Goal: Task Accomplishment & Management: Manage account settings

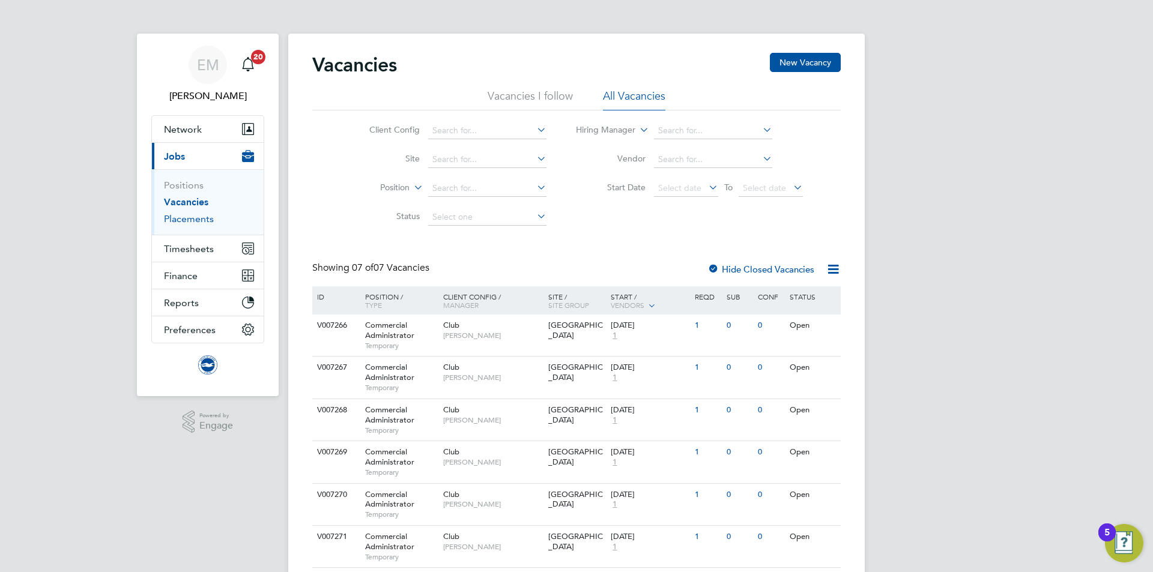
click at [201, 221] on link "Placements" at bounding box center [189, 218] width 50 height 11
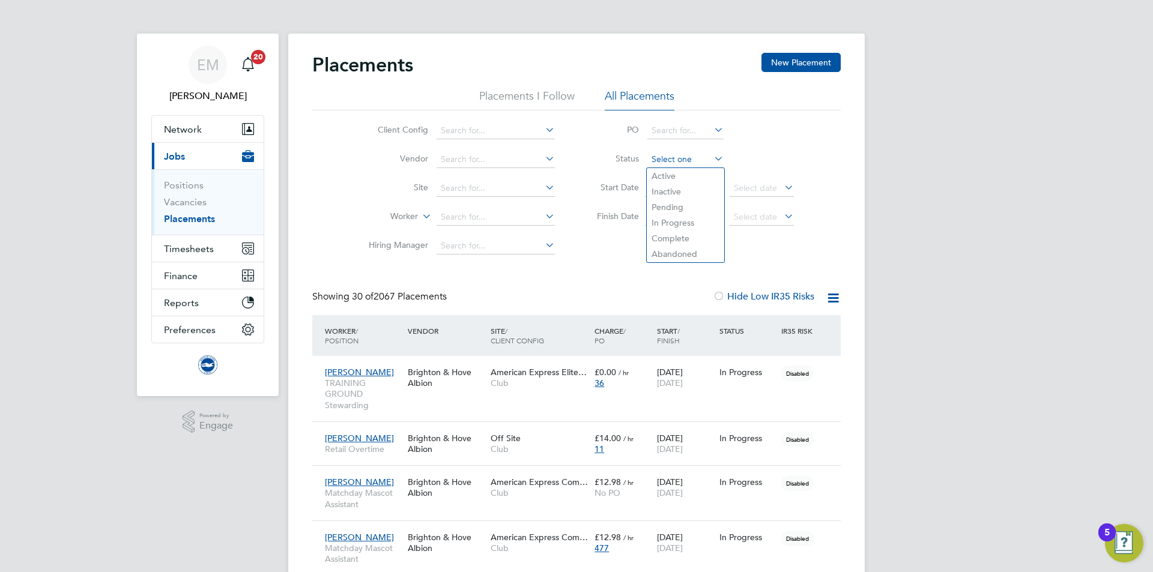
click at [656, 158] on input at bounding box center [685, 159] width 76 height 17
click at [663, 177] on li "Active" at bounding box center [685, 176] width 77 height 16
type input "Active"
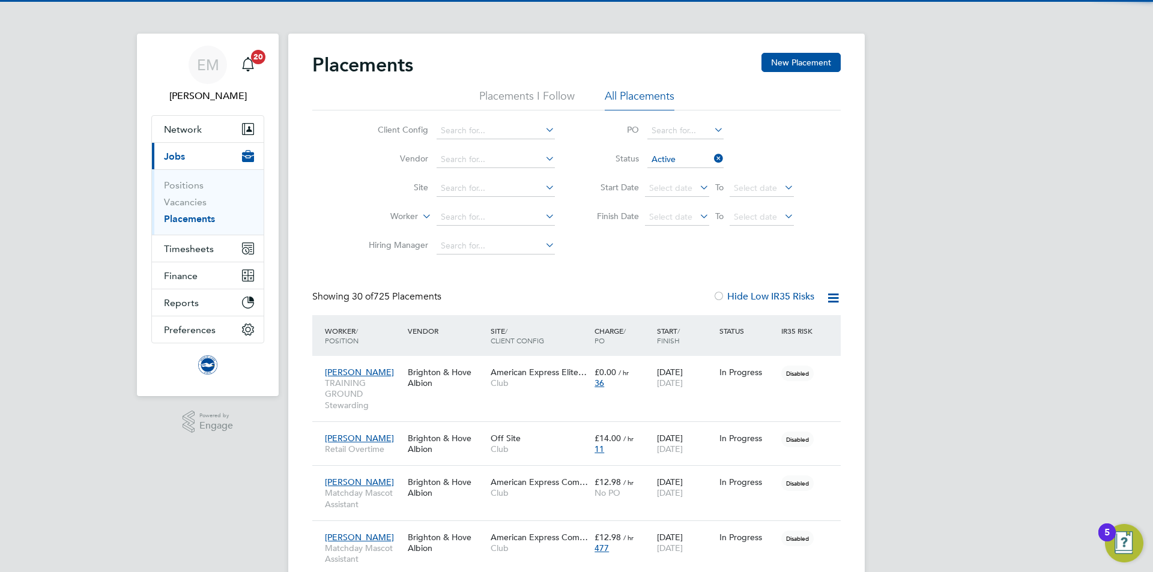
click at [837, 297] on icon at bounding box center [832, 298] width 15 height 15
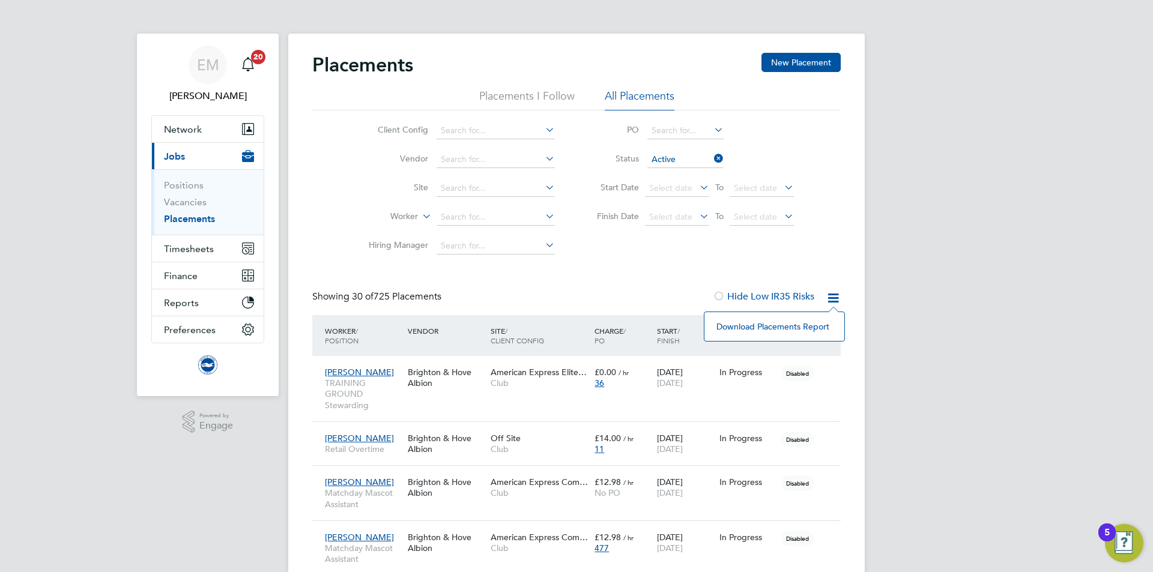
click at [722, 327] on li "Download Placements Report" at bounding box center [774, 326] width 128 height 17
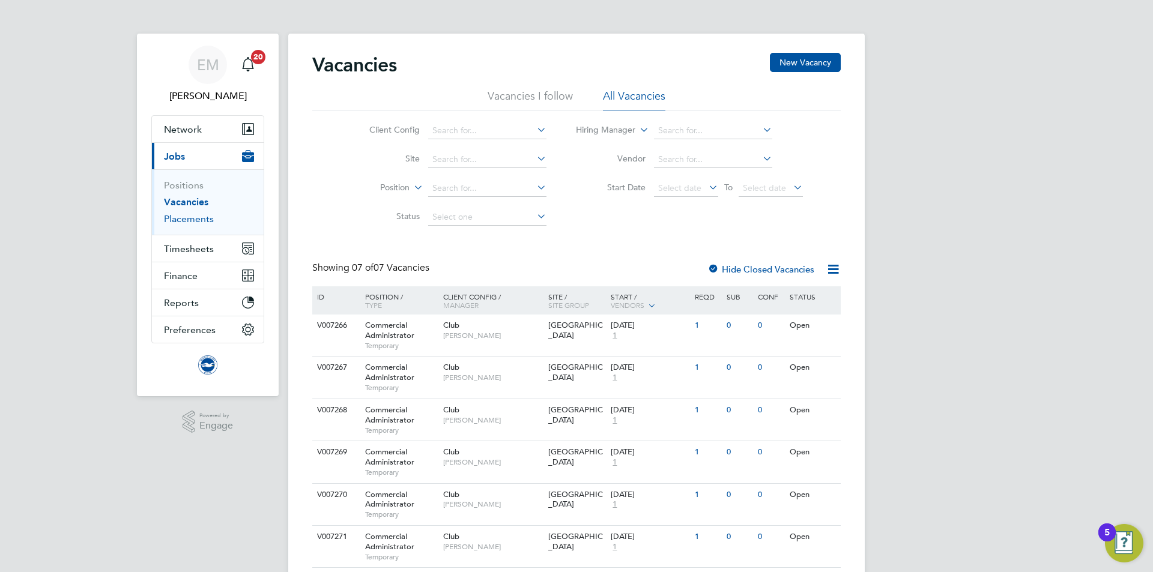
click at [187, 217] on link "Placements" at bounding box center [189, 218] width 50 height 11
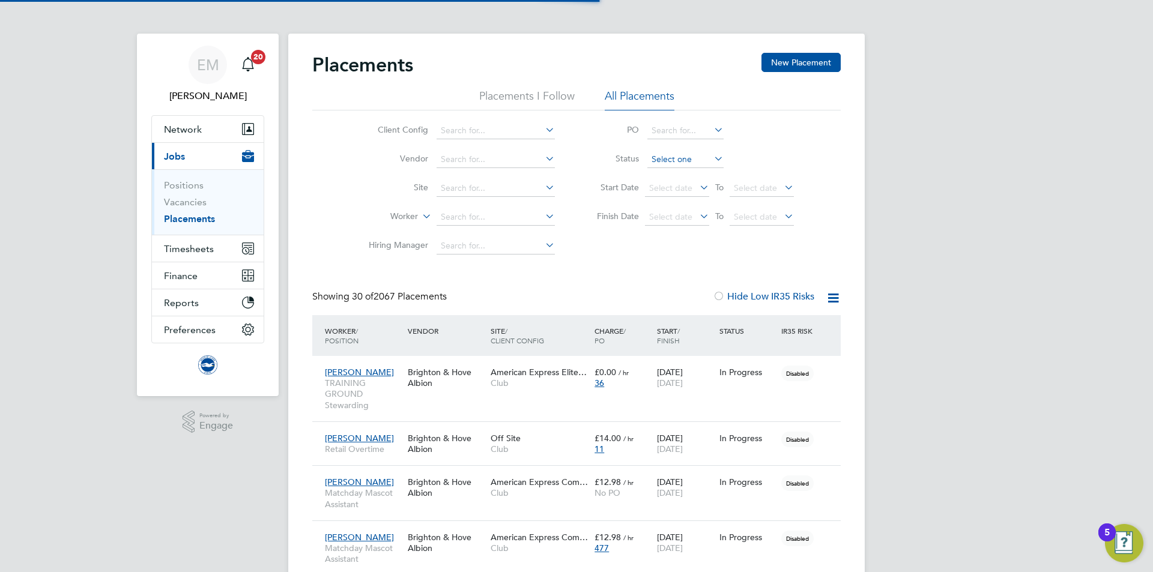
click at [664, 157] on input at bounding box center [685, 159] width 76 height 17
click at [670, 177] on li "Active" at bounding box center [685, 176] width 77 height 16
type input "Active"
click at [826, 300] on icon at bounding box center [832, 298] width 15 height 15
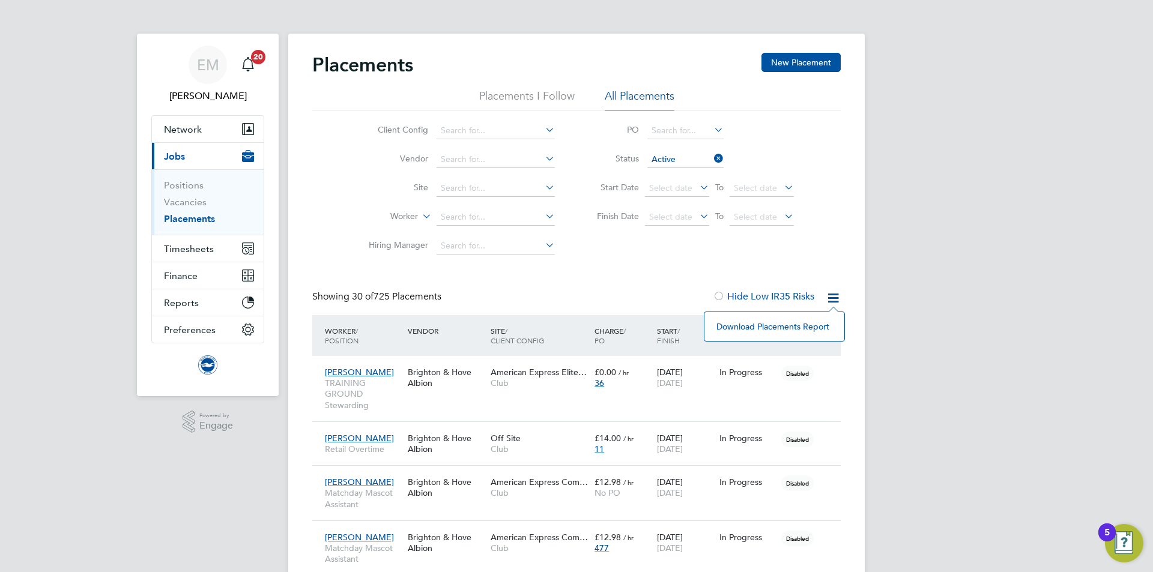
click at [757, 328] on li "Download Placements Report" at bounding box center [774, 326] width 128 height 17
click at [767, 56] on button "New Placement" at bounding box center [800, 62] width 79 height 19
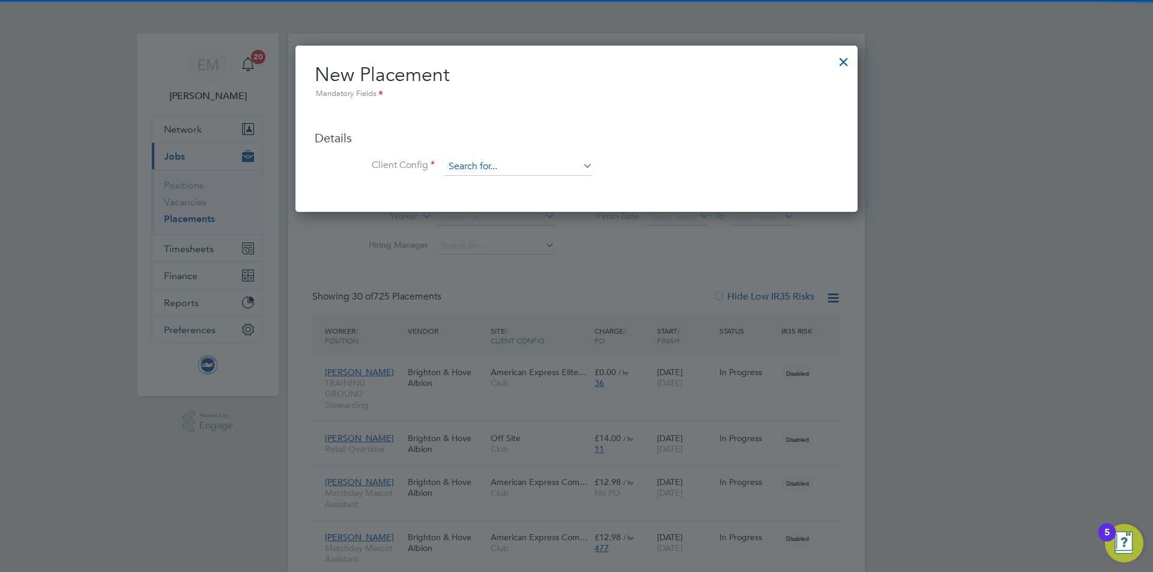
click at [467, 170] on input at bounding box center [518, 167] width 148 height 18
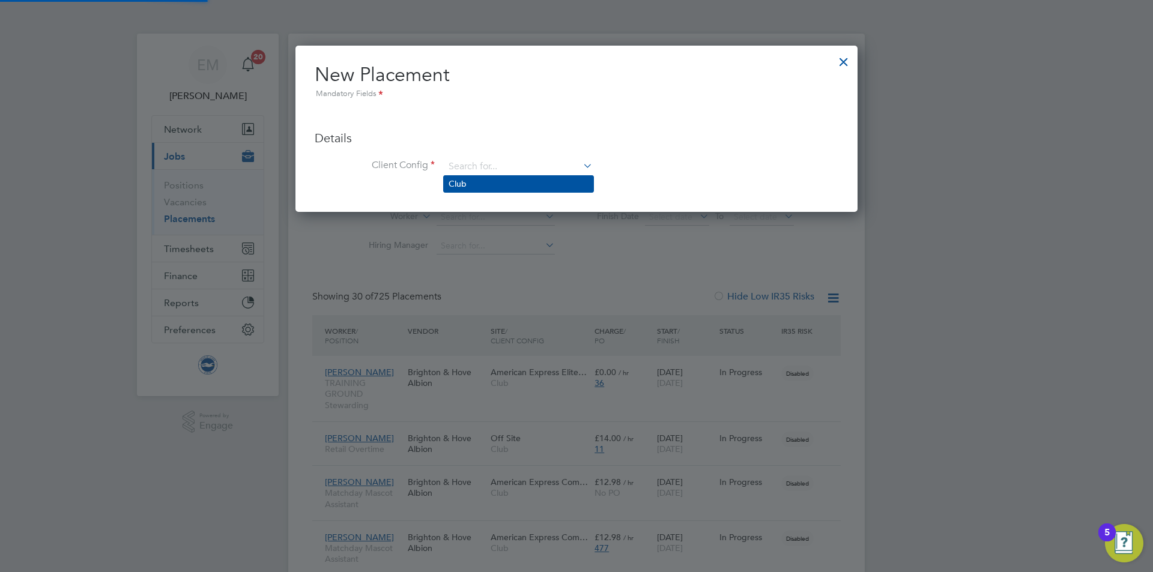
click at [468, 180] on li "Club" at bounding box center [518, 184] width 149 height 16
type input "Club"
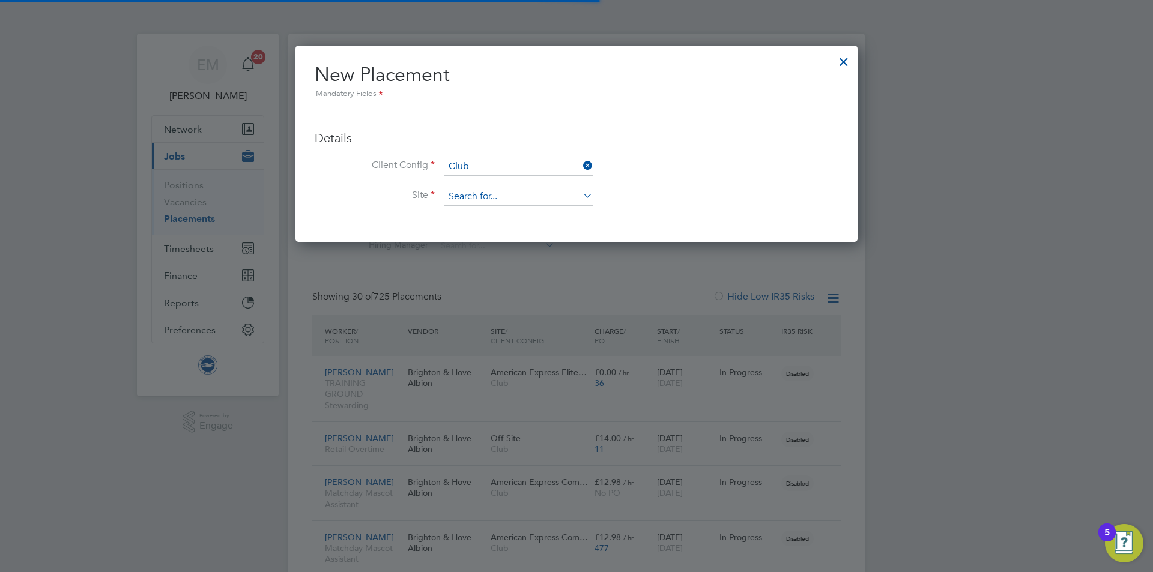
click at [477, 203] on input at bounding box center [518, 197] width 148 height 18
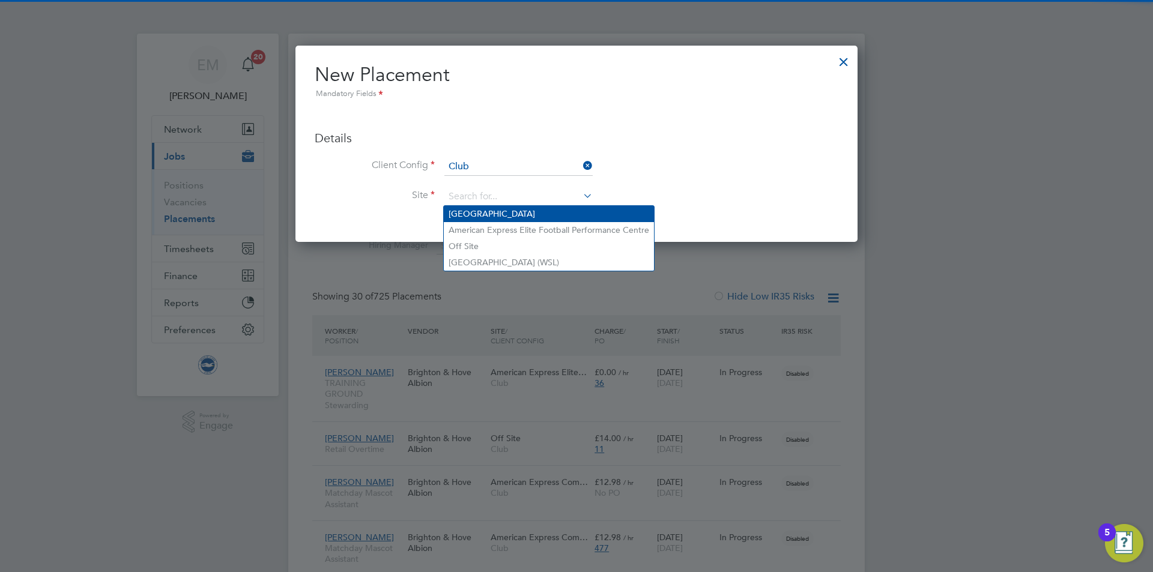
click at [483, 216] on li "American Express Community Stadium" at bounding box center [549, 214] width 210 height 16
type input "American Express Community Stadium"
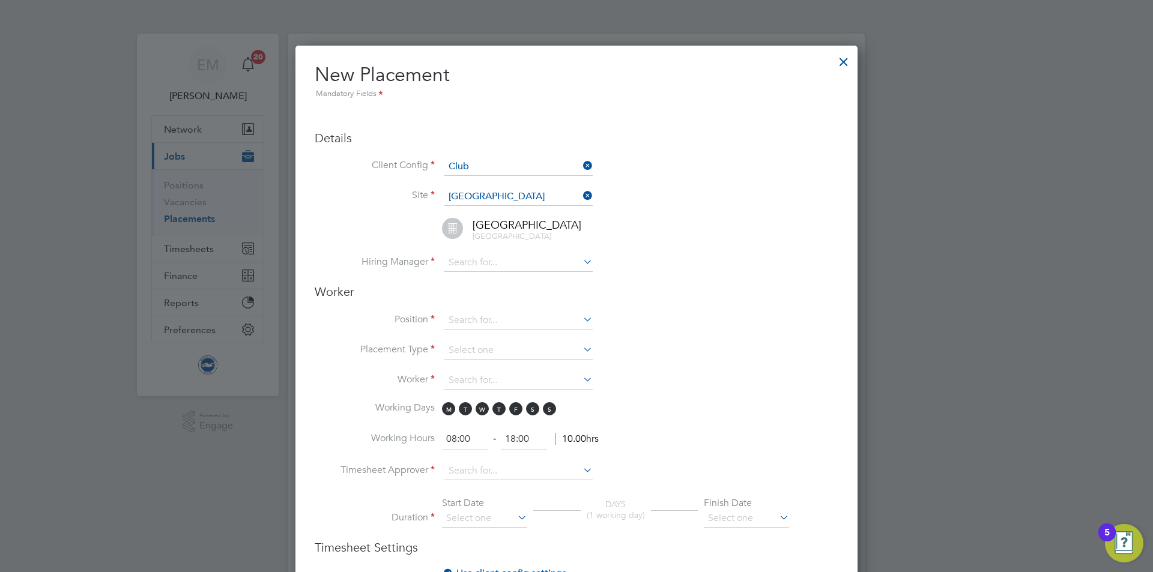
click at [477, 255] on input at bounding box center [518, 263] width 148 height 18
click at [509, 314] on li "Jack Joyce" at bounding box center [518, 312] width 149 height 16
type input "Jack Joyce"
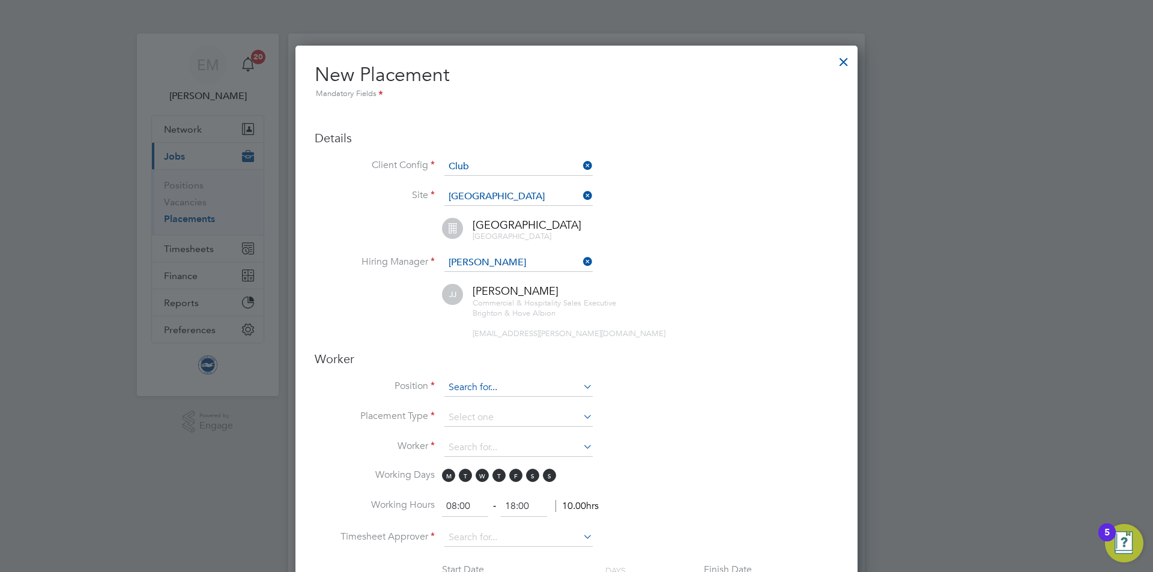
click at [478, 388] on input at bounding box center [518, 388] width 148 height 18
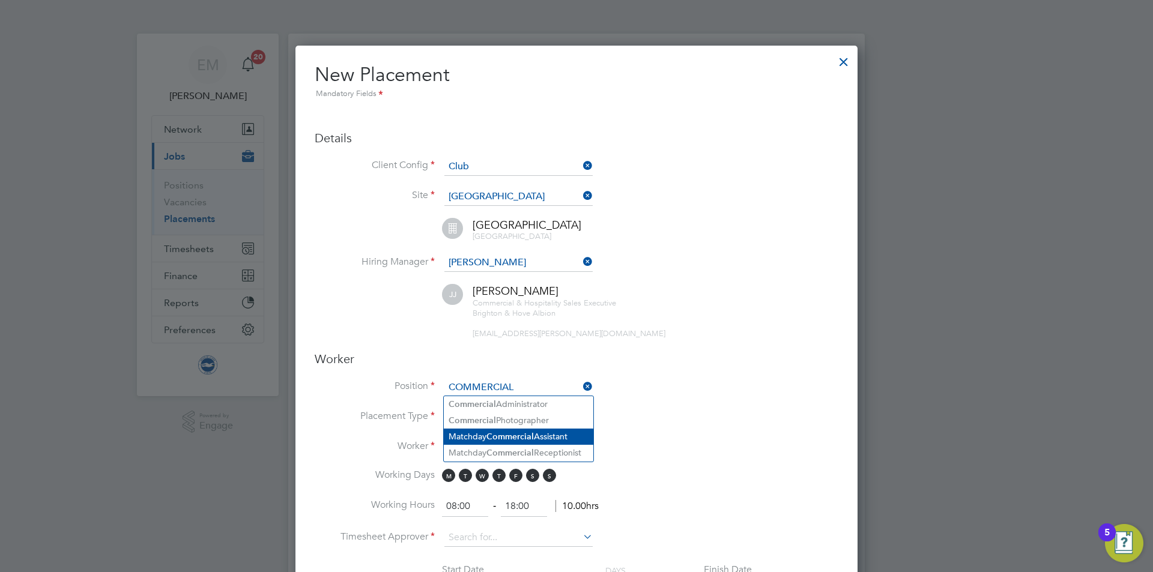
click at [559, 433] on li "Matchday Commercial Assistant" at bounding box center [518, 437] width 149 height 16
type input "Matchday Commercial Assistant"
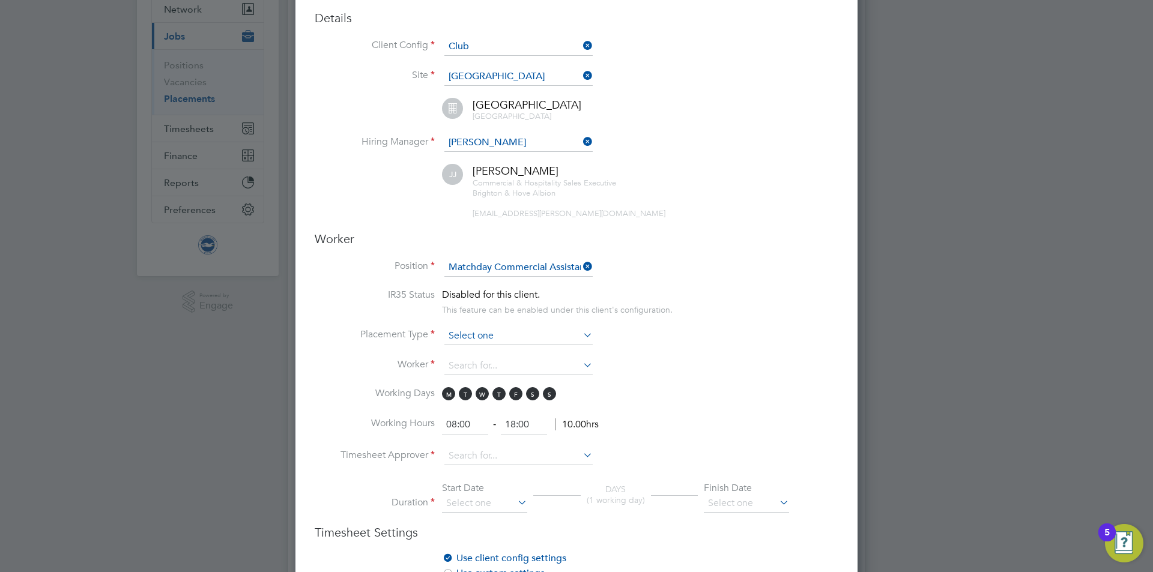
click at [466, 337] on input at bounding box center [518, 336] width 148 height 18
click at [470, 356] on li "Temporary" at bounding box center [518, 353] width 149 height 16
type input "Temporary"
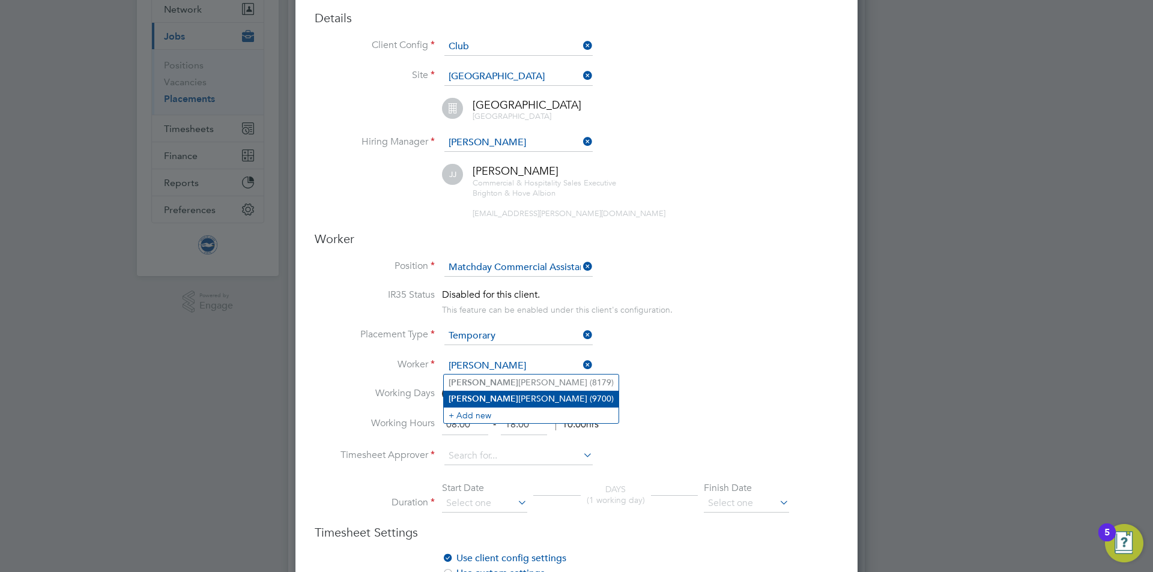
click at [493, 397] on li "Millie Collins (9700)" at bounding box center [531, 399] width 175 height 16
type input "Millie Collins (9700)"
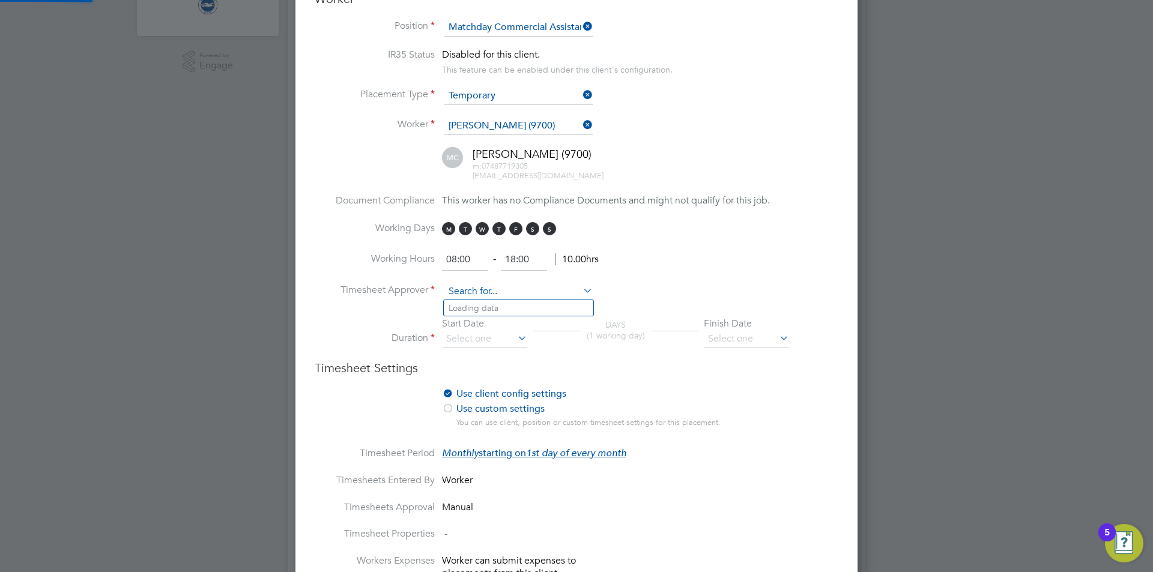
click at [489, 291] on input at bounding box center [518, 292] width 148 height 18
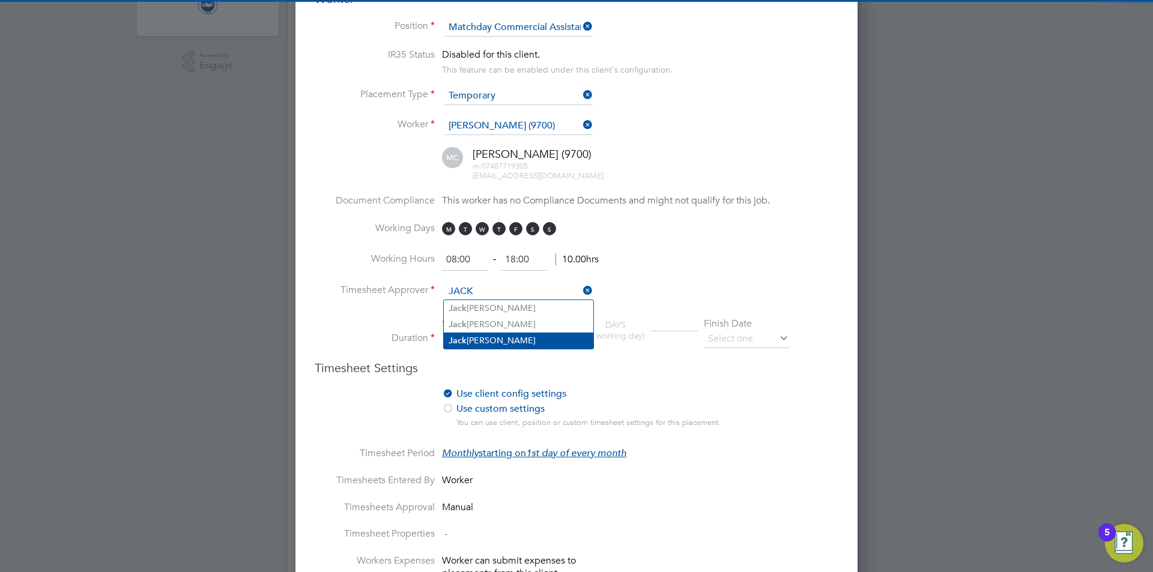
click at [507, 340] on li "Jack Joyce" at bounding box center [518, 341] width 149 height 16
type input "Jack Joyce"
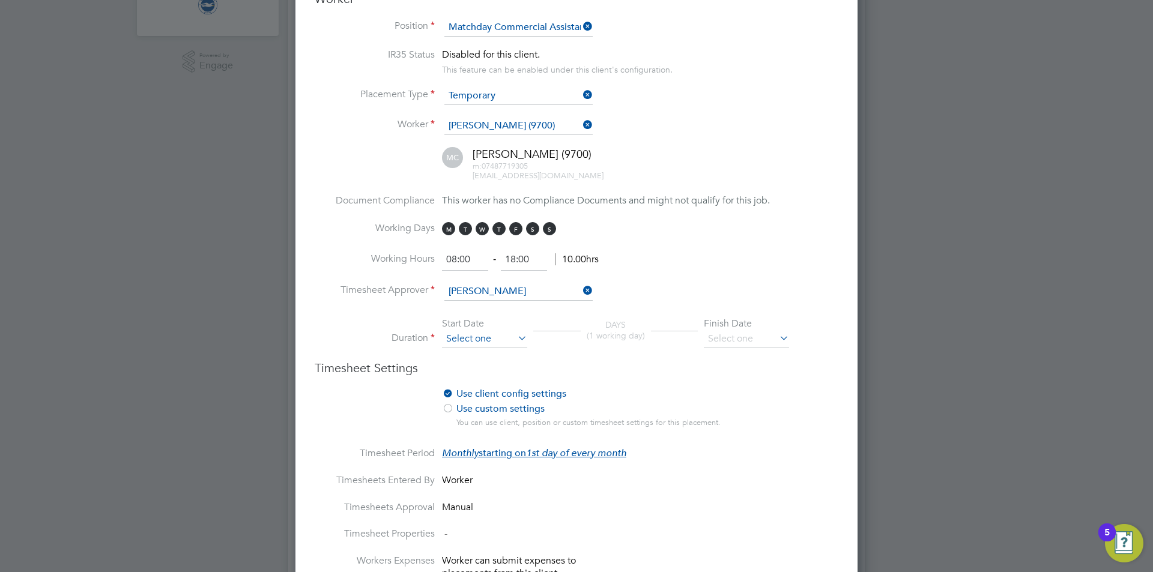
click at [484, 346] on input at bounding box center [484, 339] width 85 height 18
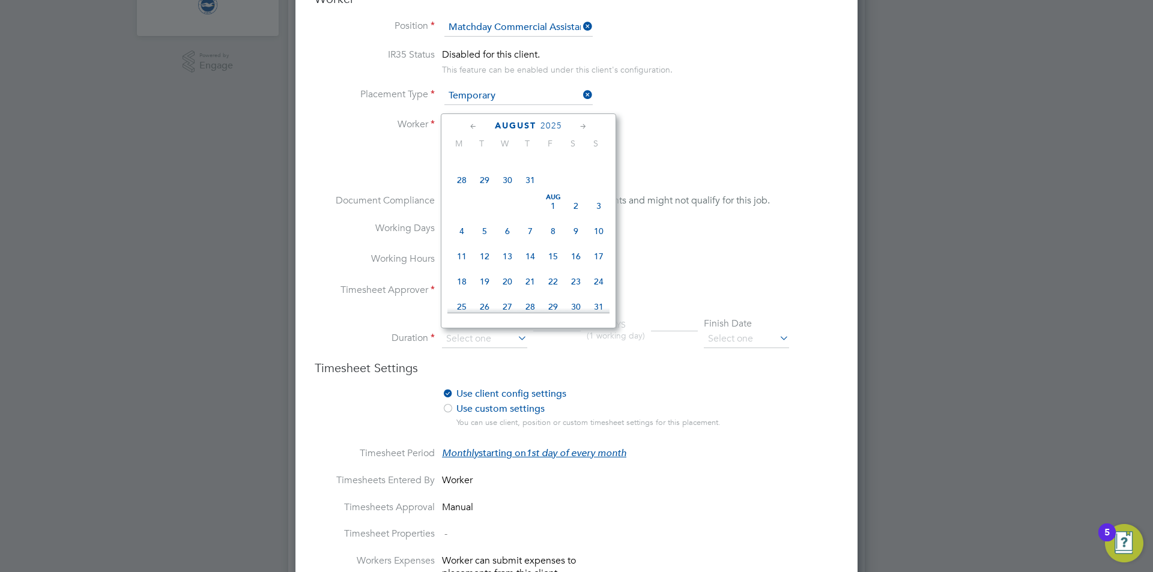
click at [554, 209] on span "Aug 1" at bounding box center [553, 206] width 23 height 23
type input "01 Aug 2025"
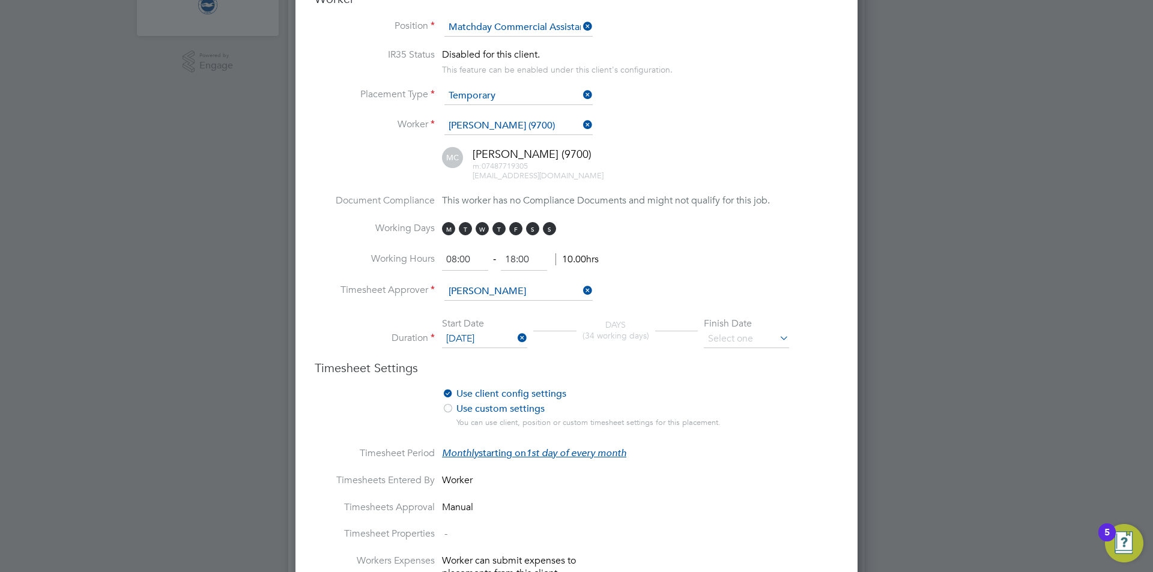
click at [722, 328] on div "Finish Date" at bounding box center [746, 324] width 85 height 13
click at [749, 343] on input at bounding box center [746, 339] width 85 height 18
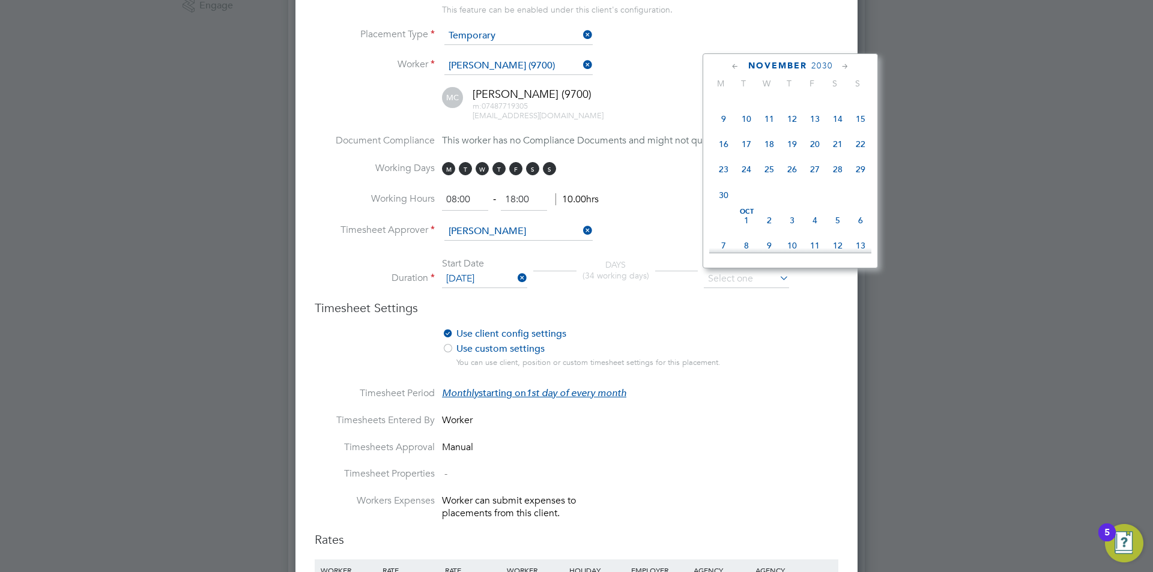
scroll to position [8870, 0]
click at [744, 124] on span "31" at bounding box center [746, 112] width 23 height 23
type input "31 Dec 2030"
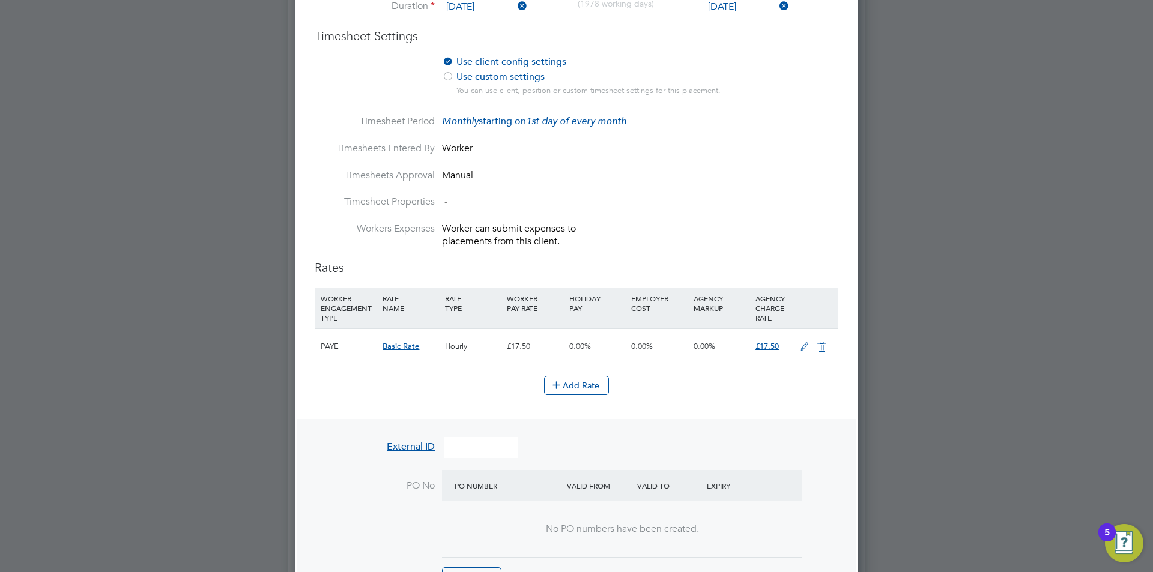
scroll to position [720, 0]
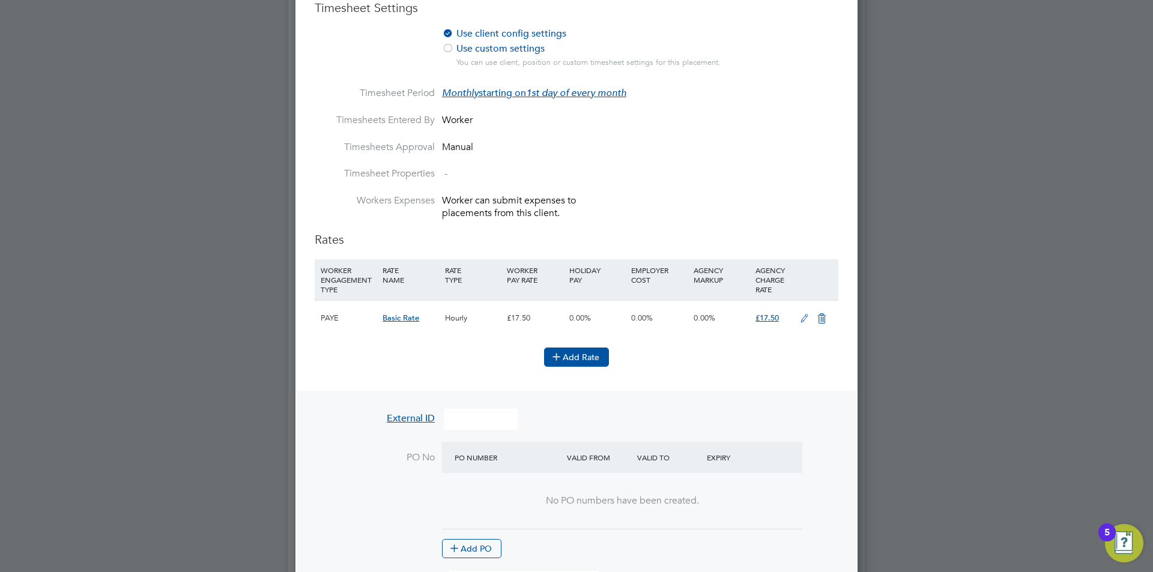
click at [576, 358] on button "Add Rate" at bounding box center [576, 357] width 65 height 19
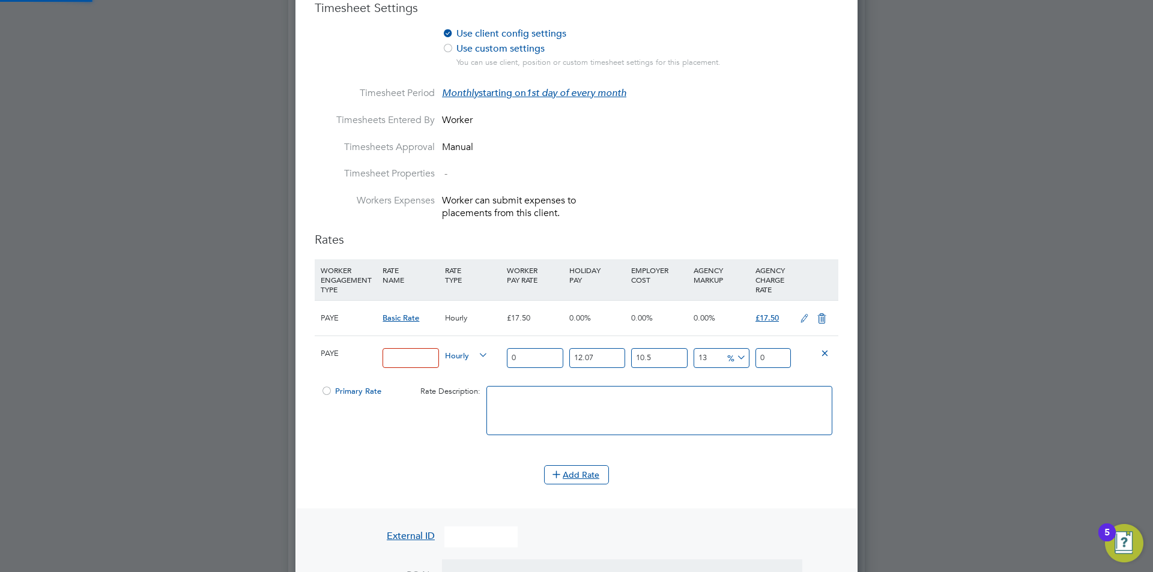
scroll to position [1646, 563]
drag, startPoint x: 391, startPoint y: 358, endPoint x: 406, endPoint y: 357, distance: 15.0
click at [392, 357] on input at bounding box center [410, 358] width 56 height 20
type input "COMMERCIAL_HOURS"
click at [328, 393] on div at bounding box center [327, 394] width 12 height 9
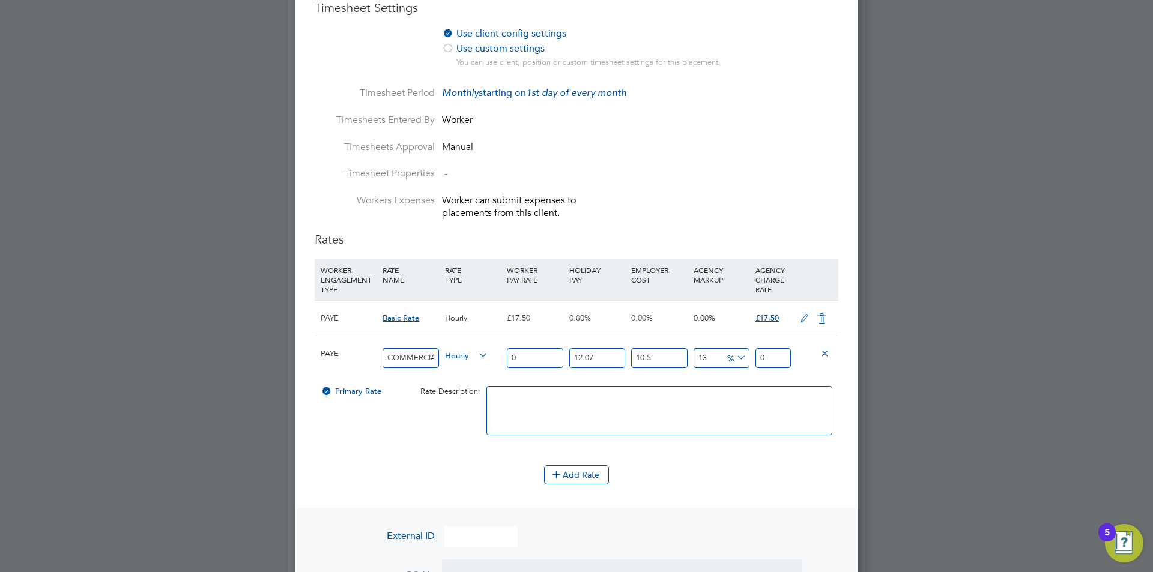
drag, startPoint x: 536, startPoint y: 351, endPoint x: 463, endPoint y: 351, distance: 72.6
click at [463, 351] on div "PAYE COMMERCIAL_HOURS Hourly 0 12.07 n/a 10.5 n/a 13 0 % 0" at bounding box center [577, 358] width 524 height 44
type input "1"
type input "1.399362055"
type input "13"
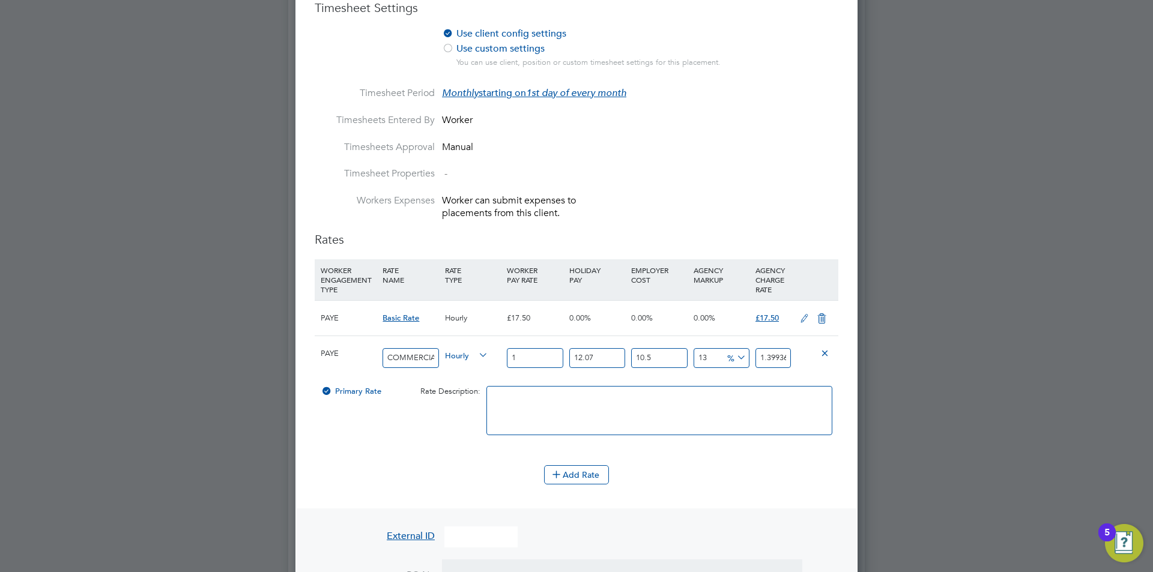
type input "18.191706715"
type input "13.5"
type input "18.8913877425"
type input "13.50"
type input "0"
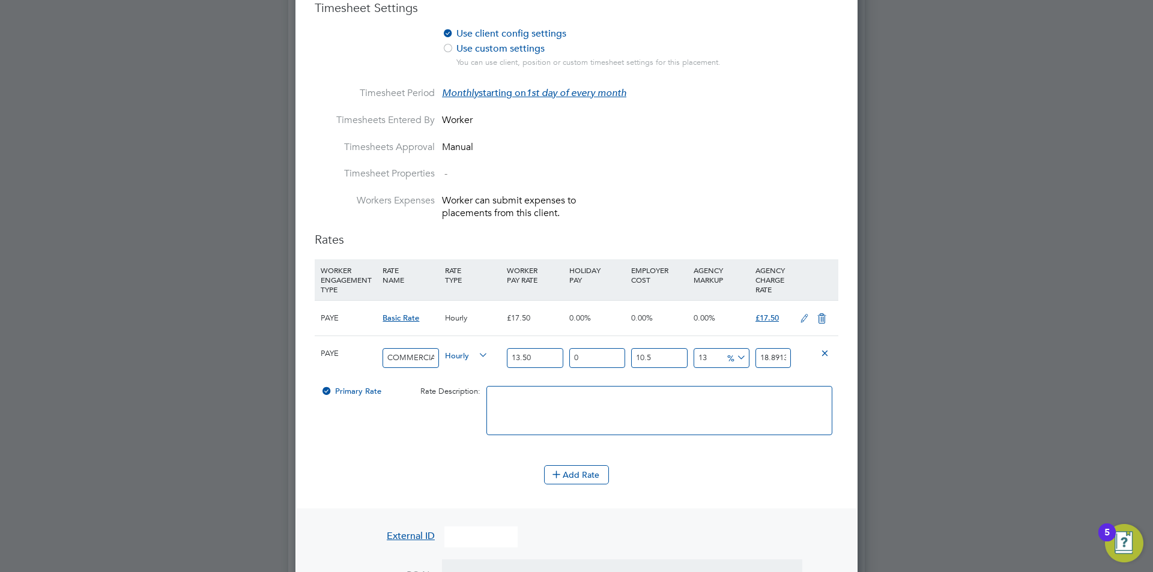
type input "16.856775"
type input "0"
type input "15.255"
type input "0"
type input "13.5"
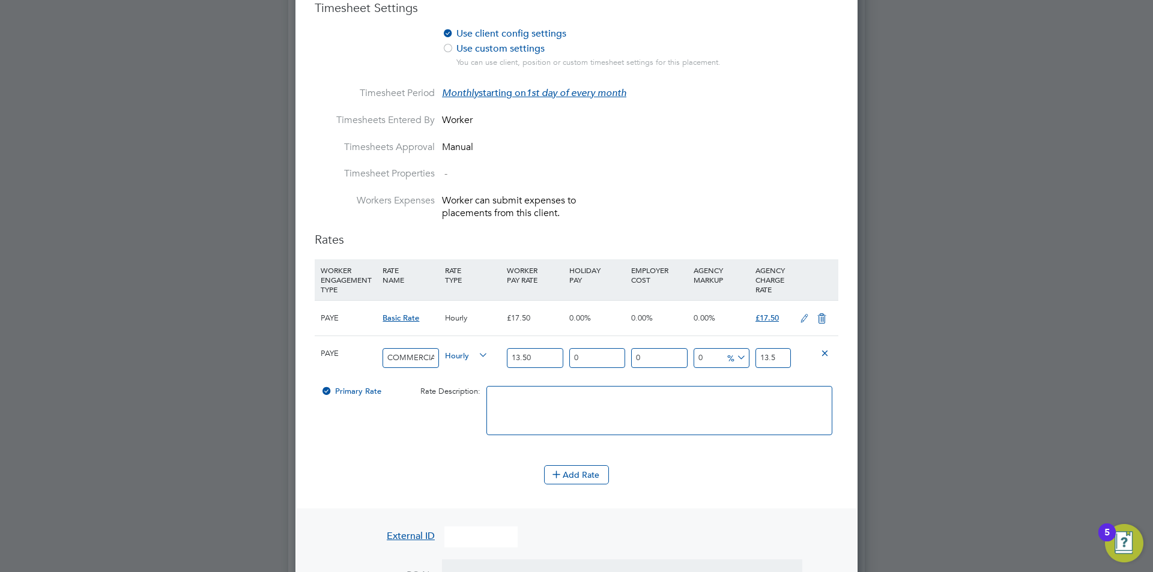
type input "0"
click at [817, 317] on icon at bounding box center [821, 319] width 15 height 10
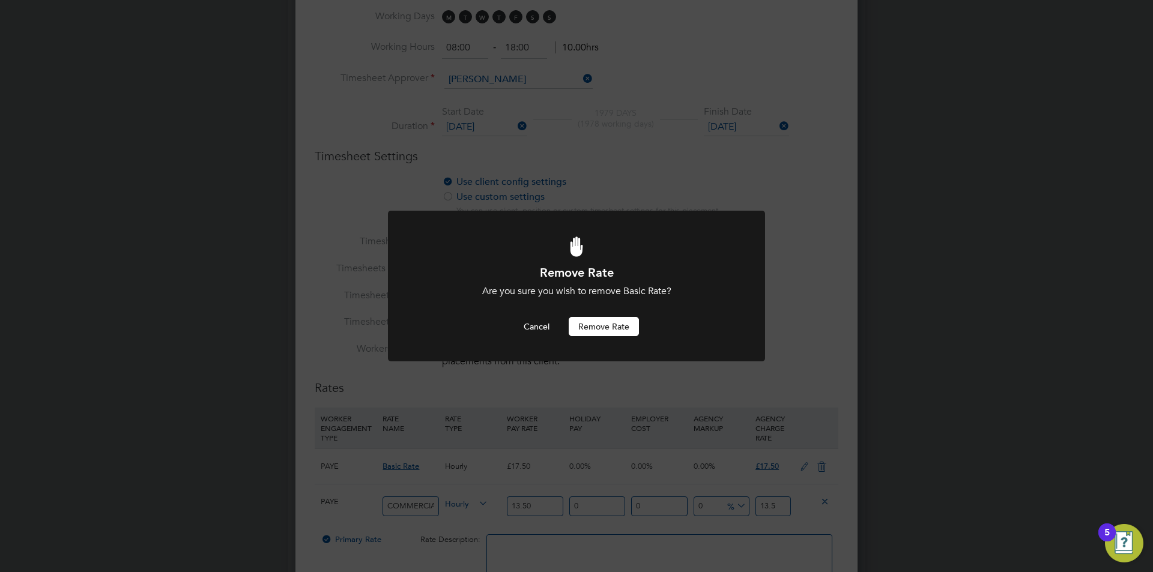
click at [608, 322] on button "Remove rate" at bounding box center [604, 326] width 70 height 19
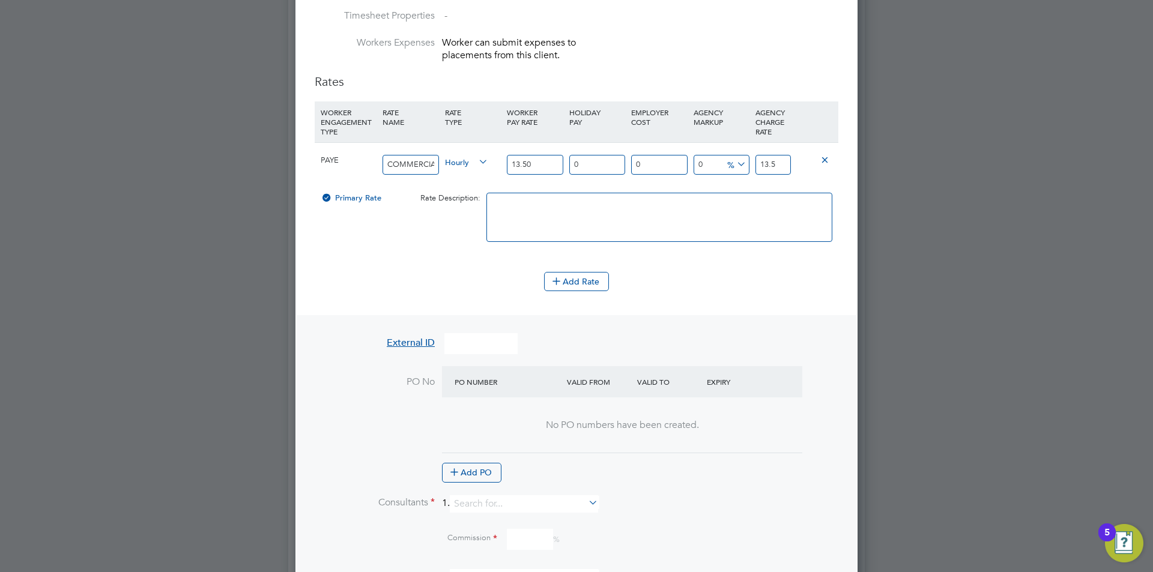
scroll to position [932, 0]
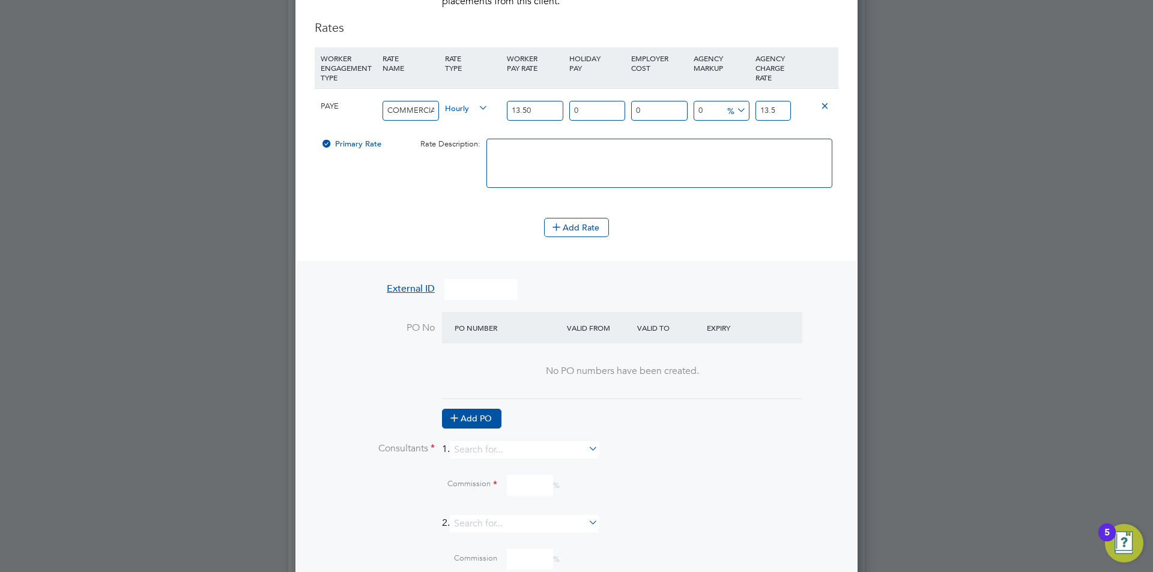
click at [486, 415] on button "Add PO" at bounding box center [471, 418] width 59 height 19
click at [501, 365] on input at bounding box center [502, 360] width 103 height 20
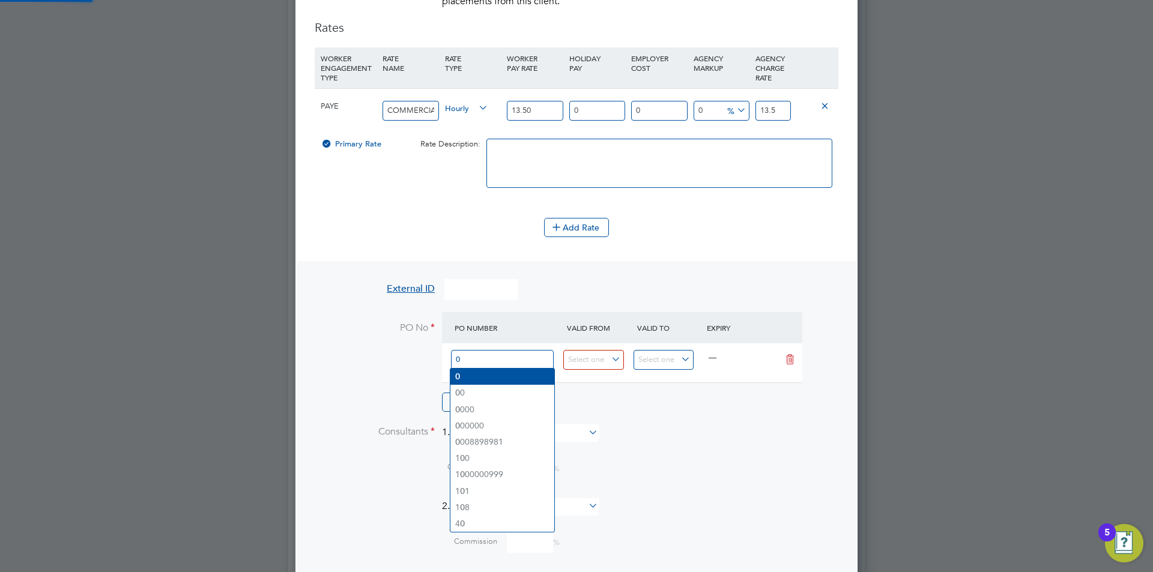
type input "0"
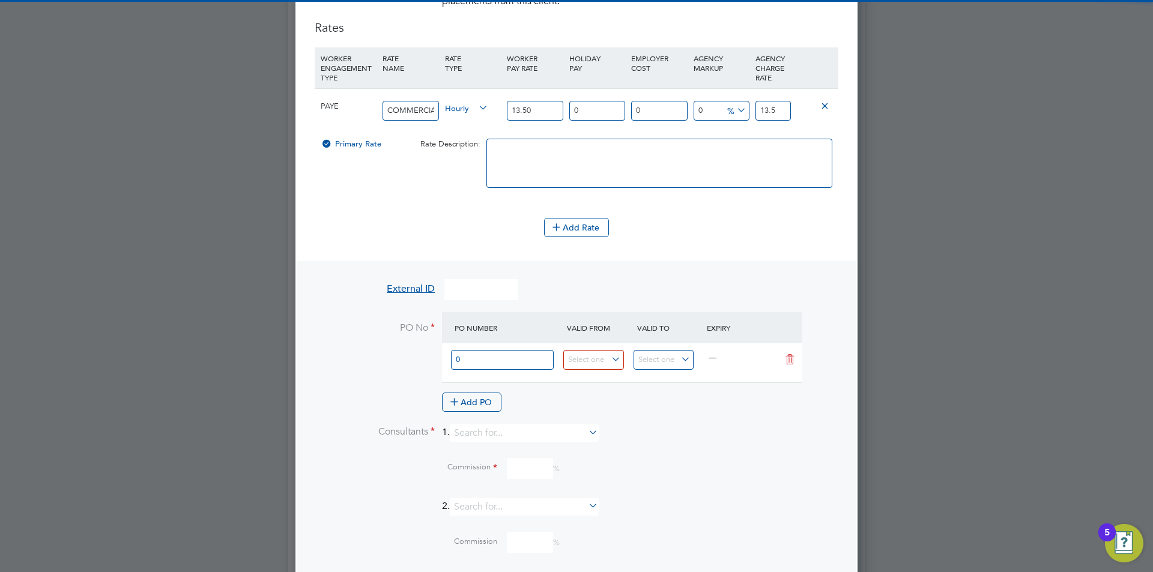
click at [495, 379] on li "0" at bounding box center [502, 377] width 104 height 16
type input "01 Jul 2020"
type input "28 Feb 2029"
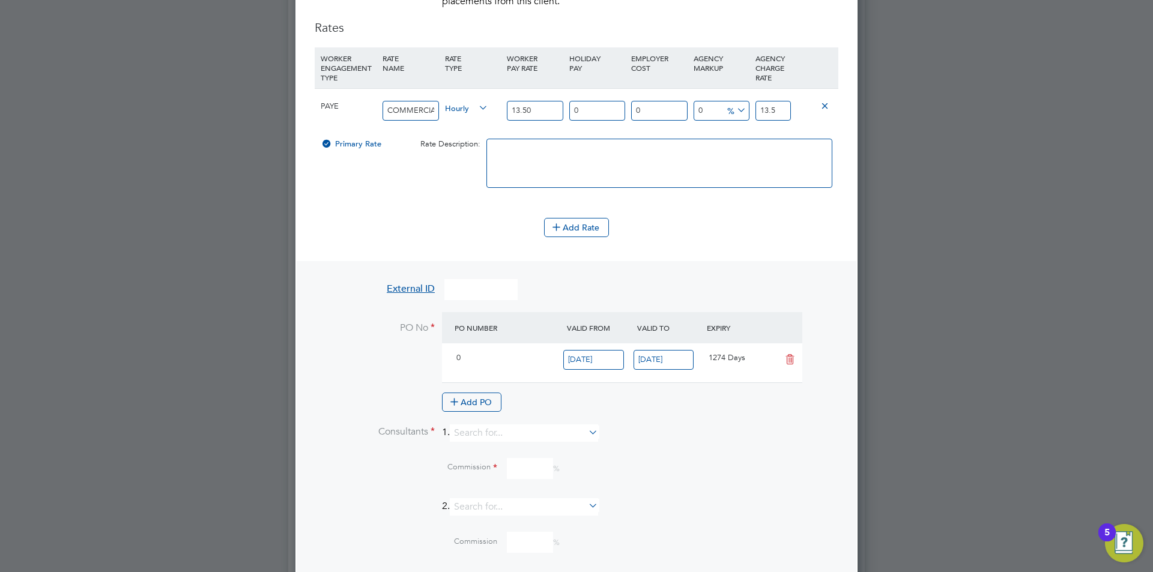
scroll to position [20, 113]
click at [512, 424] on input at bounding box center [524, 432] width 148 height 17
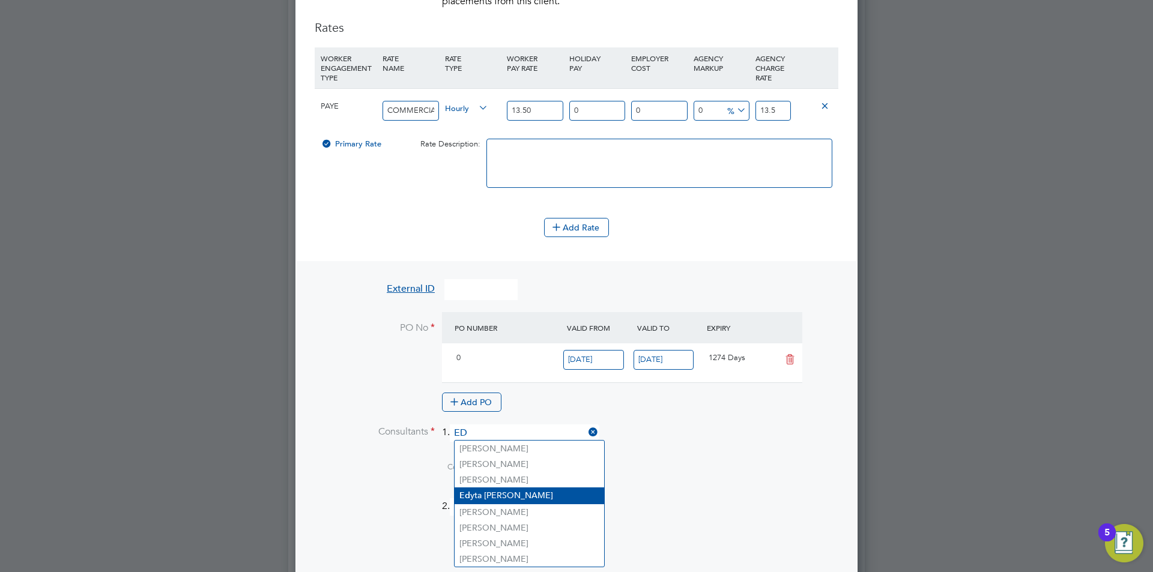
click at [492, 493] on li "Ed yta Marchant" at bounding box center [528, 495] width 149 height 16
type input "[PERSON_NAME]"
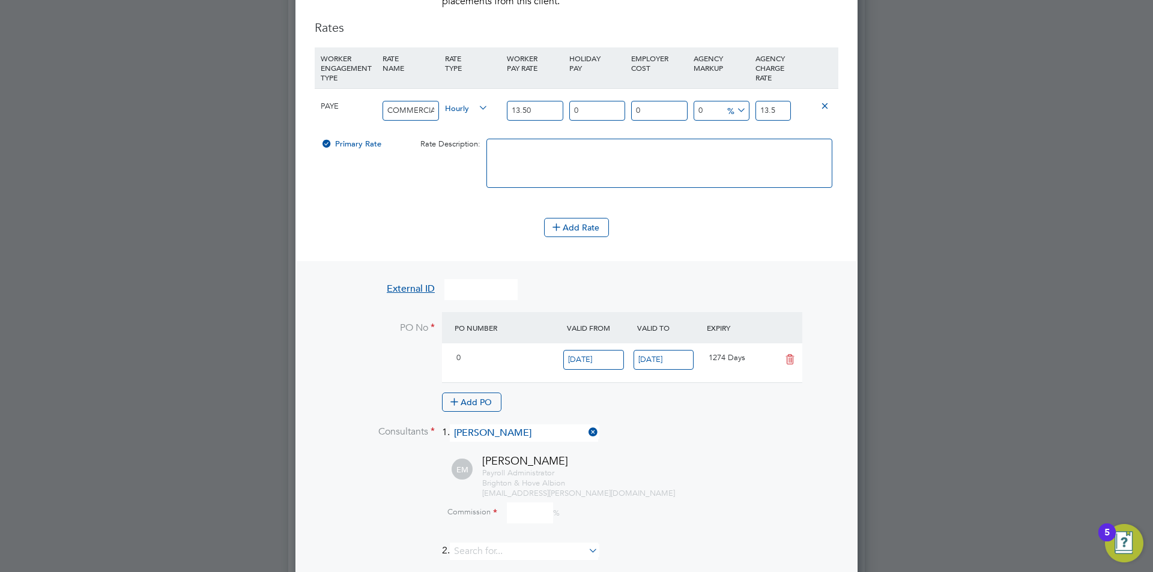
scroll to position [1638, 563]
drag, startPoint x: 528, startPoint y: 507, endPoint x: 529, endPoint y: 518, distance: 11.5
click at [530, 506] on input at bounding box center [530, 513] width 46 height 21
type input "0"
click at [701, 487] on div "Payroll Administrator Brighton & Hove Albion edyta.marchant@brightonandhovealbi…" at bounding box center [660, 483] width 356 height 31
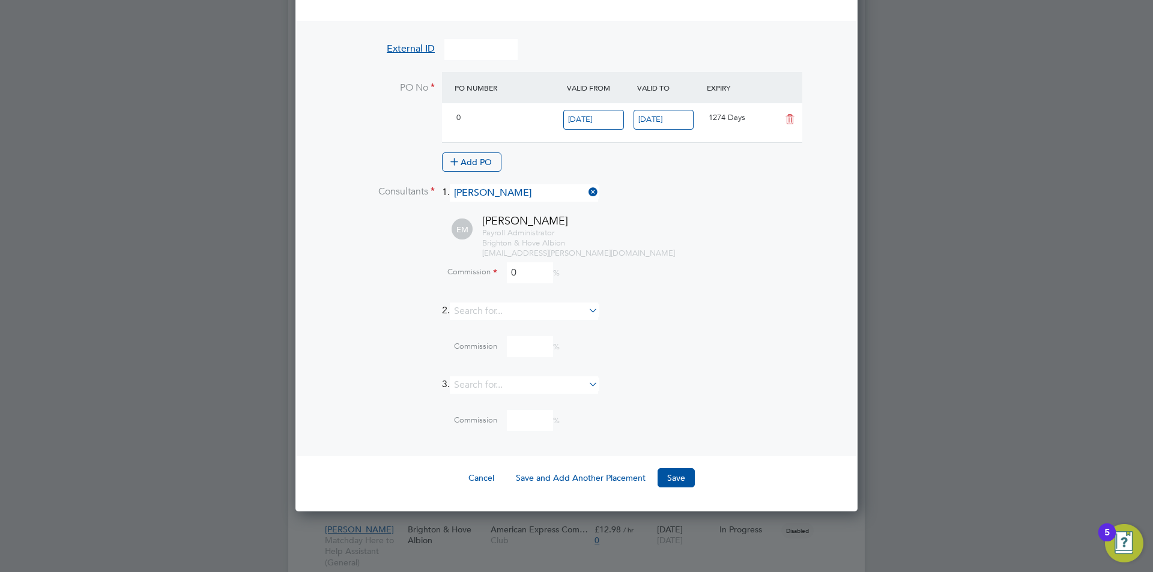
scroll to position [1233, 0]
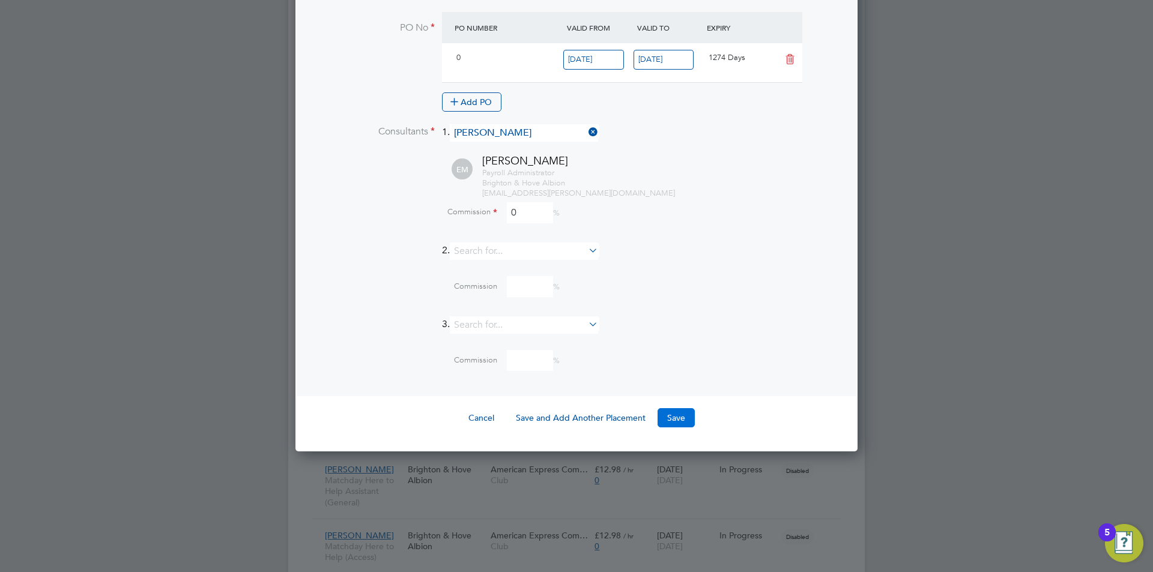
click at [681, 417] on button "Save" at bounding box center [675, 417] width 37 height 19
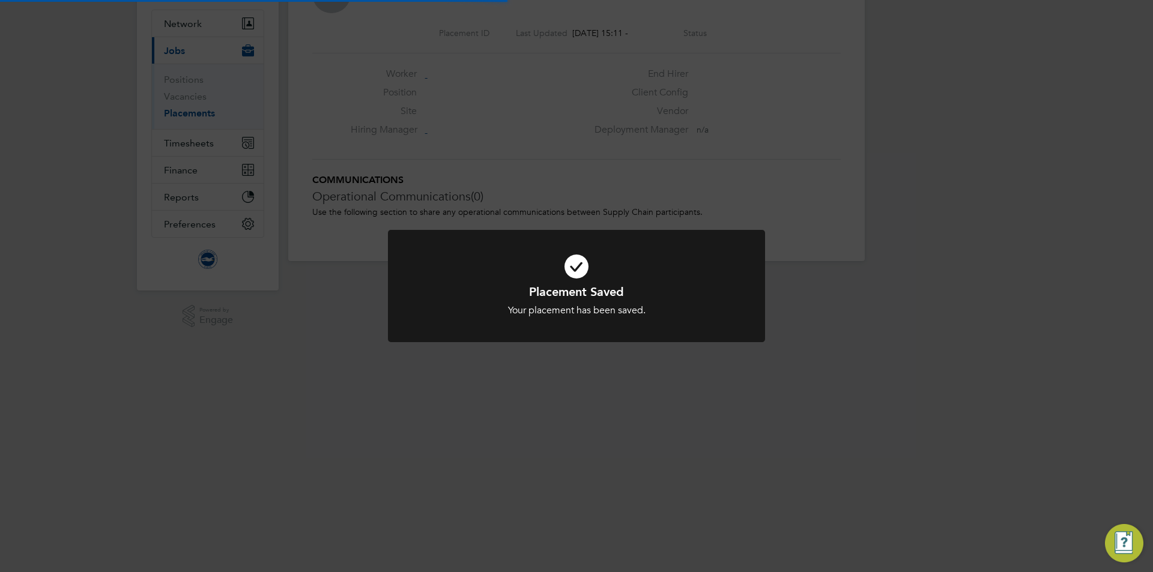
scroll to position [6, 6]
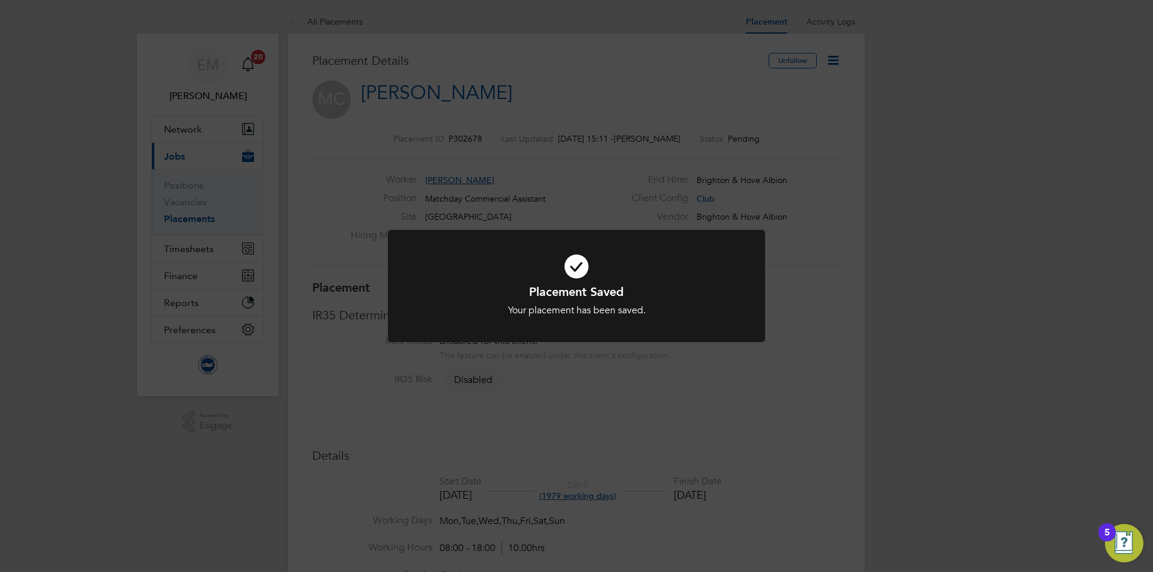
click at [847, 267] on div "Placement Saved Your placement has been saved. Cancel Okay" at bounding box center [576, 286] width 1153 height 572
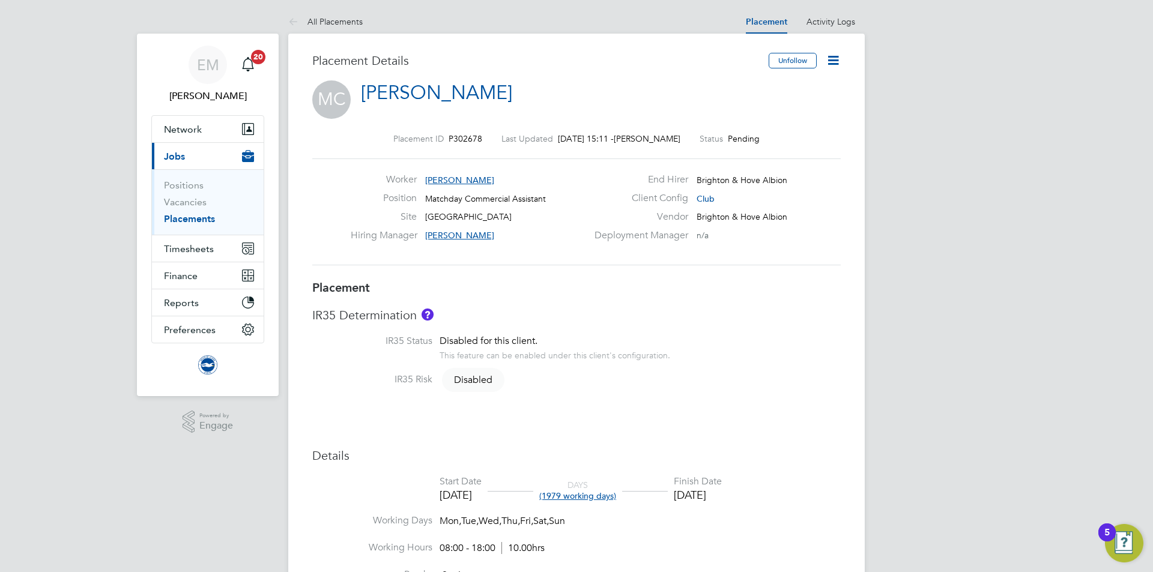
click at [830, 66] on icon at bounding box center [832, 60] width 15 height 15
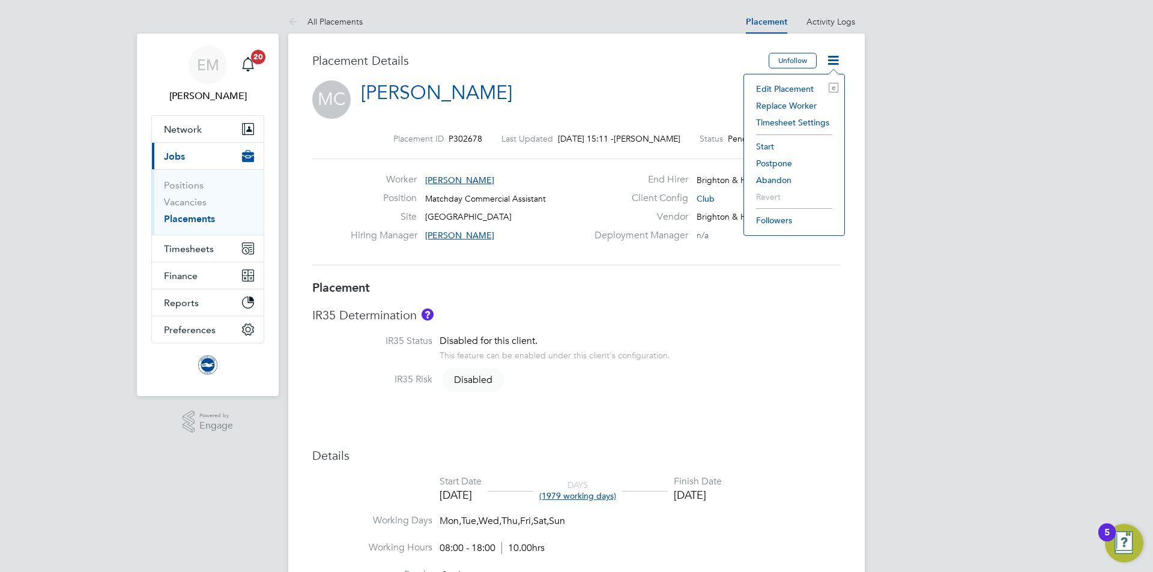
click at [762, 92] on li "Edit Placement e" at bounding box center [794, 88] width 88 height 17
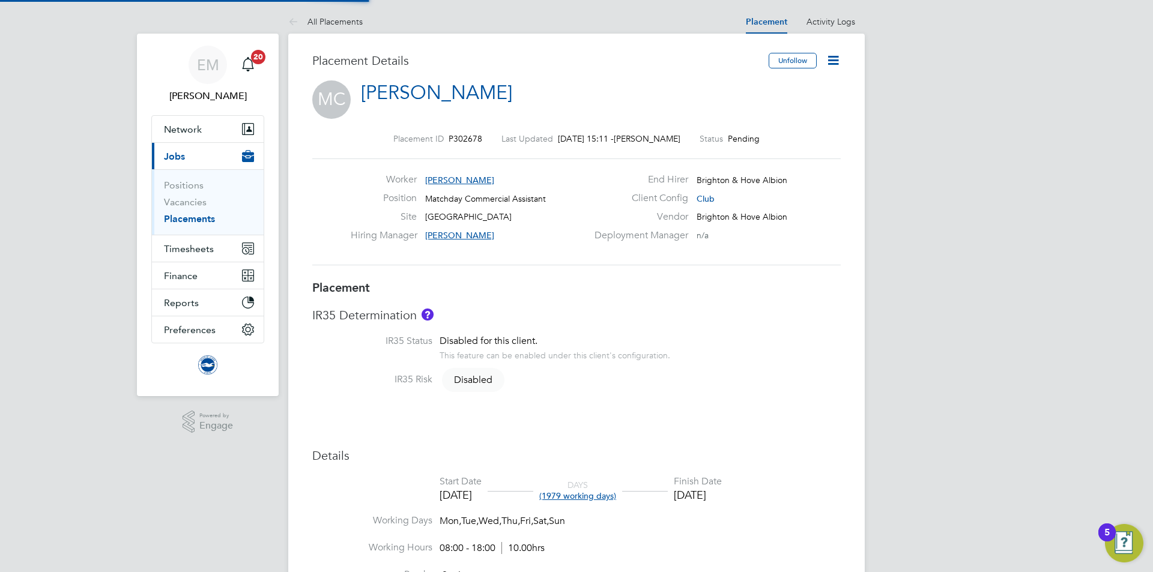
type input "Jack Joyce"
type input "01 Aug 2025"
type input "31 Dec 2030"
type input "08:00"
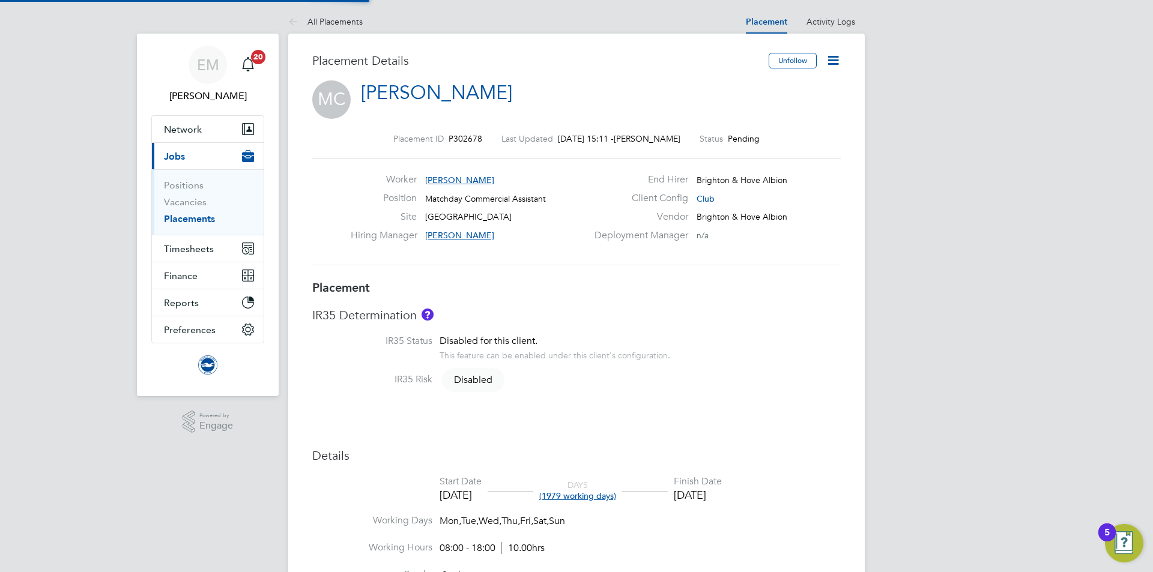
type input "18:00"
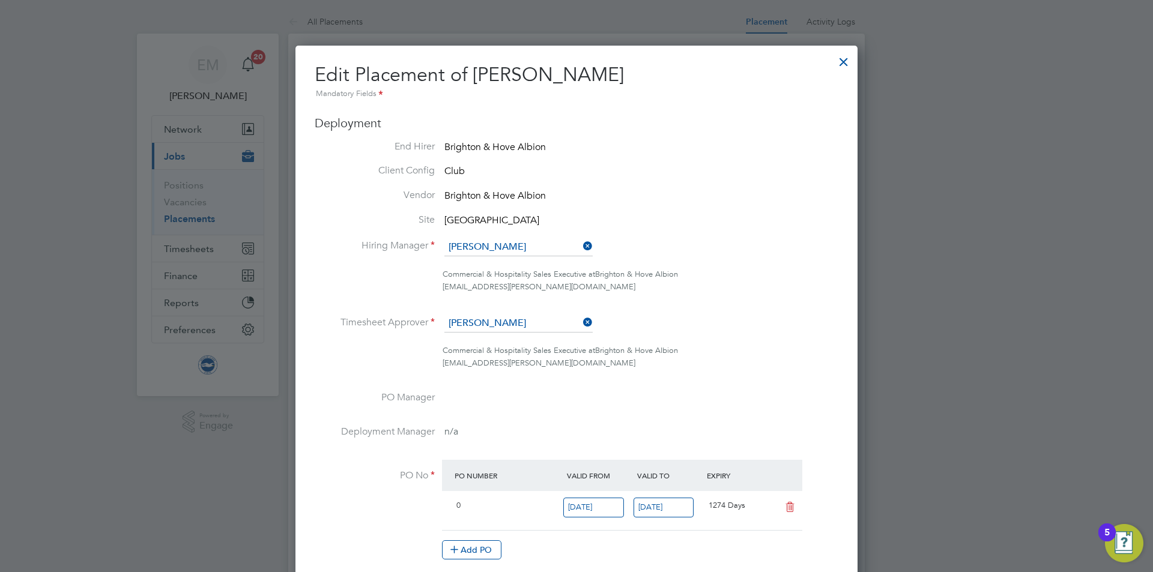
click at [844, 62] on div at bounding box center [844, 59] width 22 height 22
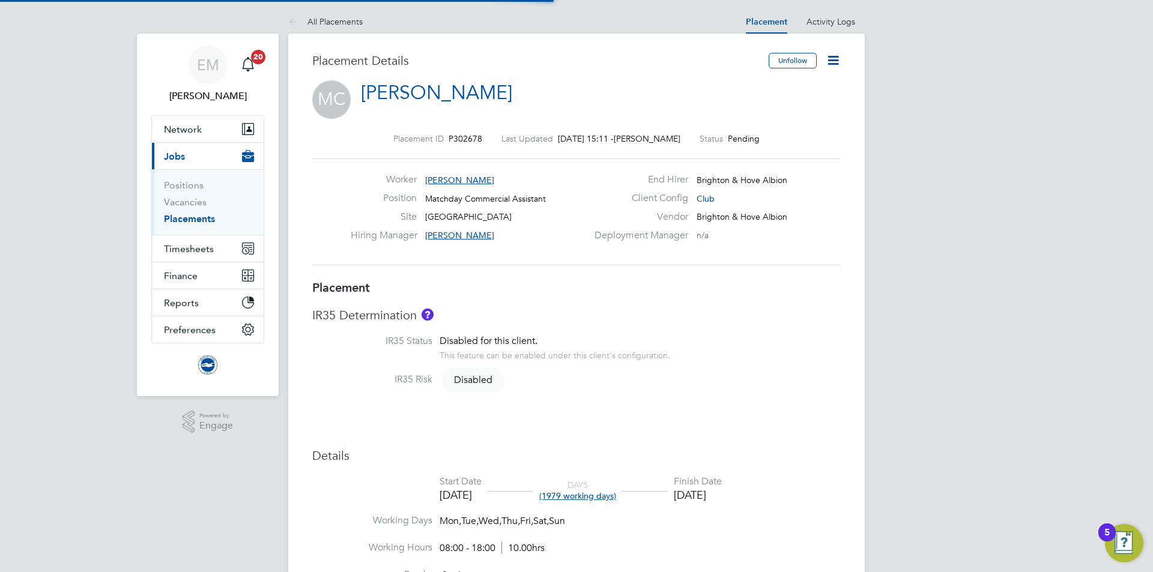
click at [834, 62] on icon at bounding box center [832, 60] width 15 height 15
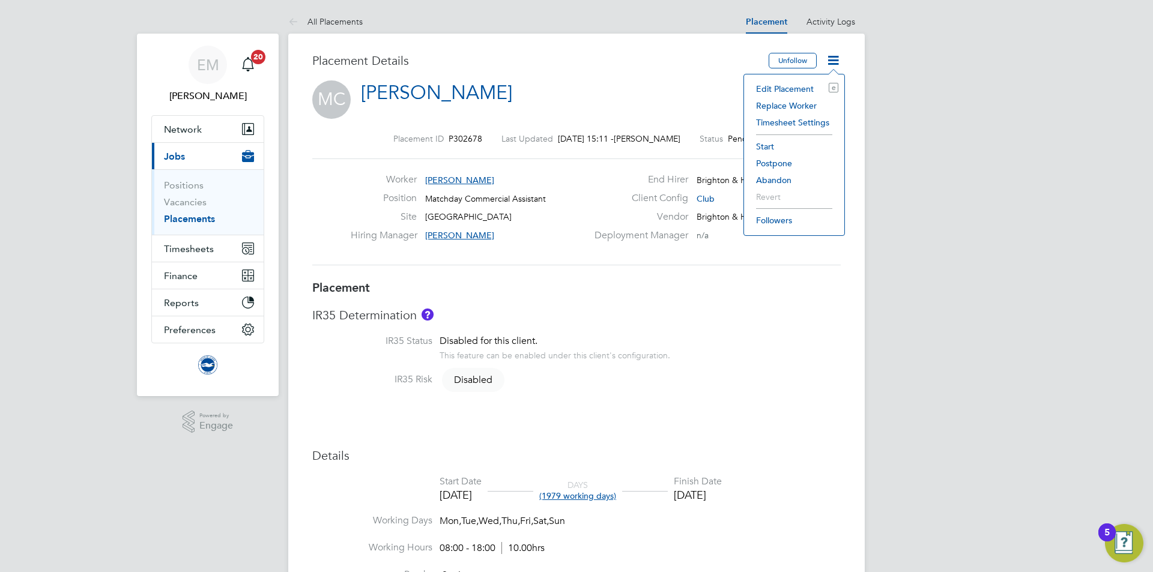
click at [762, 142] on li "Start" at bounding box center [794, 146] width 88 height 17
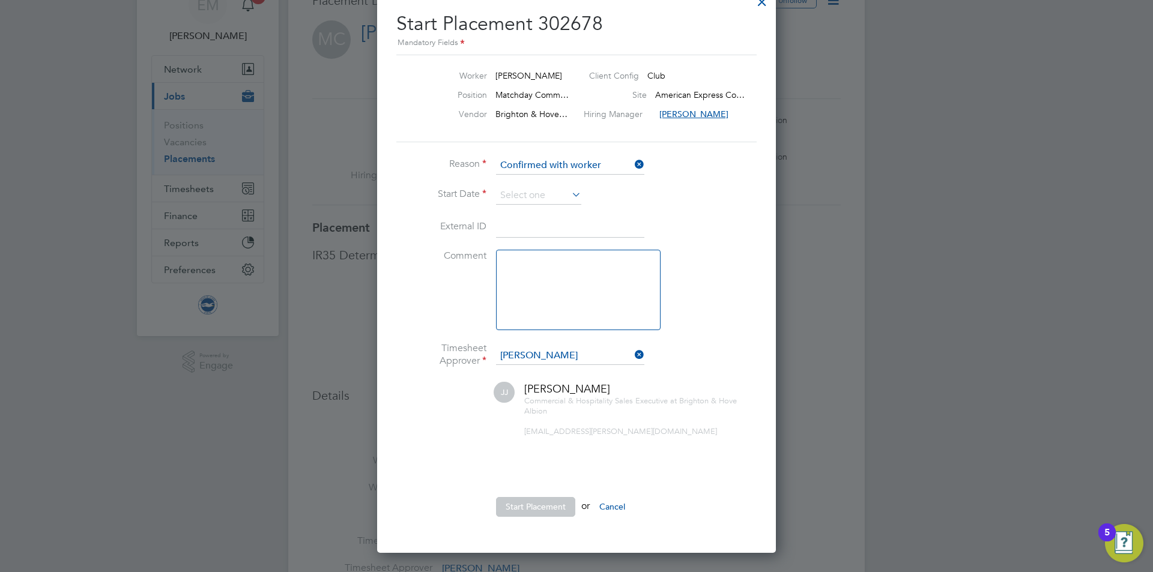
click at [543, 206] on li "Start Date" at bounding box center [576, 202] width 360 height 30
click at [542, 197] on input at bounding box center [538, 196] width 85 height 18
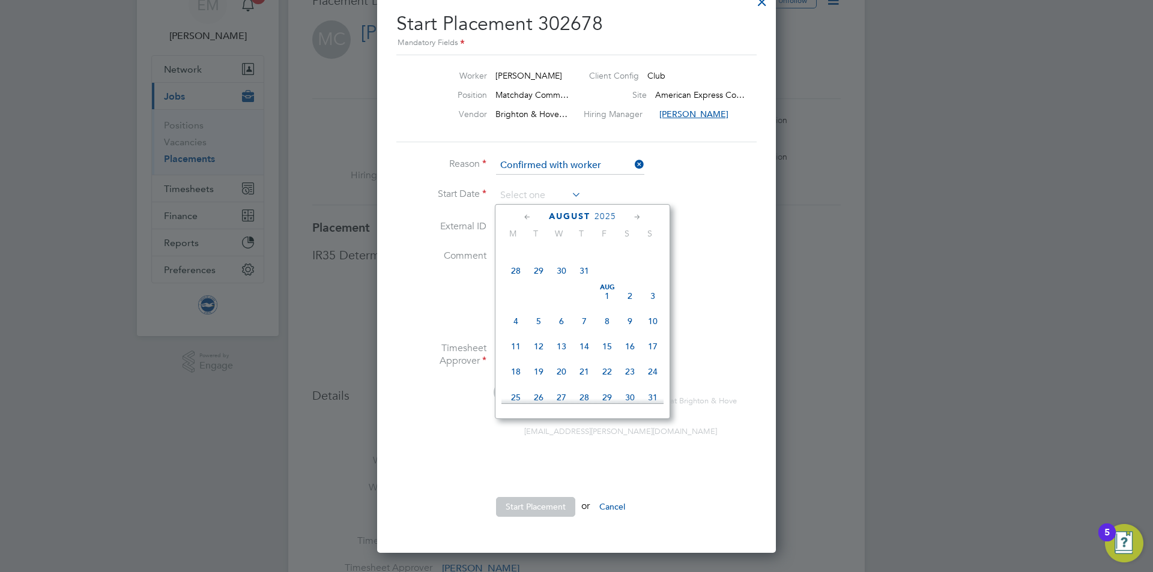
click at [608, 300] on span "Aug 1" at bounding box center [607, 296] width 23 height 23
type input "01 Aug 2025"
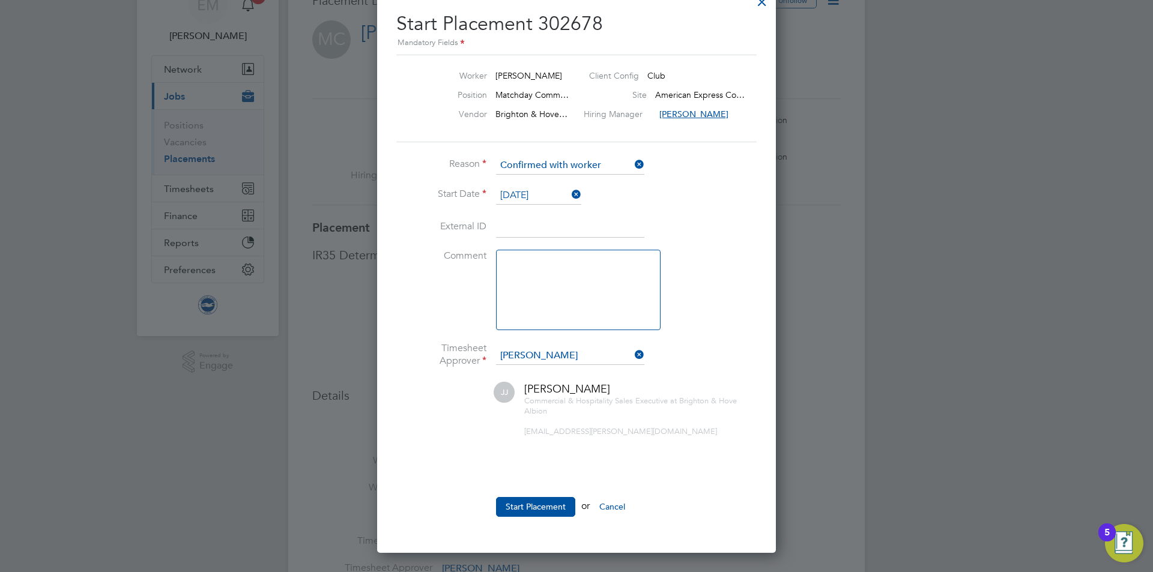
click at [510, 509] on button "Start Placement" at bounding box center [535, 506] width 79 height 19
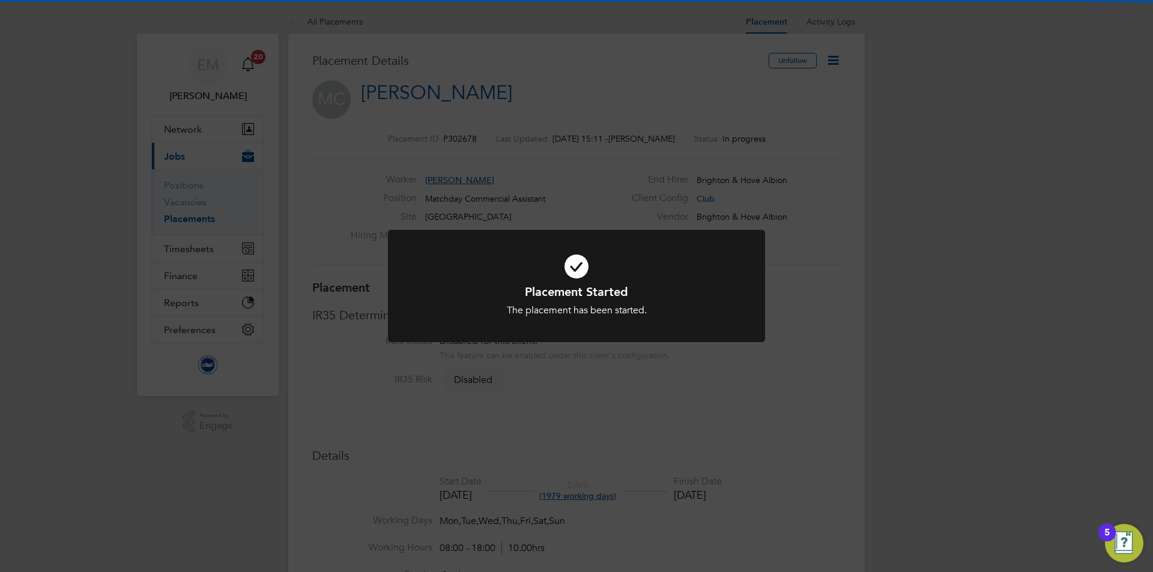
drag, startPoint x: 620, startPoint y: 46, endPoint x: 614, endPoint y: 0, distance: 46.5
click at [620, 44] on div "Placement Started The placement has been started. Cancel Okay" at bounding box center [576, 286] width 1153 height 572
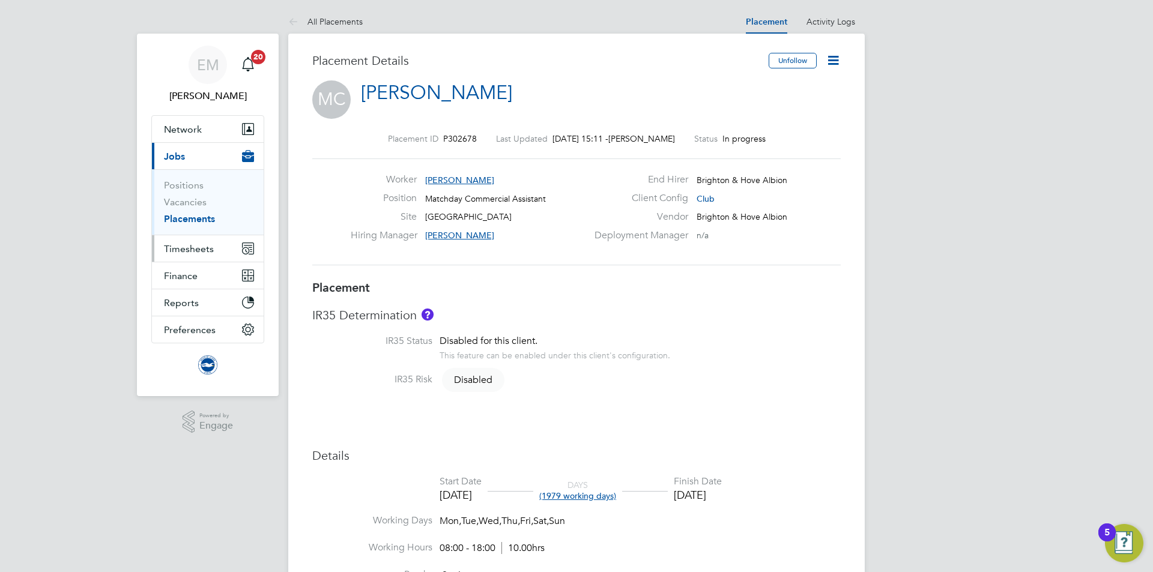
click at [191, 246] on span "Timesheets" at bounding box center [189, 248] width 50 height 11
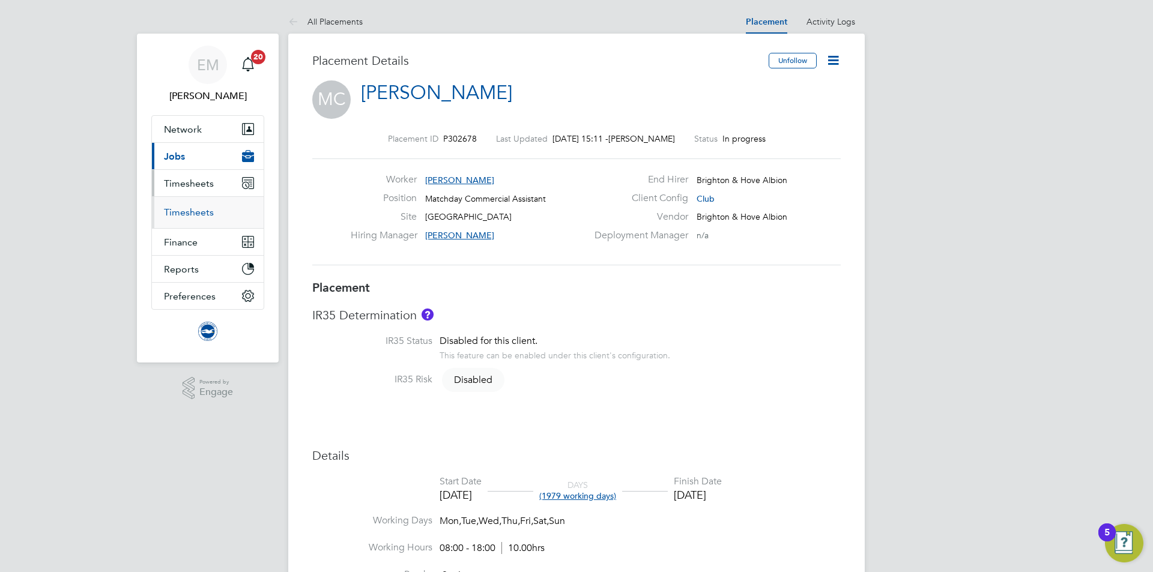
click at [177, 207] on link "Timesheets" at bounding box center [189, 212] width 50 height 11
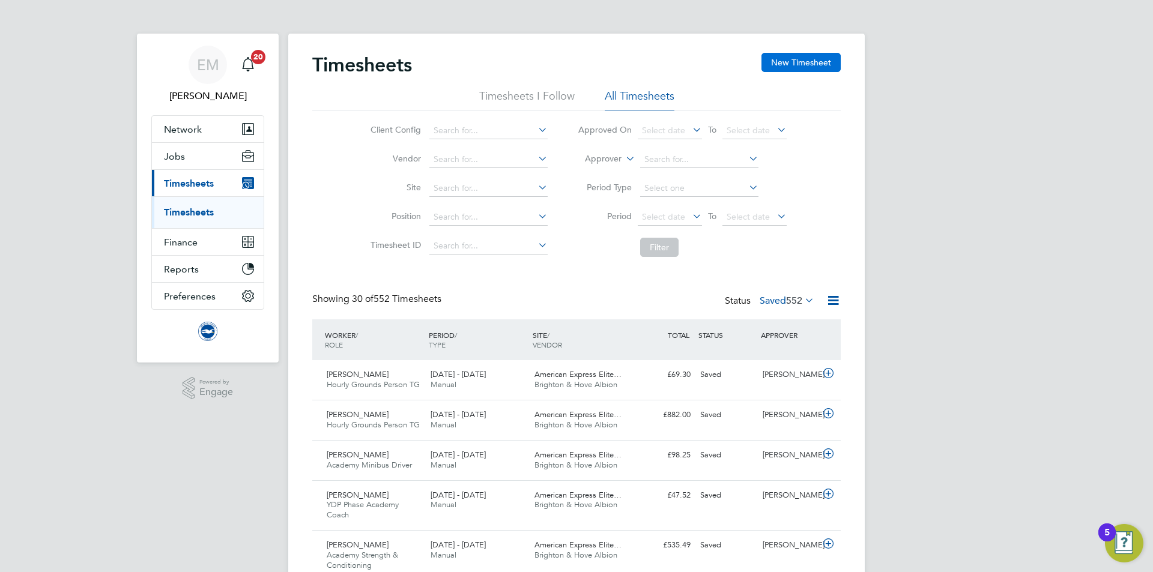
drag, startPoint x: 786, startPoint y: 52, endPoint x: 787, endPoint y: 61, distance: 8.4
click at [787, 64] on button "New Timesheet" at bounding box center [800, 62] width 79 height 19
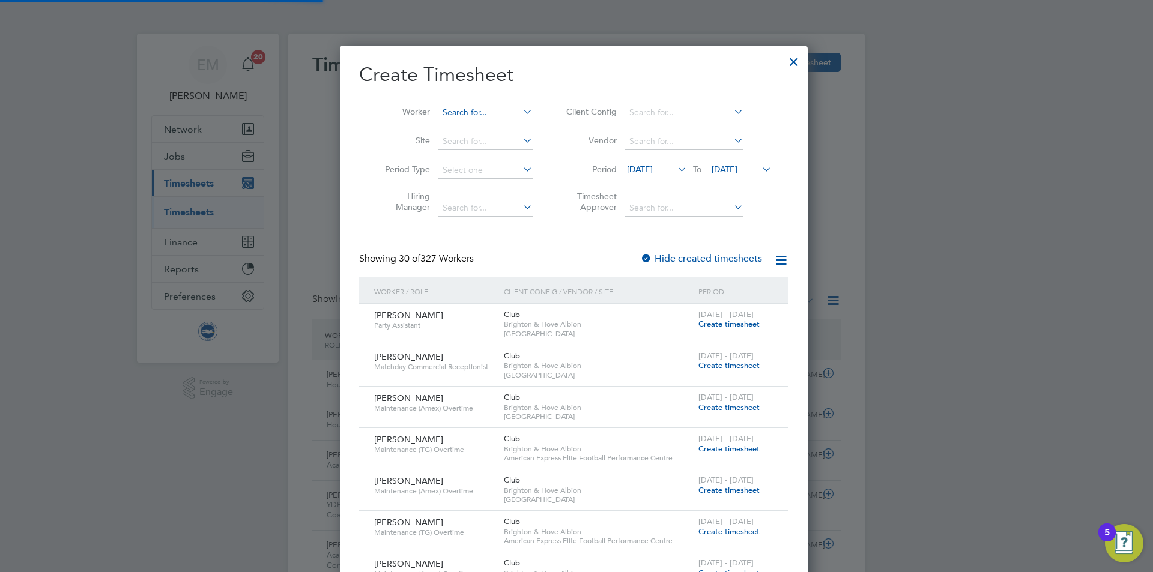
click at [472, 116] on input at bounding box center [485, 112] width 94 height 17
click at [459, 135] on li "Millie C ollins" at bounding box center [518, 129] width 157 height 16
type input "Millie Collins"
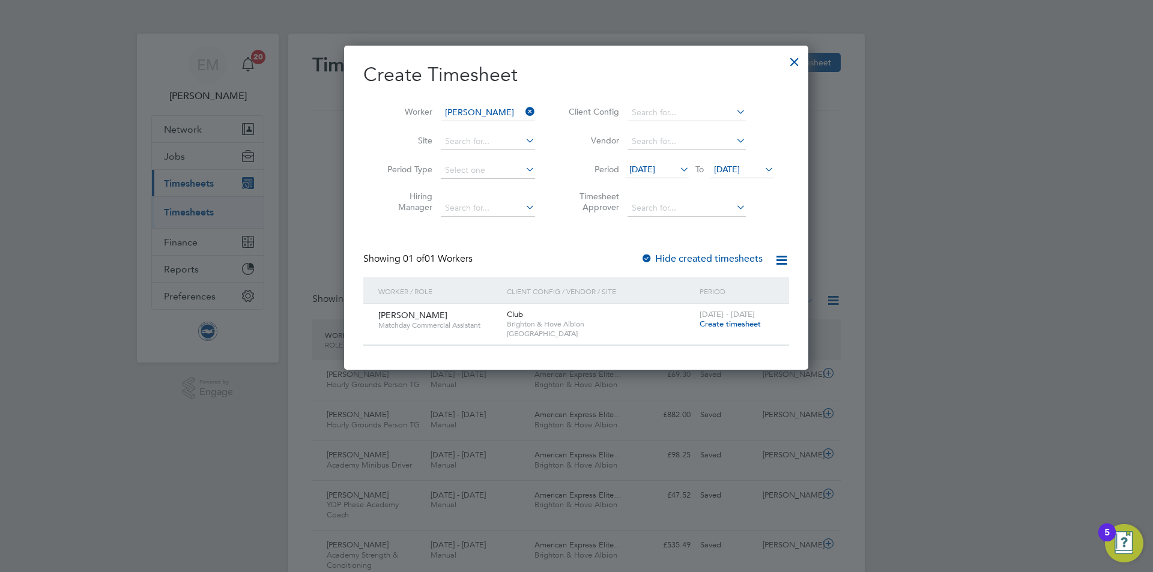
click at [728, 323] on span "Create timesheet" at bounding box center [729, 324] width 61 height 10
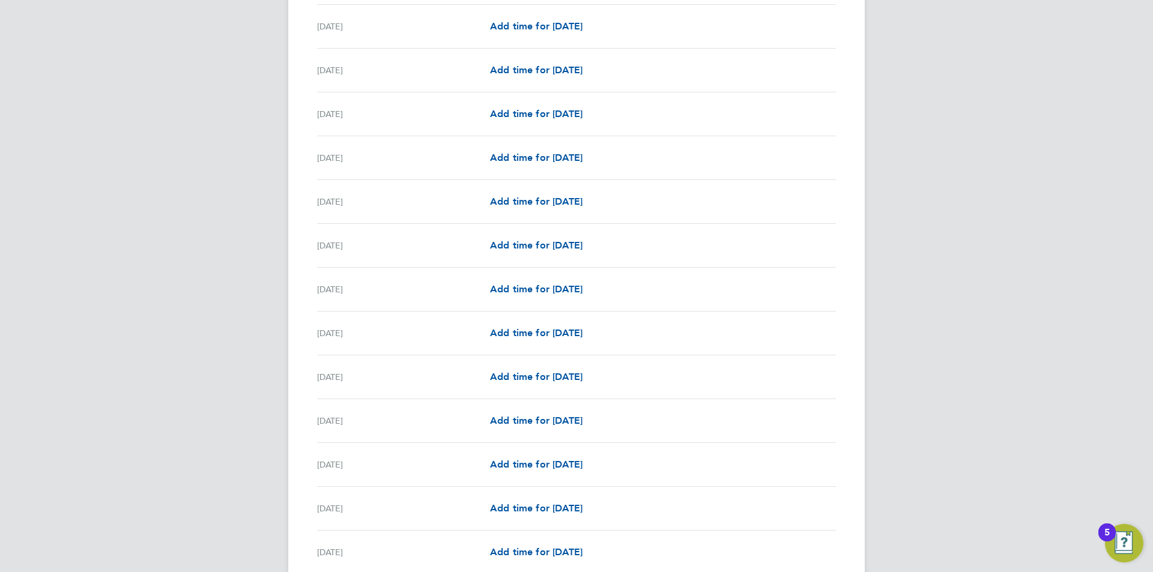
click at [518, 280] on div "Wed 20 Aug Add time for Wed 20 Aug Add time for Wed 20 Aug" at bounding box center [576, 290] width 519 height 44
click at [525, 286] on span "Add time for Wed 20 Aug" at bounding box center [536, 288] width 92 height 11
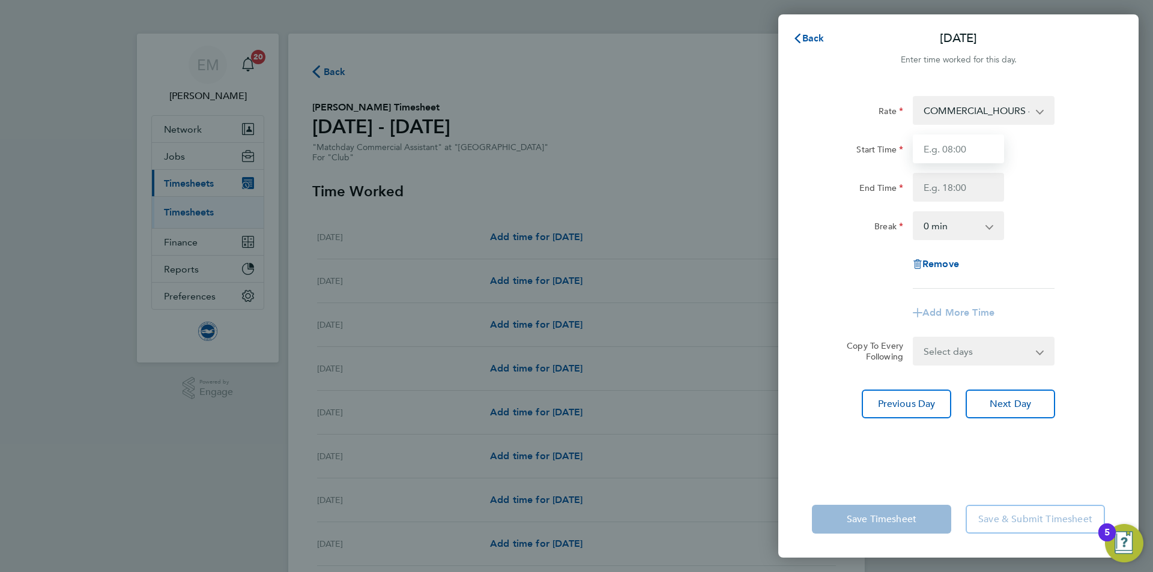
click at [971, 159] on input "Start Time" at bounding box center [958, 148] width 91 height 29
type input "13:00"
click at [976, 186] on input "End Time" at bounding box center [958, 187] width 91 height 29
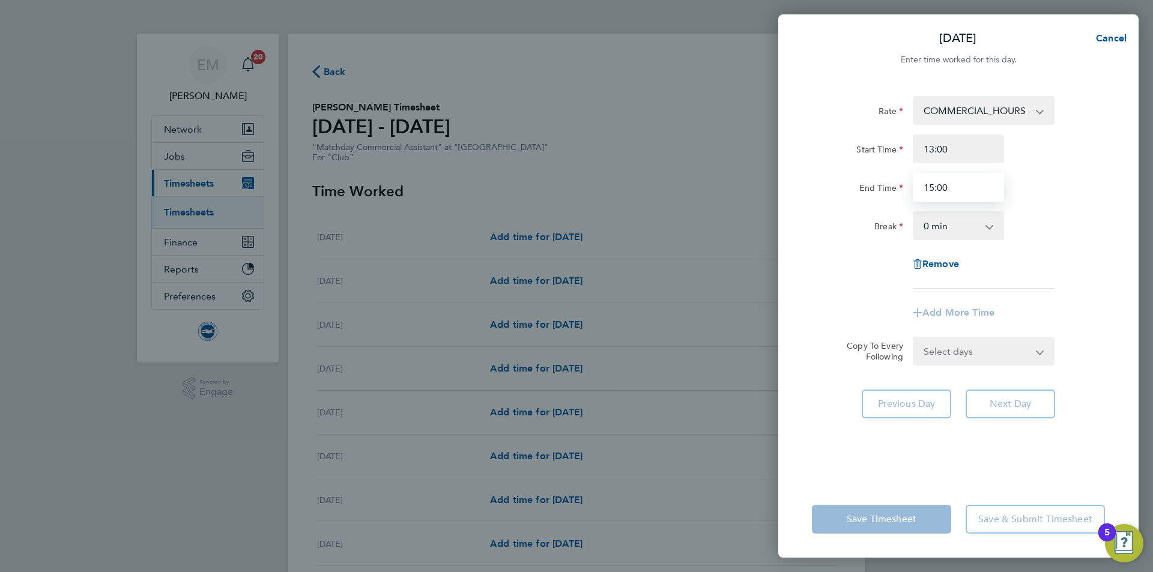
type input "15:00"
click at [1096, 235] on div "Break 0 min 15 min 30 min 45 min 60 min 75 min 90 min" at bounding box center [958, 225] width 303 height 29
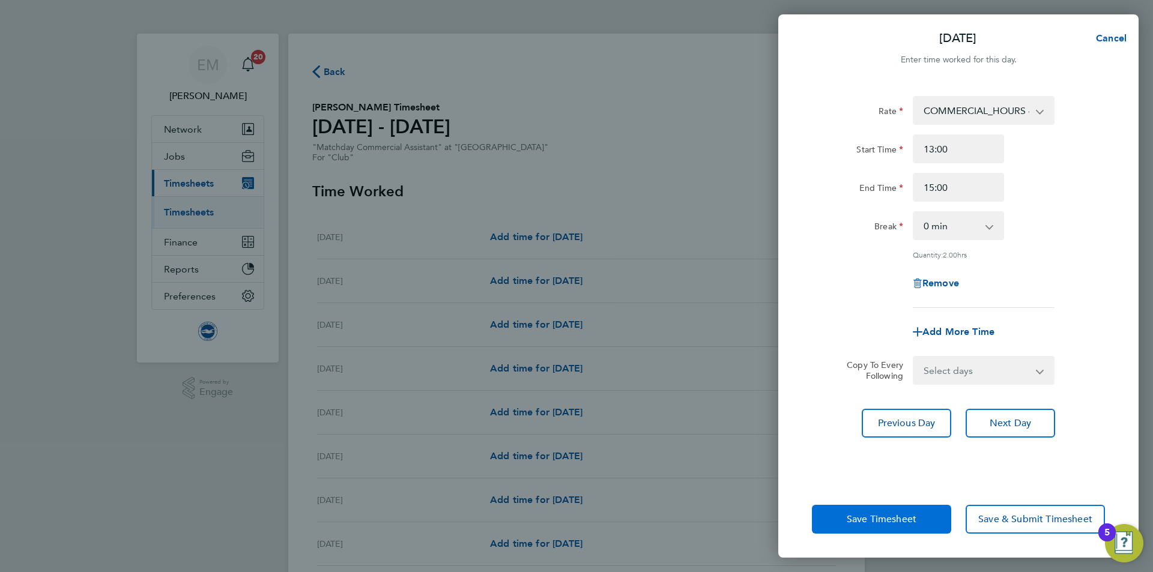
click at [882, 524] on span "Save Timesheet" at bounding box center [882, 519] width 70 height 12
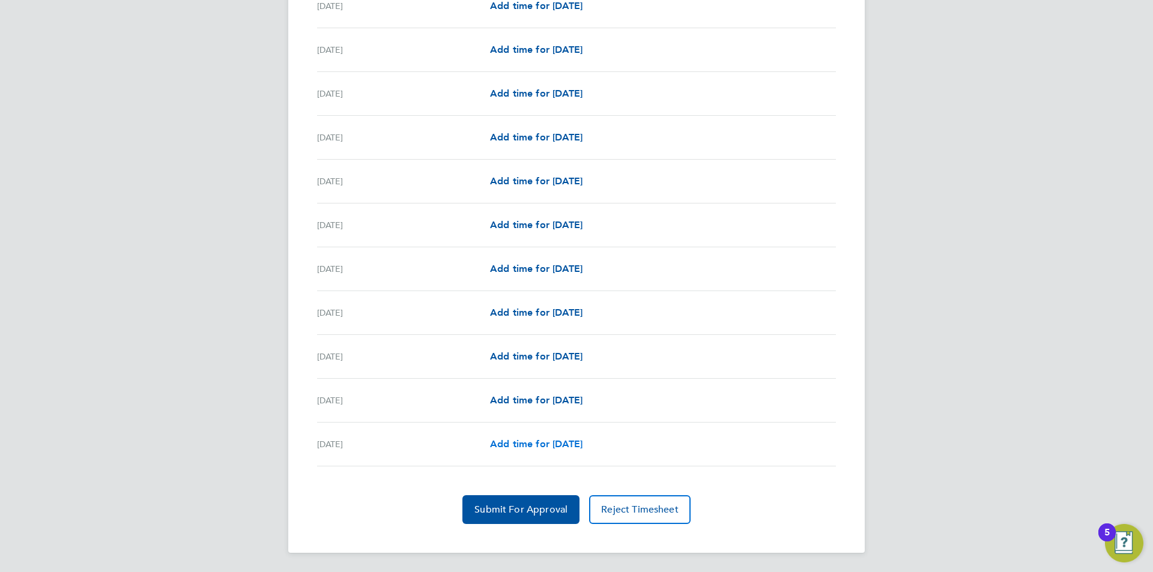
click at [522, 441] on span "Add time for Sun 31 Aug" at bounding box center [536, 443] width 92 height 11
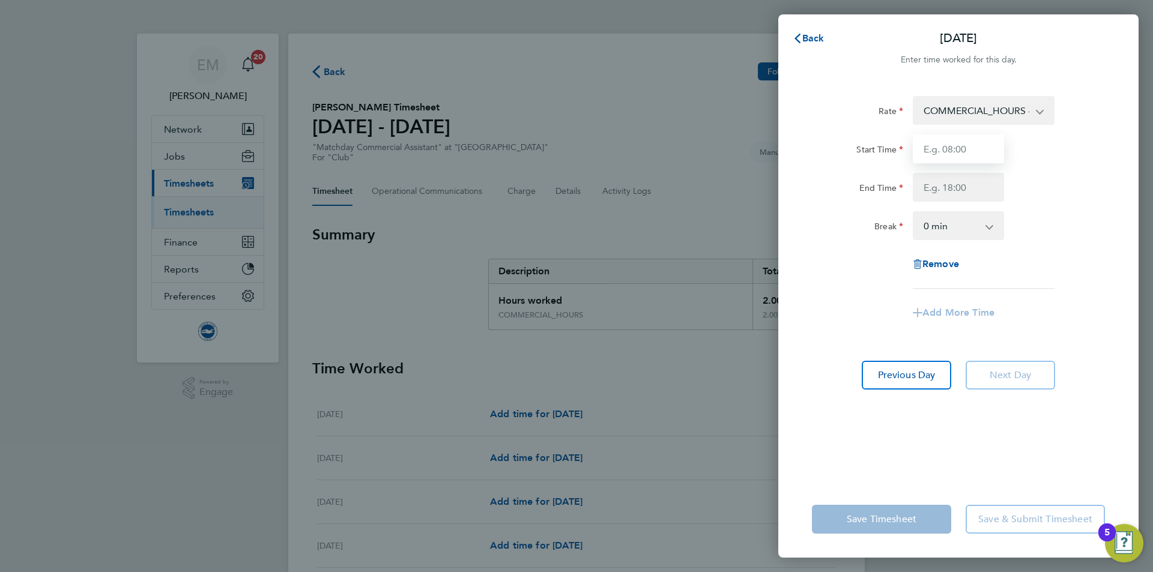
click at [973, 157] on input "Start Time" at bounding box center [958, 148] width 91 height 29
type input "11:00"
click at [937, 186] on input "End Time" at bounding box center [958, 187] width 91 height 29
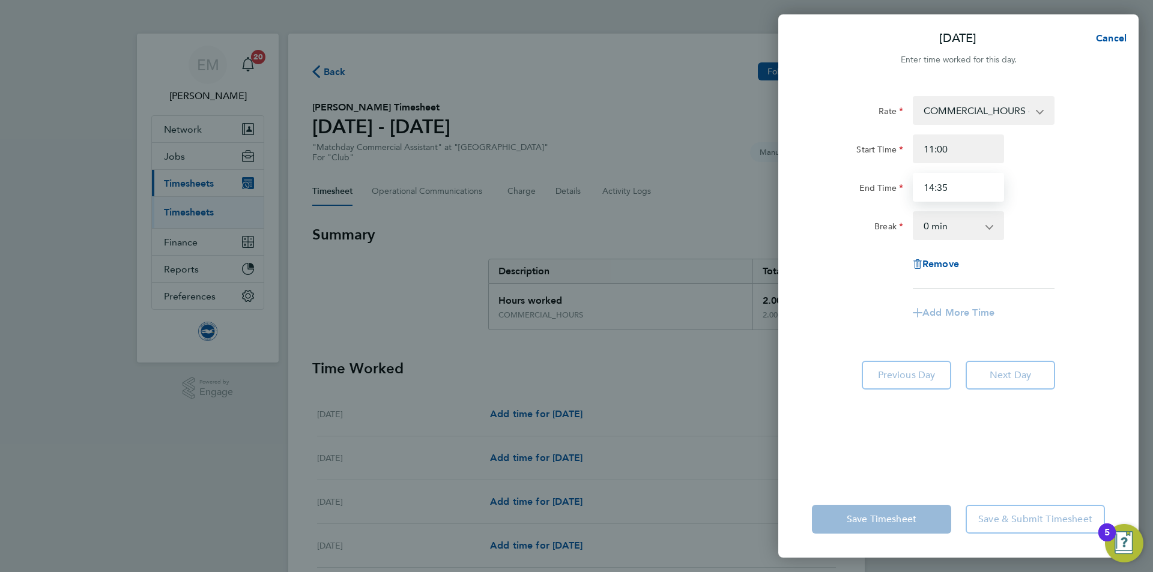
type input "14:35"
click at [898, 470] on div "Rate COMMERCIAL_HOURS - 13.50 Start Time 11:00 End Time 14:35 Break 0 min 15 mi…" at bounding box center [958, 281] width 360 height 399
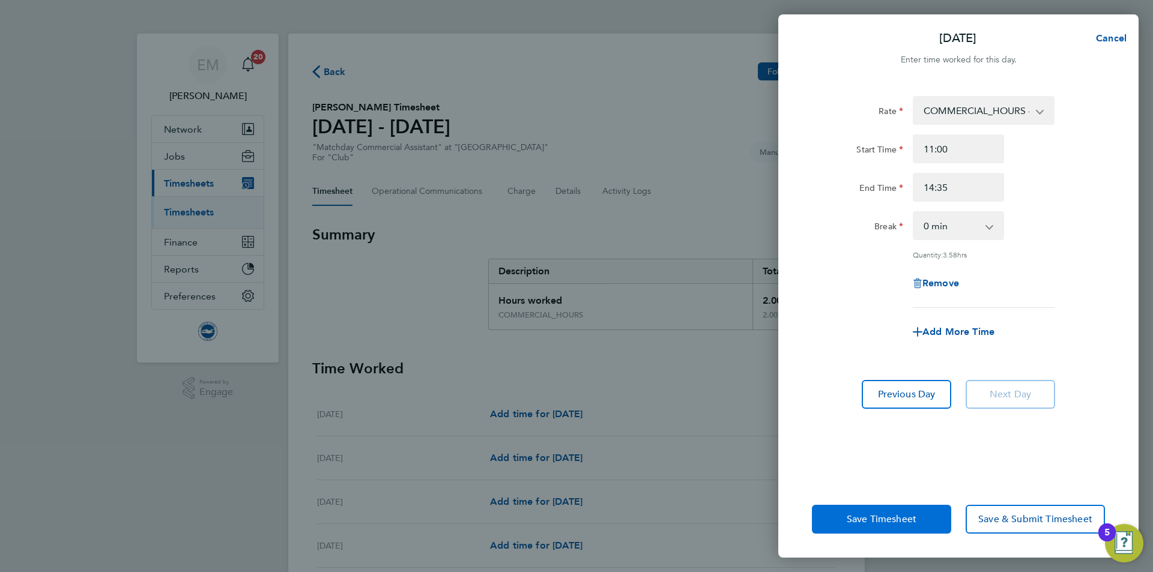
click at [884, 521] on span "Save Timesheet" at bounding box center [882, 519] width 70 height 12
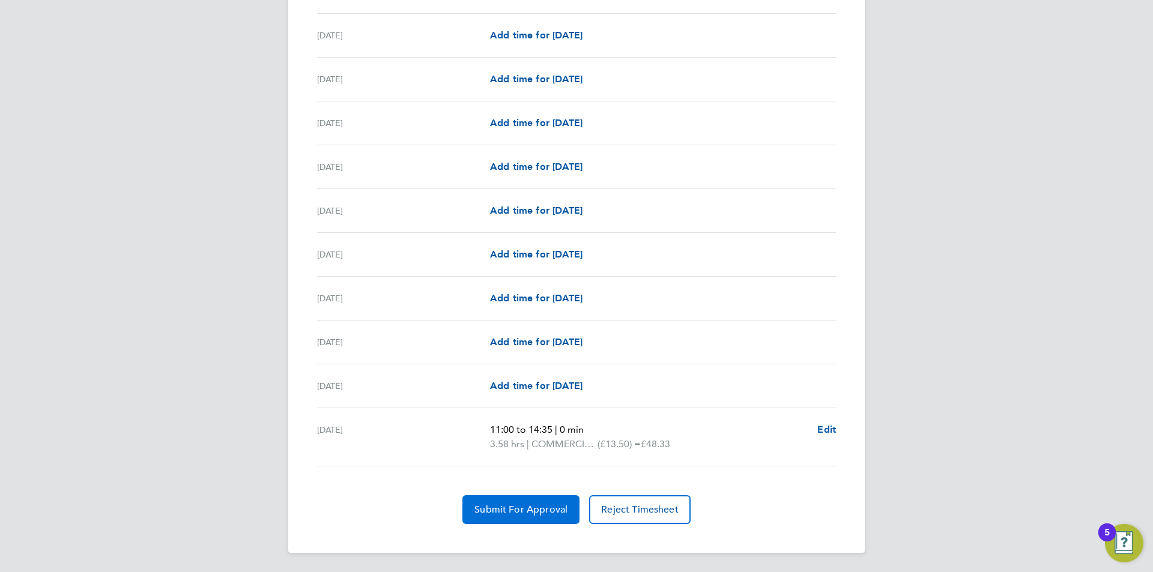
click at [528, 513] on span "Submit For Approval" at bounding box center [520, 510] width 93 height 12
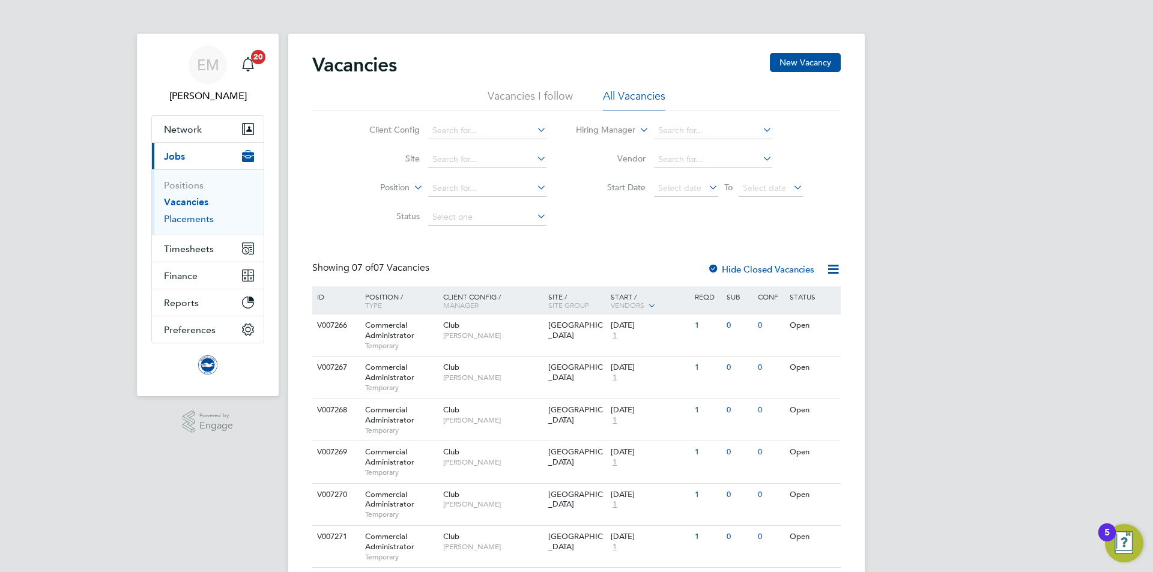
click at [208, 222] on link "Placements" at bounding box center [189, 218] width 50 height 11
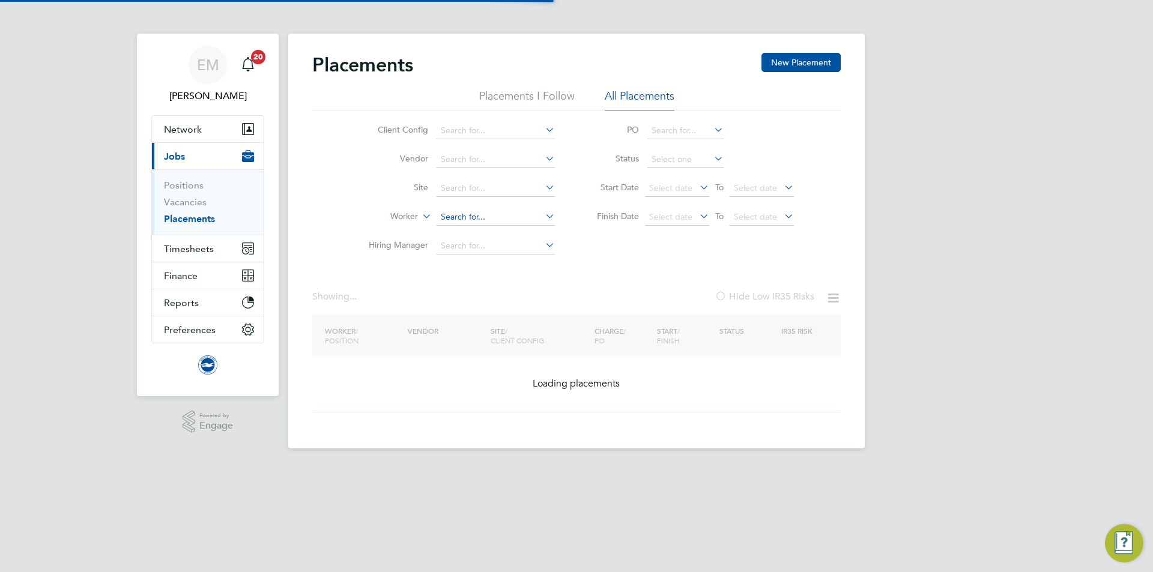
click at [454, 214] on input at bounding box center [495, 217] width 118 height 17
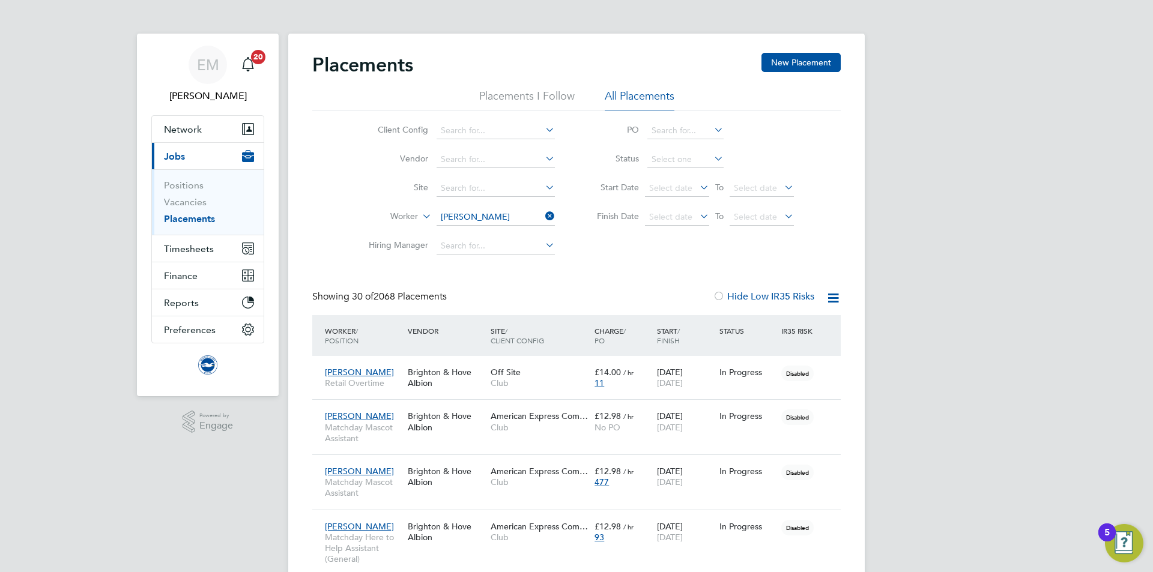
click at [498, 234] on li "[PERSON_NAME]" at bounding box center [510, 234] width 148 height 16
type input "[PERSON_NAME]"
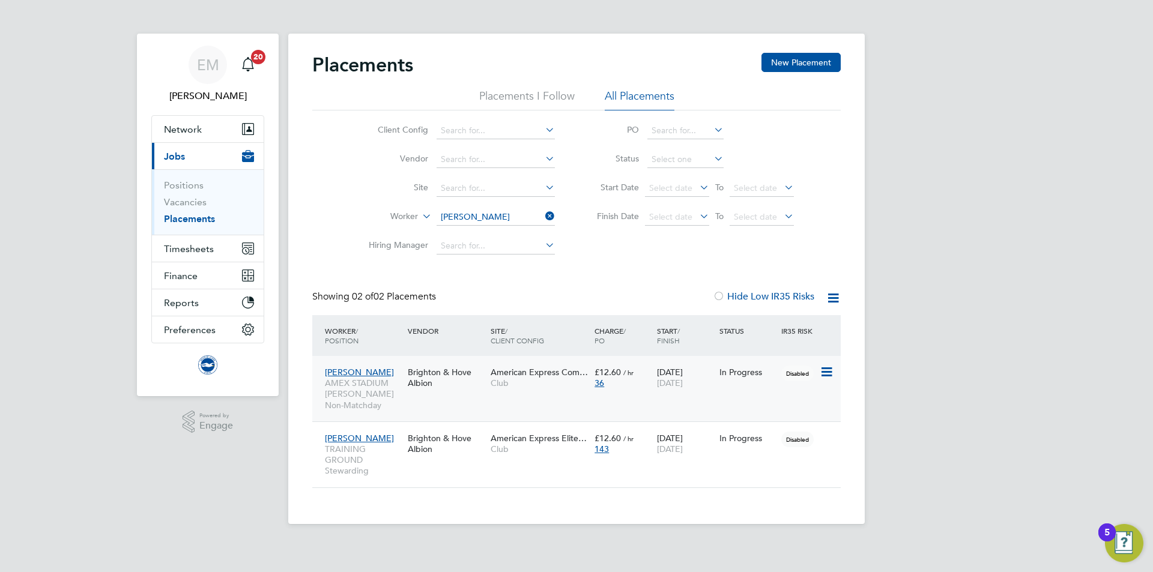
click at [457, 404] on div "[PERSON_NAME] [GEOGRAPHIC_DATA] [PERSON_NAME] Non-Matchday Brighton & Hove Albi…" at bounding box center [576, 388] width 528 height 65
click at [491, 400] on div "[PERSON_NAME] [GEOGRAPHIC_DATA] [PERSON_NAME] Non-Matchday Brighton & Hove Albi…" at bounding box center [576, 388] width 528 height 65
click at [379, 396] on span "AMEX STADIUM [PERSON_NAME] Non-Matchday" at bounding box center [363, 394] width 77 height 33
click at [485, 460] on div "Brighton & Hove Albion" at bounding box center [446, 444] width 83 height 34
click at [657, 154] on input at bounding box center [685, 159] width 76 height 17
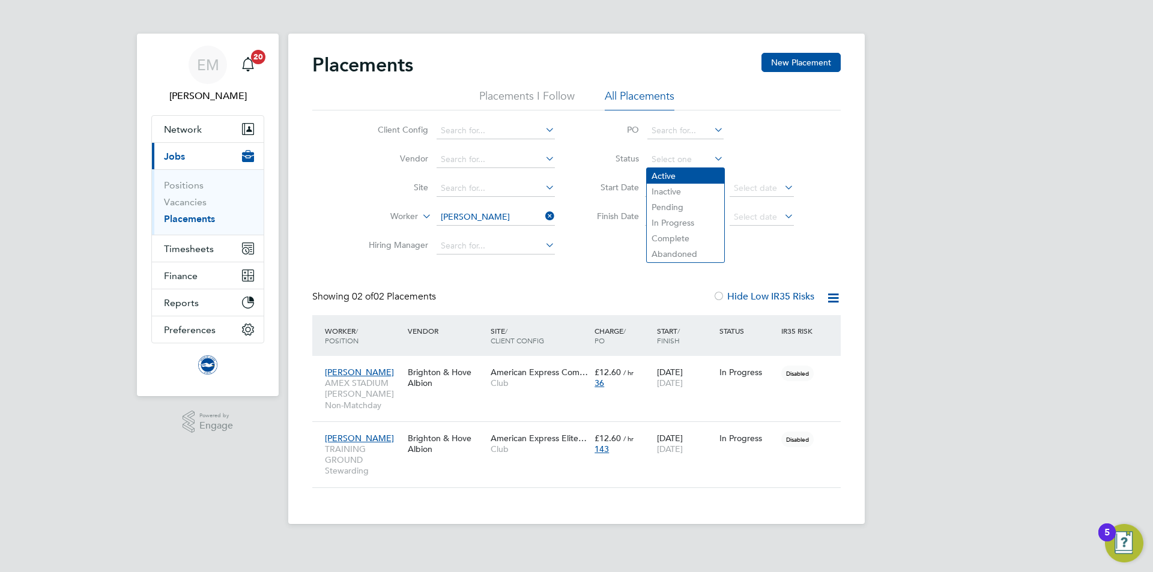
click at [657, 174] on li "Active" at bounding box center [685, 176] width 77 height 16
type input "Active"
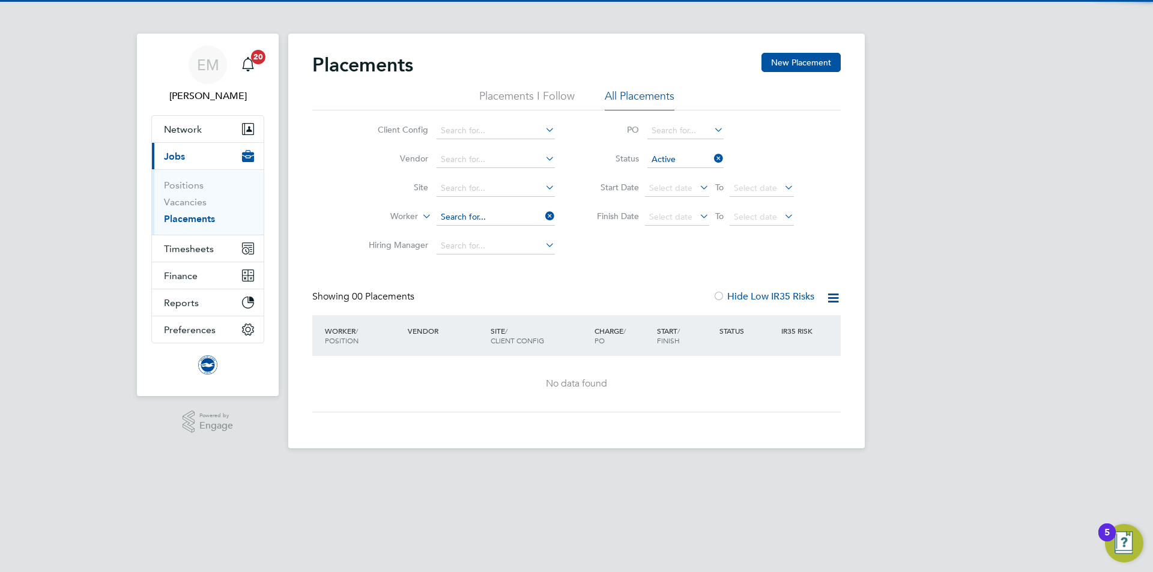
click at [473, 220] on input at bounding box center [495, 217] width 118 height 17
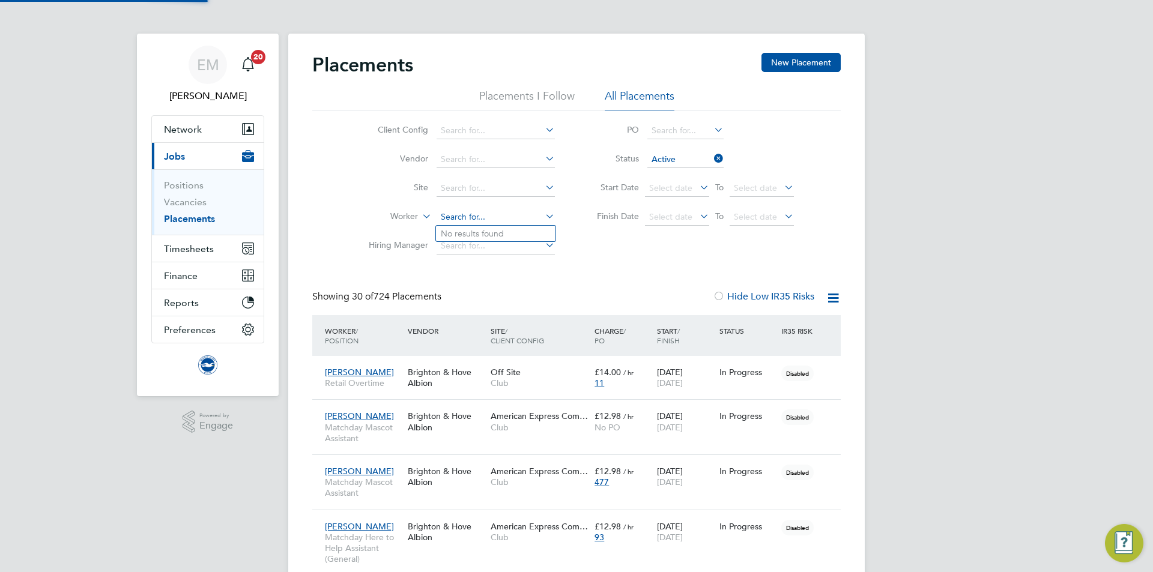
scroll to position [35, 104]
type input "RHODES"
click at [484, 214] on input at bounding box center [495, 217] width 118 height 17
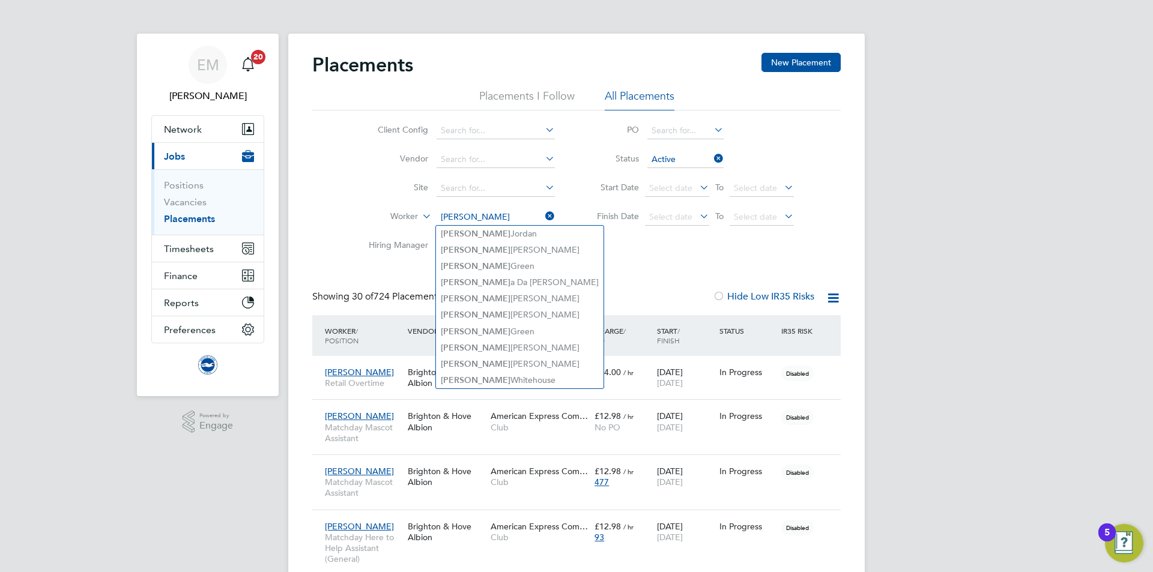
type input "PAUL"
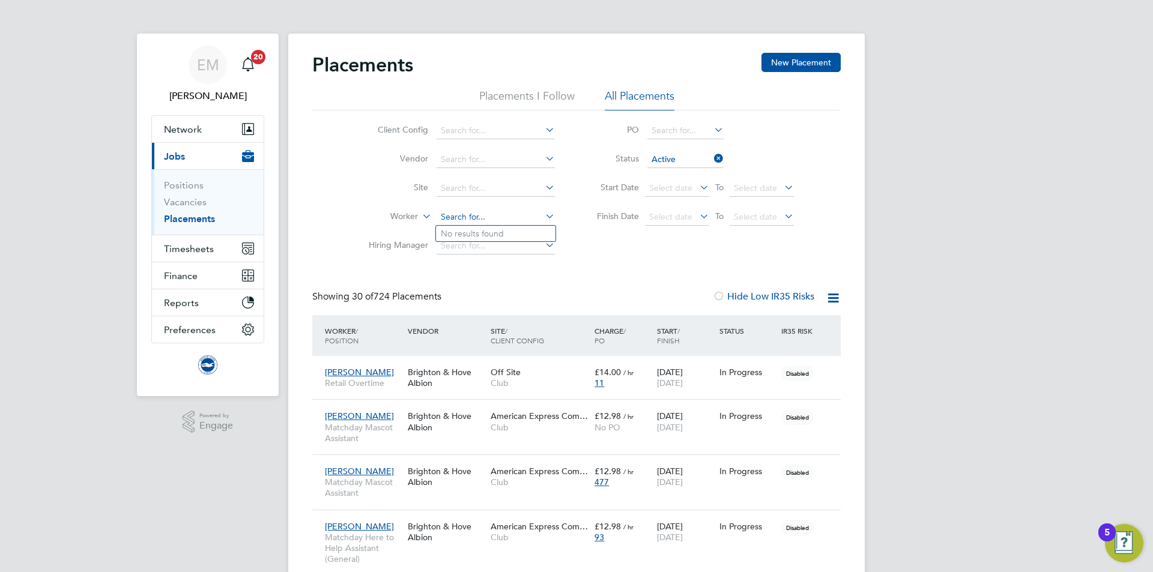
click at [459, 216] on input at bounding box center [495, 217] width 118 height 17
type input "SENAMI"
click at [503, 301] on div "Showing 30 of 724 Placements Hide Low IR35 Risks" at bounding box center [576, 303] width 528 height 25
click at [479, 213] on input at bounding box center [495, 217] width 118 height 17
type input "WREN"
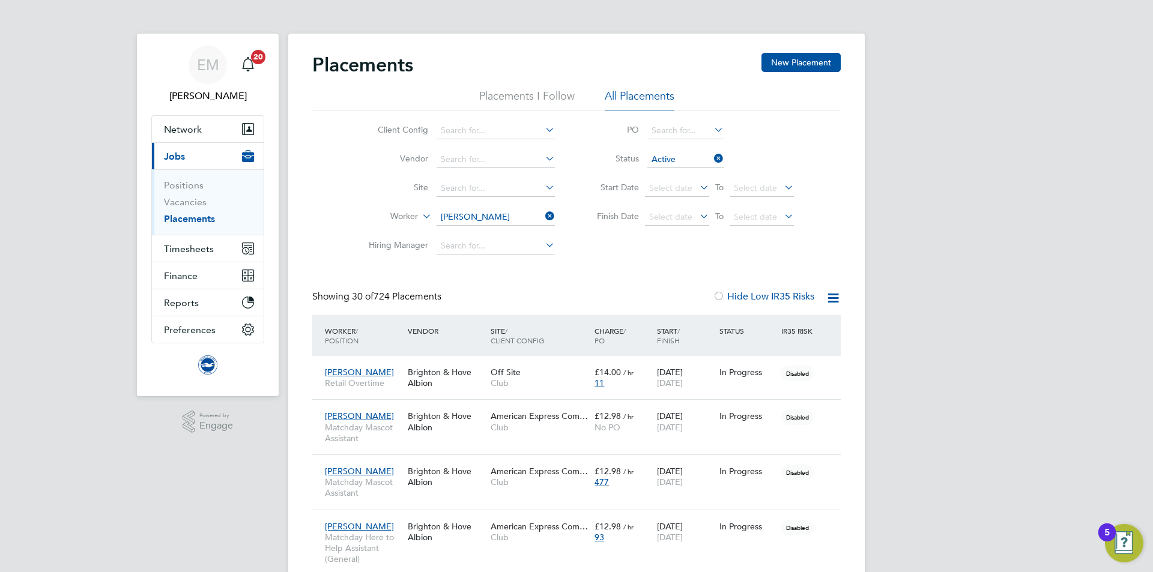
click at [506, 216] on input at bounding box center [495, 217] width 118 height 17
type input "ALEXAND"
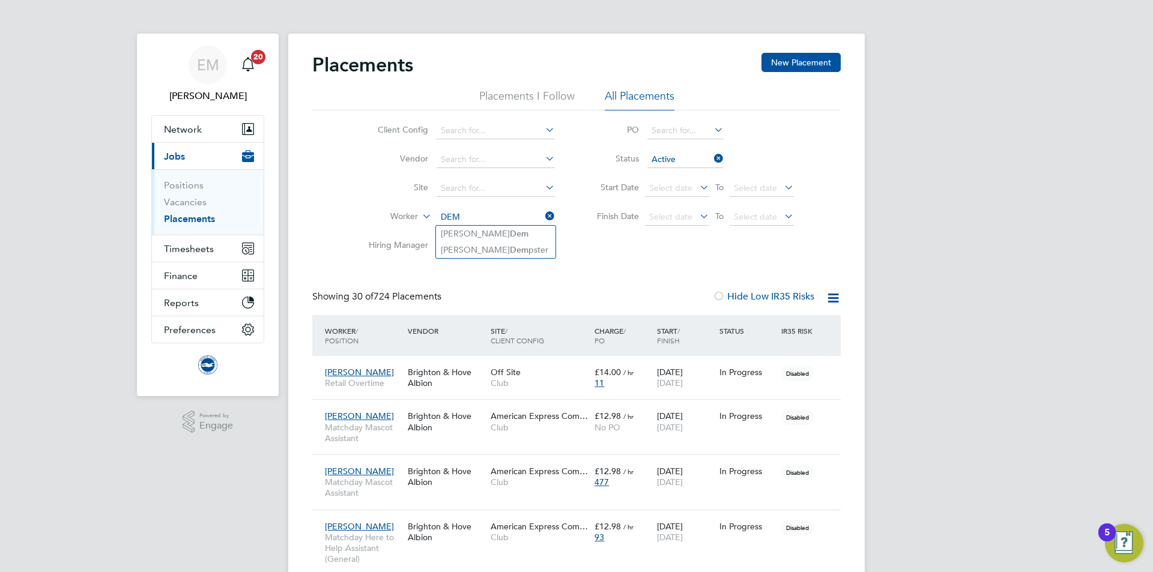
type input "DEM"
click at [495, 222] on input at bounding box center [495, 217] width 118 height 17
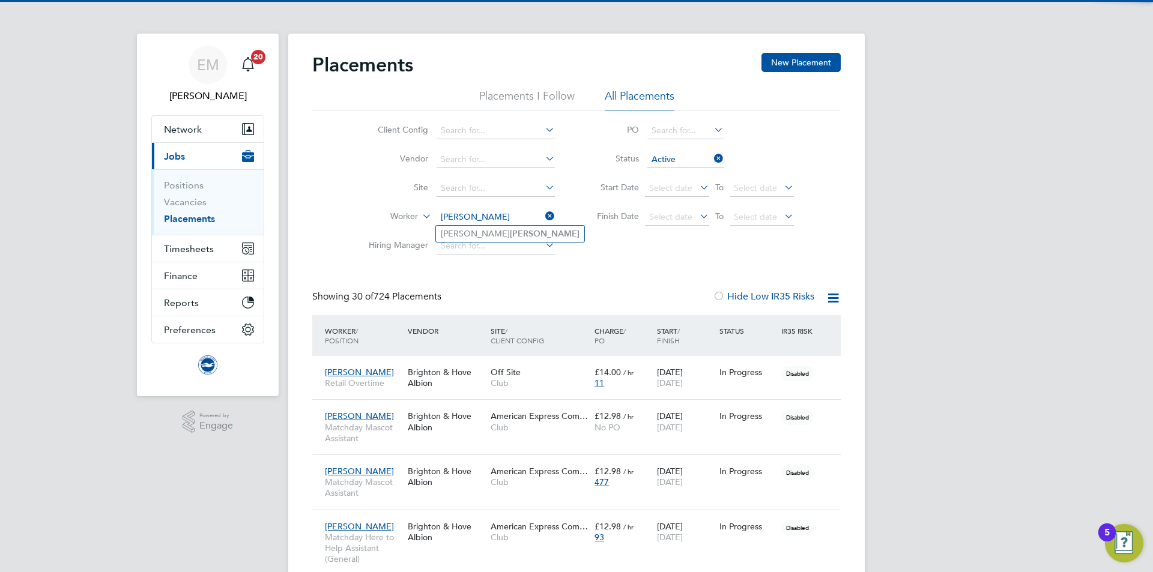
type input "PHILPOT"
click at [471, 241] on ul "George Philpot" at bounding box center [509, 233] width 149 height 17
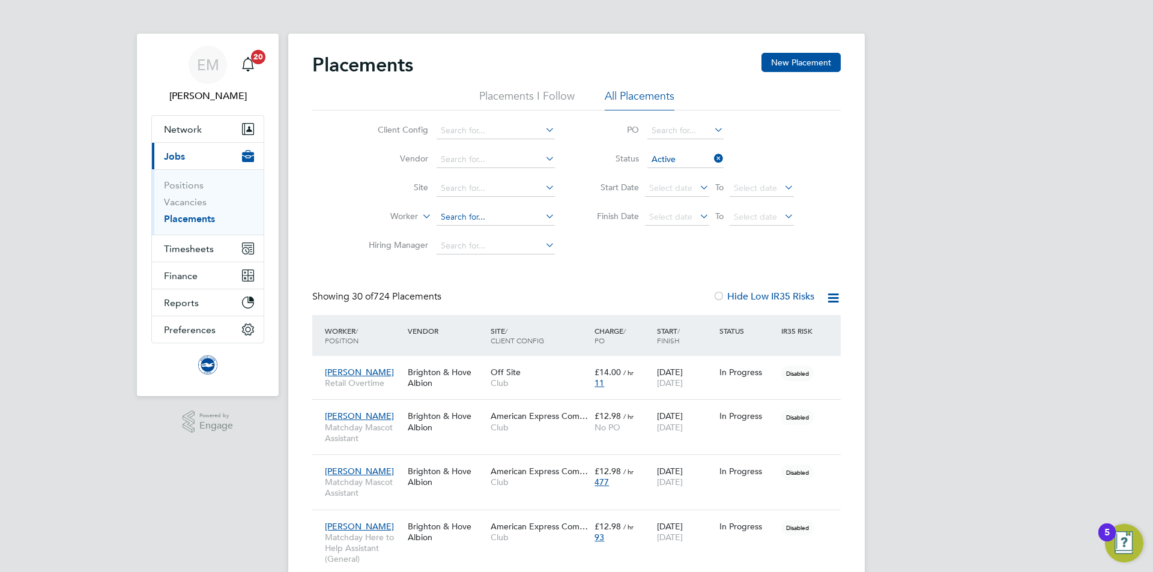
click at [465, 221] on input at bounding box center [495, 217] width 118 height 17
click at [470, 232] on li "George Philpot" at bounding box center [510, 234] width 148 height 16
type input "George Philpot"
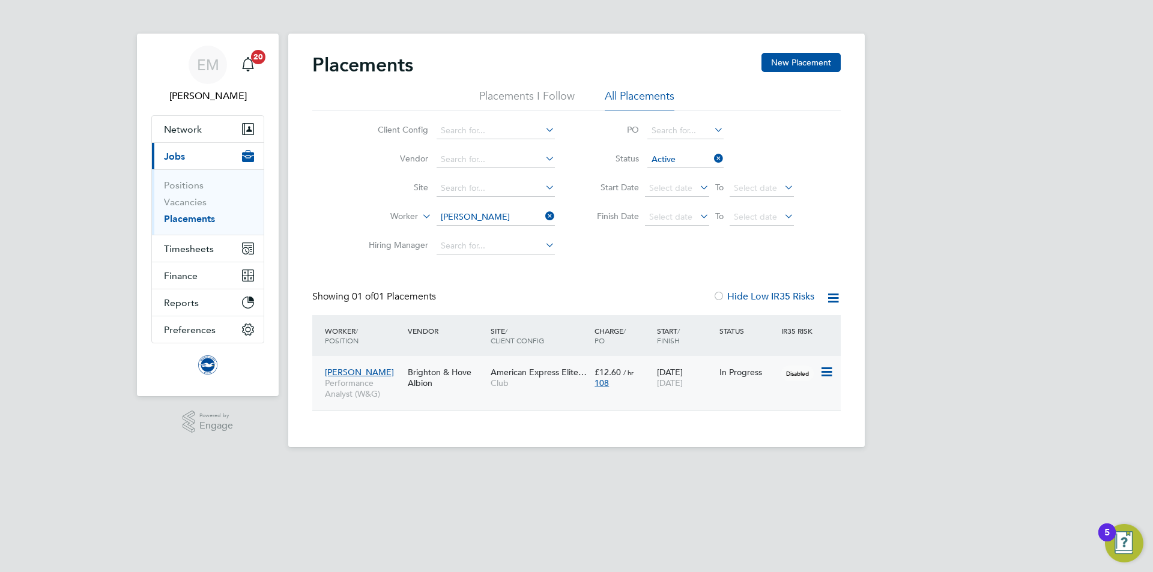
click at [412, 396] on div "George Philpot Performance Analyst (W&G) Brighton & Hove Albion American Expres…" at bounding box center [576, 383] width 528 height 55
click at [425, 396] on div "George Philpot Performance Analyst (W&G) Brighton & Hove Albion American Expres…" at bounding box center [576, 383] width 528 height 55
click at [459, 386] on div "Brighton & Hove Albion" at bounding box center [446, 378] width 83 height 34
click at [459, 216] on input "George Philpot" at bounding box center [495, 217] width 118 height 17
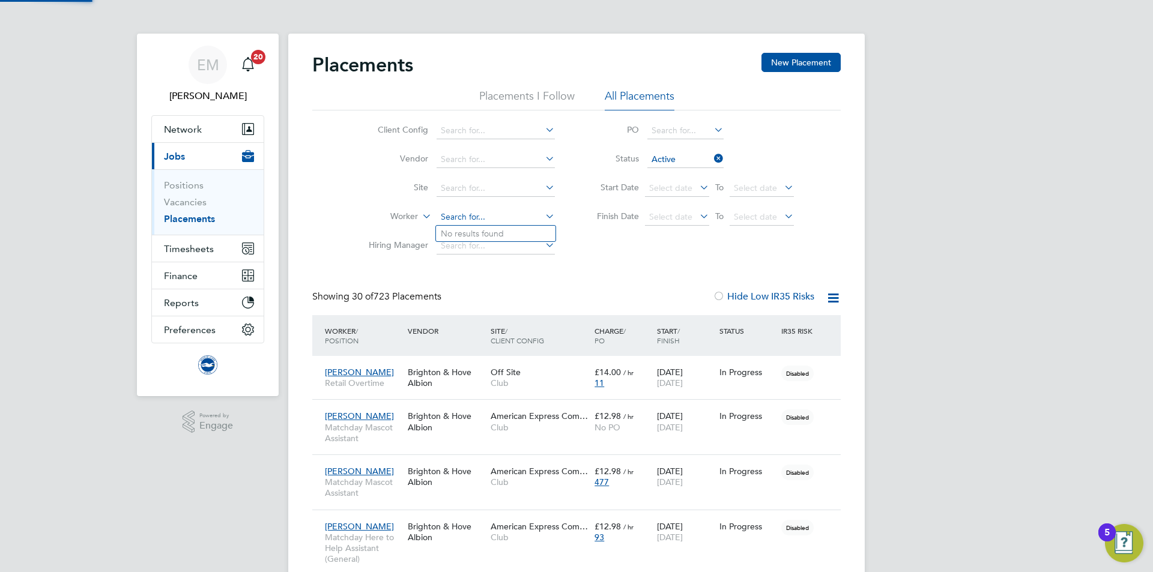
scroll to position [35, 104]
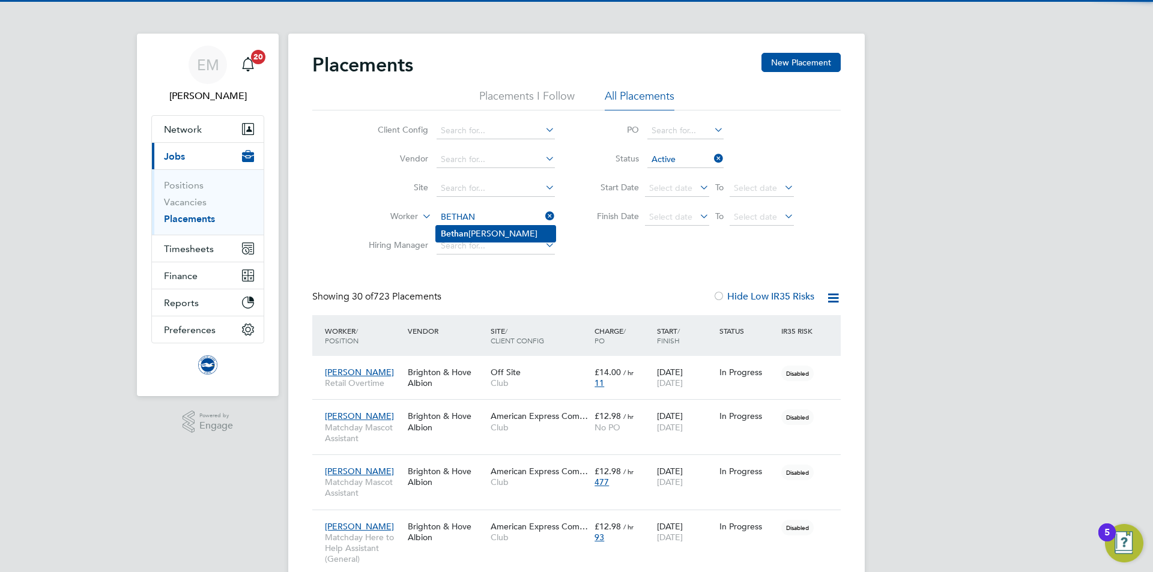
click at [472, 232] on li "Bethan Jones" at bounding box center [495, 234] width 119 height 16
type input "[PERSON_NAME]"
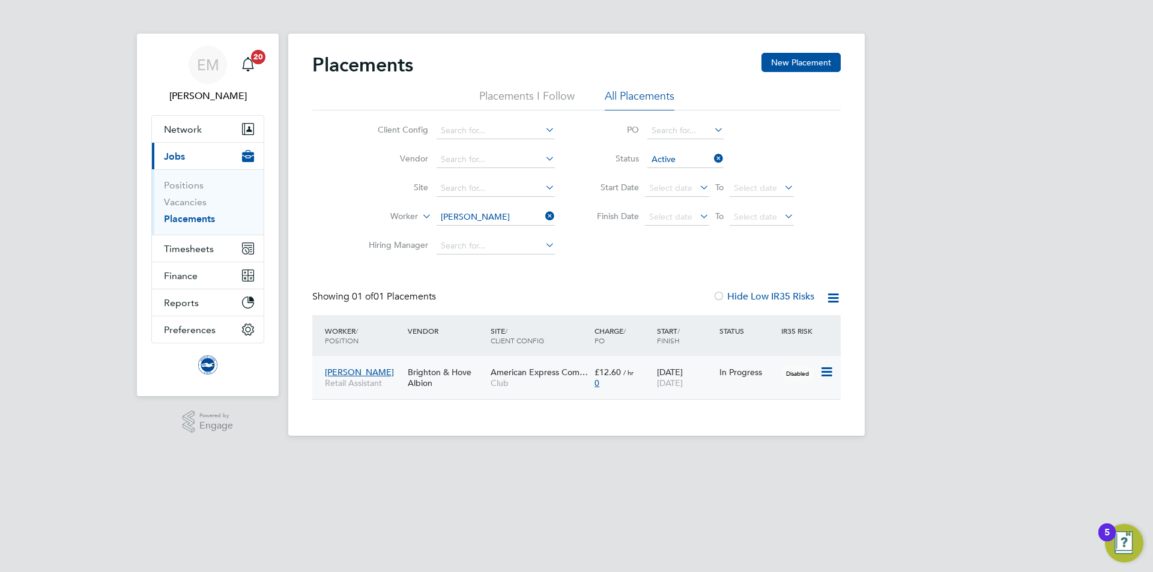
click at [611, 385] on div "0" at bounding box center [622, 383] width 56 height 11
click at [475, 214] on input at bounding box center [495, 217] width 118 height 17
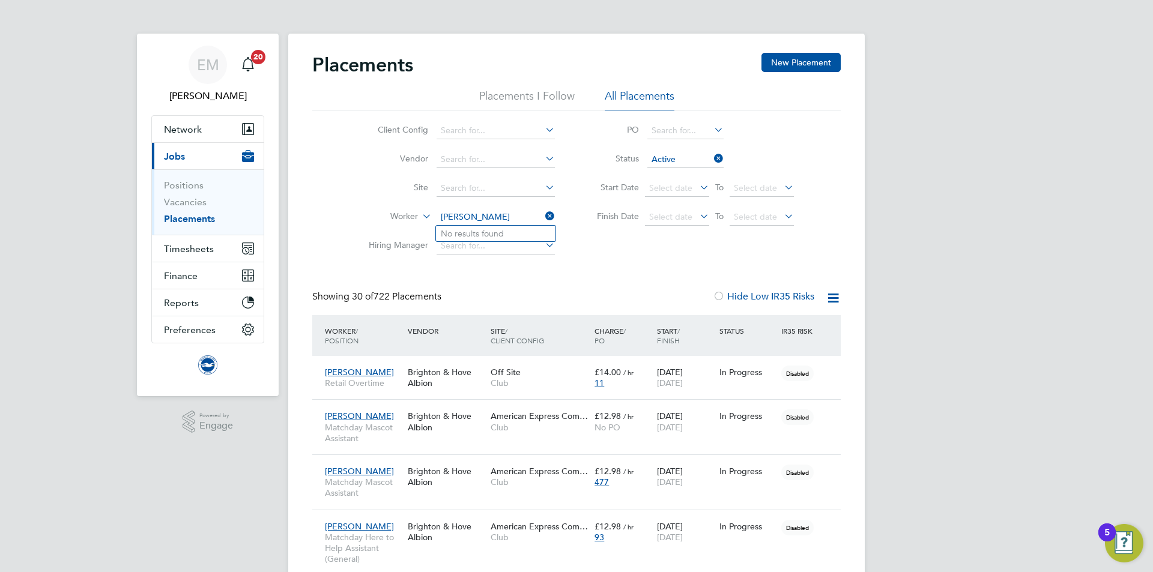
type input "VAUGH"
click at [687, 257] on div "Client Config Vendor Site Worker VAUGH Hiring Manager PO Status Active Start Da…" at bounding box center [576, 185] width 528 height 150
click at [451, 213] on input at bounding box center [495, 217] width 118 height 17
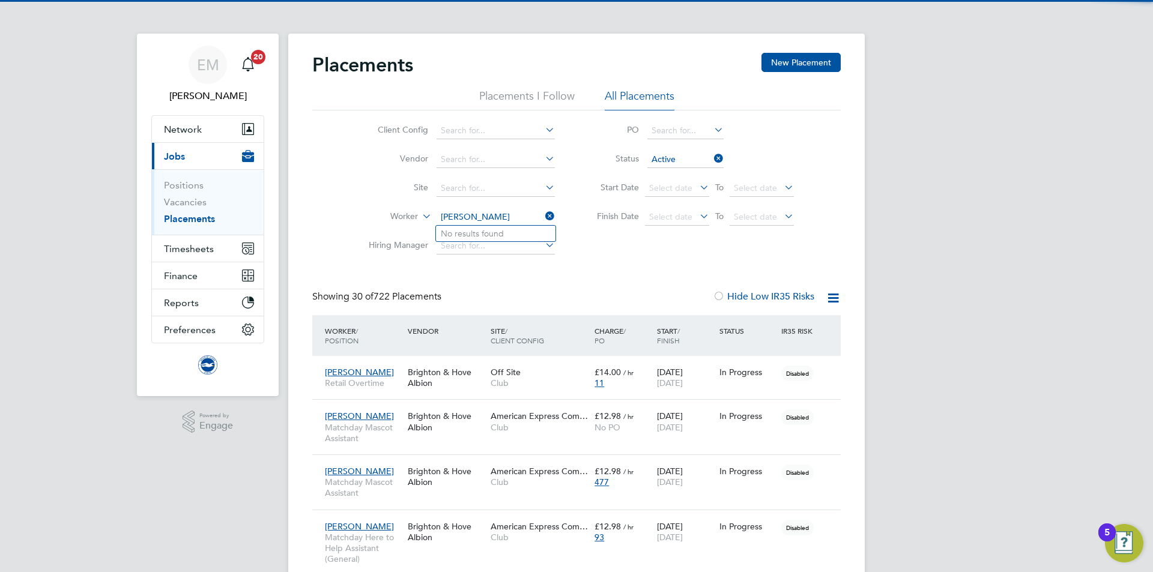
type input "BURGESS"
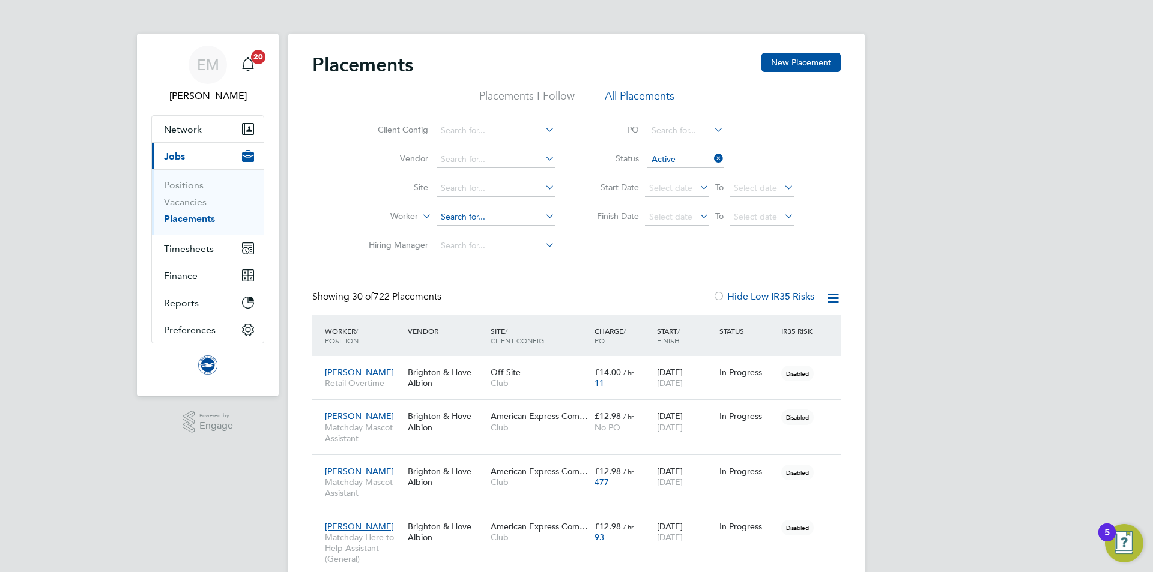
click at [454, 218] on input at bounding box center [495, 217] width 118 height 17
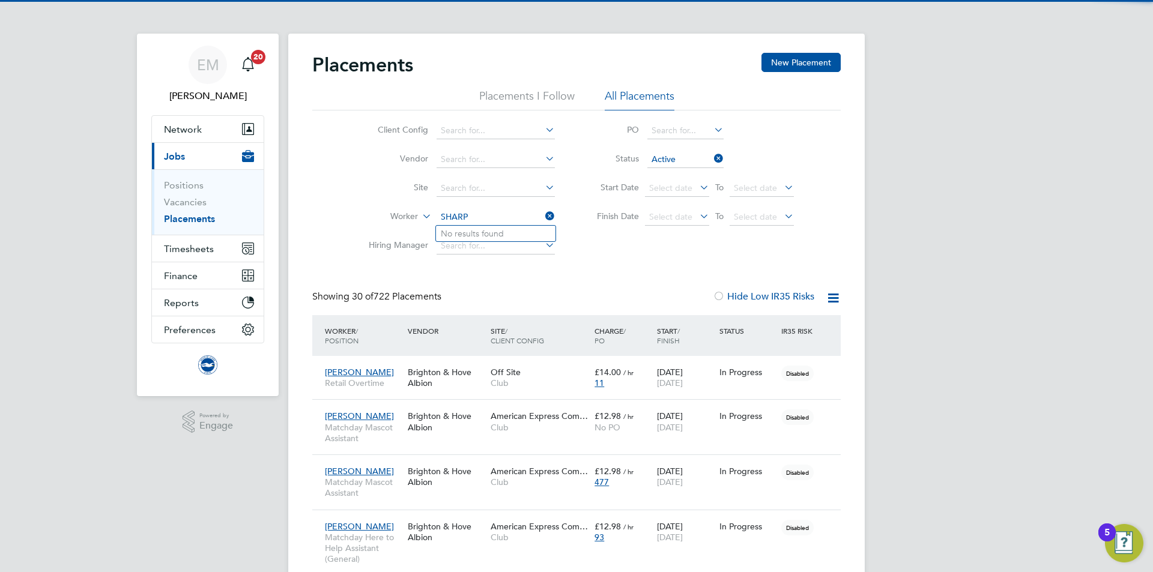
type input "SHARP"
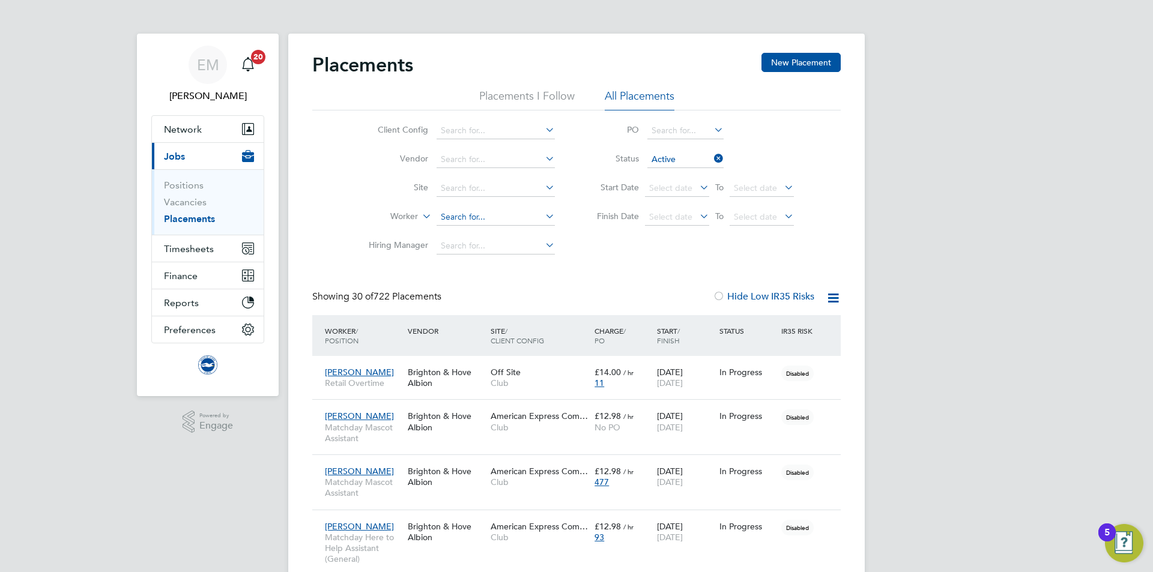
click at [475, 223] on input at bounding box center [495, 217] width 118 height 17
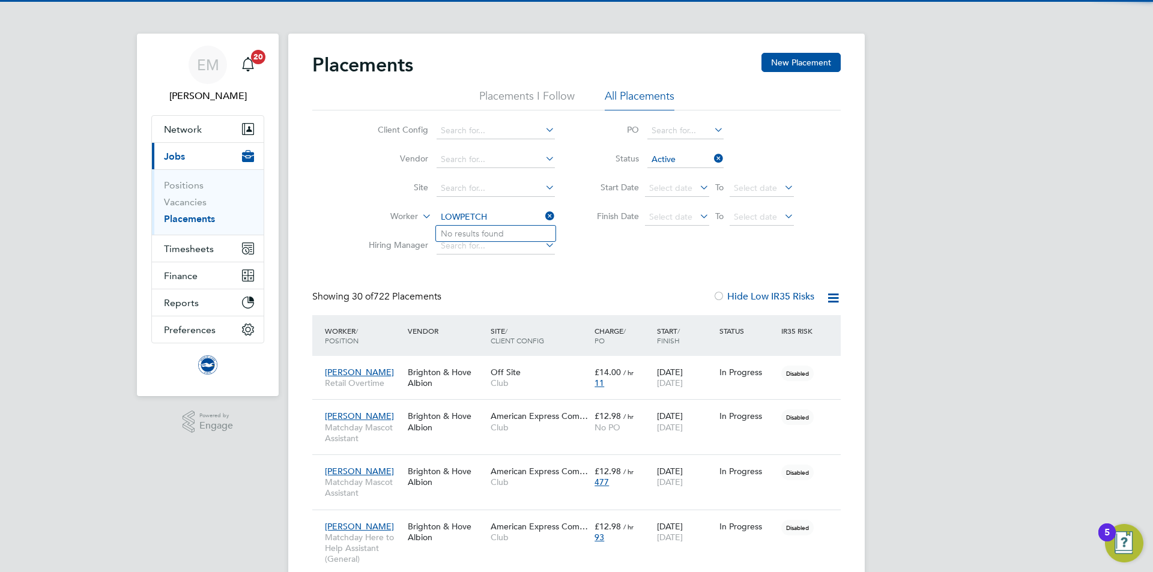
type input "LOWPETCH"
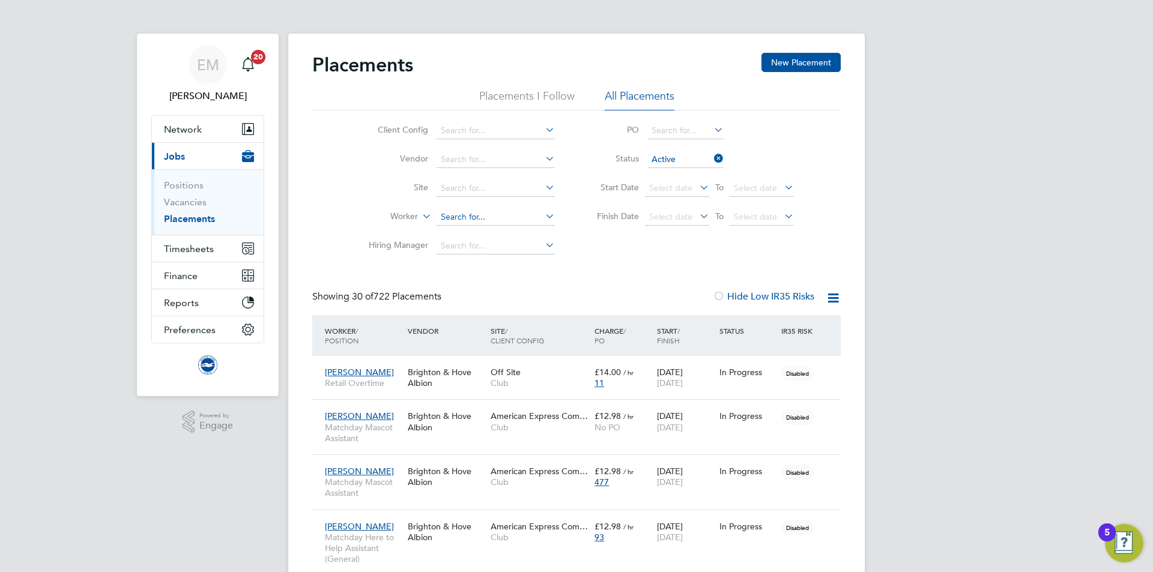
click at [460, 222] on input at bounding box center [495, 217] width 118 height 17
type input "KEEBLE"
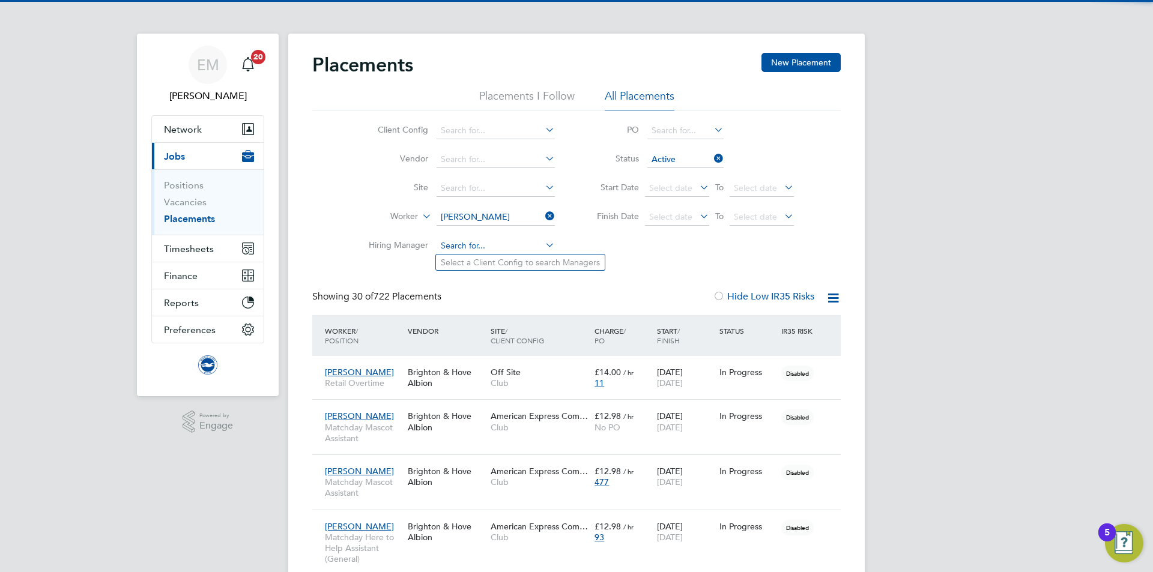
click at [484, 250] on input at bounding box center [495, 246] width 118 height 17
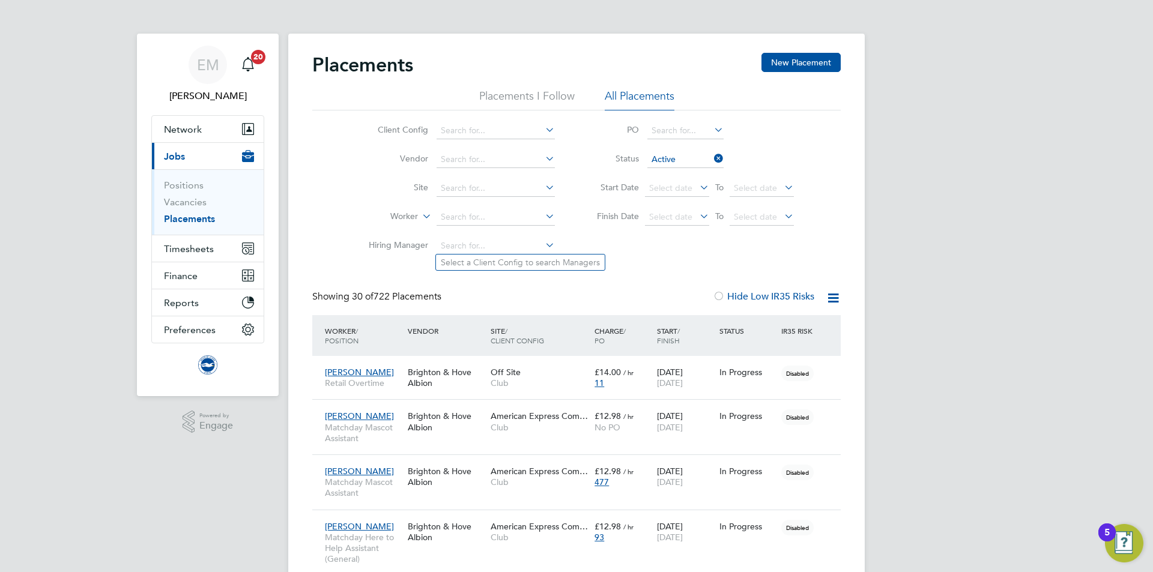
click at [451, 217] on input at bounding box center [495, 217] width 118 height 17
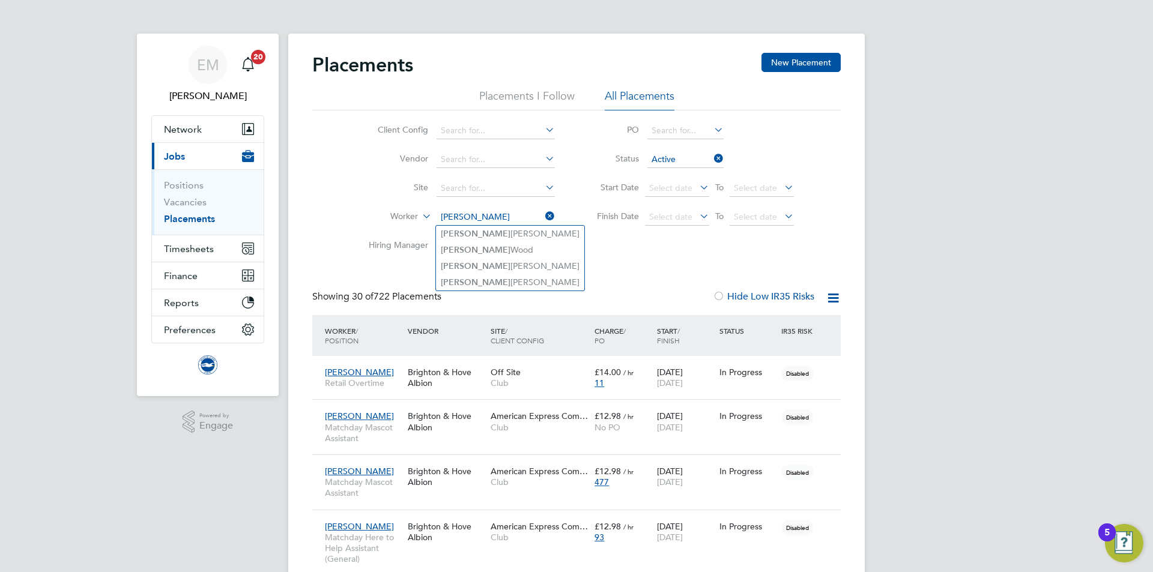
type input "HARRY"
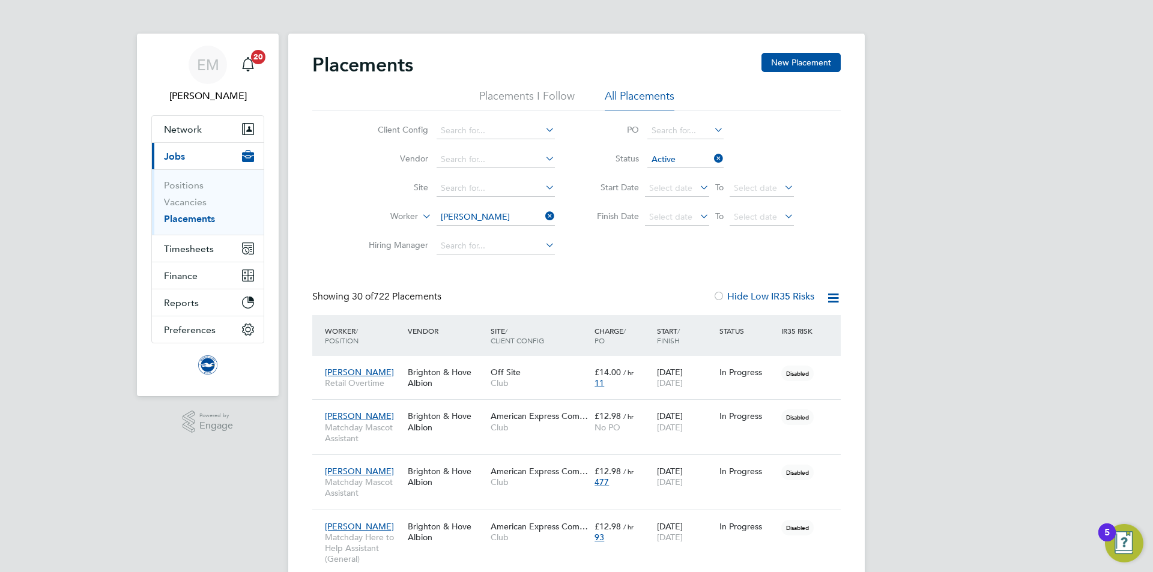
click at [686, 297] on div "Showing 30 of 722 Placements Hide Low IR35 Risks" at bounding box center [576, 303] width 528 height 25
click at [455, 214] on input at bounding box center [495, 217] width 118 height 17
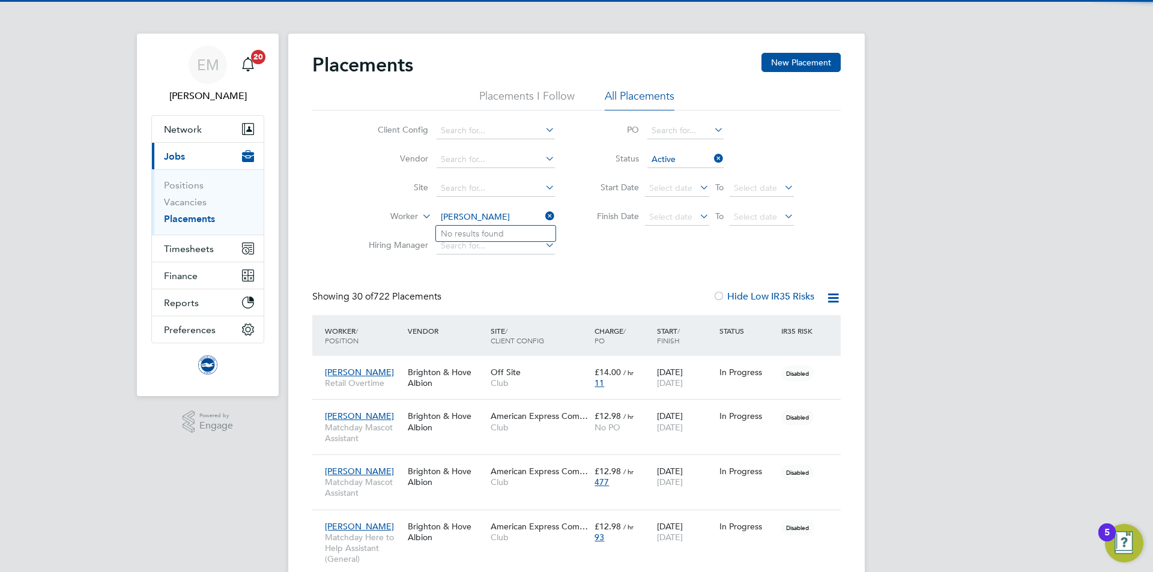
type input "SUTTON"
click at [498, 294] on div "Showing 30 of 722 Placements Hide Low IR35 Risks" at bounding box center [576, 303] width 528 height 25
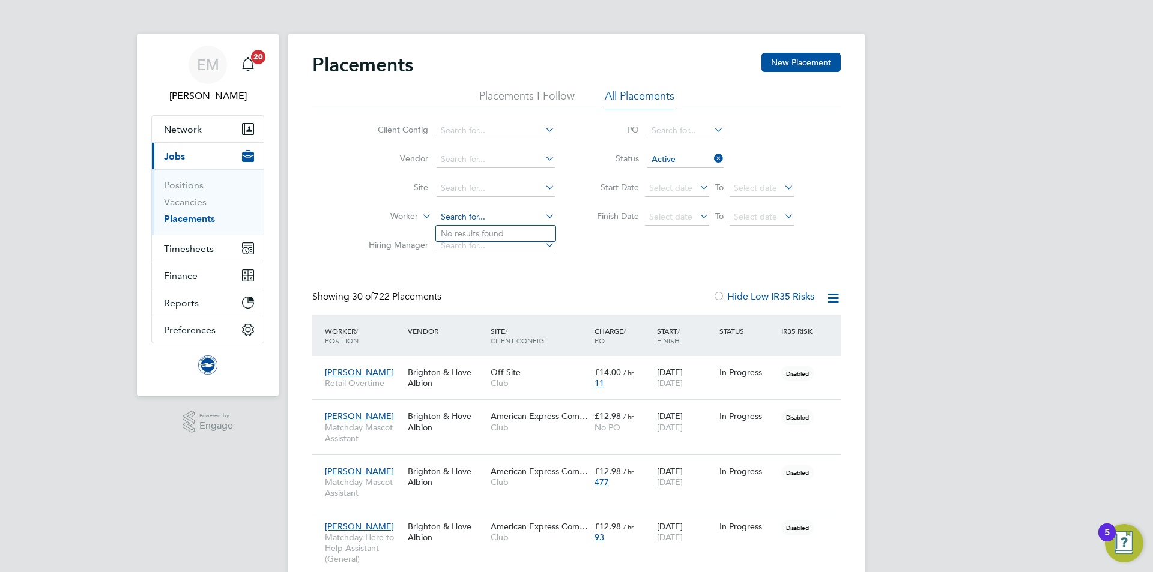
click at [461, 215] on input at bounding box center [495, 217] width 118 height 17
click at [510, 233] on b "Hodson" at bounding box center [545, 234] width 70 height 10
type input "Daniel Hodson"
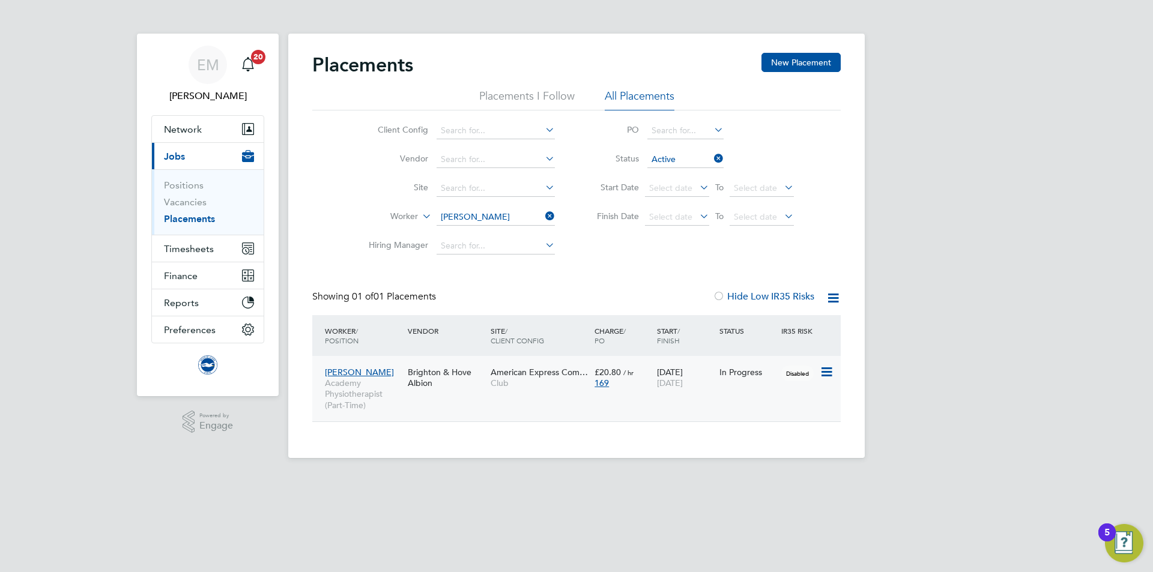
click at [516, 409] on div "Daniel Hodson Academy Physiotherapist (Part-Time) Brighton & Hove Albion Americ…" at bounding box center [576, 388] width 528 height 65
click at [549, 394] on div "American Express Com… Club" at bounding box center [539, 378] width 104 height 34
click at [492, 222] on input at bounding box center [495, 217] width 118 height 17
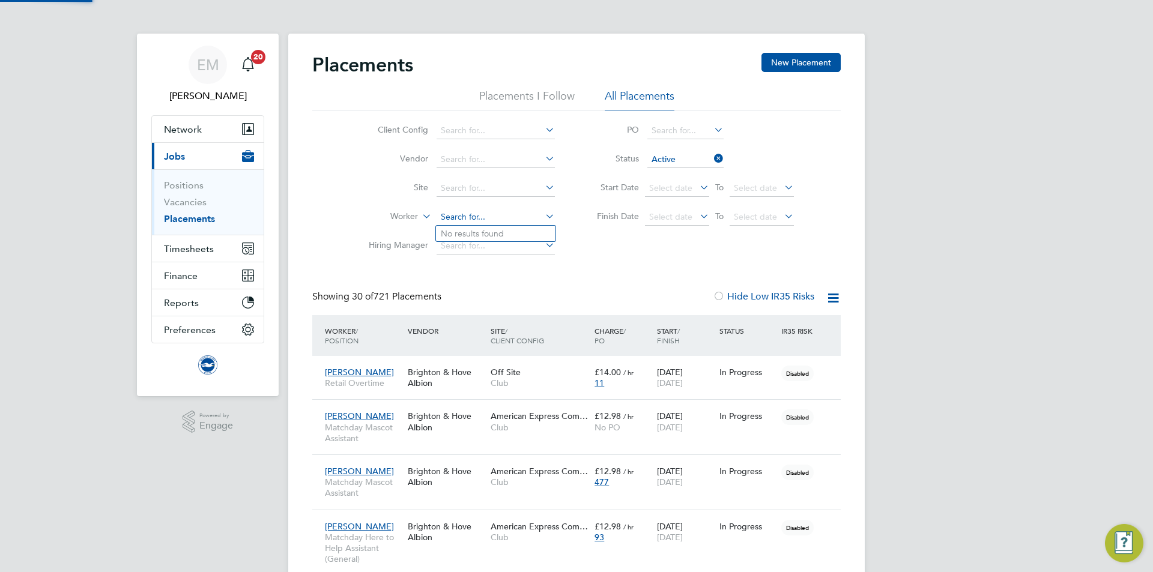
scroll to position [35, 104]
type input "HARMOUR"
click at [457, 216] on input at bounding box center [495, 217] width 118 height 17
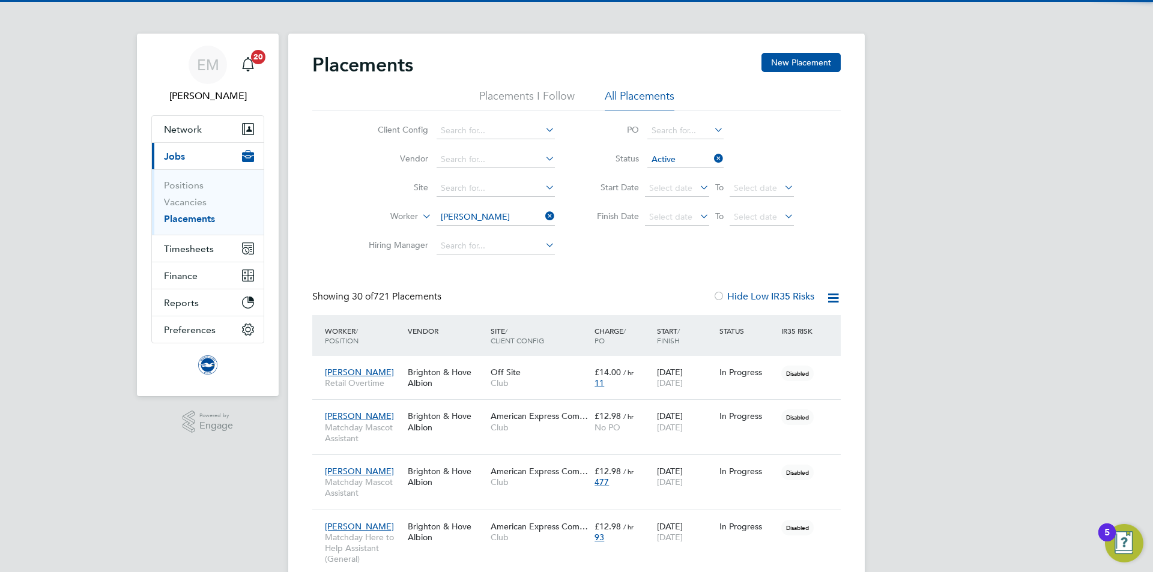
click at [510, 238] on b "Stobbs" at bounding box center [545, 234] width 70 height 10
type input "[PERSON_NAME]"
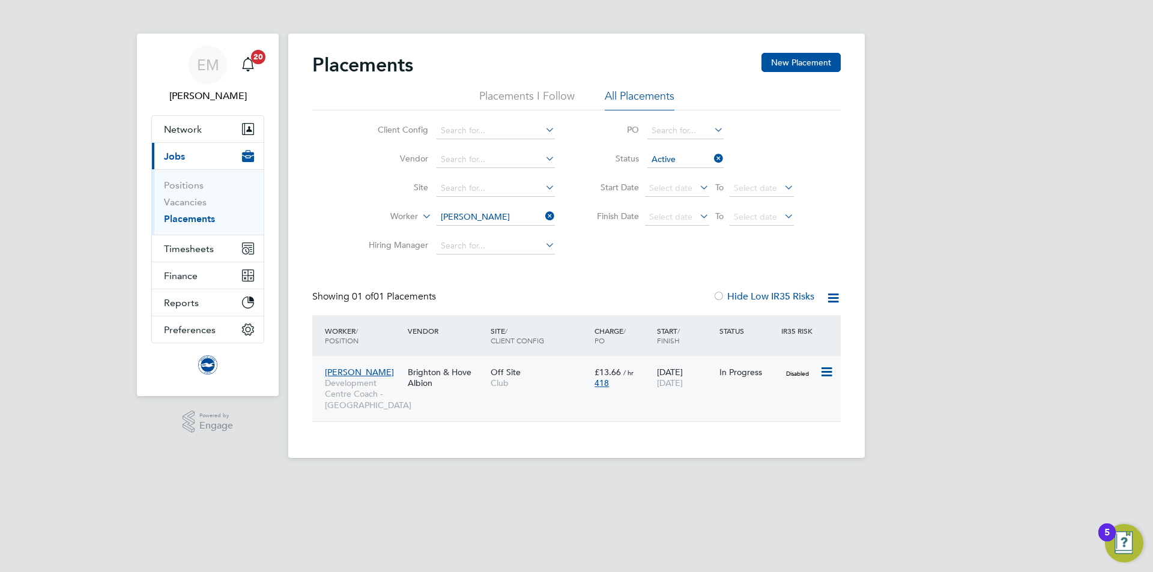
click at [548, 396] on div "Daniel Stobbs Development Centre Coach - Portsmouth Brighton & Hove Albion Off …" at bounding box center [576, 388] width 528 height 65
click at [560, 386] on span "Club" at bounding box center [539, 383] width 98 height 11
click at [677, 399] on div "Daniel Stobbs Development Centre Coach - Portsmouth Brighton & Hove Albion Off …" at bounding box center [576, 388] width 528 height 65
click at [630, 396] on div "Daniel Stobbs Development Centre Coach - Portsmouth Brighton & Hove Albion Off …" at bounding box center [576, 388] width 528 height 65
click at [460, 387] on div "Brighton & Hove Albion" at bounding box center [446, 378] width 83 height 34
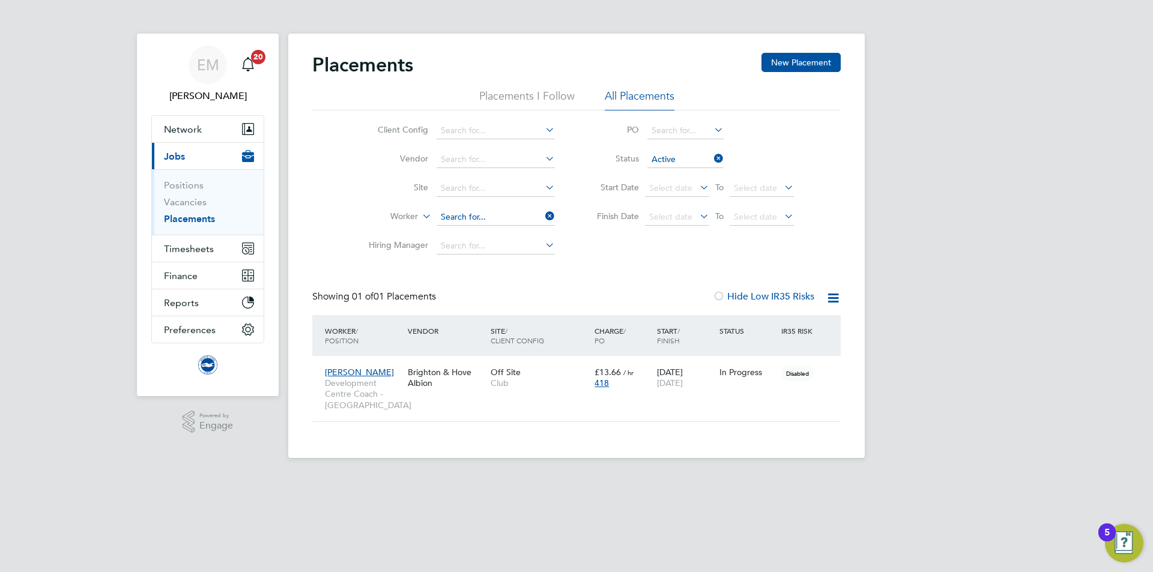
click at [453, 222] on input at bounding box center [495, 217] width 118 height 17
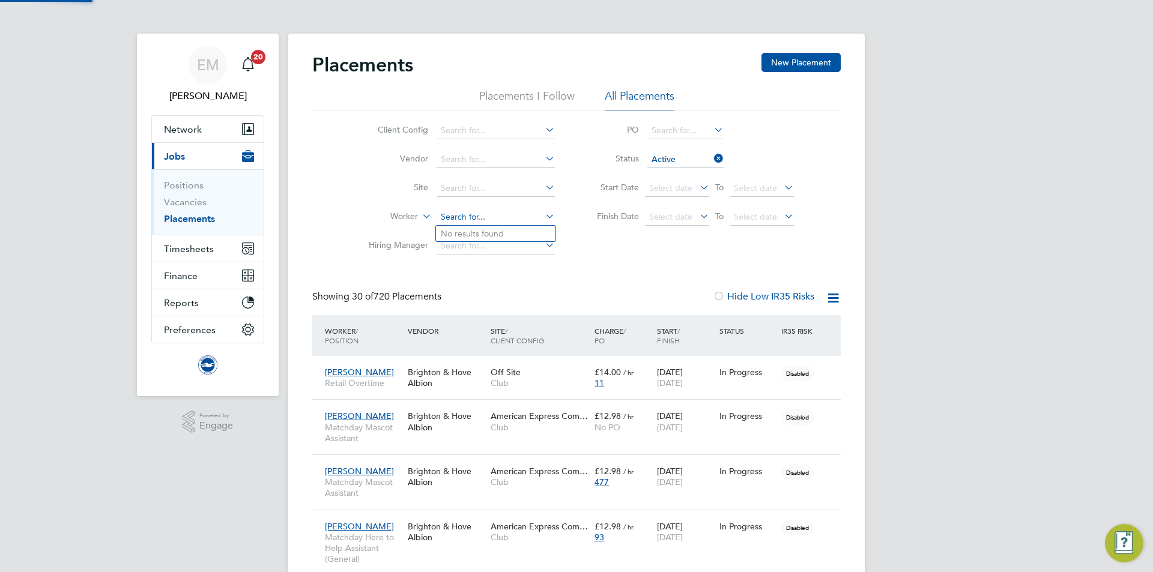
scroll to position [35, 104]
click at [483, 223] on input at bounding box center [495, 217] width 118 height 17
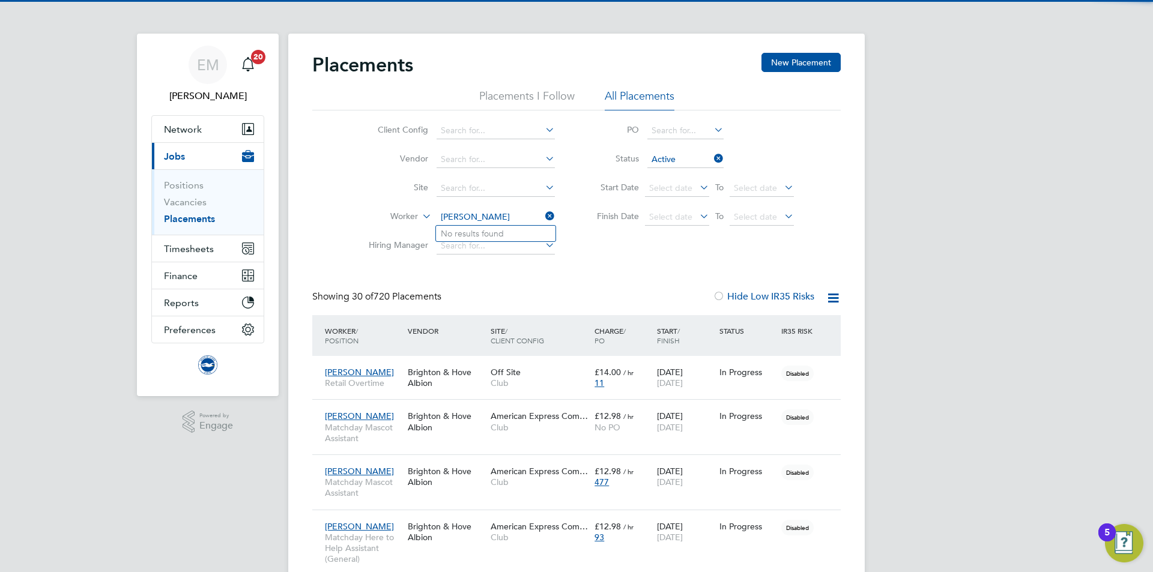
type input "JENSEN"
click at [527, 291] on div "Showing 30 of 720 Placements Hide Low IR35 Risks" at bounding box center [576, 303] width 528 height 25
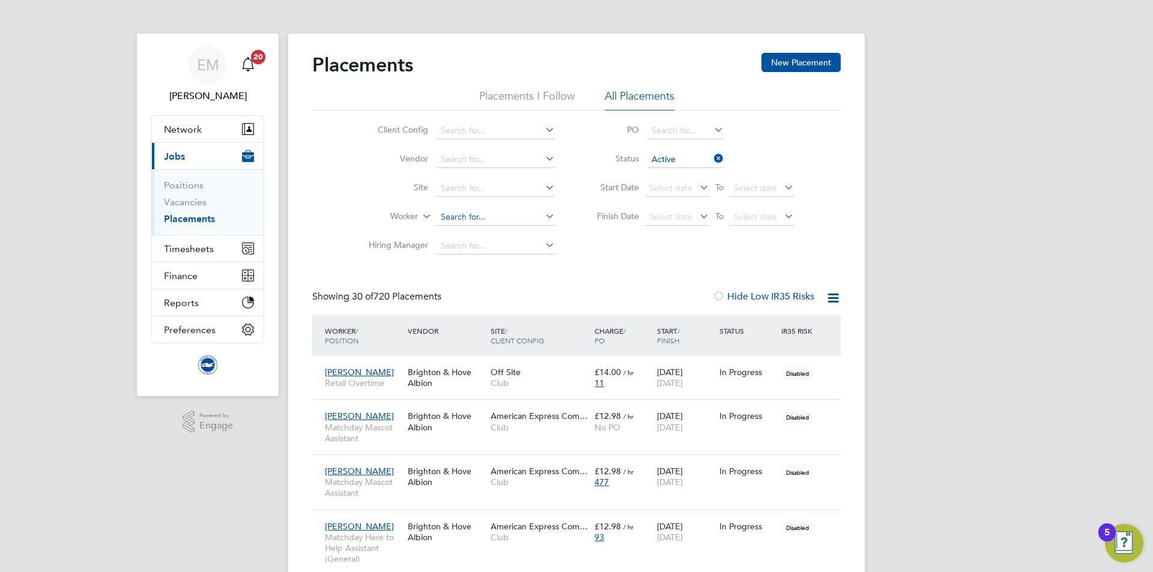
click at [460, 219] on input at bounding box center [495, 217] width 118 height 17
click at [464, 248] on li "Johannah King" at bounding box center [495, 249] width 119 height 16
type input "Johannah King"
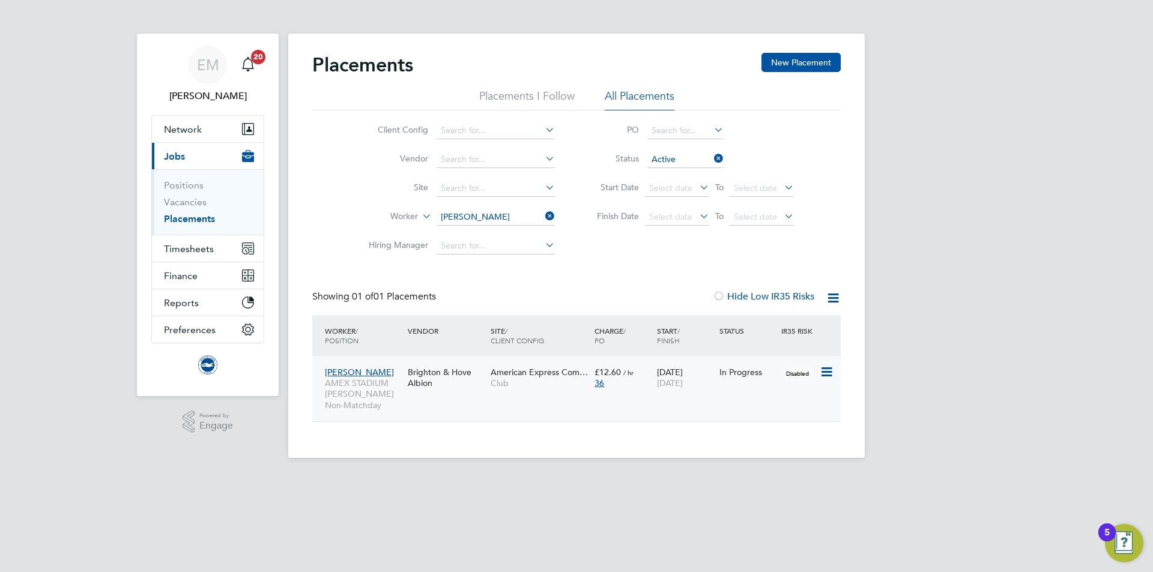
click at [546, 391] on div "American Express Com… Club" at bounding box center [539, 378] width 104 height 34
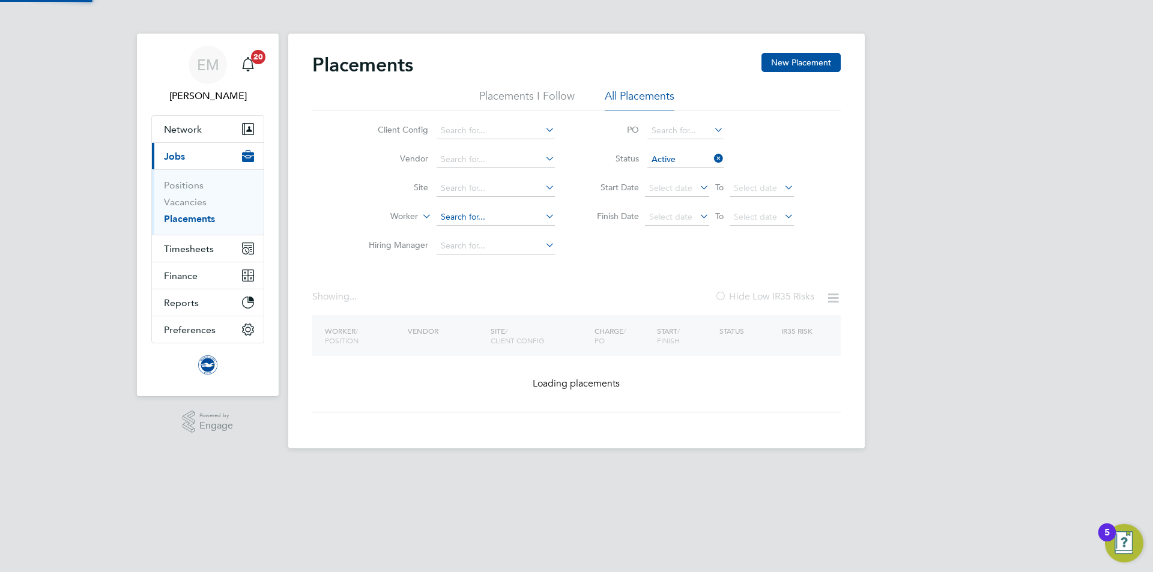
click at [489, 210] on input at bounding box center [495, 217] width 118 height 17
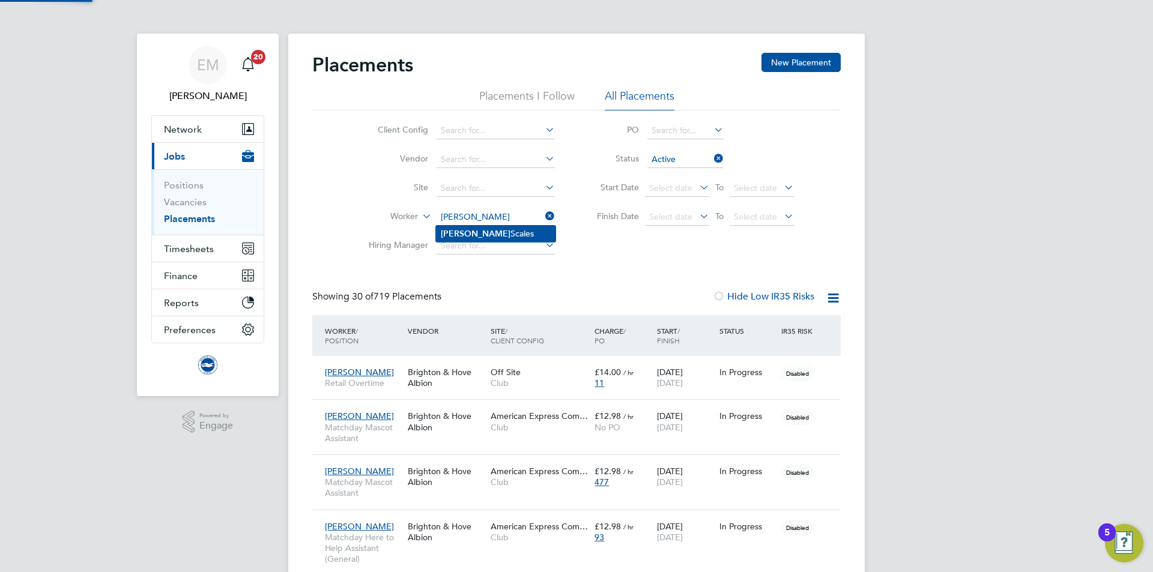
click at [488, 230] on li "Jane Scales" at bounding box center [495, 234] width 119 height 16
type input "Jane Scales"
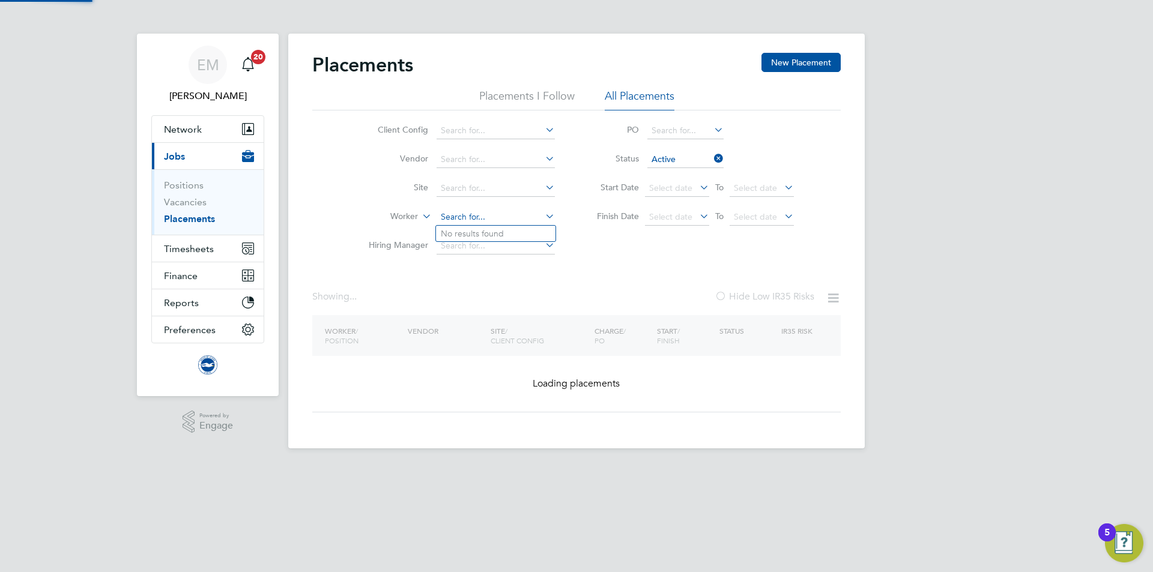
click at [485, 215] on input at bounding box center [495, 217] width 118 height 17
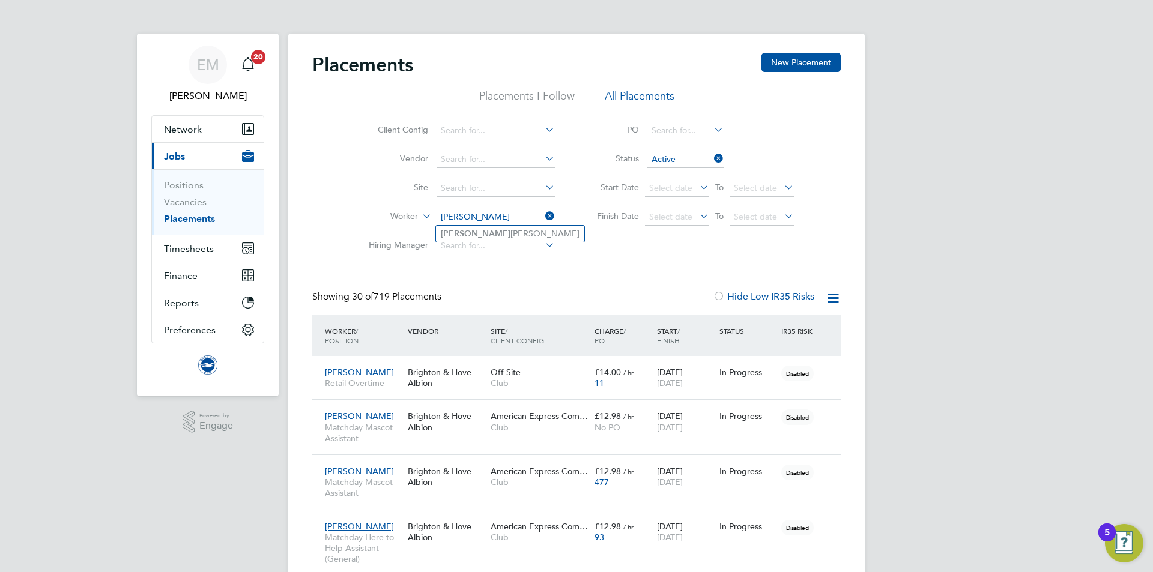
type input "BRETT"
click at [462, 203] on li "Worker" at bounding box center [457, 217] width 226 height 29
click at [466, 217] on input at bounding box center [495, 217] width 118 height 17
click at [446, 224] on input at bounding box center [495, 217] width 118 height 17
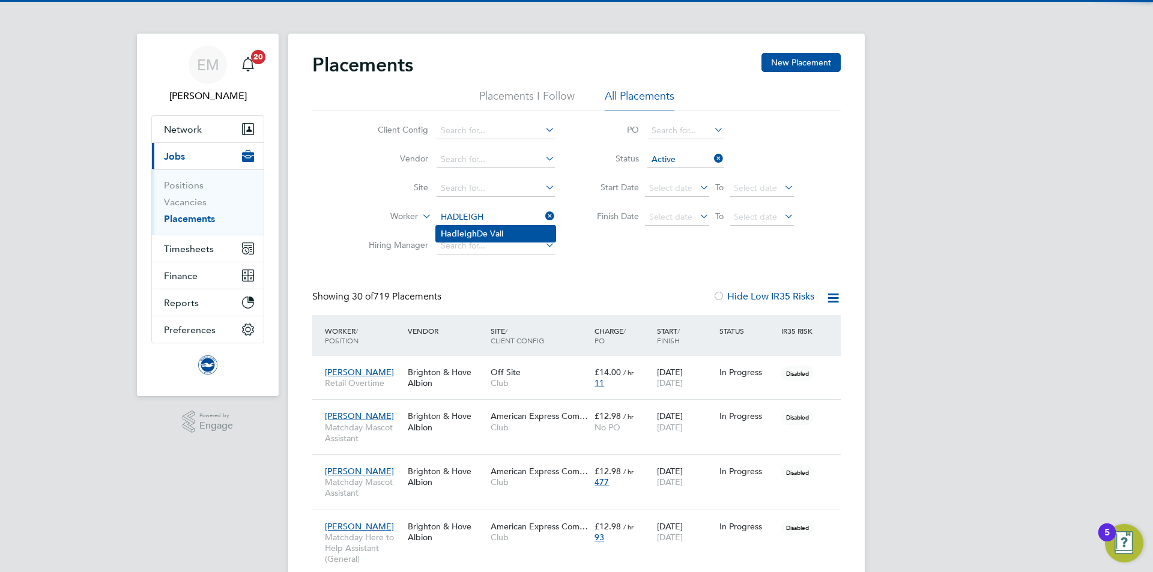
click at [512, 231] on li "Hadleigh De Vall" at bounding box center [495, 234] width 119 height 16
type input "Hadleigh De Vall"
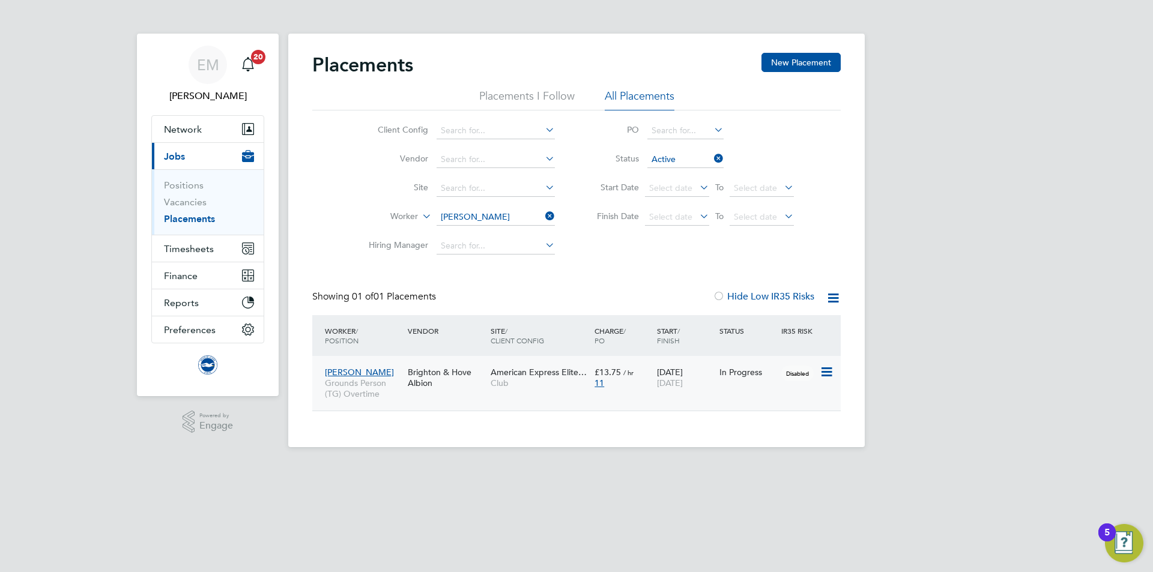
click at [548, 389] on div "American Express Elite… Club" at bounding box center [539, 378] width 104 height 34
click at [472, 207] on li "Worker Hadleigh De Vall" at bounding box center [457, 217] width 226 height 29
click at [472, 212] on input at bounding box center [495, 217] width 118 height 17
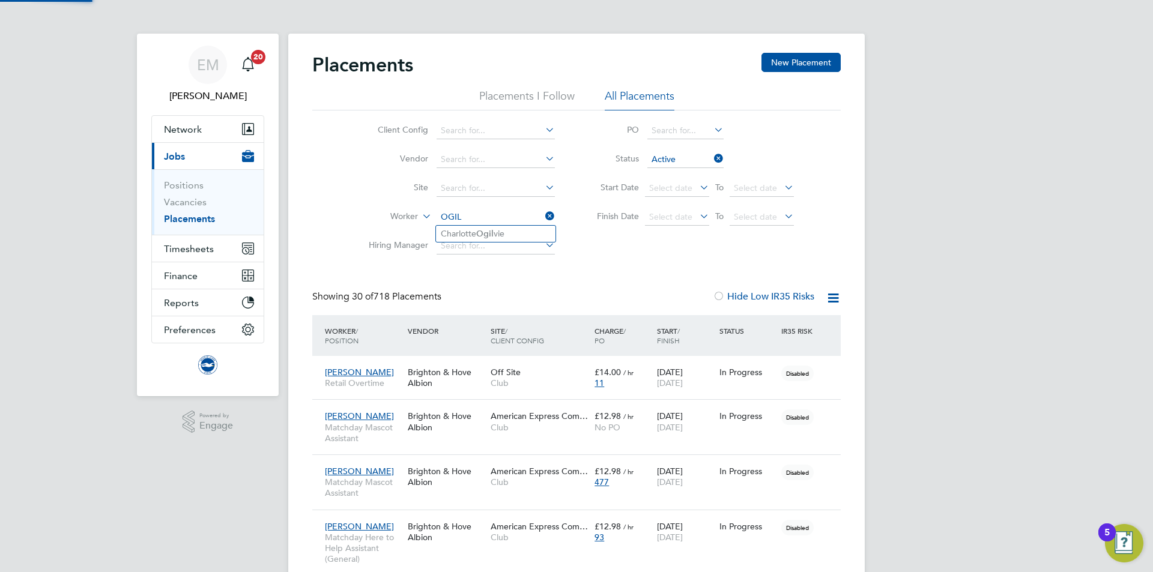
click at [477, 226] on li "Charlotte Ogil vie" at bounding box center [495, 234] width 119 height 16
type input "Charlotte Ogilvie"
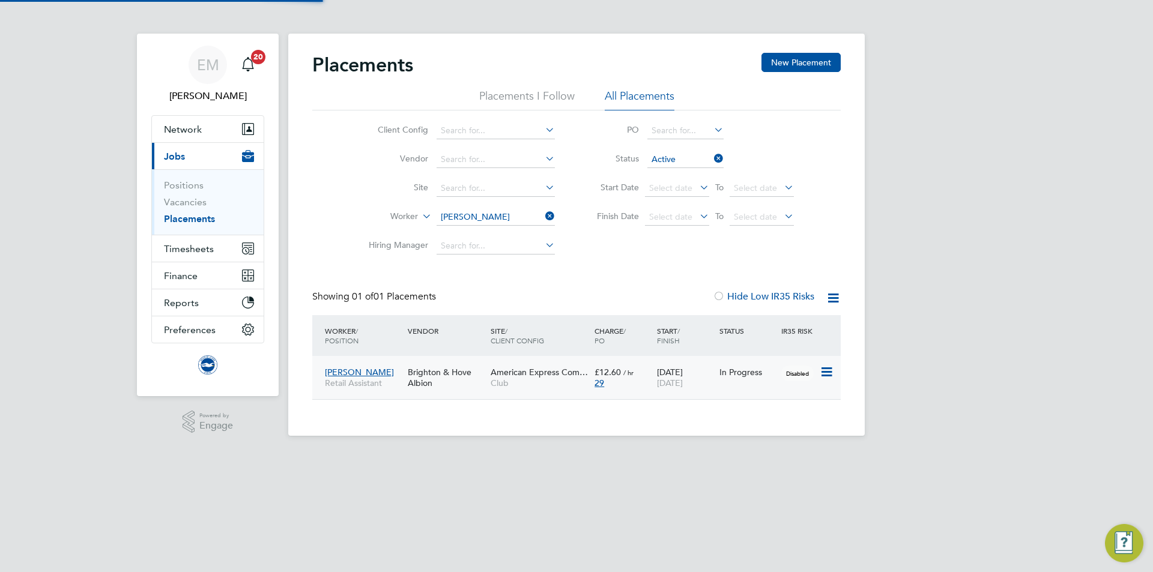
click at [436, 387] on div "Brighton & Hove Albion" at bounding box center [446, 378] width 83 height 34
click at [446, 222] on input at bounding box center [495, 217] width 118 height 17
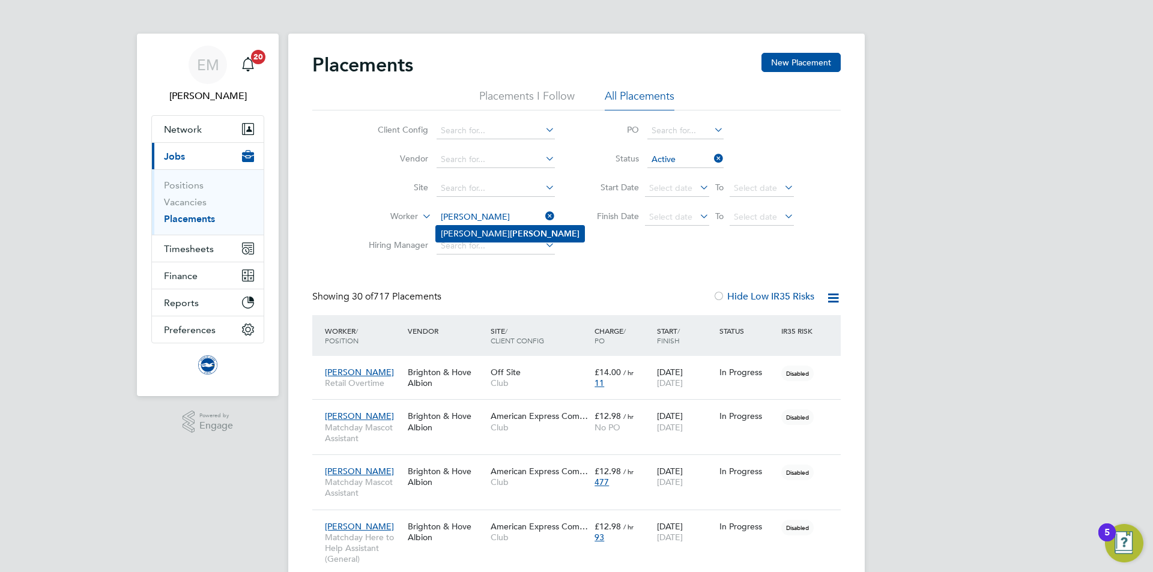
click at [510, 232] on b "Vickery" at bounding box center [545, 234] width 70 height 10
type input "Alan Vickery"
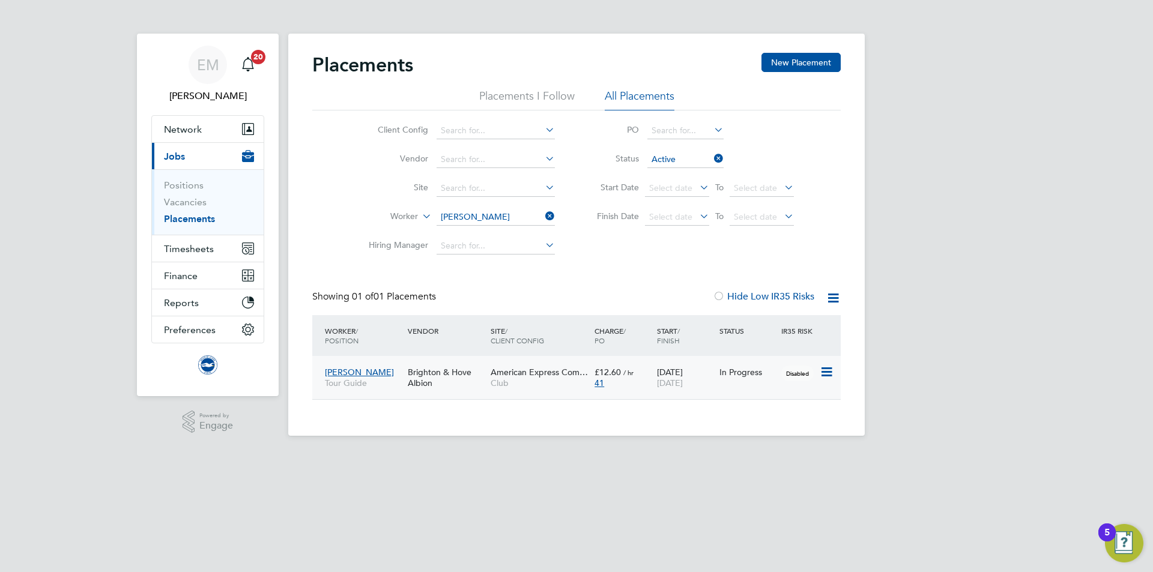
click at [513, 385] on span "Club" at bounding box center [539, 383] width 98 height 11
click at [480, 217] on input at bounding box center [495, 217] width 118 height 17
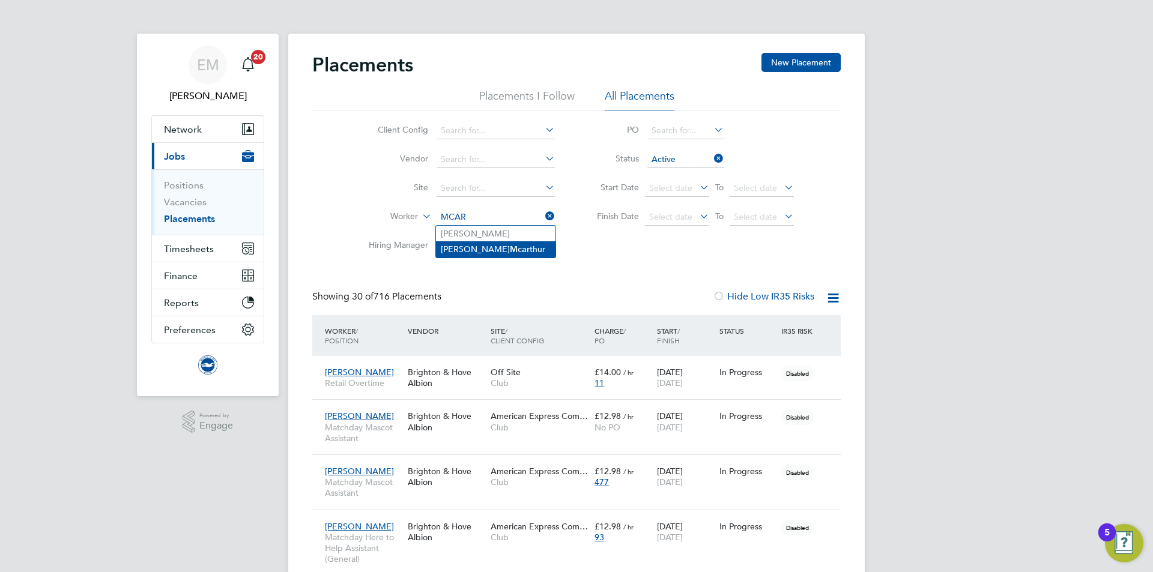
click at [510, 250] on b "Mcar" at bounding box center [520, 249] width 20 height 10
type input "Jonathan Mcarthur"
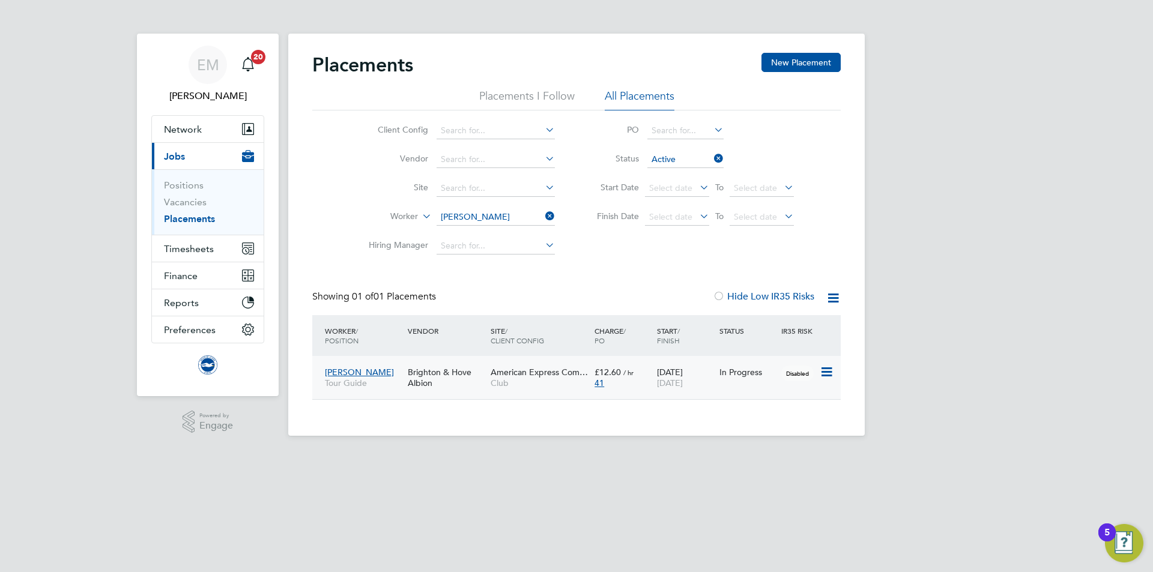
click at [618, 387] on div "41" at bounding box center [622, 383] width 56 height 11
click at [504, 215] on input at bounding box center [495, 217] width 118 height 17
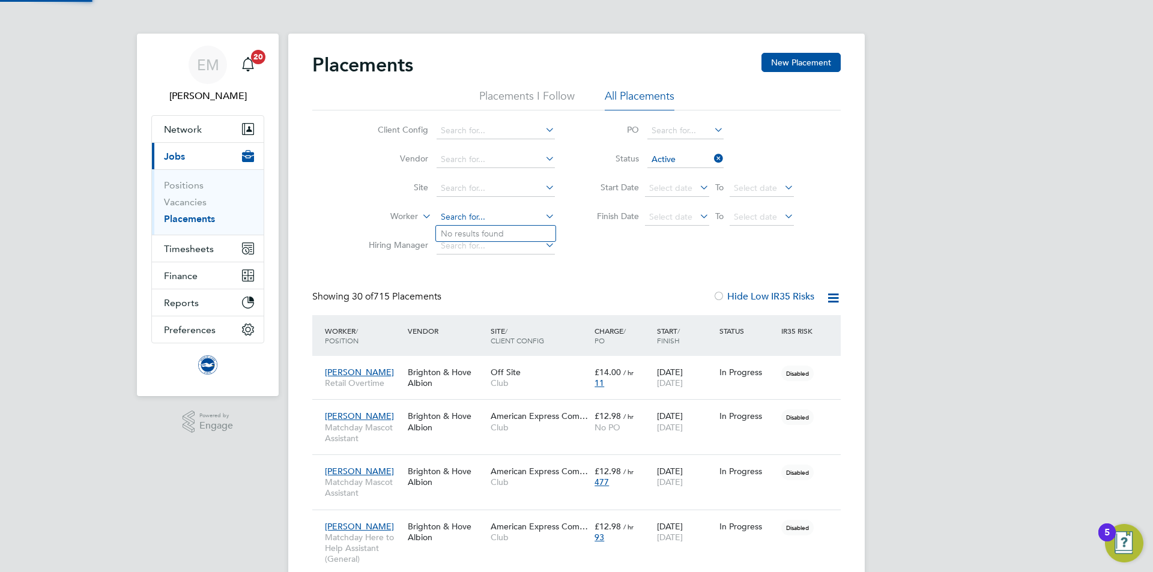
scroll to position [35, 104]
click at [465, 250] on li "Nicholas Hill" at bounding box center [495, 250] width 119 height 16
type input "[PERSON_NAME]"
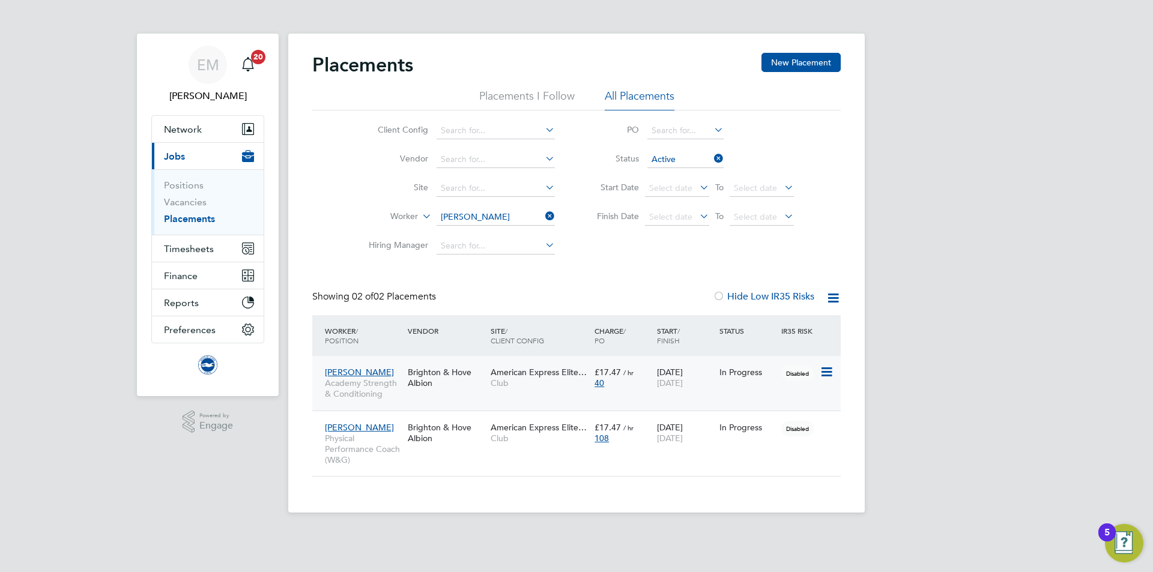
click at [567, 390] on div "American Express Elite… Club" at bounding box center [539, 378] width 104 height 34
click at [447, 462] on div "Nicholas Hill Physical Performance Coach (W&G) Brighton & Hove Albion American …" at bounding box center [576, 444] width 528 height 66
click at [412, 463] on div "Nicholas Hill Physical Performance Coach (W&G) Brighton & Hove Albion American …" at bounding box center [576, 444] width 528 height 66
click at [364, 423] on span "[PERSON_NAME]" at bounding box center [359, 427] width 69 height 11
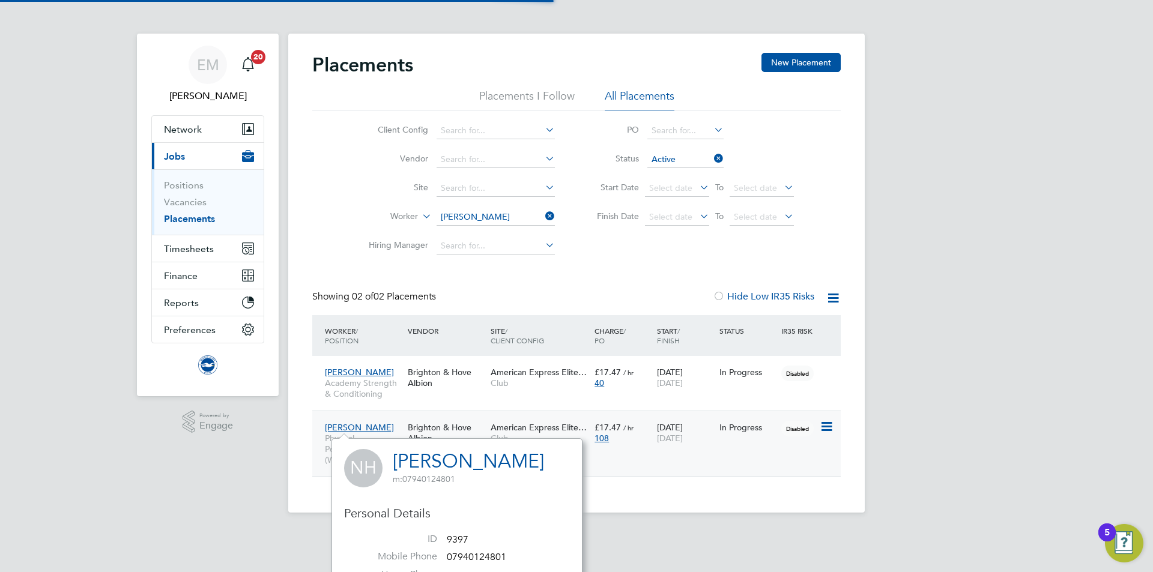
scroll to position [315, 251]
click at [672, 468] on div "Nicholas Hill Physical Performance Coach (W&G) Brighton & Hove Albion American …" at bounding box center [576, 444] width 528 height 66
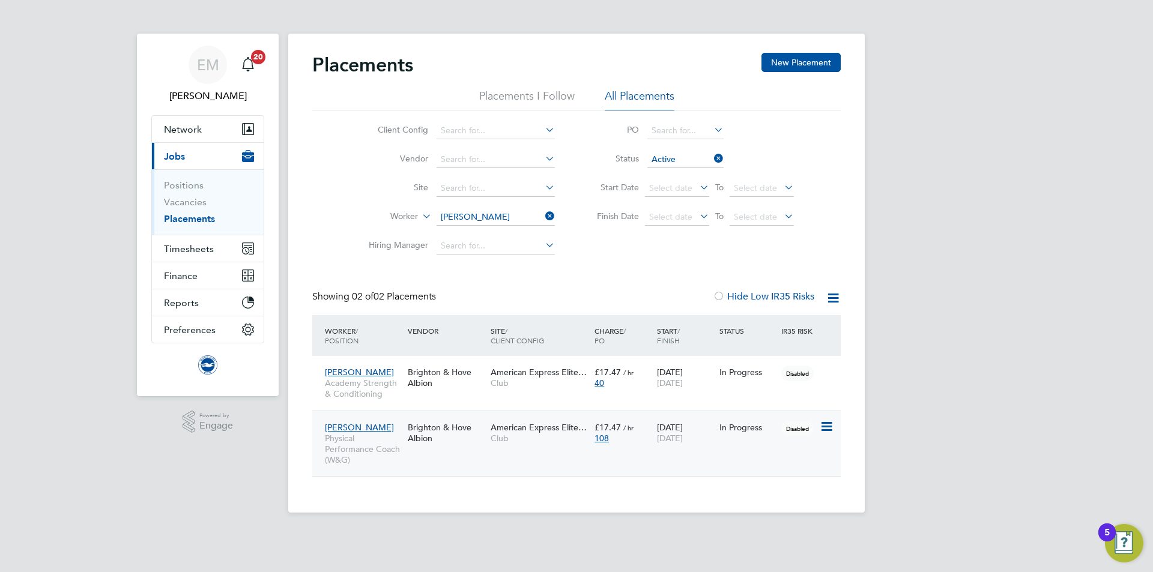
click at [385, 429] on div "Nicholas Hill Physical Performance Coach (W&G)" at bounding box center [363, 444] width 83 height 56
click at [474, 215] on input at bounding box center [495, 217] width 118 height 17
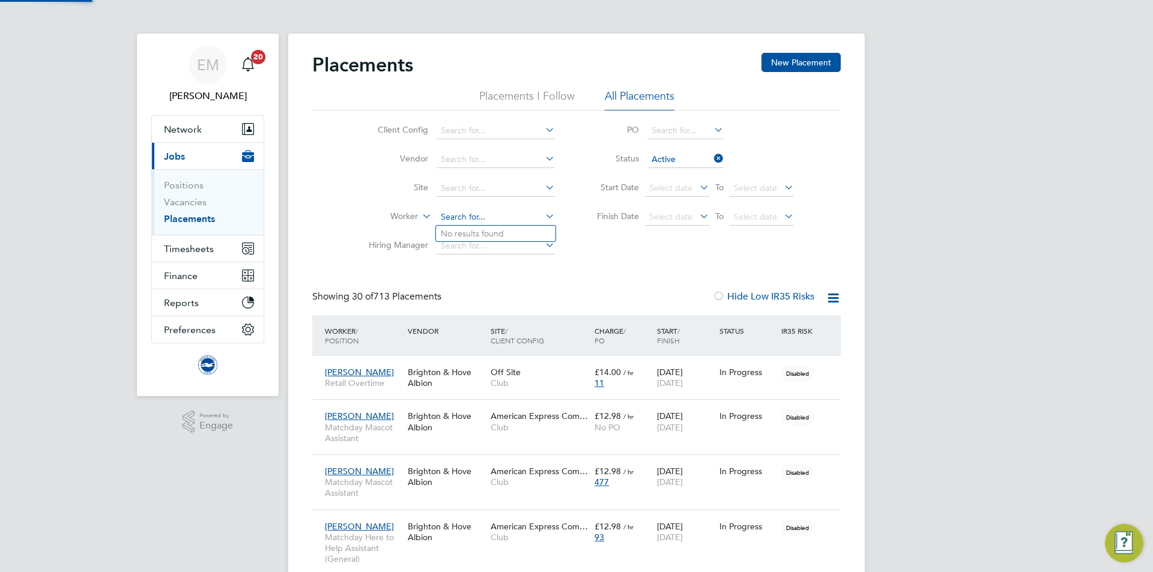
scroll to position [35, 104]
type input "KIEEN"
click at [468, 216] on input at bounding box center [495, 217] width 118 height 17
type input "KIEREN"
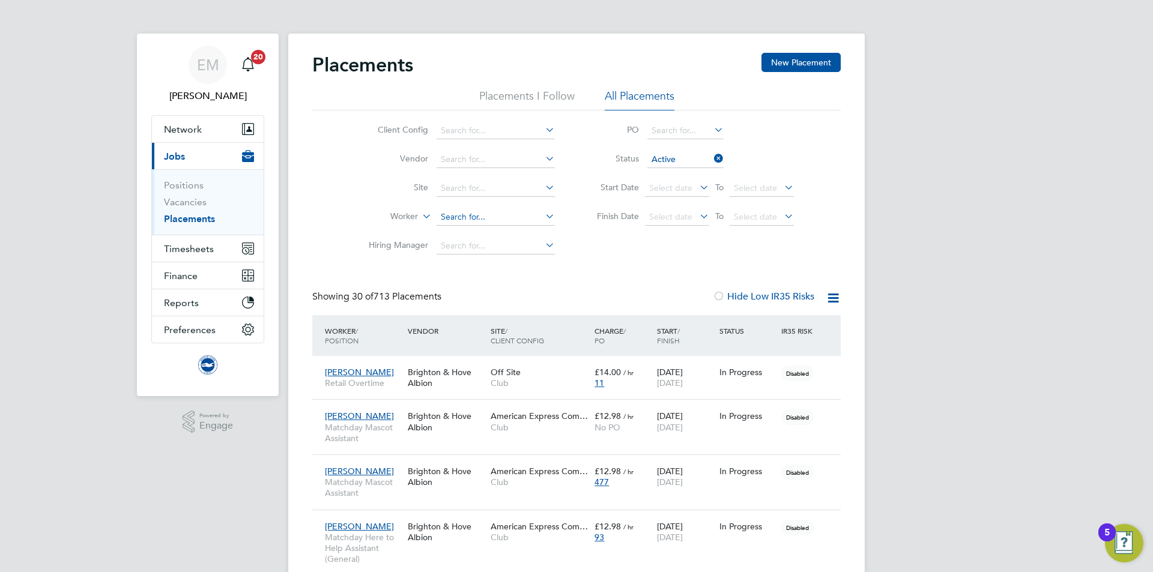
click at [456, 223] on input at bounding box center [495, 217] width 118 height 17
type input "KIEREN"
click at [191, 126] on span "Network" at bounding box center [183, 129] width 38 height 11
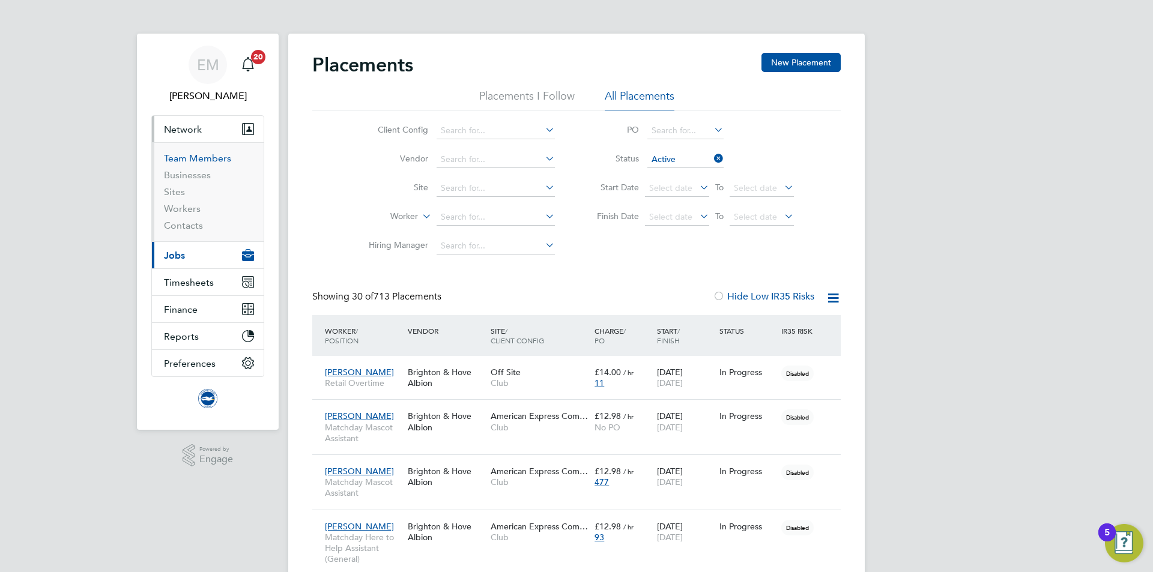
click at [186, 155] on link "Team Members" at bounding box center [197, 157] width 67 height 11
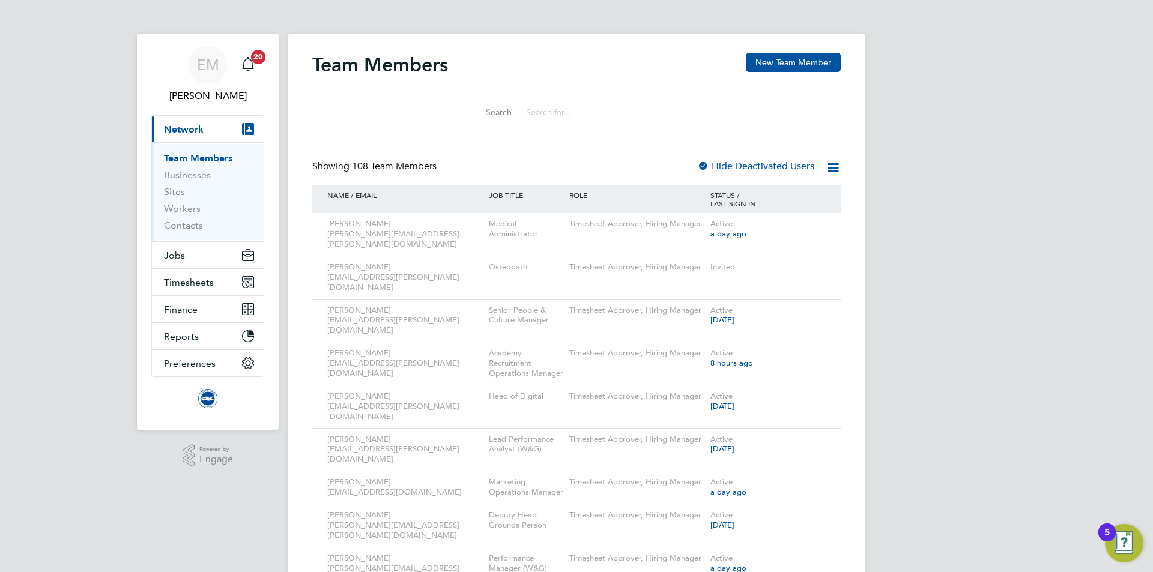
click at [557, 116] on input at bounding box center [607, 112] width 175 height 23
type input "A"
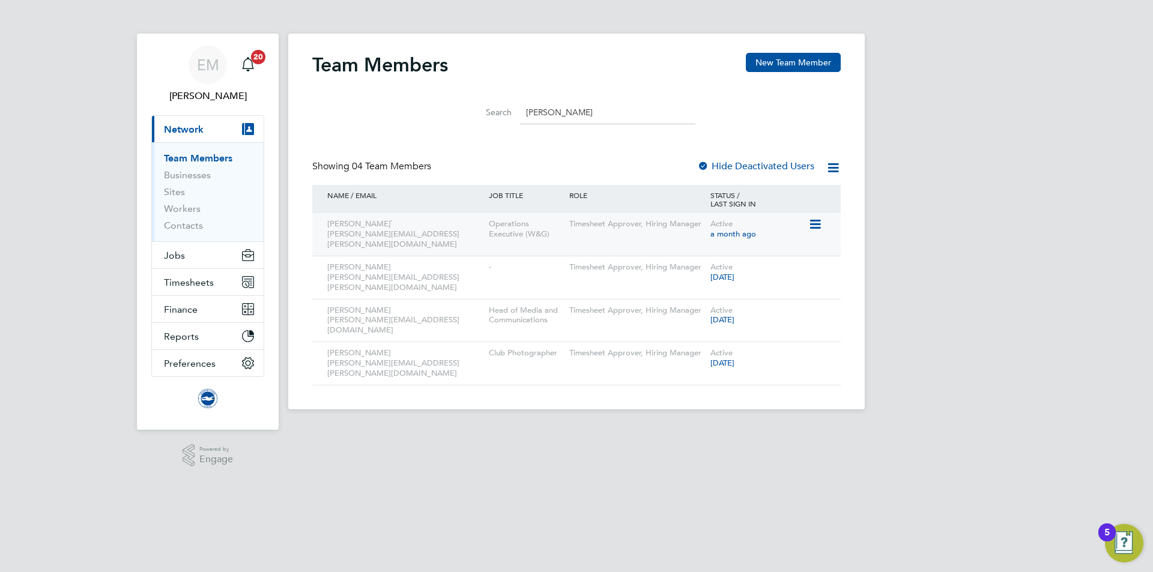
type input "PAUL"
click at [812, 228] on icon at bounding box center [814, 224] width 12 height 14
click at [710, 346] on li "Deactivate User" at bounding box center [747, 343] width 145 height 17
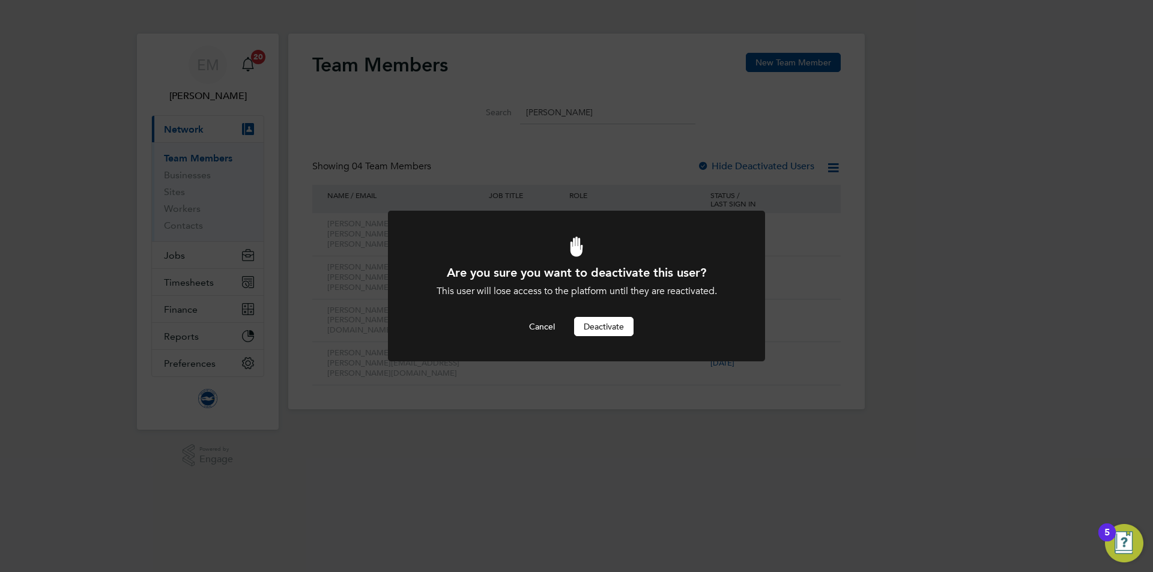
click at [612, 326] on button "Deactivate" at bounding box center [603, 326] width 59 height 19
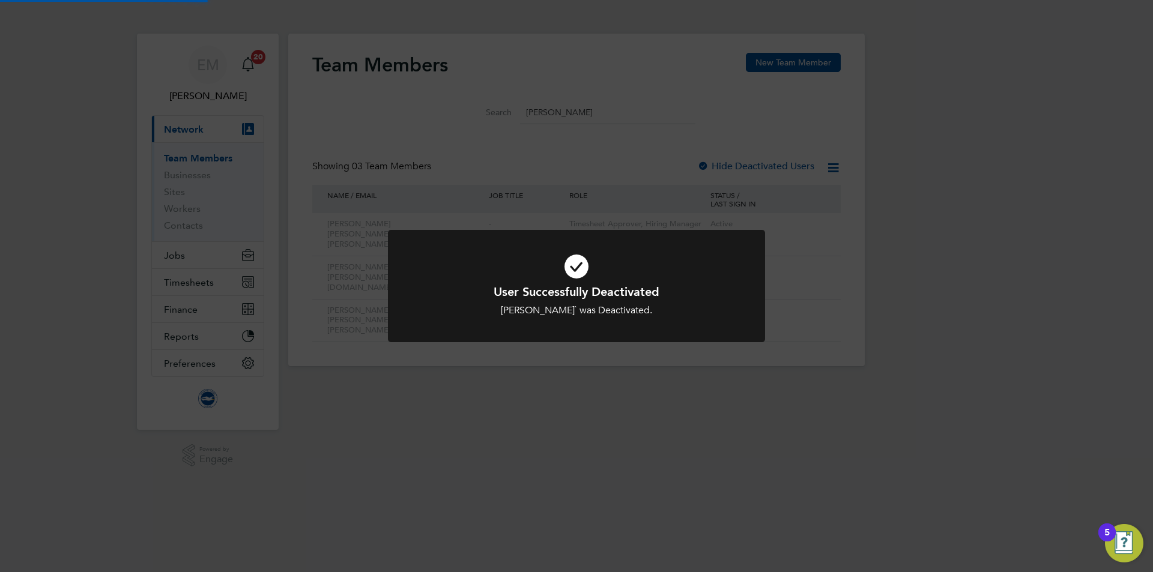
drag, startPoint x: 606, startPoint y: 457, endPoint x: 557, endPoint y: 357, distance: 112.0
click at [606, 456] on div "User Successfully Deactivated Alethea Paul` was Deactivated. Cancel Okay" at bounding box center [576, 286] width 1153 height 572
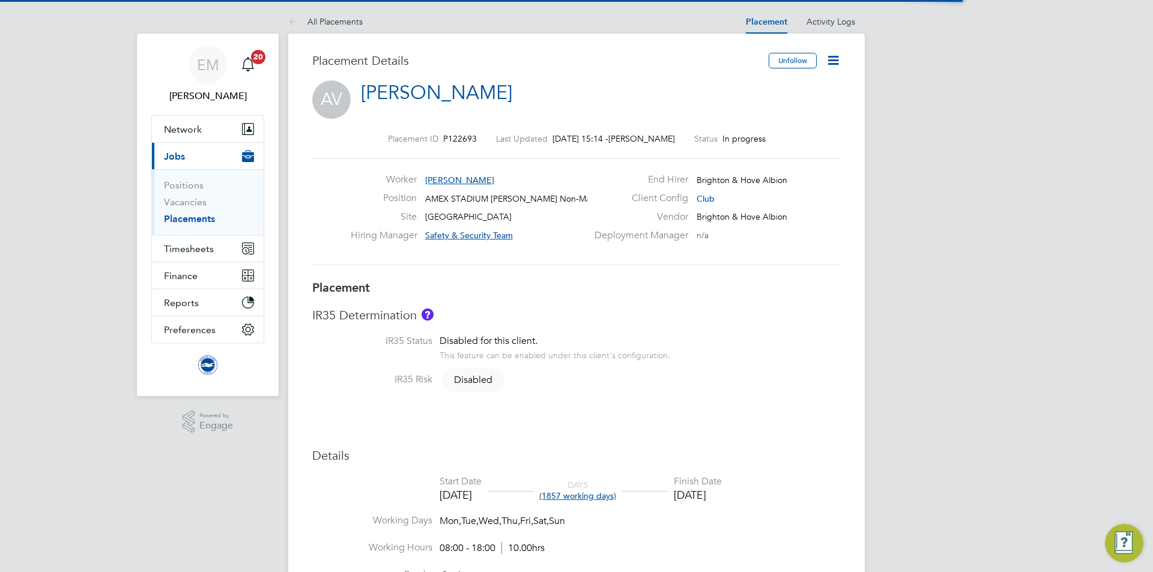
click at [829, 59] on icon at bounding box center [832, 60] width 15 height 15
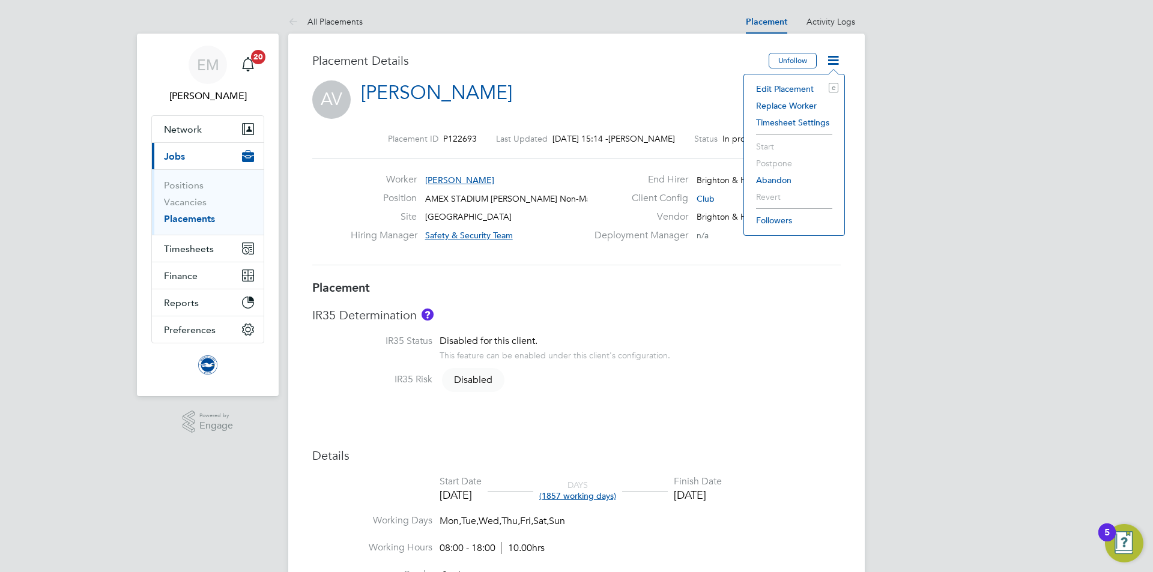
click at [784, 88] on li "Edit Placement e" at bounding box center [794, 88] width 88 height 17
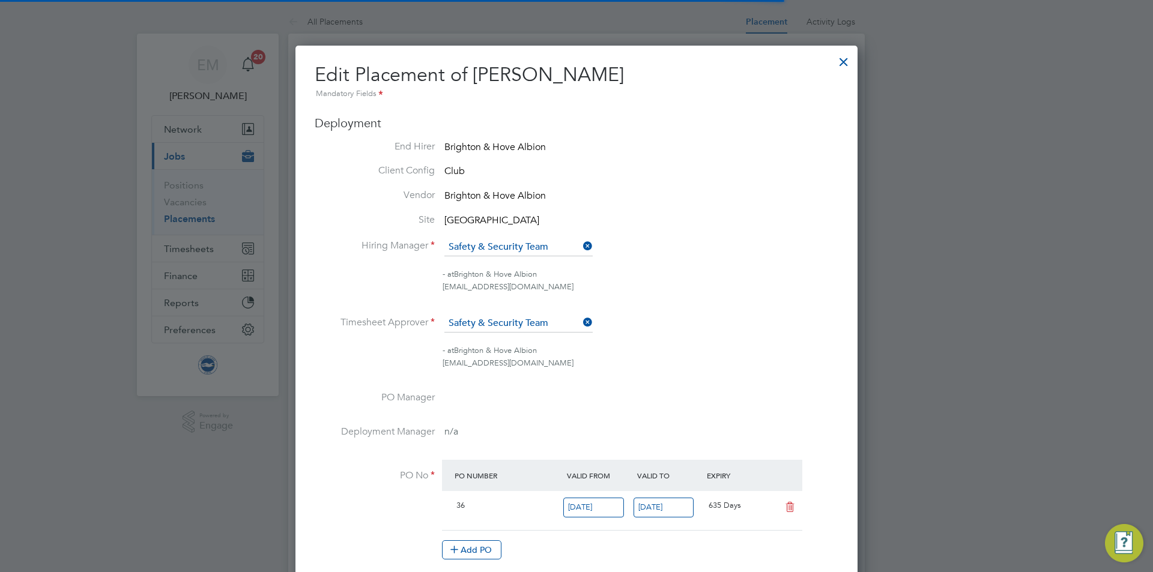
scroll to position [6, 6]
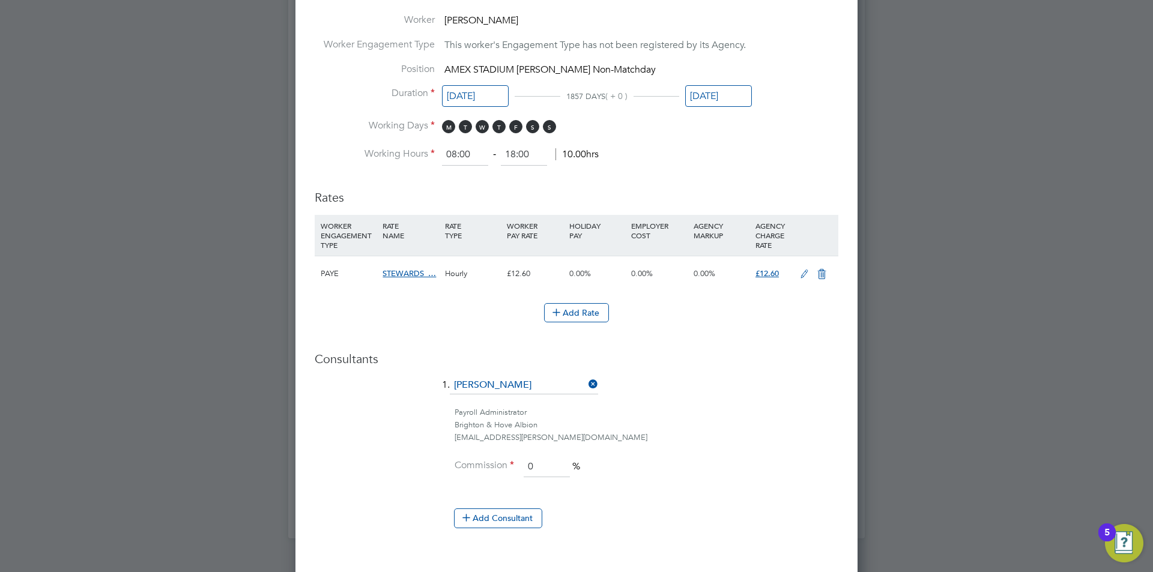
click at [706, 102] on input "[DATE]" at bounding box center [718, 96] width 67 height 22
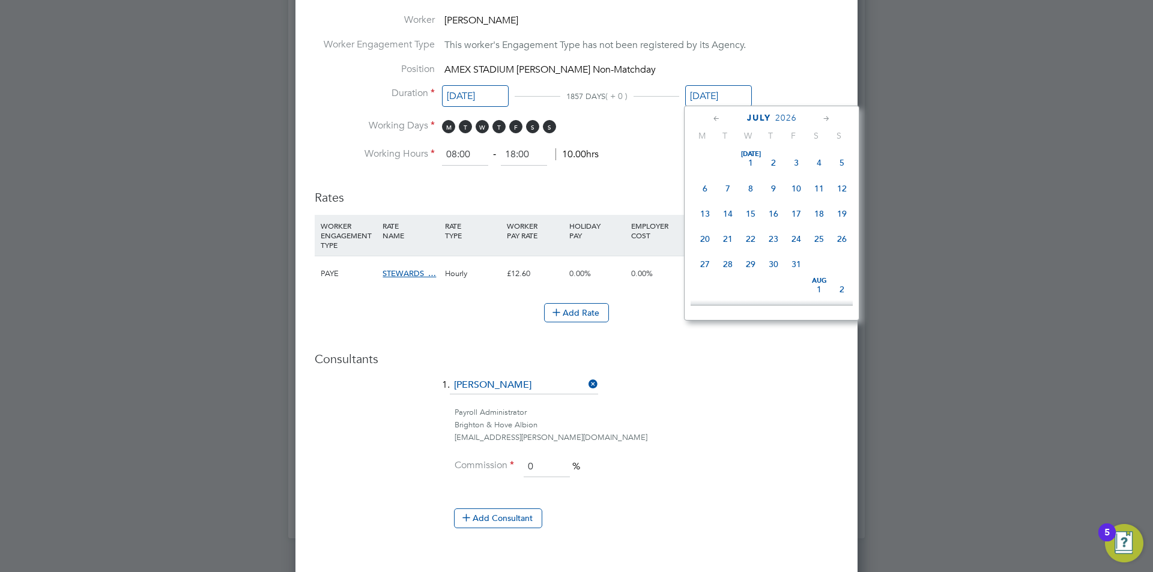
click at [716, 121] on icon at bounding box center [716, 118] width 11 height 13
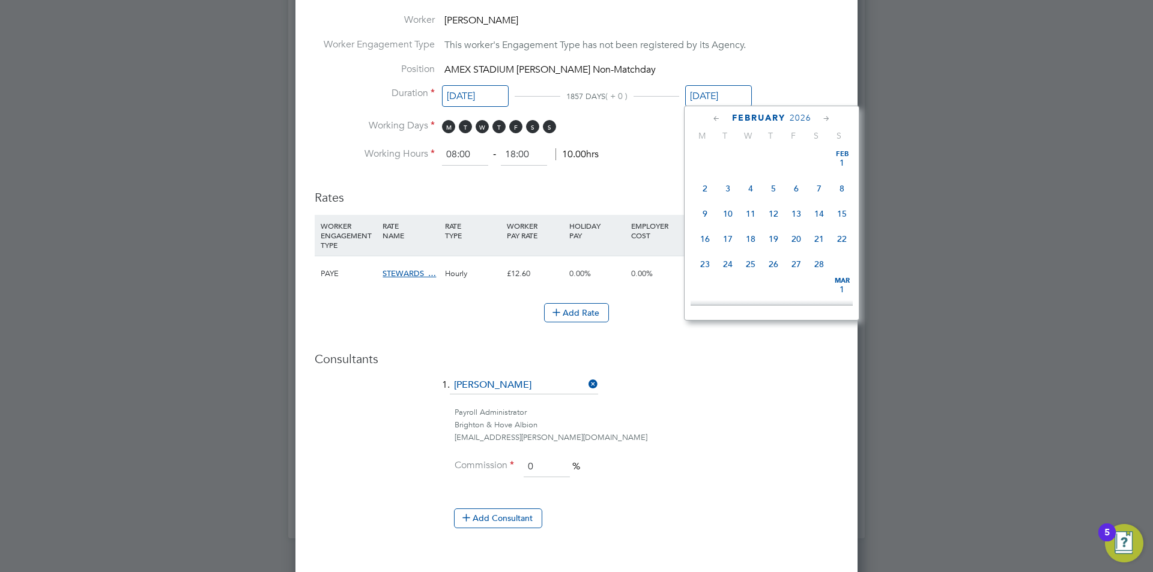
click at [716, 121] on icon at bounding box center [716, 118] width 11 height 13
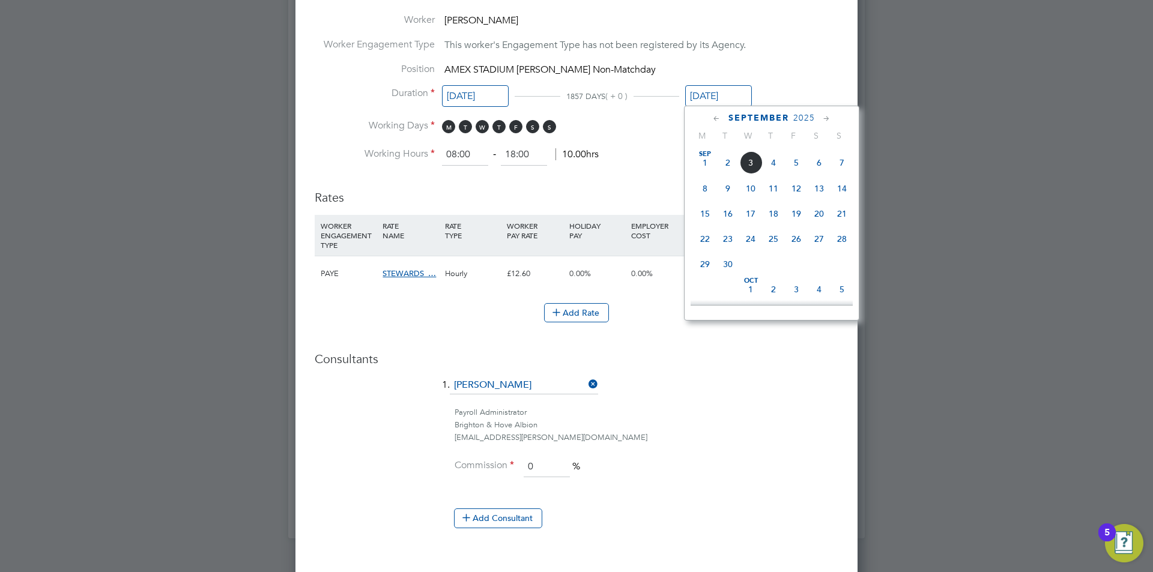
click at [716, 121] on icon at bounding box center [716, 118] width 11 height 13
click at [823, 115] on icon at bounding box center [826, 118] width 11 height 13
click at [774, 263] on span "31" at bounding box center [773, 260] width 23 height 23
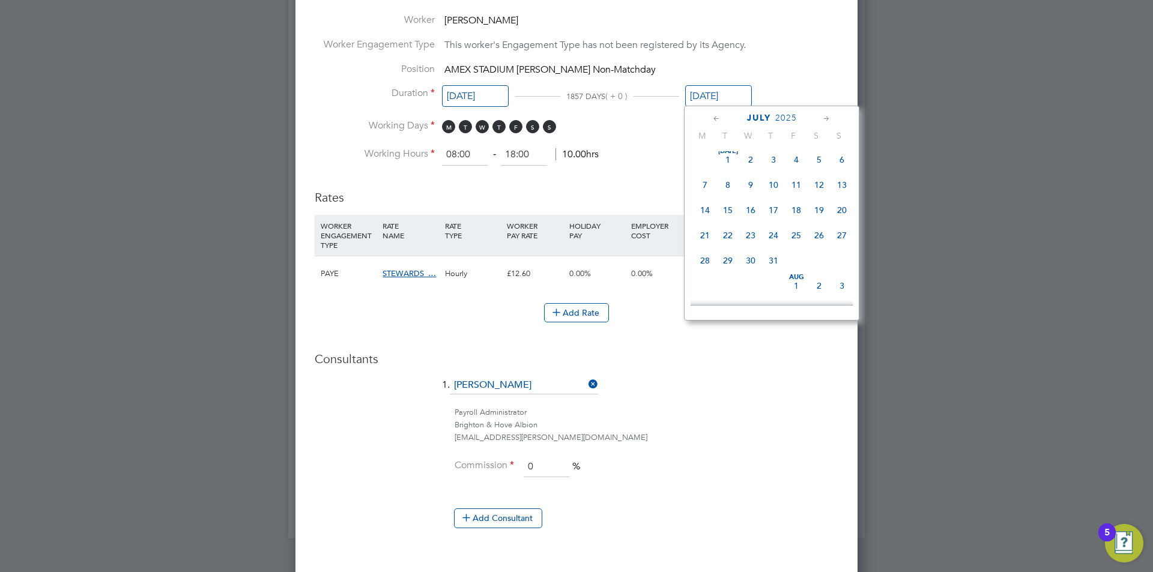
type input "[DATE]"
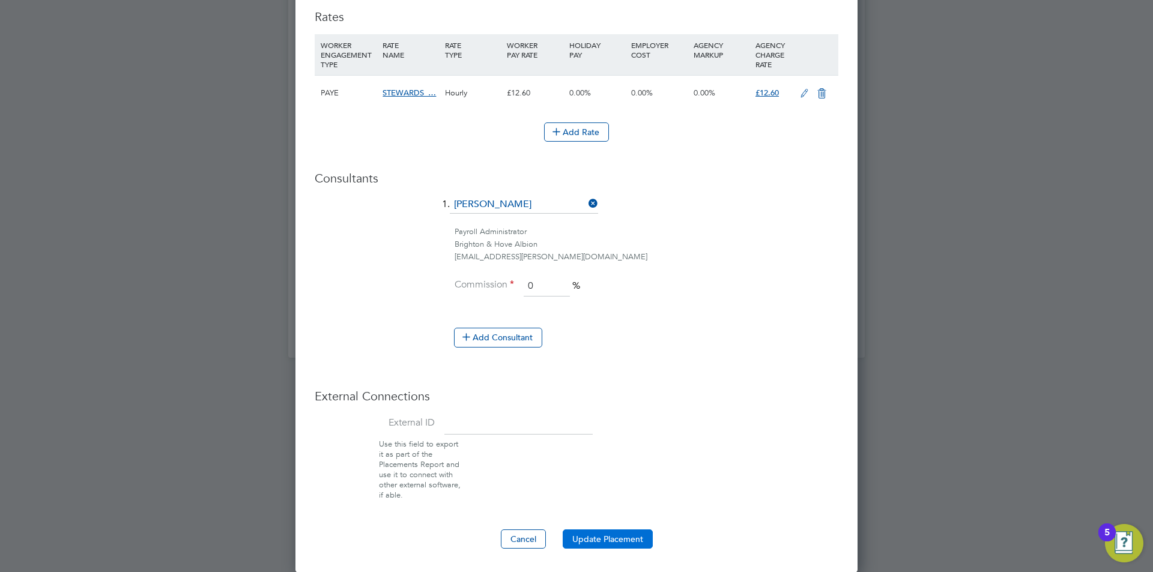
click at [609, 537] on button "Update Placement" at bounding box center [608, 539] width 90 height 19
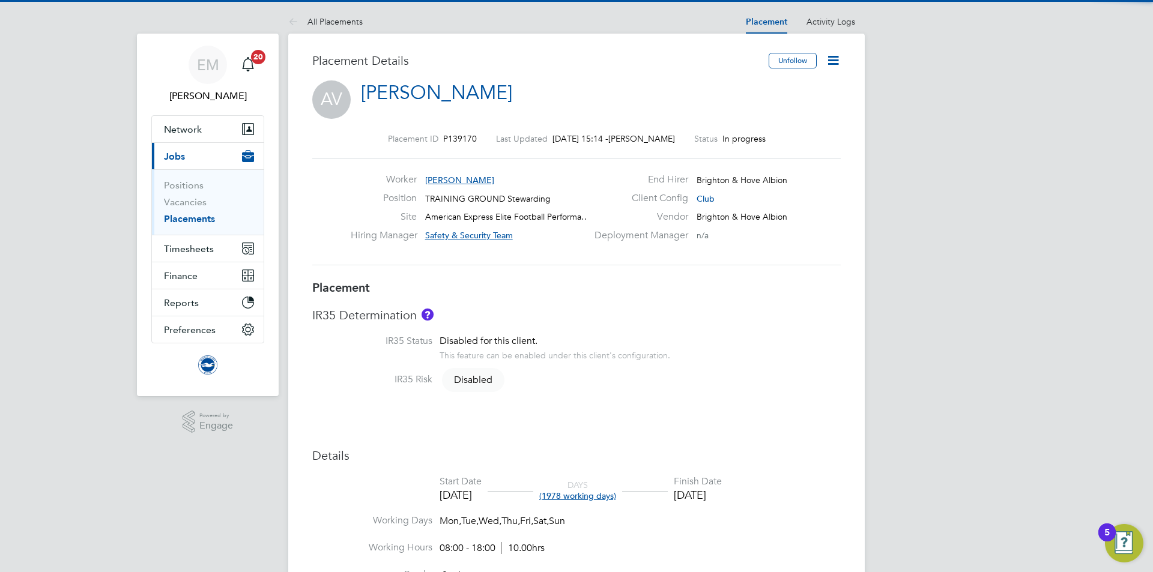
click at [827, 63] on icon at bounding box center [832, 60] width 15 height 15
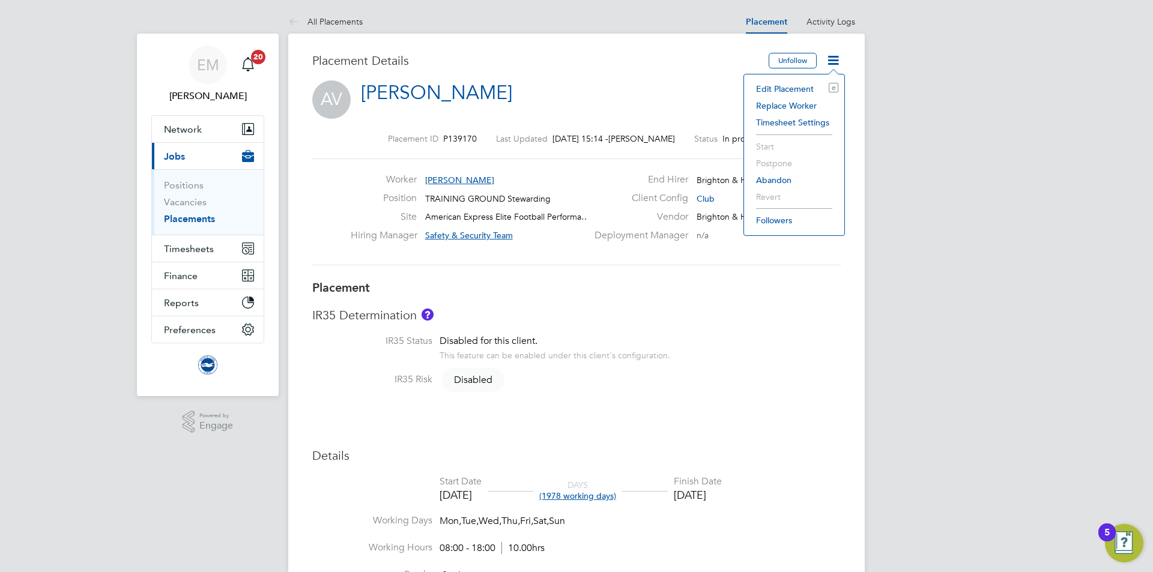
click at [785, 89] on li "Edit Placement e" at bounding box center [794, 88] width 88 height 17
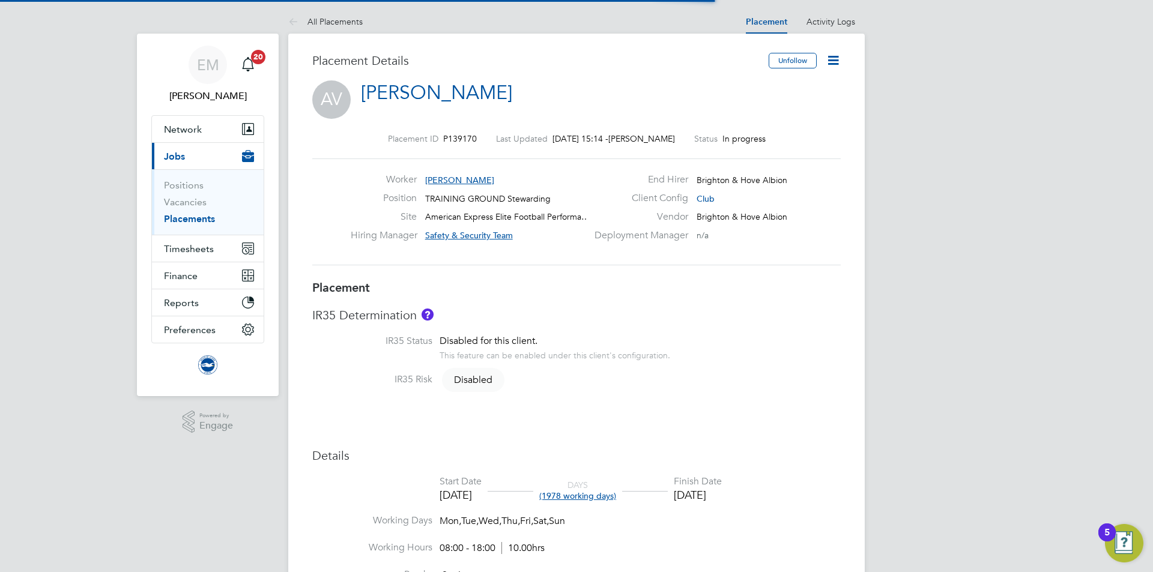
scroll to position [6, 6]
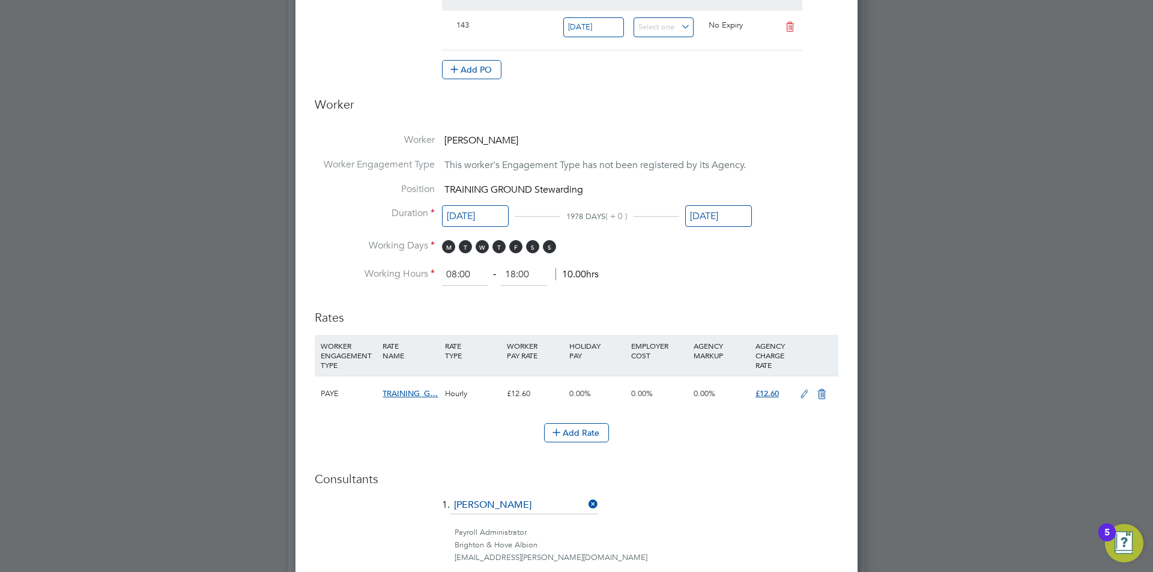
click at [707, 216] on input "[DATE]" at bounding box center [718, 216] width 67 height 22
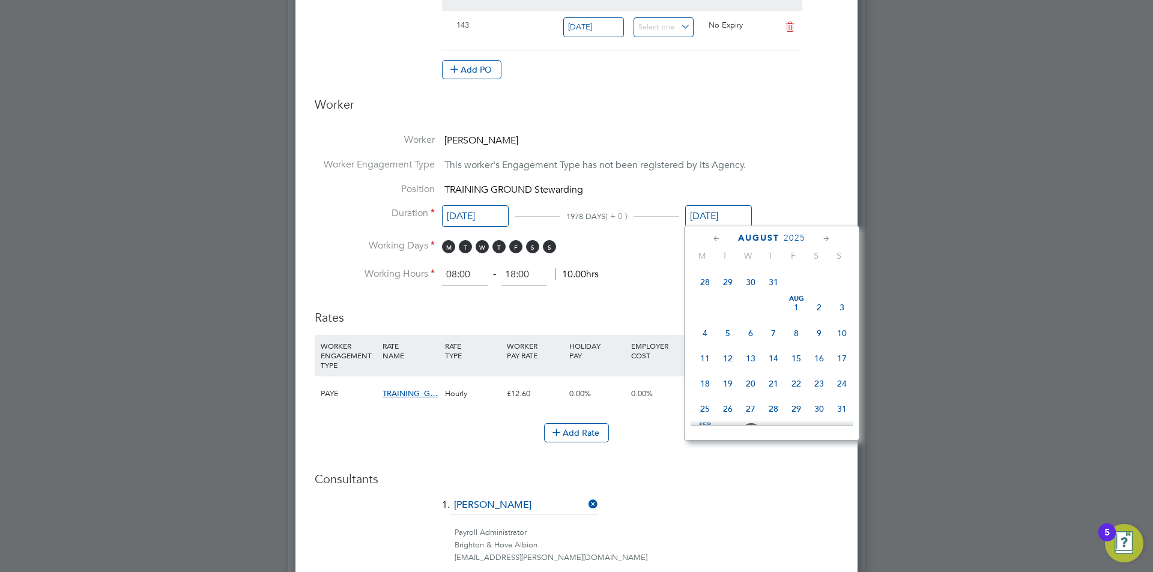
click at [770, 287] on span "31" at bounding box center [773, 282] width 23 height 23
type input "[DATE]"
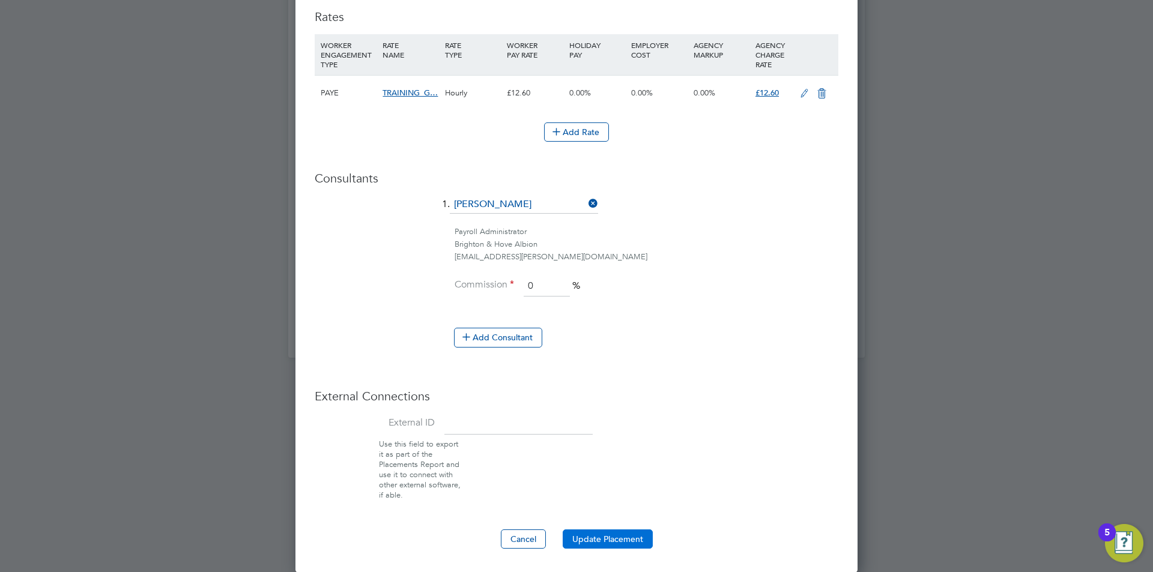
click at [604, 541] on button "Update Placement" at bounding box center [608, 539] width 90 height 19
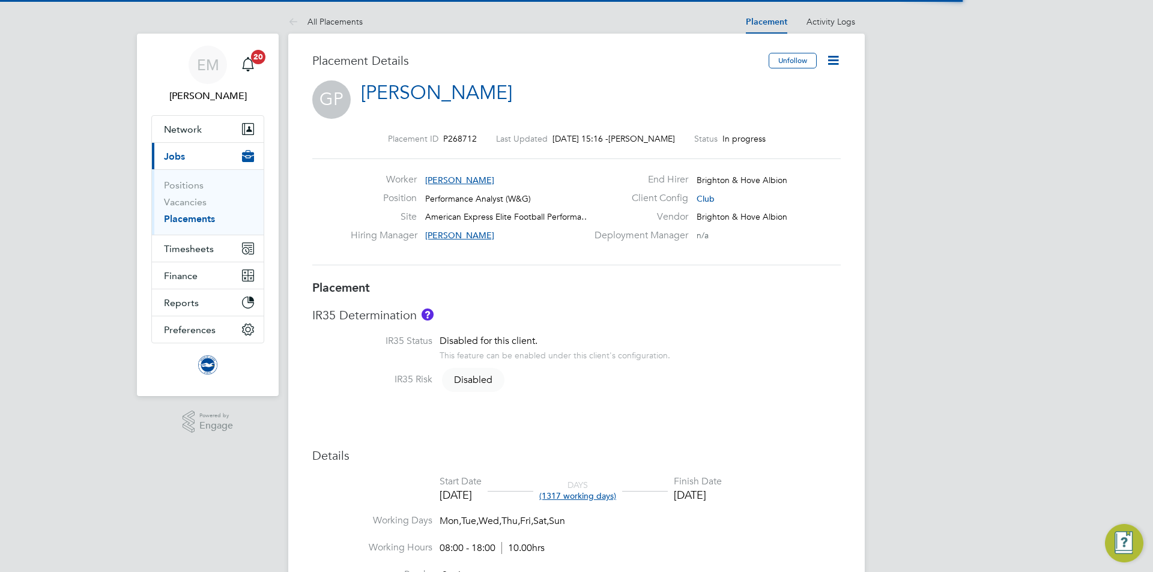
click at [836, 66] on icon at bounding box center [832, 60] width 15 height 15
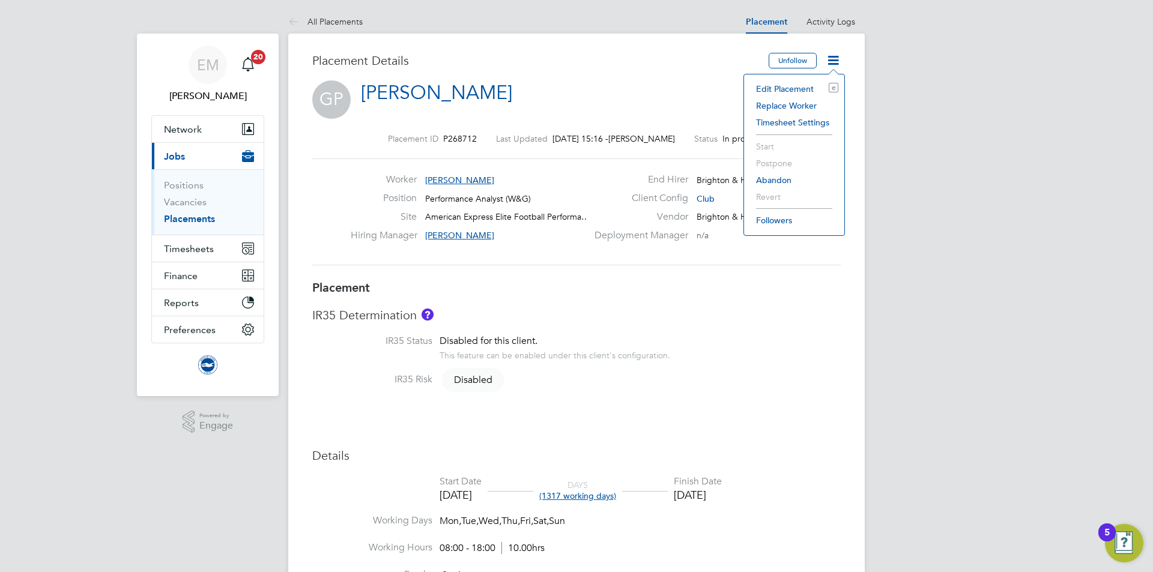
click at [787, 91] on li "Edit Placement e" at bounding box center [794, 88] width 88 height 17
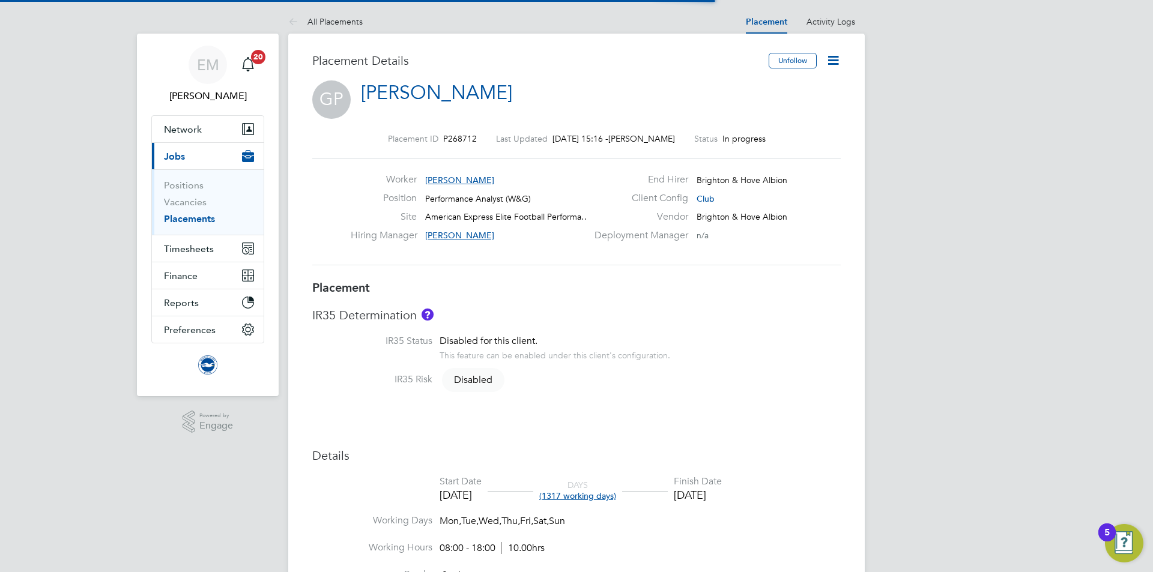
scroll to position [6, 6]
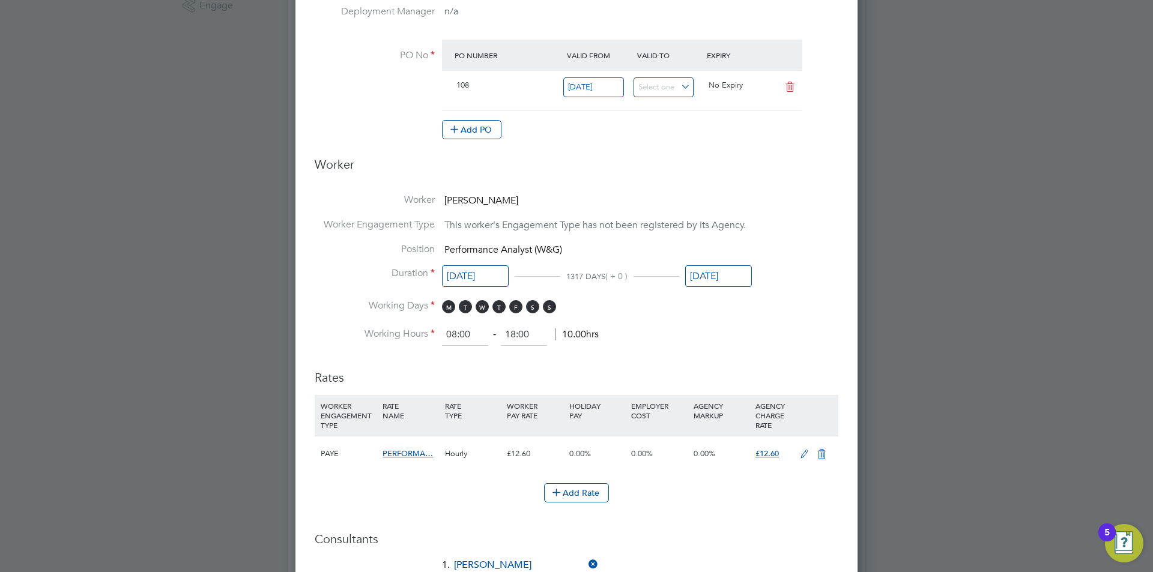
drag, startPoint x: 744, startPoint y: 271, endPoint x: 759, endPoint y: 300, distance: 33.0
click at [745, 271] on input "31 Aug 2028" at bounding box center [718, 276] width 67 height 22
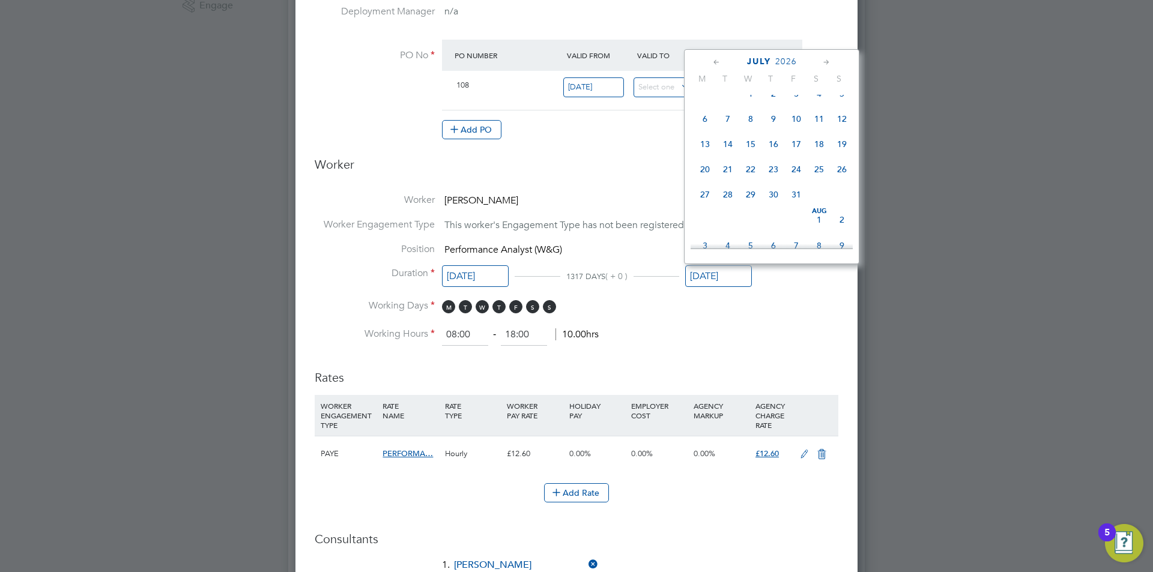
click at [703, 122] on span "6" at bounding box center [704, 118] width 23 height 23
click at [711, 278] on input "06 Jul 2026" at bounding box center [718, 276] width 67 height 22
click at [841, 106] on span "6" at bounding box center [841, 102] width 23 height 23
type input "06 Jul 2025"
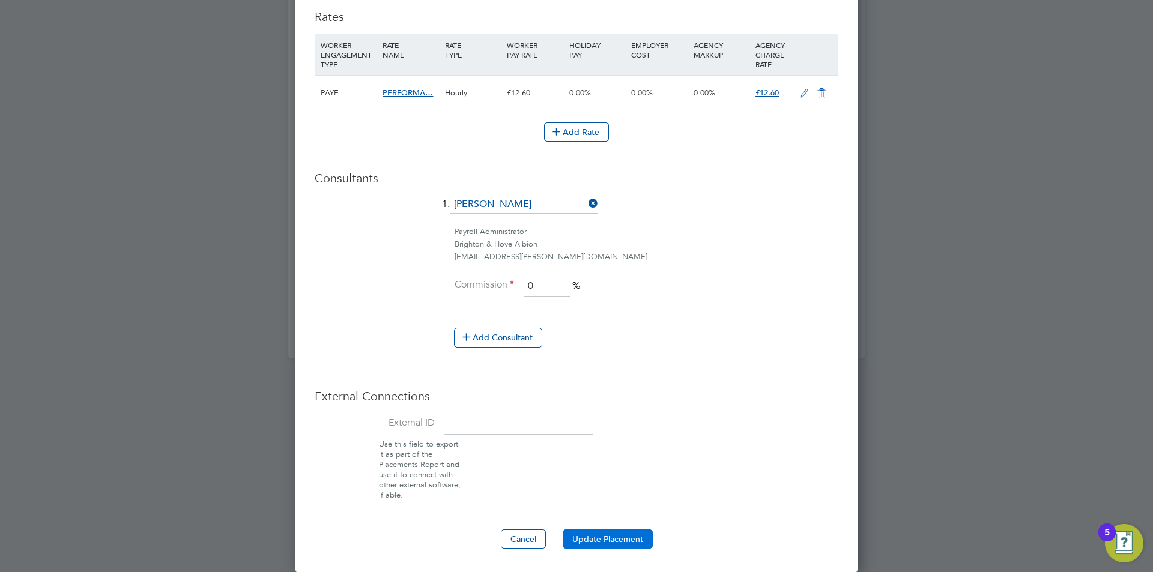
click at [605, 535] on button "Update Placement" at bounding box center [608, 539] width 90 height 19
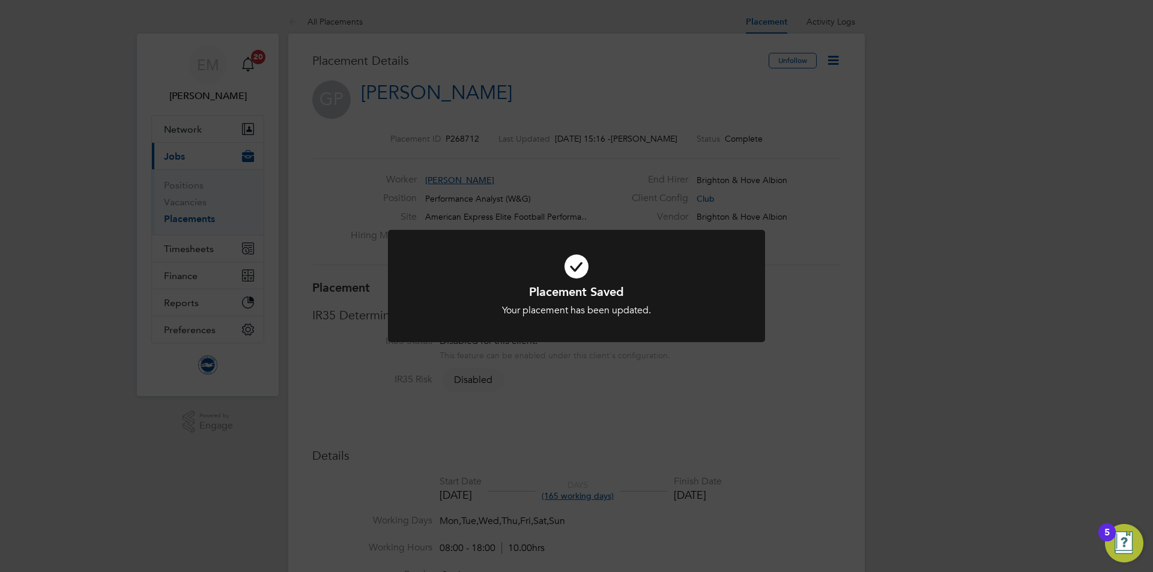
click at [765, 157] on div "Placement Saved Your placement has been updated. Cancel Okay" at bounding box center [576, 286] width 1153 height 572
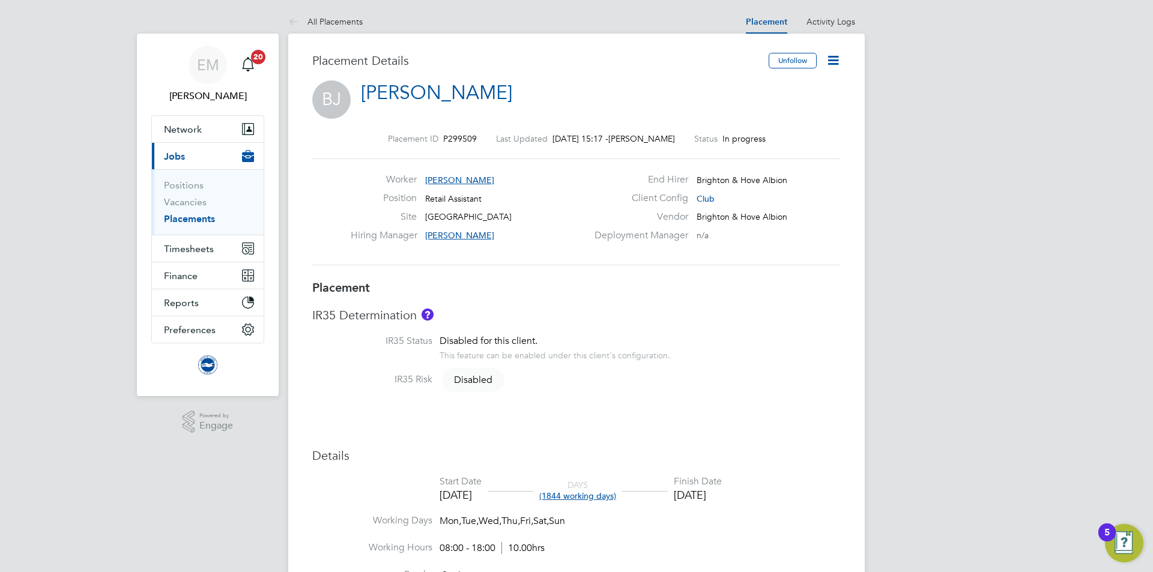
click at [832, 57] on icon at bounding box center [832, 60] width 15 height 15
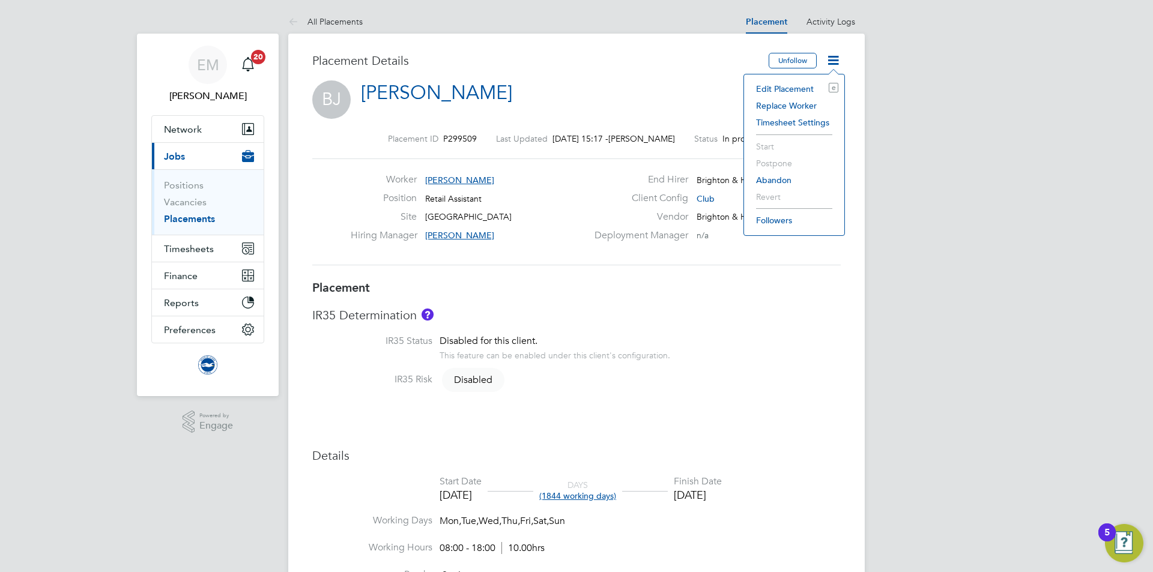
click at [785, 82] on li "Edit Placement e" at bounding box center [794, 88] width 88 height 17
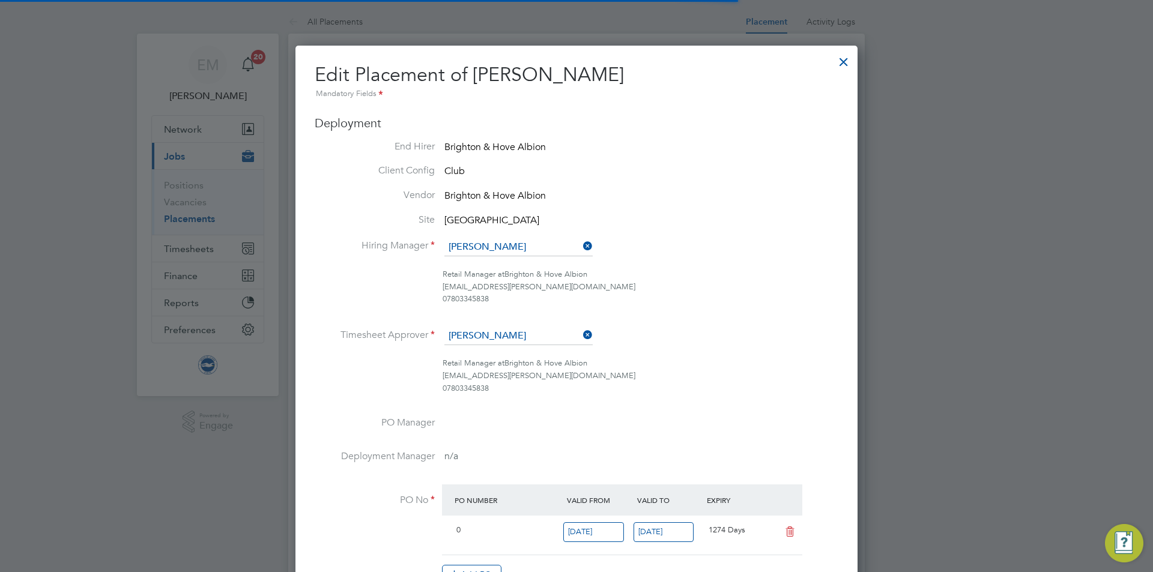
scroll to position [6, 6]
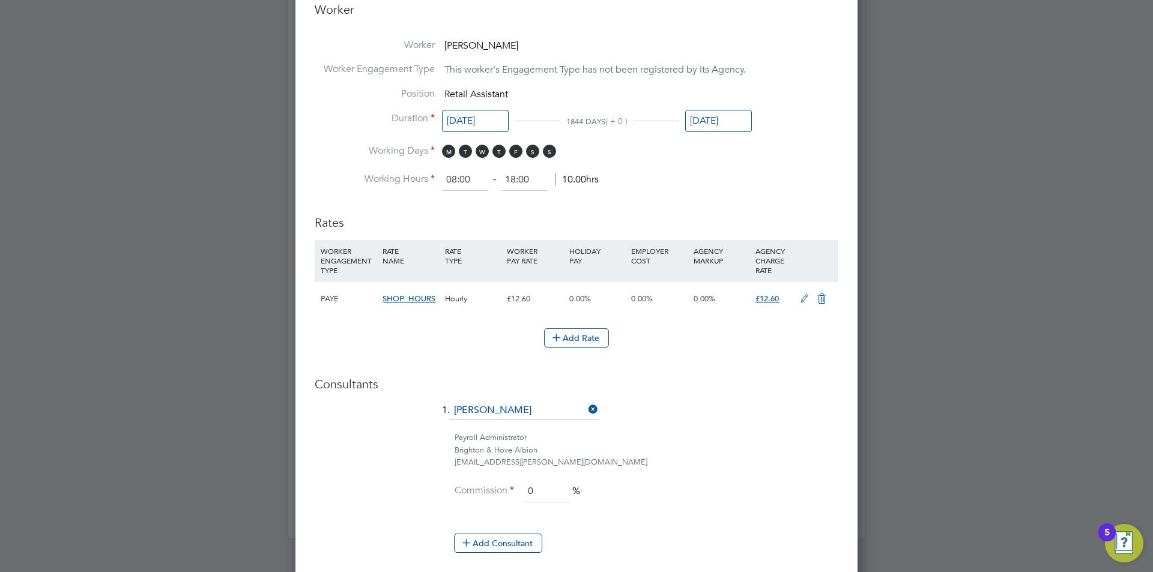
click at [701, 115] on input "[DATE]" at bounding box center [718, 121] width 67 height 22
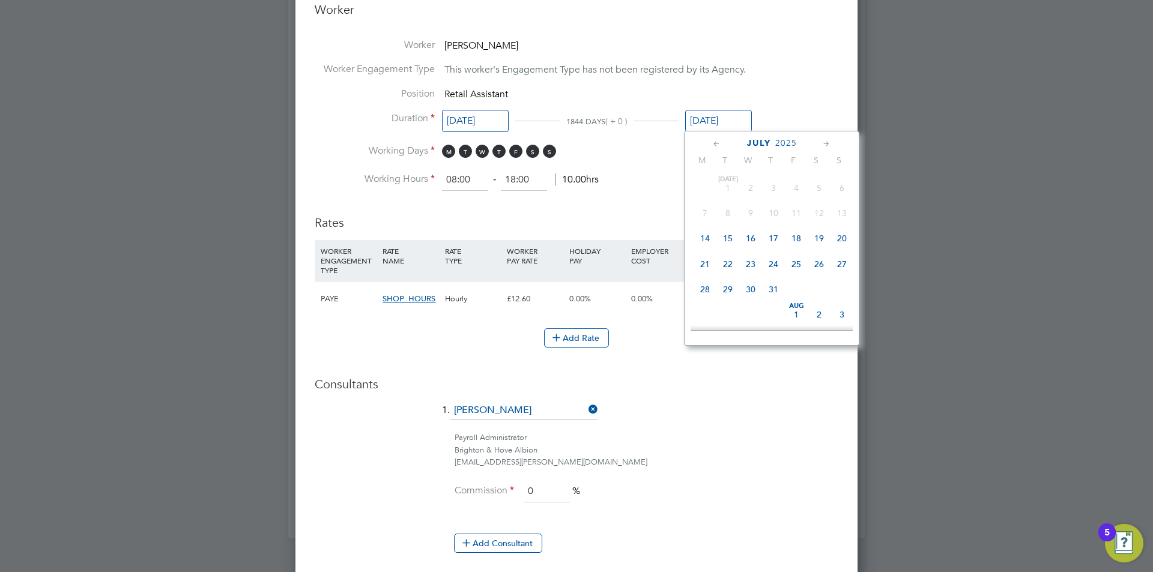
click at [842, 264] on span "27" at bounding box center [841, 264] width 23 height 23
type input "[DATE]"
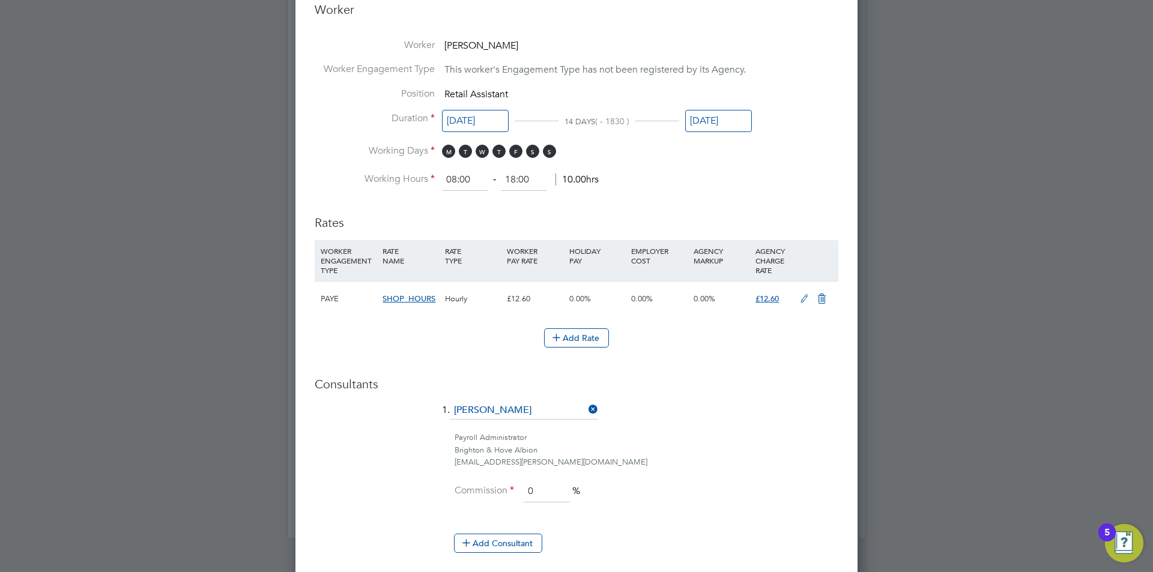
click at [796, 390] on h3 "Consultants" at bounding box center [577, 384] width 524 height 16
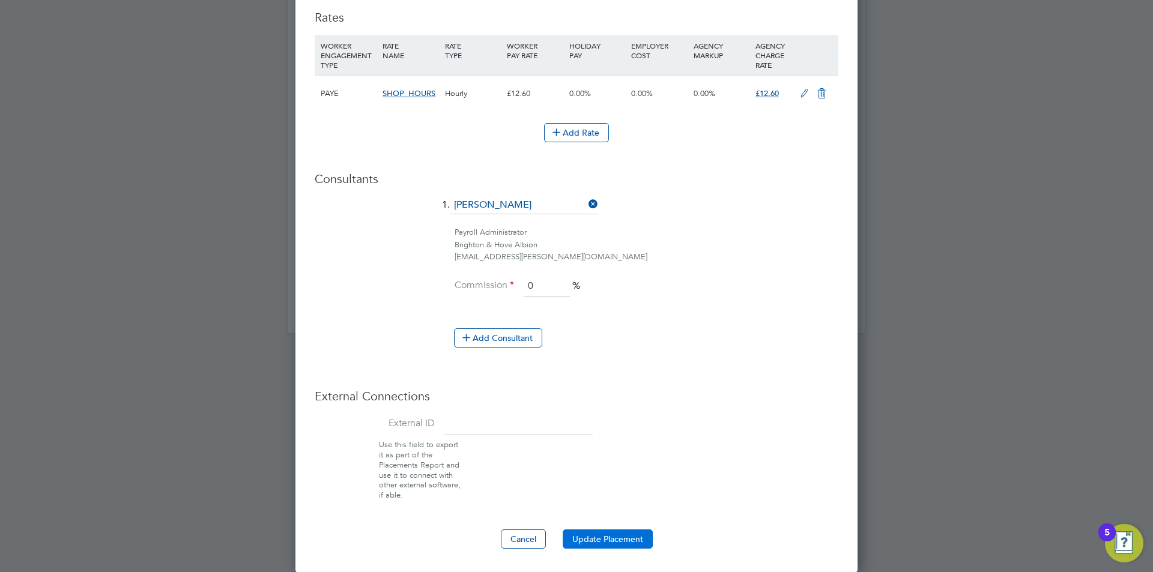
click at [629, 531] on button "Update Placement" at bounding box center [608, 539] width 90 height 19
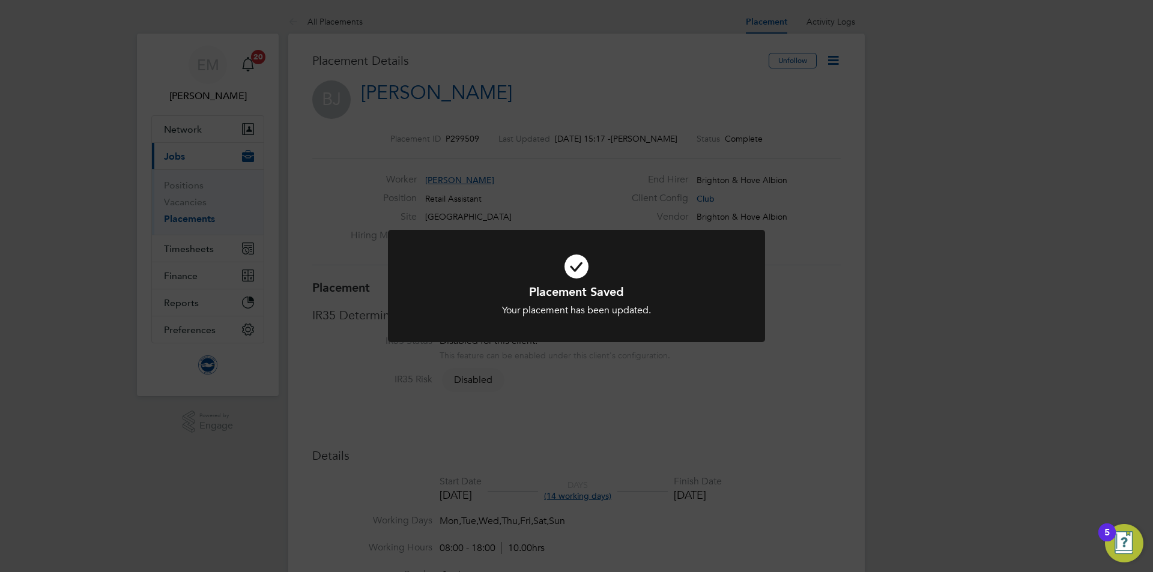
click at [854, 220] on div "Placement Saved Your placement has been updated. Cancel Okay" at bounding box center [576, 286] width 1153 height 572
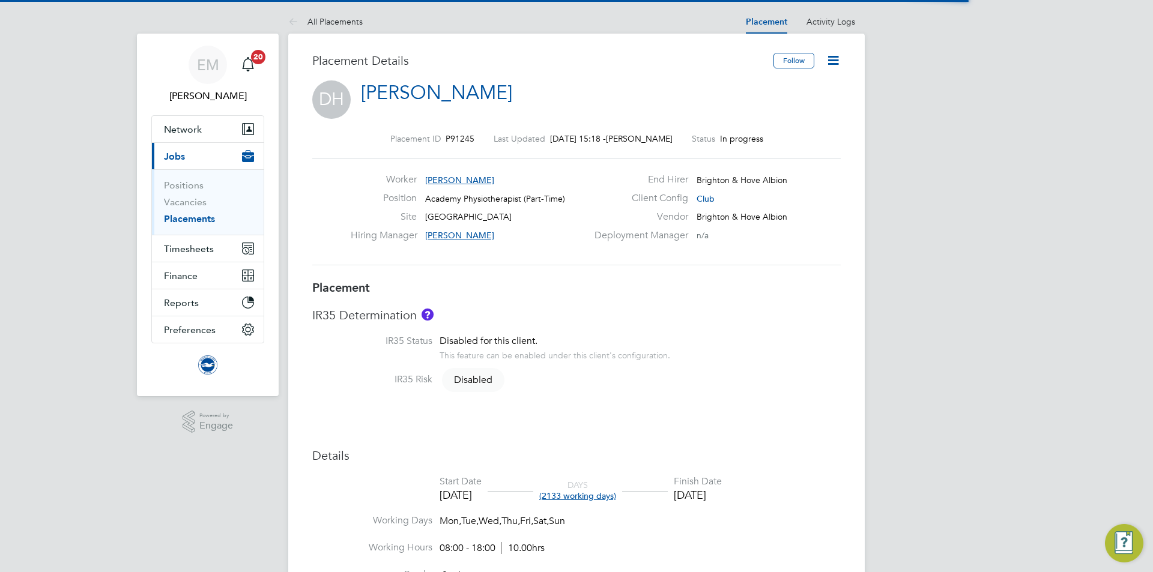
click at [840, 58] on icon at bounding box center [832, 60] width 15 height 15
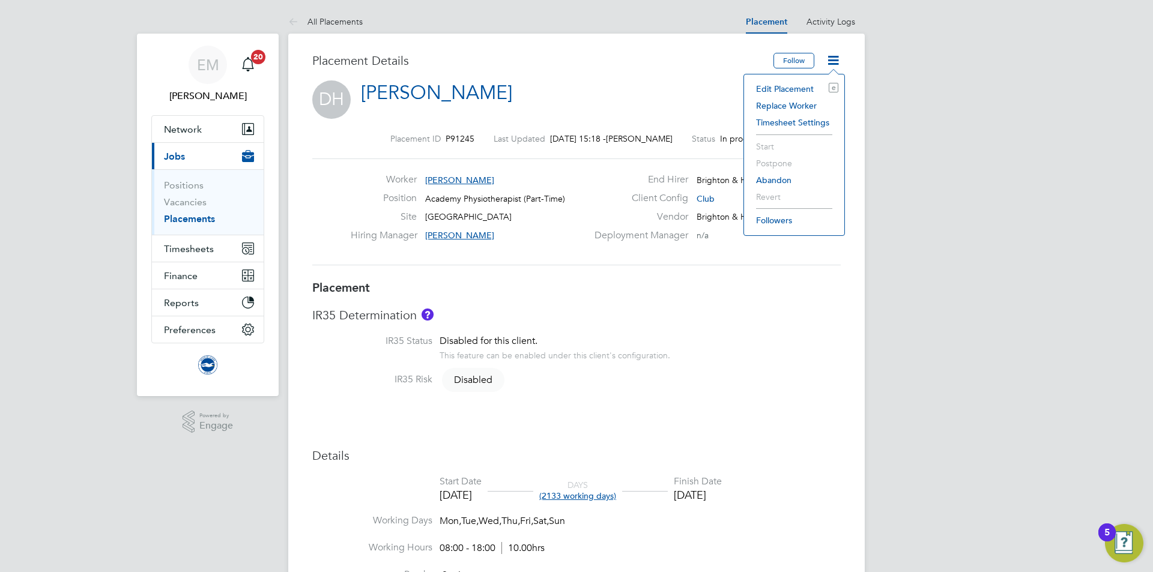
drag, startPoint x: 784, startPoint y: 88, endPoint x: 791, endPoint y: 104, distance: 17.5
click at [786, 94] on li "Edit Placement e" at bounding box center [794, 88] width 88 height 17
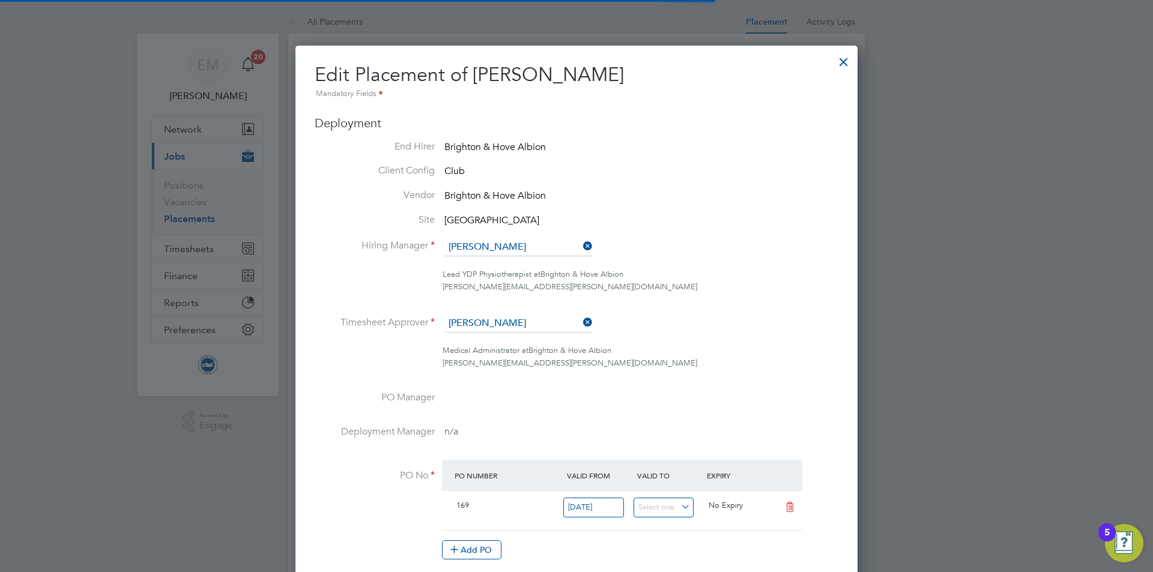
scroll to position [6, 6]
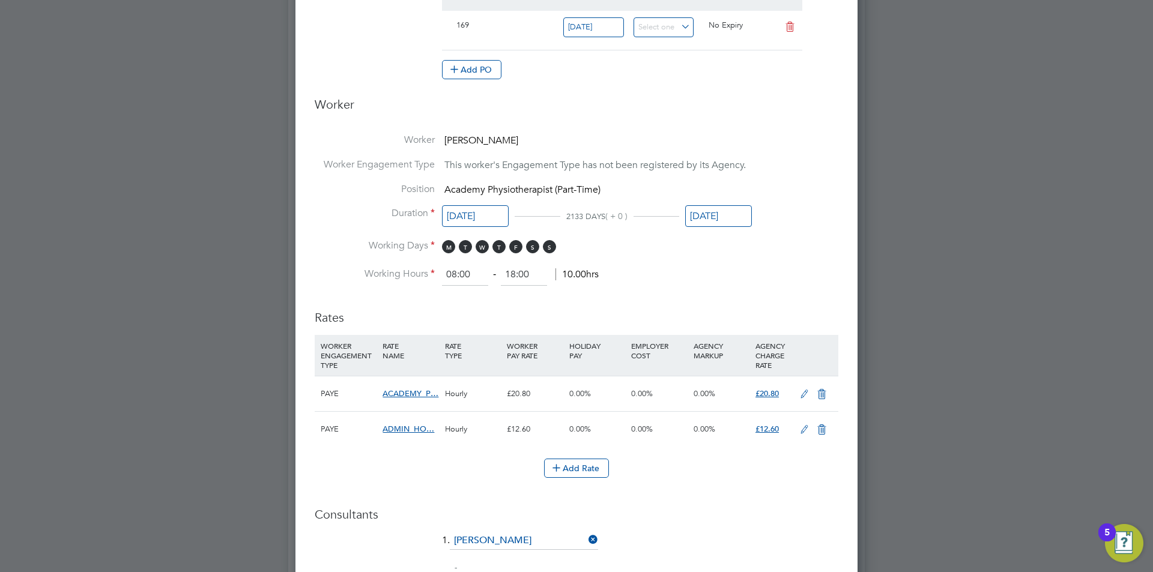
click at [729, 217] on input "01 Jul 2027" at bounding box center [718, 216] width 67 height 22
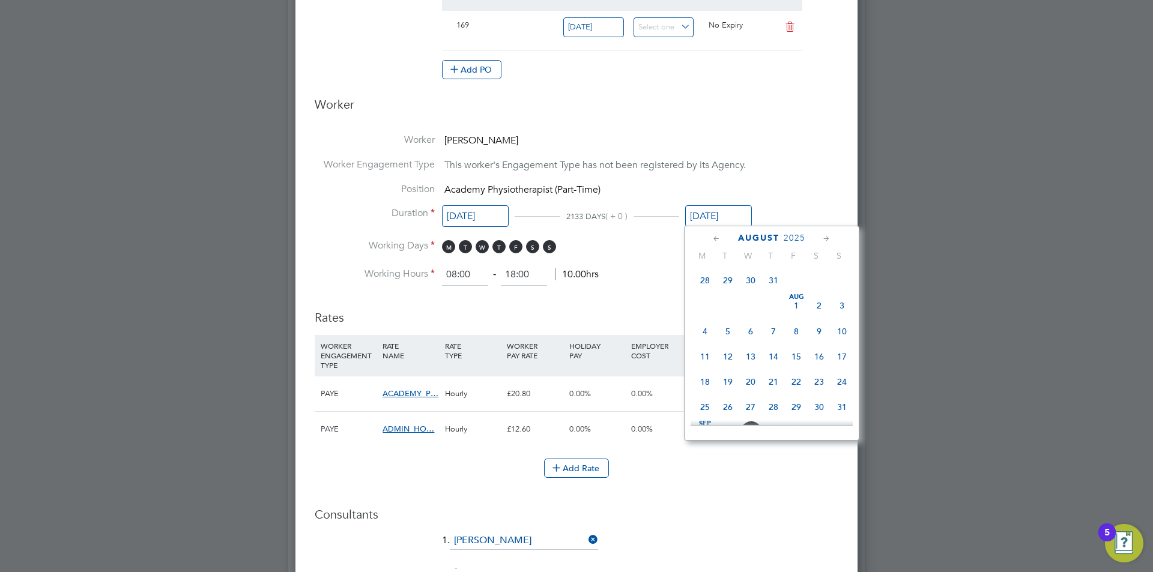
click at [796, 317] on span "Aug 1" at bounding box center [796, 305] width 23 height 23
type input "[DATE]"
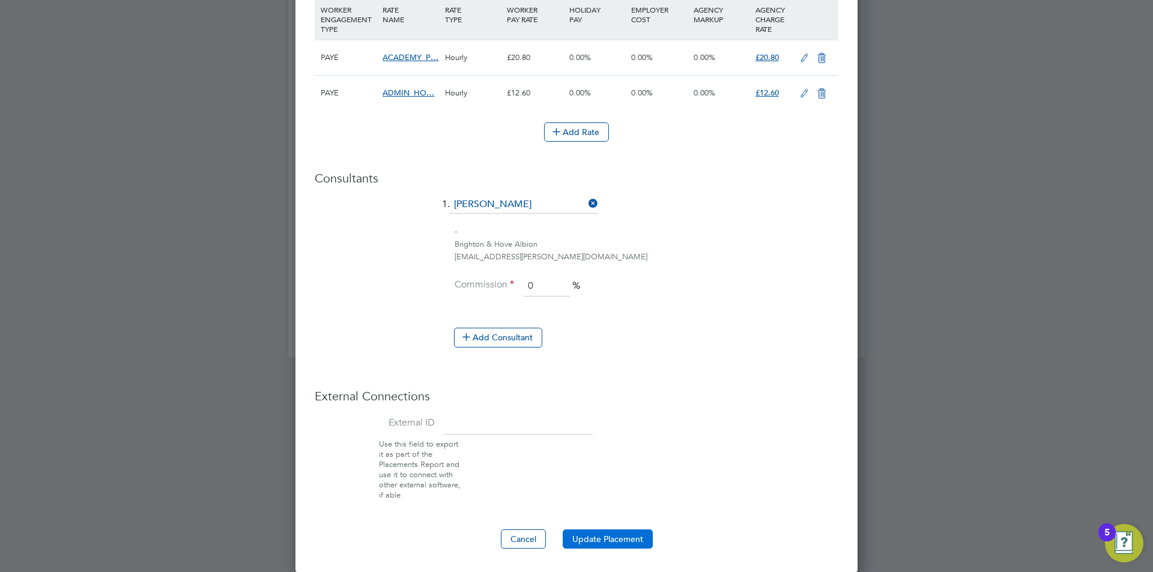
click at [599, 535] on button "Update Placement" at bounding box center [608, 539] width 90 height 19
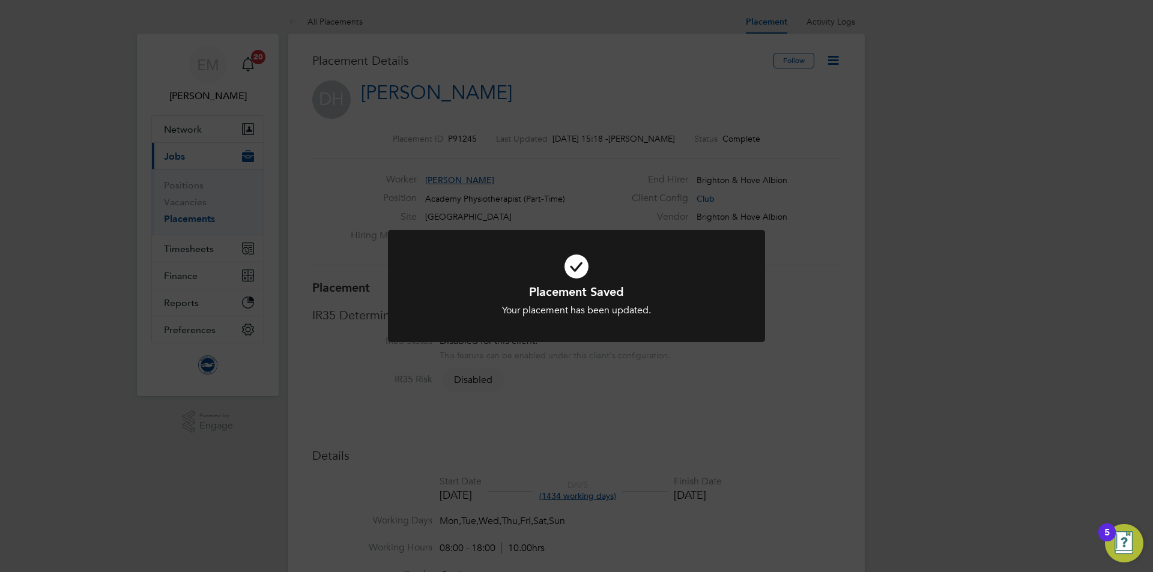
drag, startPoint x: 632, startPoint y: 68, endPoint x: 642, endPoint y: 2, distance: 66.2
click at [632, 68] on div "Placement Saved Your placement has been updated. Cancel Okay" at bounding box center [576, 286] width 1153 height 572
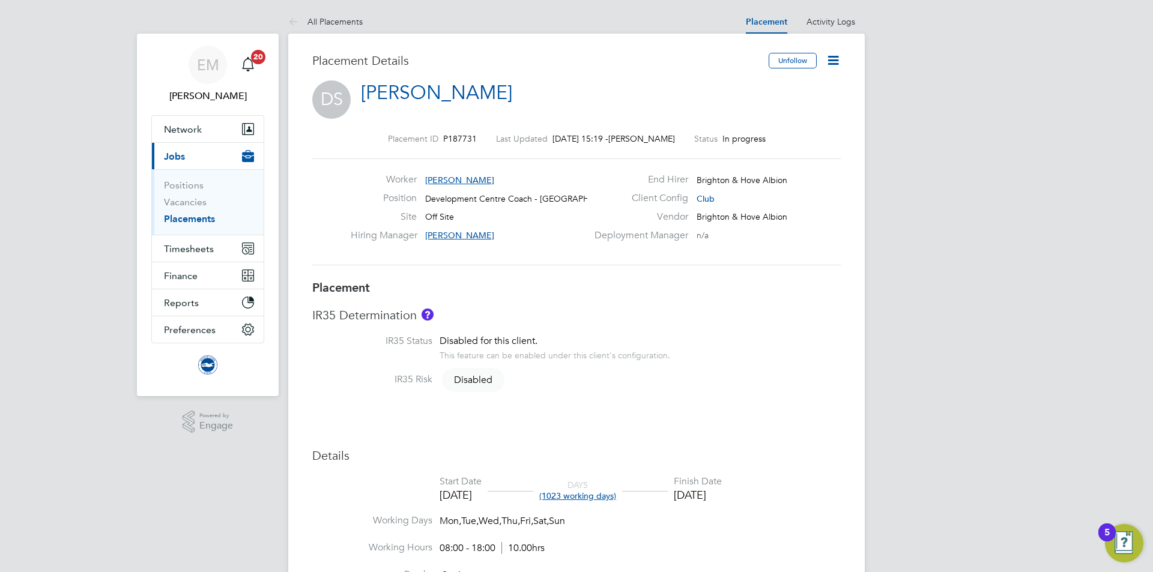
click at [173, 217] on link "Placements" at bounding box center [189, 218] width 51 height 11
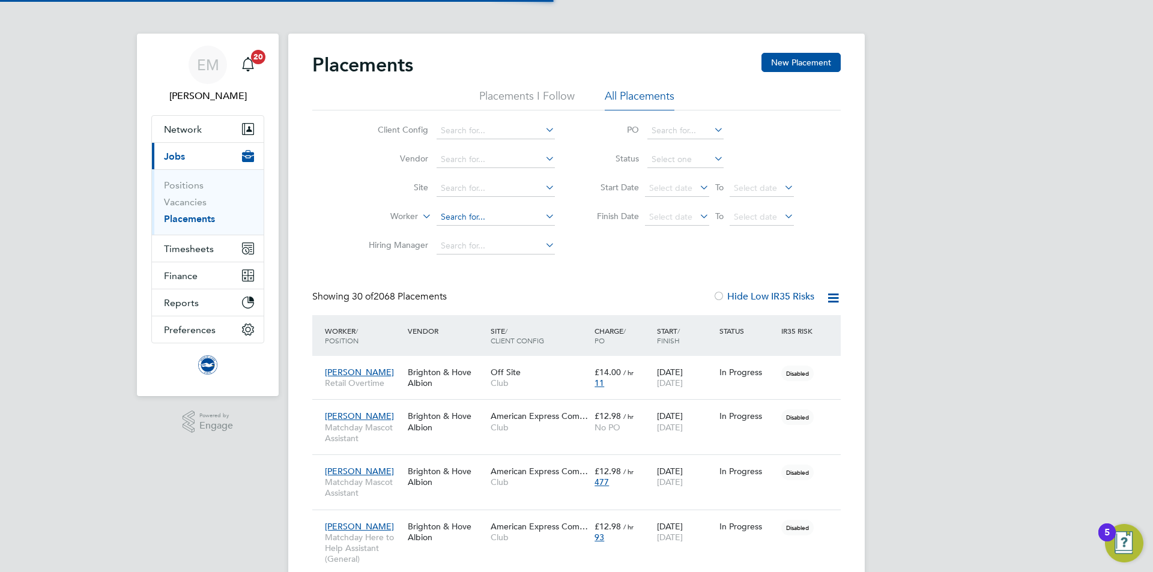
scroll to position [6, 6]
click at [481, 214] on input at bounding box center [495, 217] width 118 height 17
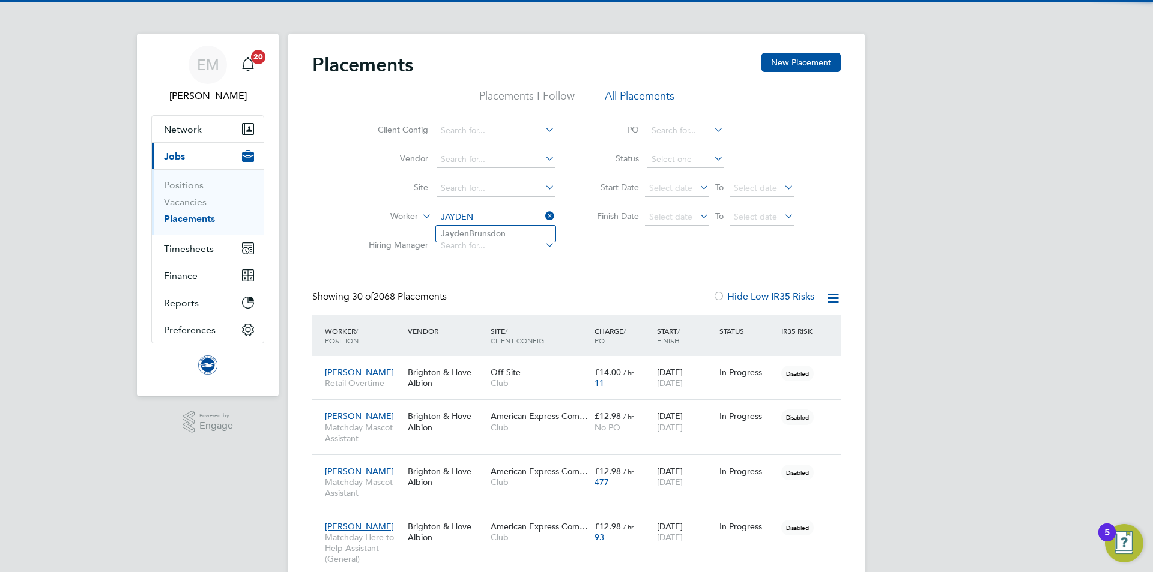
type input "JAYDEN"
click at [450, 241] on ul "[PERSON_NAME]" at bounding box center [495, 233] width 121 height 17
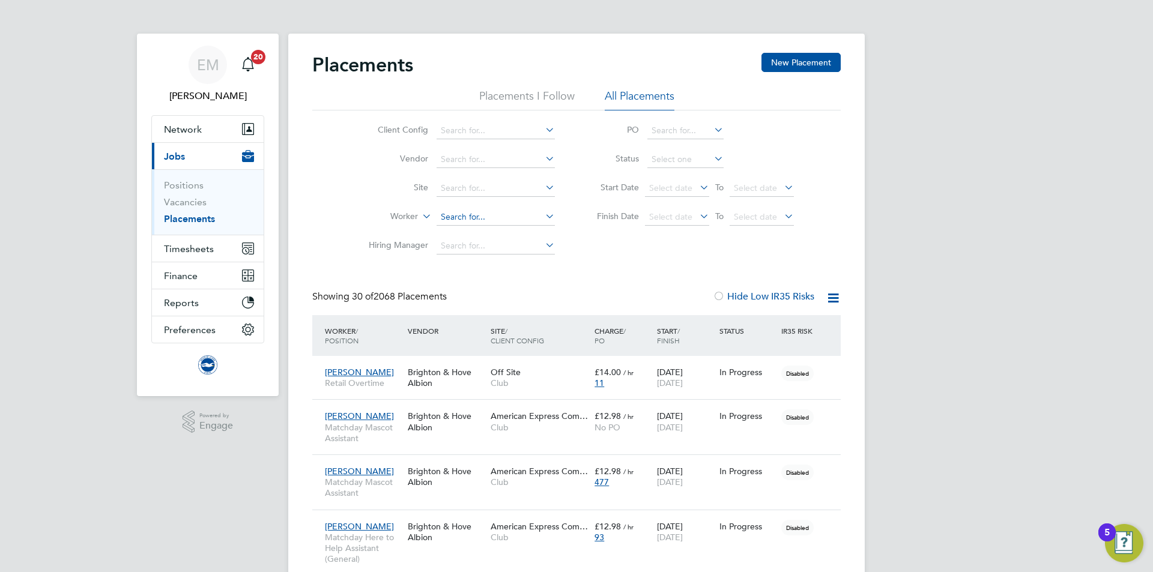
click at [471, 217] on input at bounding box center [495, 217] width 118 height 17
click at [463, 233] on li "Jayd en Brunsdon" at bounding box center [495, 234] width 119 height 16
type input "[PERSON_NAME]"
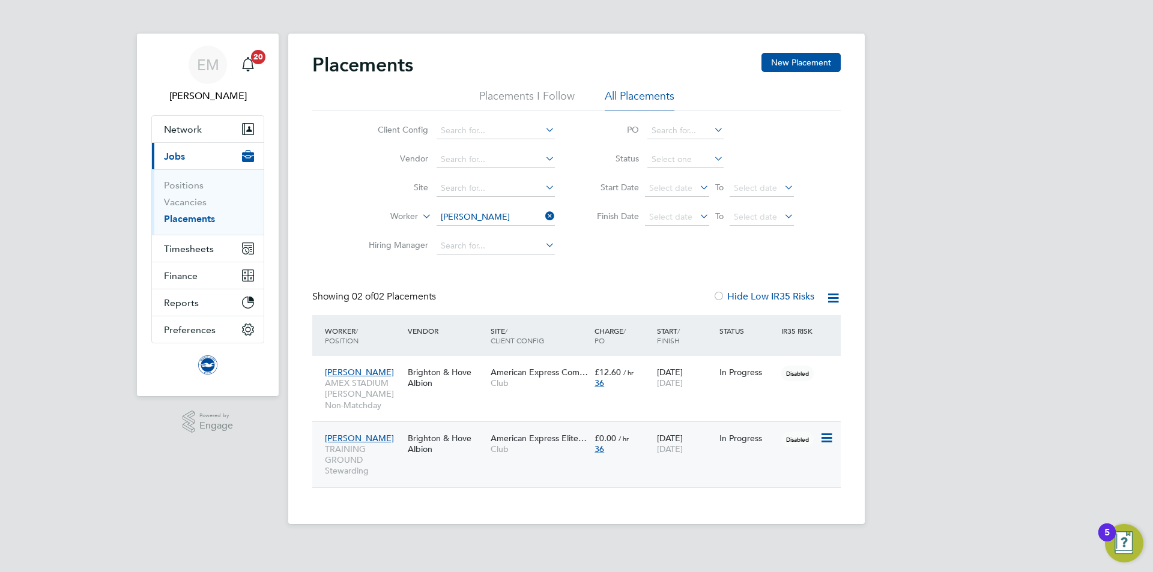
click at [633, 456] on div "£0.00 / hr 36" at bounding box center [622, 444] width 62 height 34
click at [187, 255] on button "Timesheets" at bounding box center [208, 248] width 112 height 26
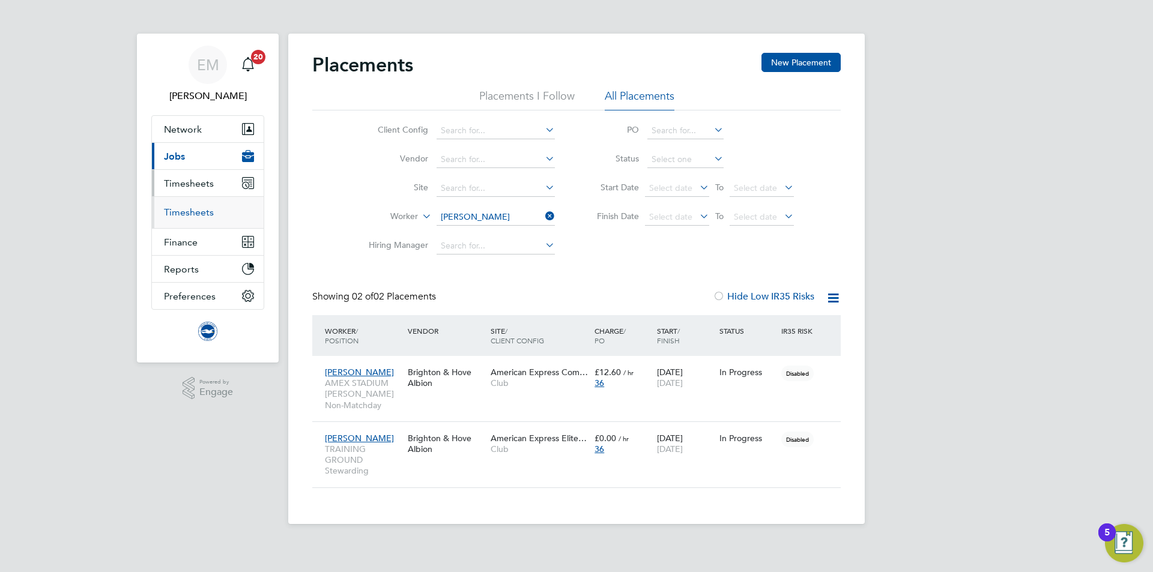
click at [192, 211] on link "Timesheets" at bounding box center [189, 212] width 50 height 11
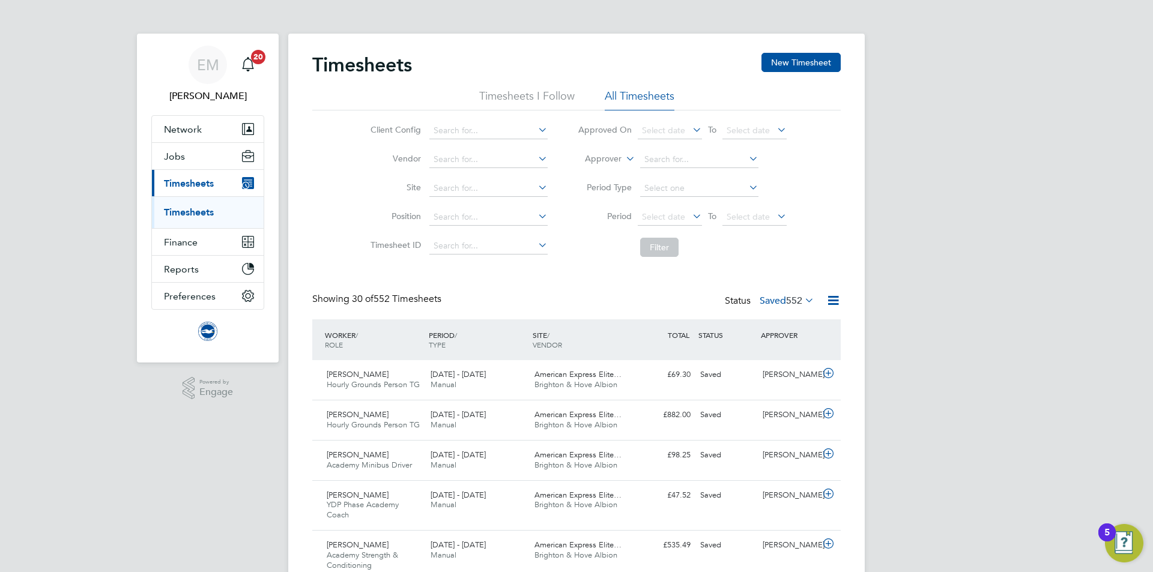
click at [590, 154] on label "Approver" at bounding box center [594, 159] width 54 height 12
click at [591, 171] on li "Worker" at bounding box center [591, 173] width 59 height 16
click at [681, 158] on input at bounding box center [699, 159] width 118 height 17
click at [720, 169] on li "Jayden Brunsdon" at bounding box center [698, 176] width 119 height 16
type input "[PERSON_NAME]"
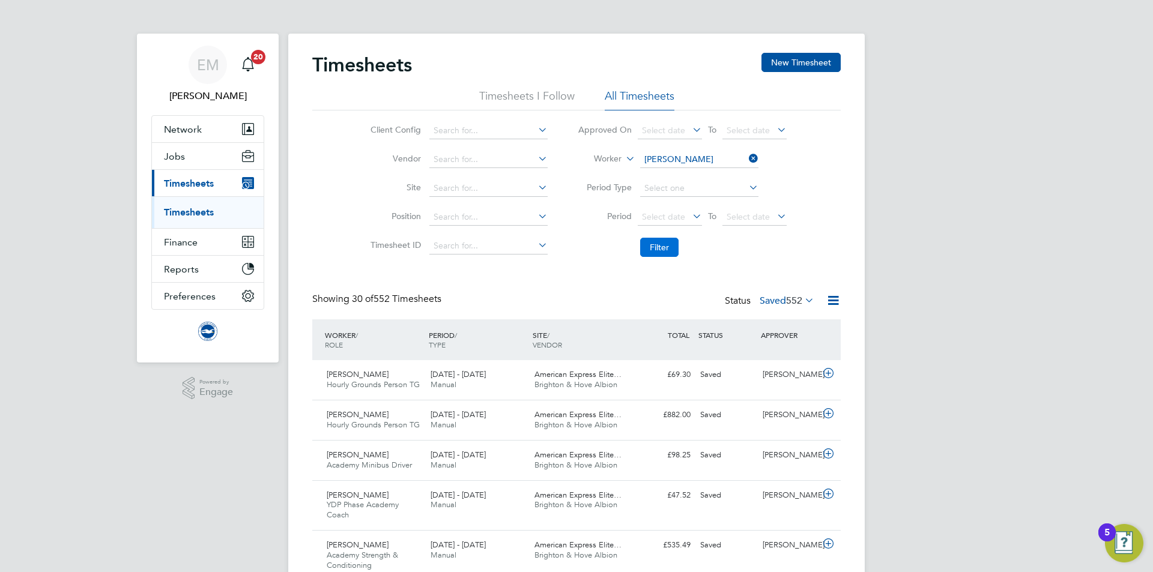
click at [665, 243] on button "Filter" at bounding box center [659, 247] width 38 height 19
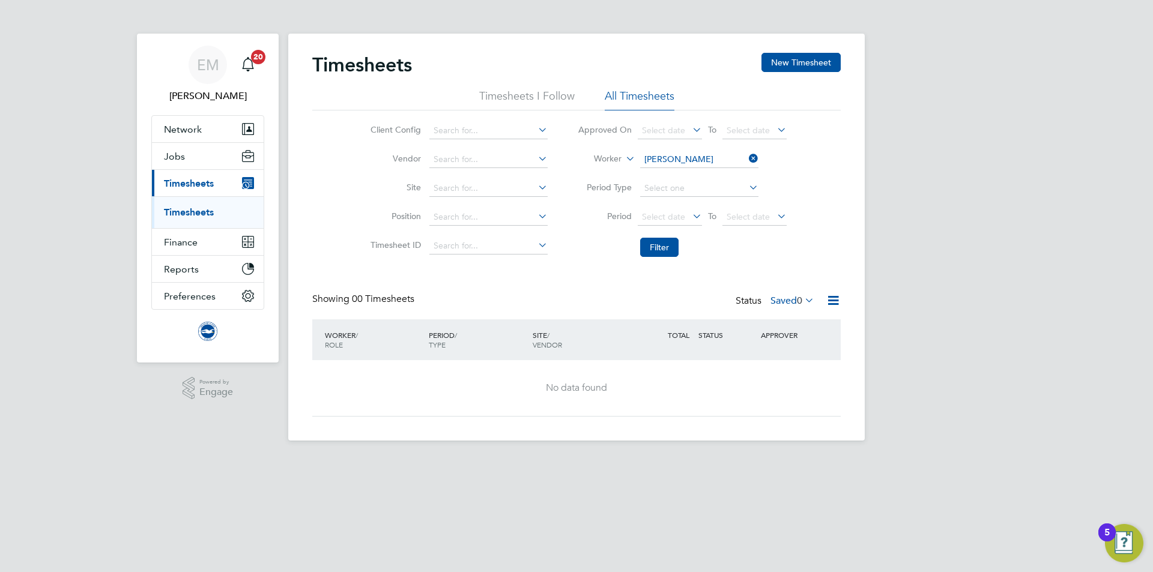
drag, startPoint x: 795, startPoint y: 292, endPoint x: 785, endPoint y: 301, distance: 13.6
click at [796, 291] on div "Timesheets New Timesheet Timesheets I Follow All Timesheets Client Config Vendo…" at bounding box center [576, 235] width 528 height 364
click at [785, 301] on label "Saved 0" at bounding box center [792, 301] width 44 height 12
click at [795, 357] on li "Submitted" at bounding box center [789, 356] width 55 height 17
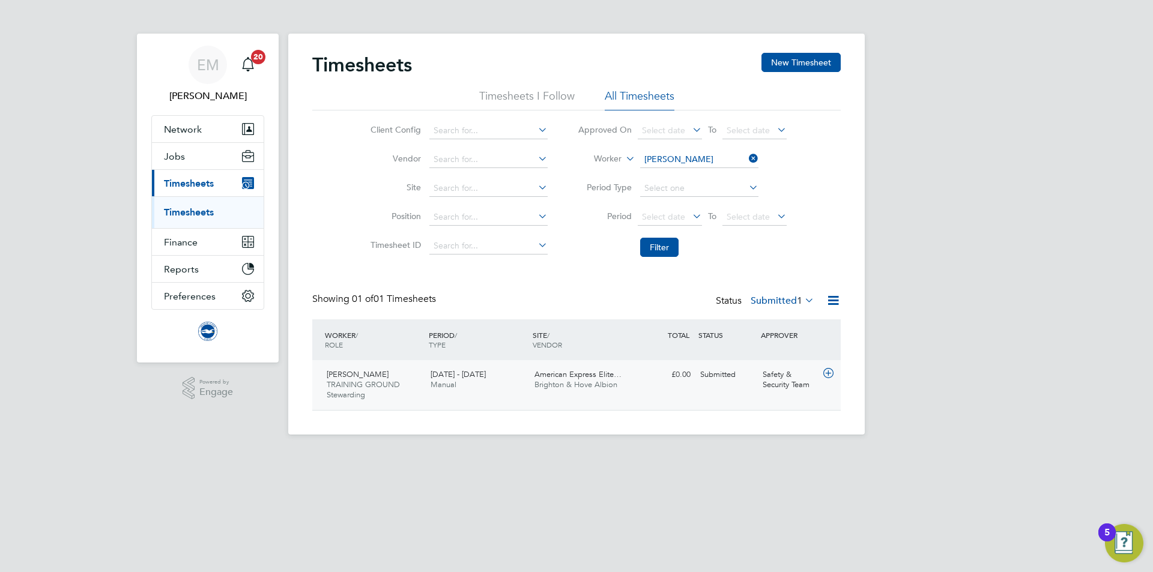
click at [478, 387] on div "1 - 31 Aug 2025 Manual" at bounding box center [478, 380] width 104 height 30
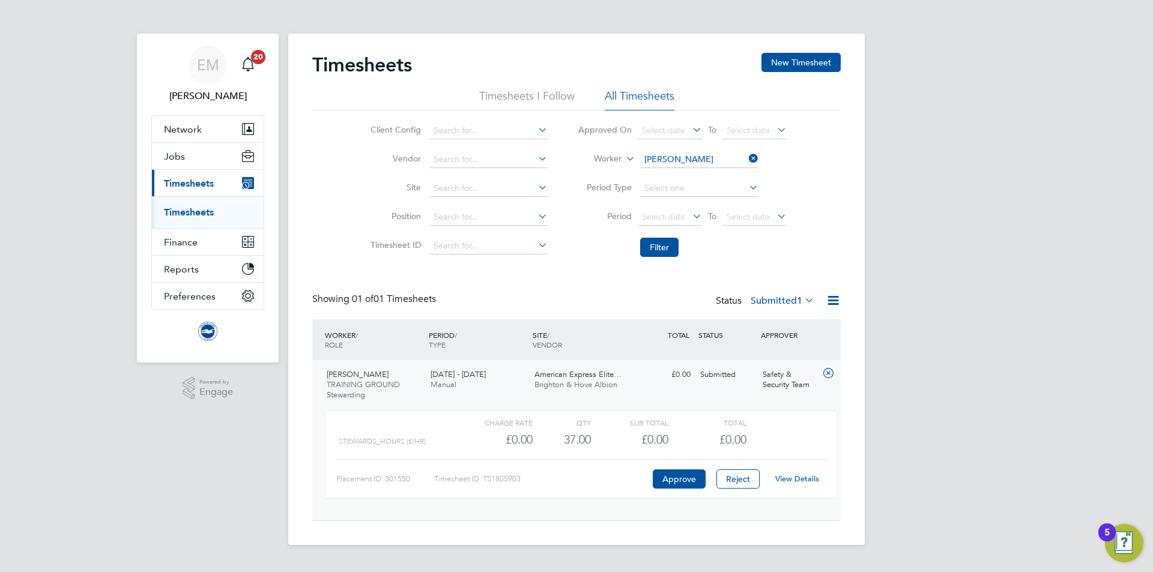
click at [814, 477] on link "View Details" at bounding box center [797, 479] width 44 height 10
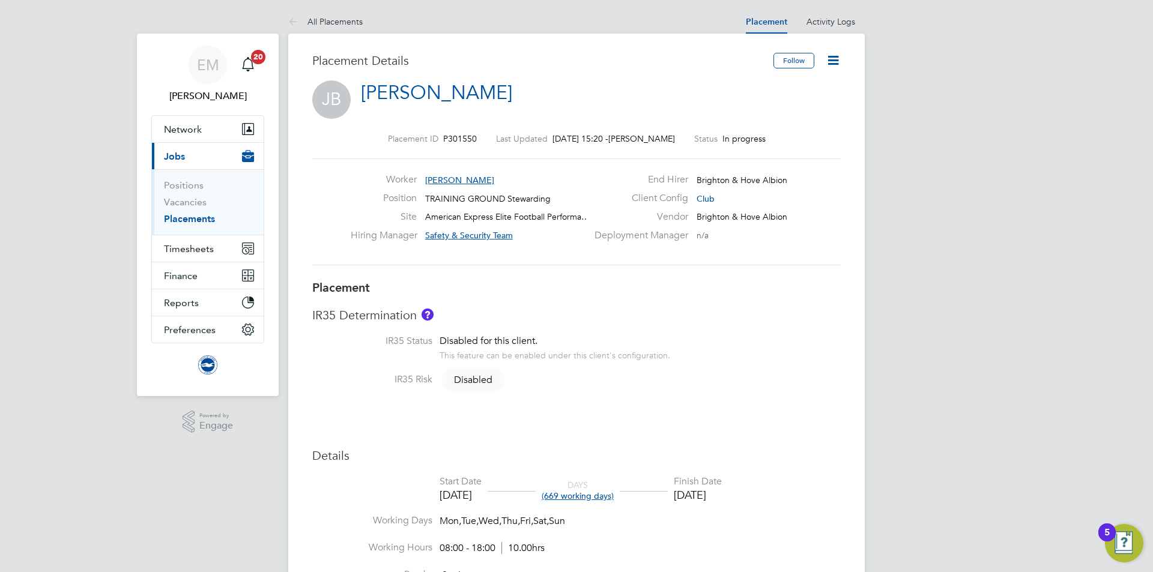
click at [830, 62] on icon at bounding box center [832, 60] width 15 height 15
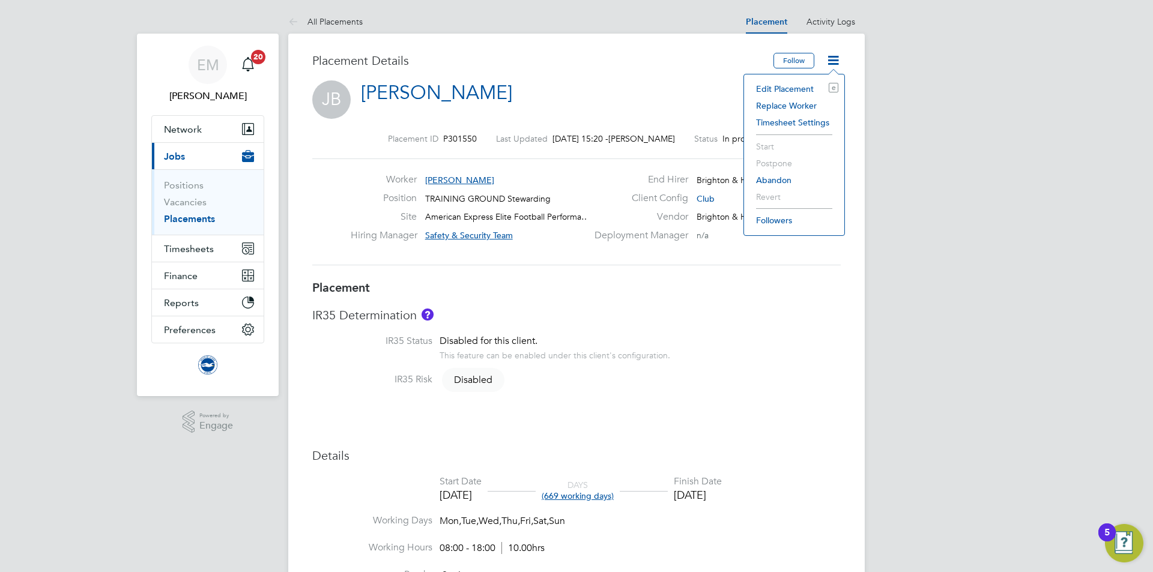
click at [782, 85] on li "Edit Placement e" at bounding box center [794, 88] width 88 height 17
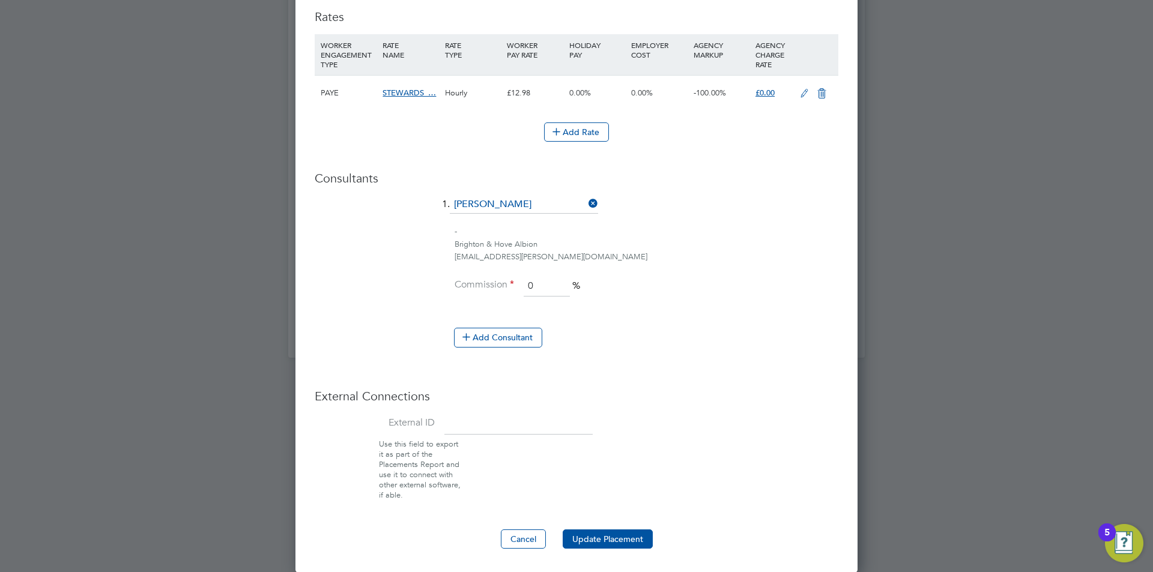
click at [801, 91] on icon at bounding box center [804, 94] width 15 height 10
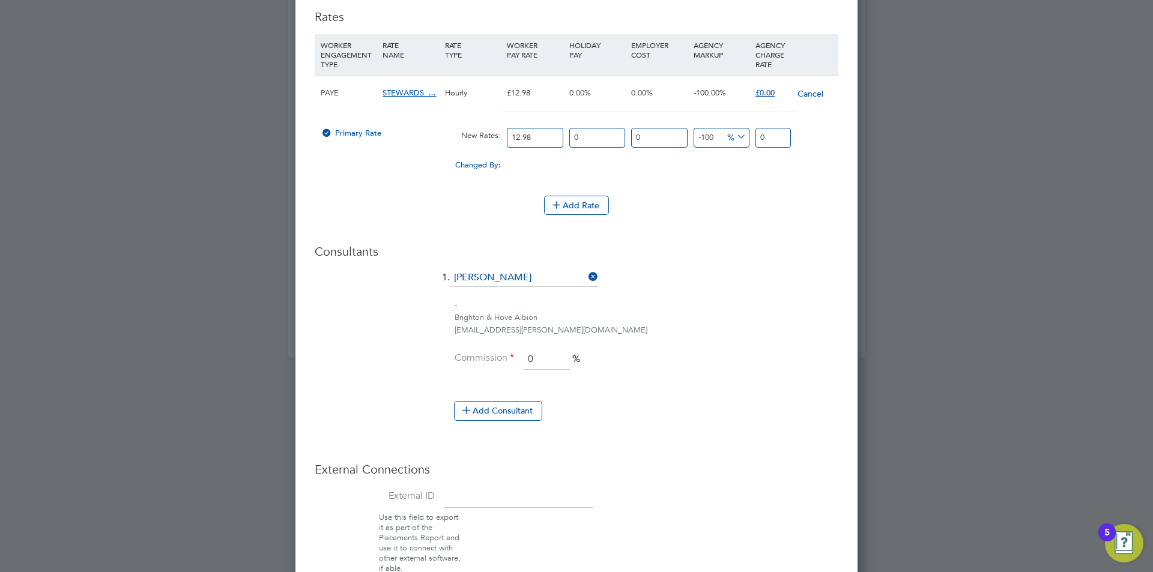
drag, startPoint x: 719, startPoint y: 141, endPoint x: 653, endPoint y: 138, distance: 66.1
click at [653, 138] on div "Primary Rate New Rates: 12.98 0 n/a 0 n/a -100 0 % 0" at bounding box center [577, 138] width 524 height 32
type input "0"
type input "12.98"
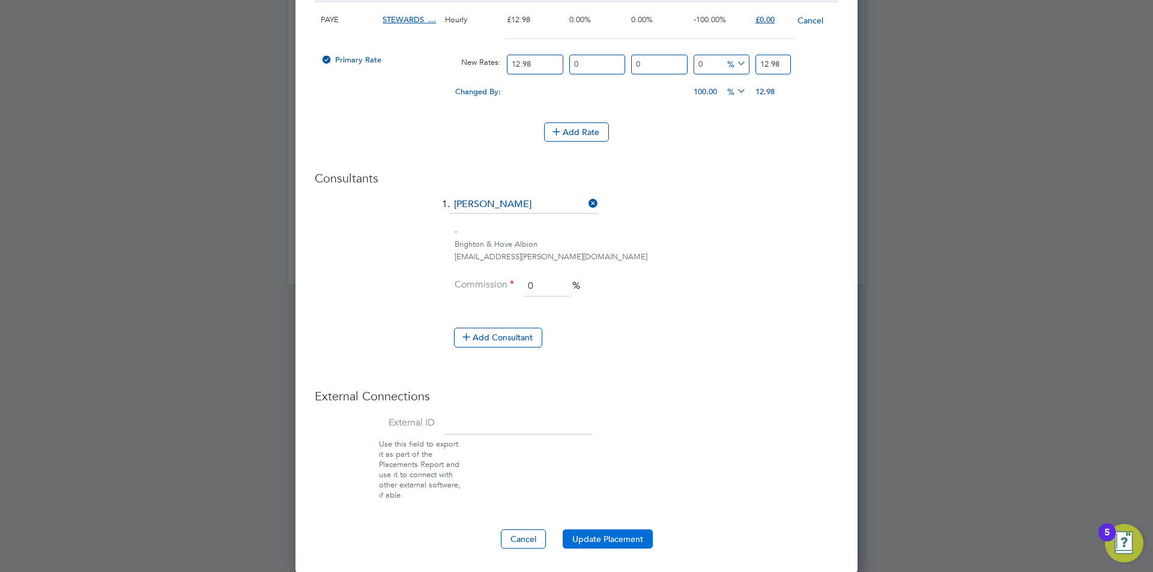
type input "0"
click at [593, 538] on button "Update Placement" at bounding box center [608, 539] width 90 height 19
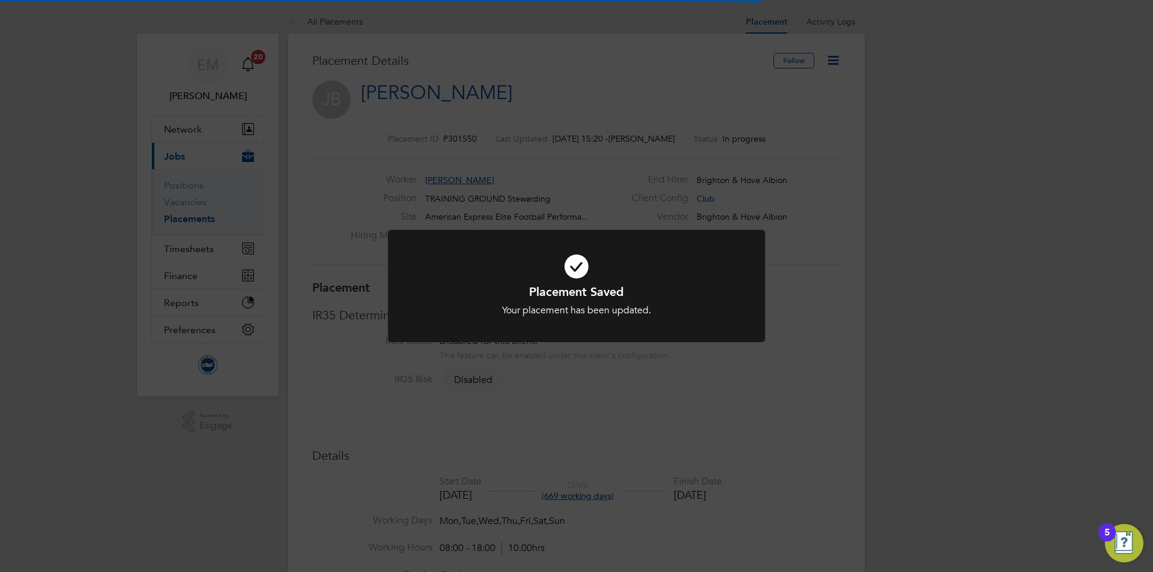
click at [862, 74] on div "Placement Saved Your placement has been updated. Cancel Okay" at bounding box center [576, 286] width 1153 height 572
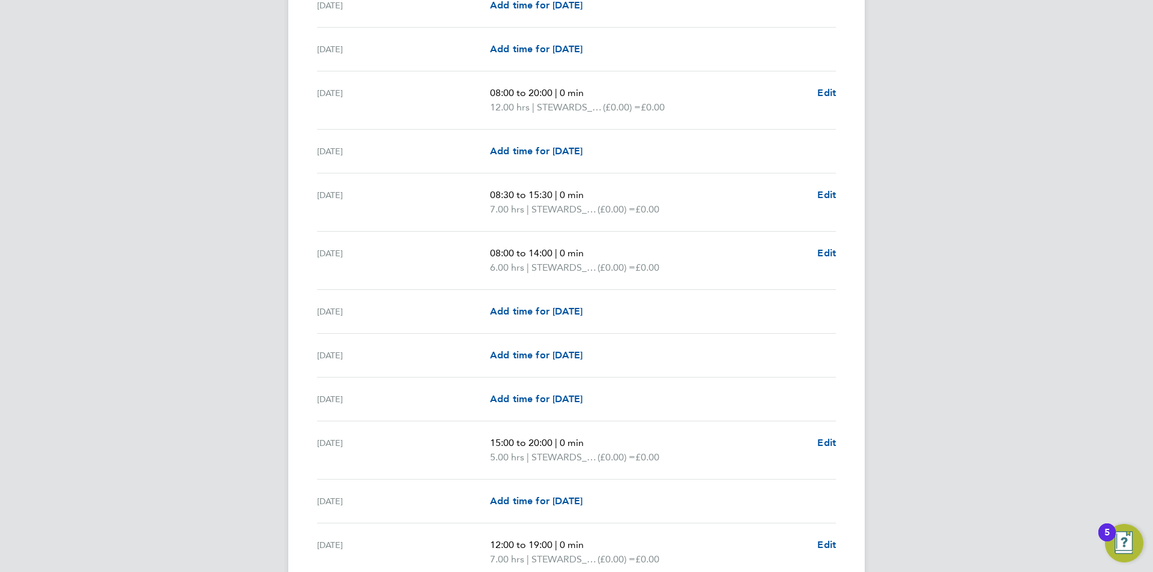
scroll to position [300, 0]
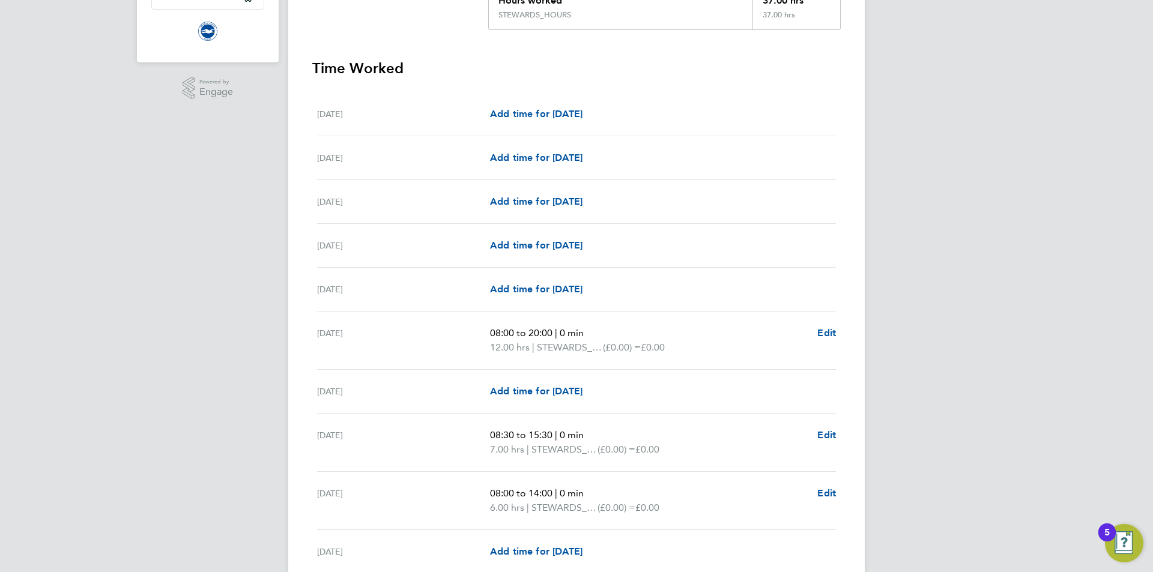
click at [816, 334] on div "08:00 to 20:00 | 0 min 12.00 hrs | STEWARDS_HOURS (£0.00) = £0.00 Edit" at bounding box center [663, 340] width 346 height 29
click at [819, 336] on span "Edit" at bounding box center [826, 332] width 19 height 11
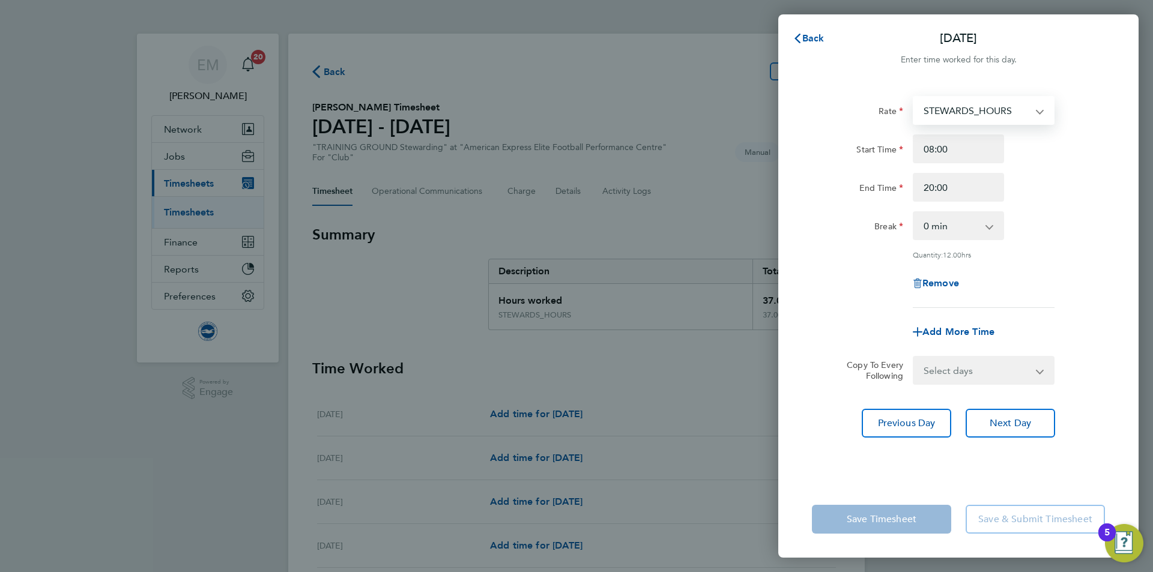
click at [1005, 110] on select "STEWARDS_HOURS STEWARDS_HOURS - 12.98" at bounding box center [976, 110] width 125 height 26
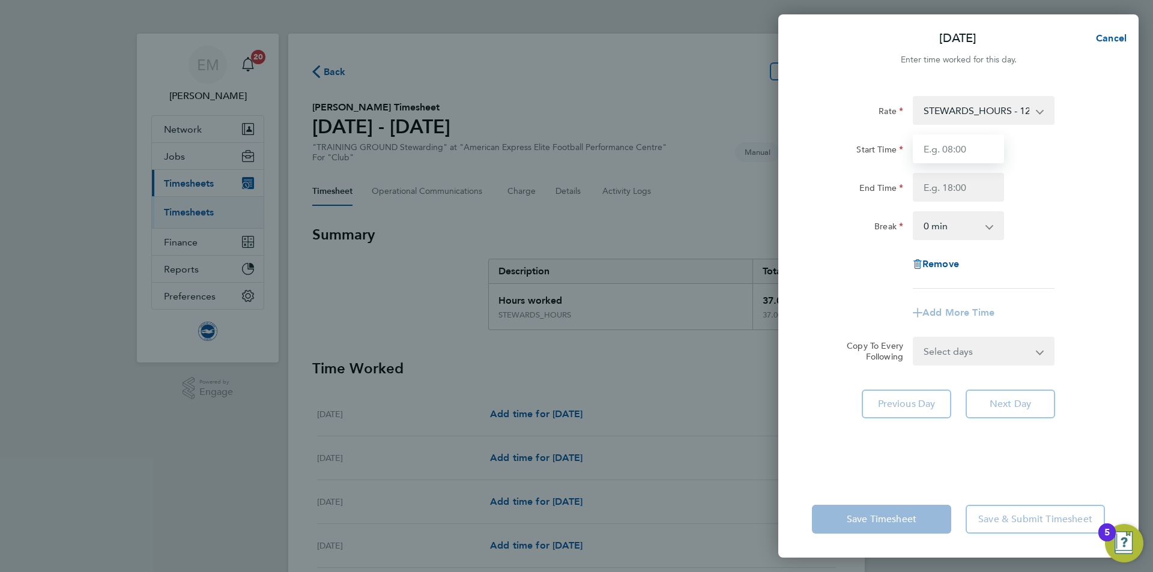
click at [944, 154] on input "Start Time" at bounding box center [958, 148] width 91 height 29
click at [1065, 190] on div "End Time" at bounding box center [958, 187] width 303 height 29
click at [1112, 38] on span "Cancel" at bounding box center [1109, 37] width 34 height 11
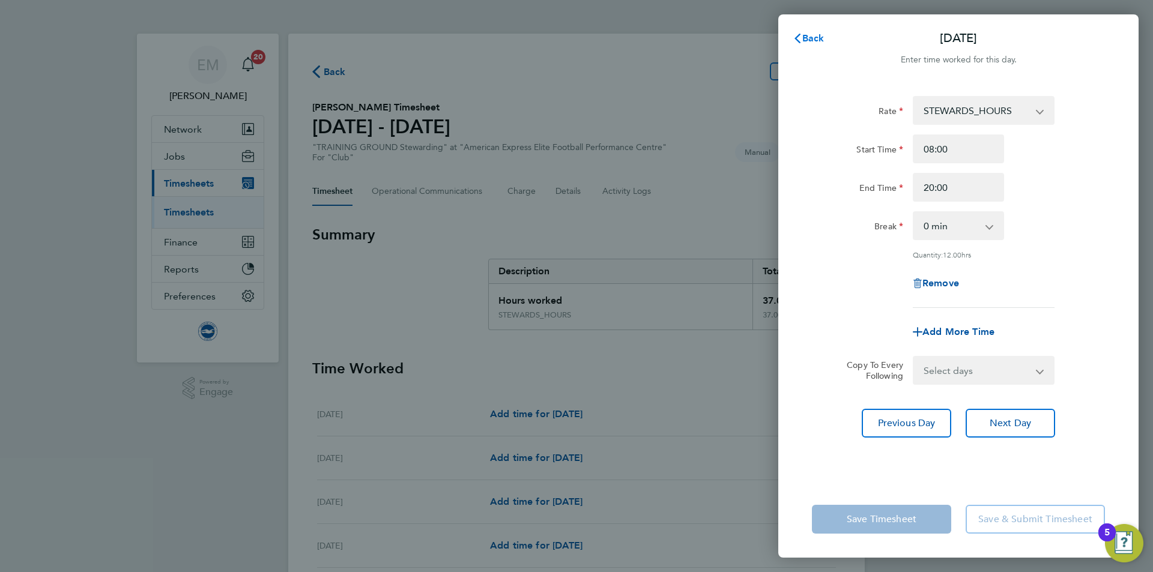
click at [809, 35] on span "Back" at bounding box center [813, 37] width 22 height 11
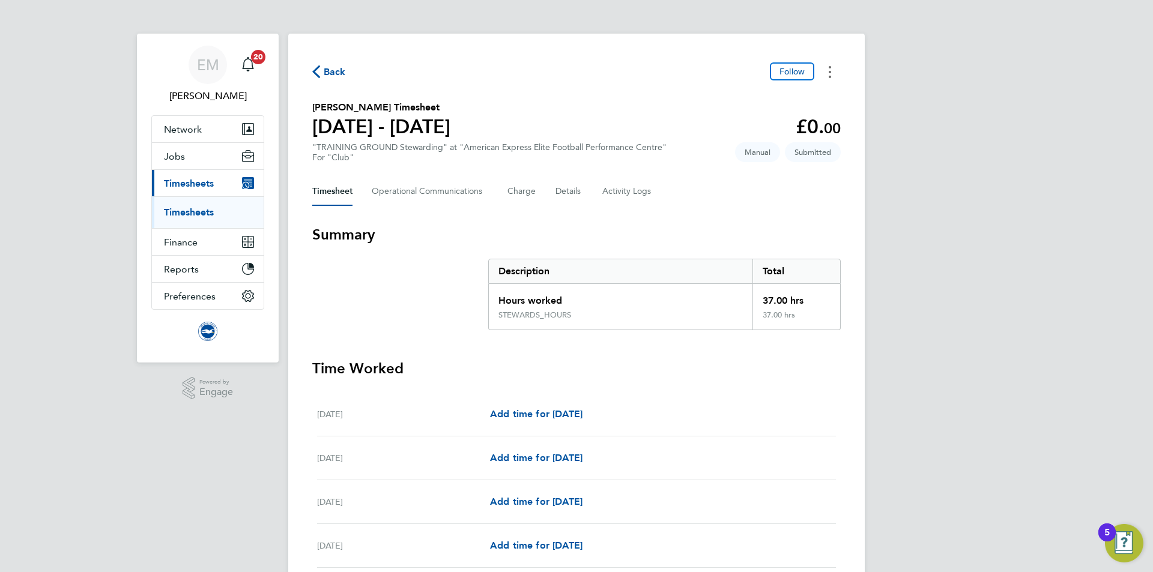
click at [831, 68] on button "Timesheets Menu" at bounding box center [830, 71] width 22 height 19
click at [737, 126] on link "Download timesheet" at bounding box center [768, 122] width 144 height 24
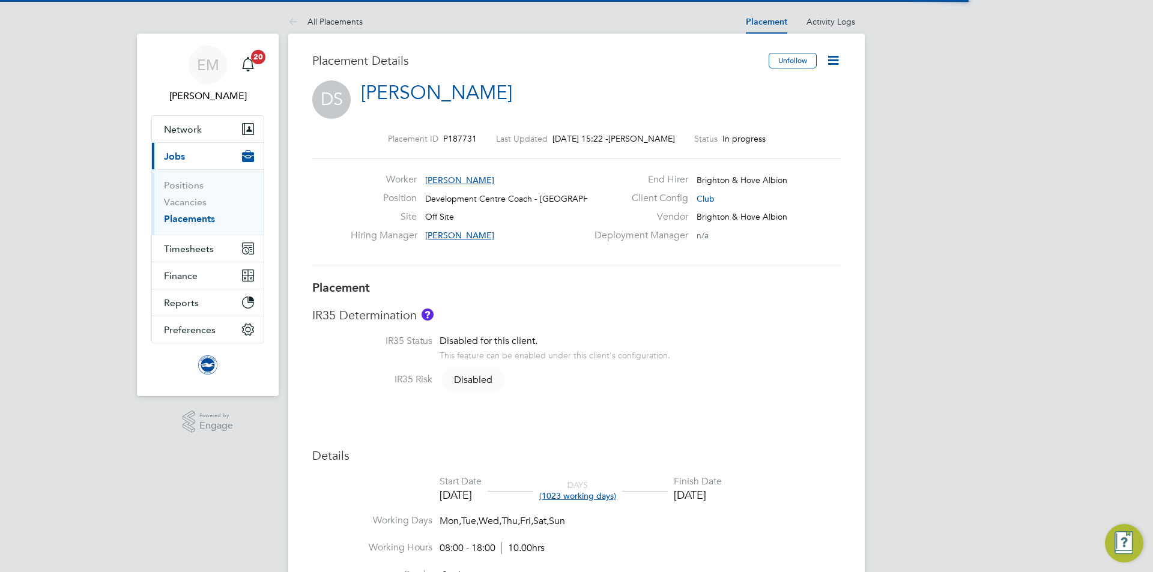
click at [832, 64] on icon at bounding box center [832, 60] width 15 height 15
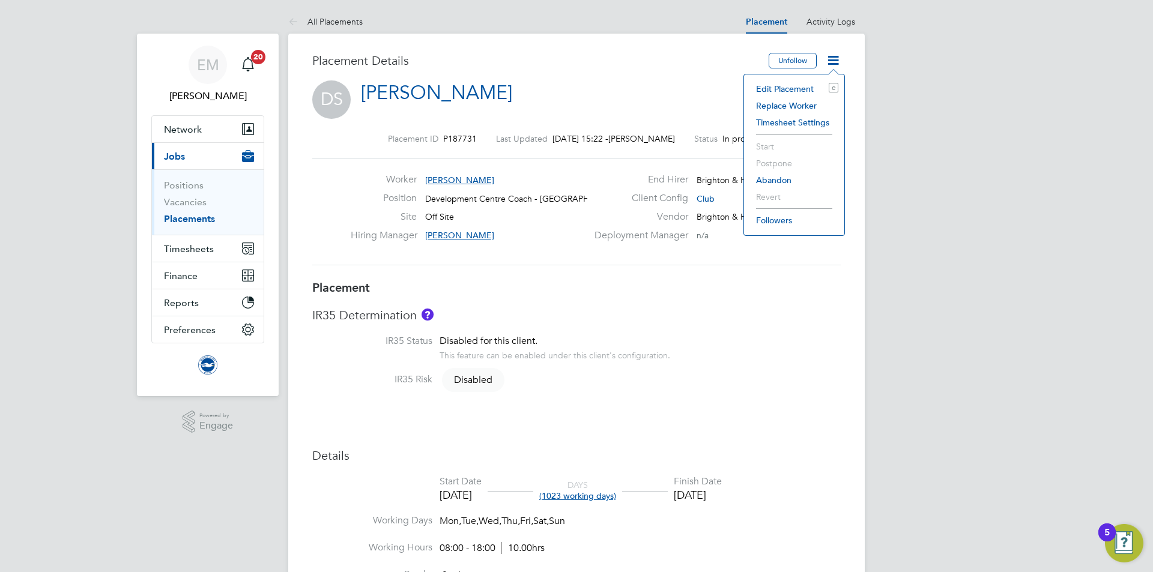
click at [776, 85] on li "Edit Placement e" at bounding box center [794, 88] width 88 height 17
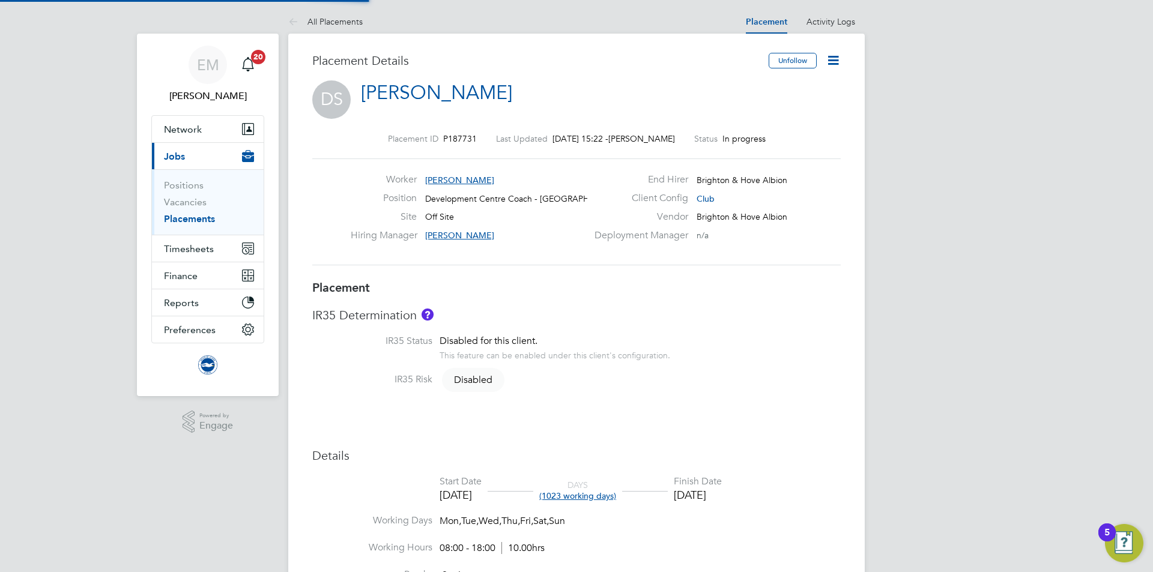
type input "[PERSON_NAME]"
type input "[DATE]"
type input "08:00"
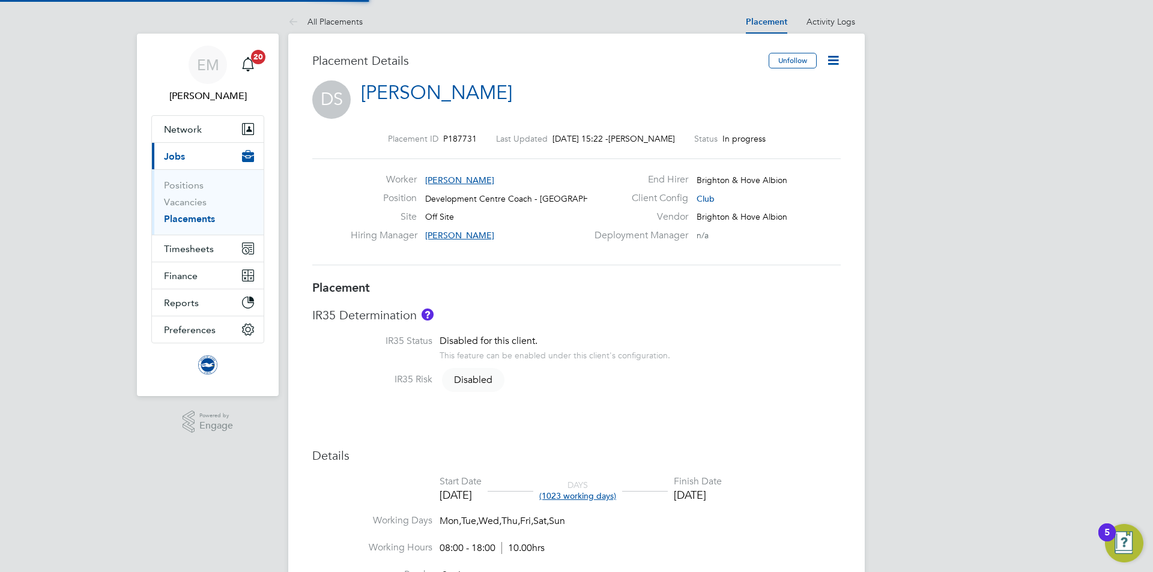
type input "18:00"
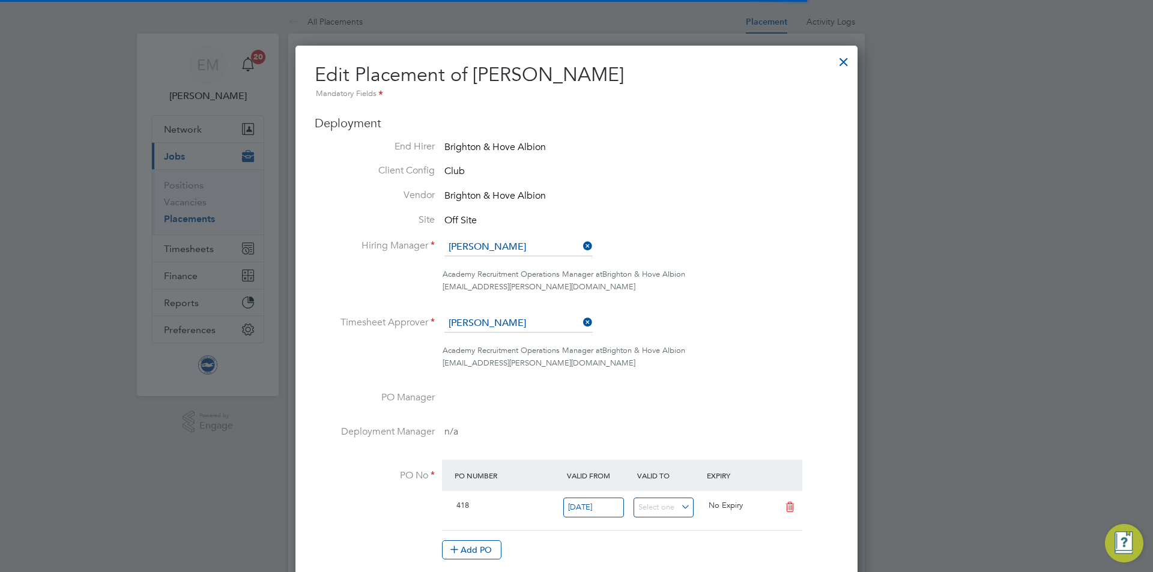
scroll to position [6, 6]
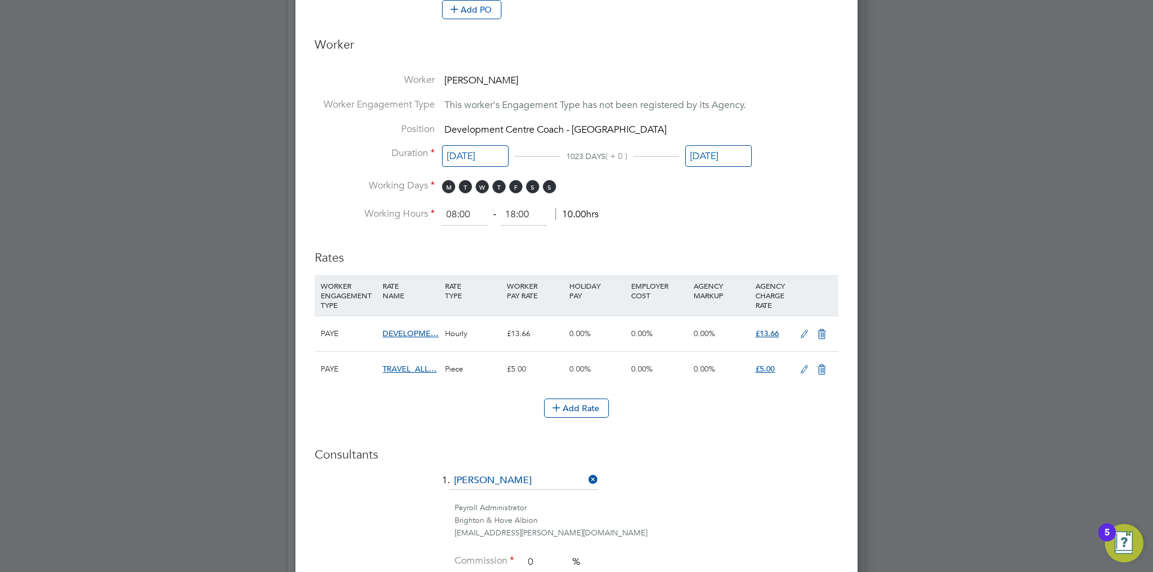
click at [725, 152] on input "[DATE]" at bounding box center [718, 156] width 67 height 22
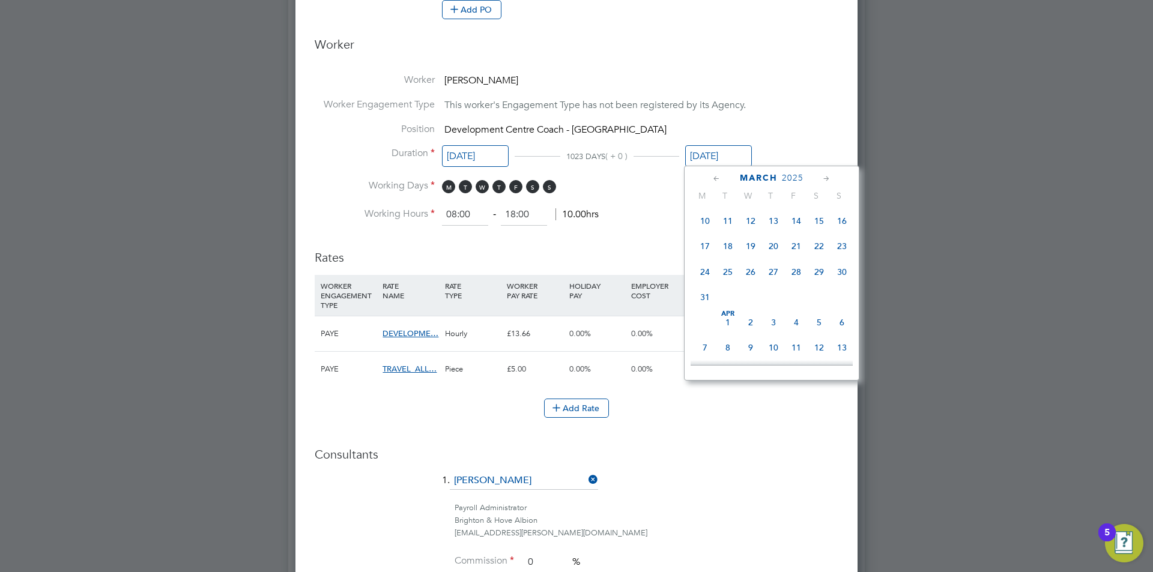
click at [840, 283] on span "30" at bounding box center [841, 272] width 23 height 23
type input "30 Mar 2025"
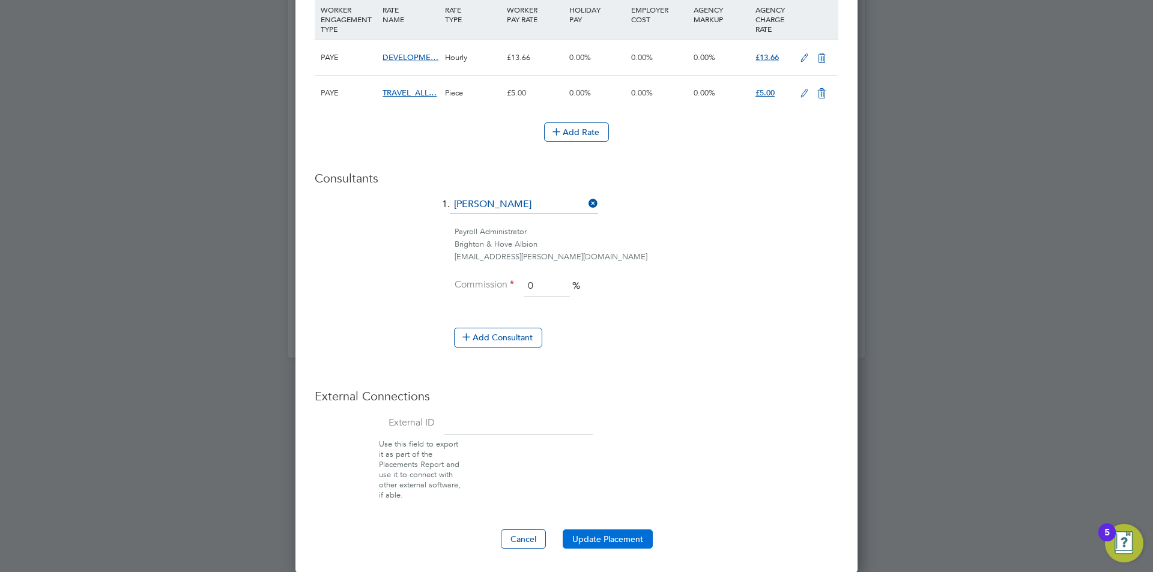
click at [600, 535] on button "Update Placement" at bounding box center [608, 539] width 90 height 19
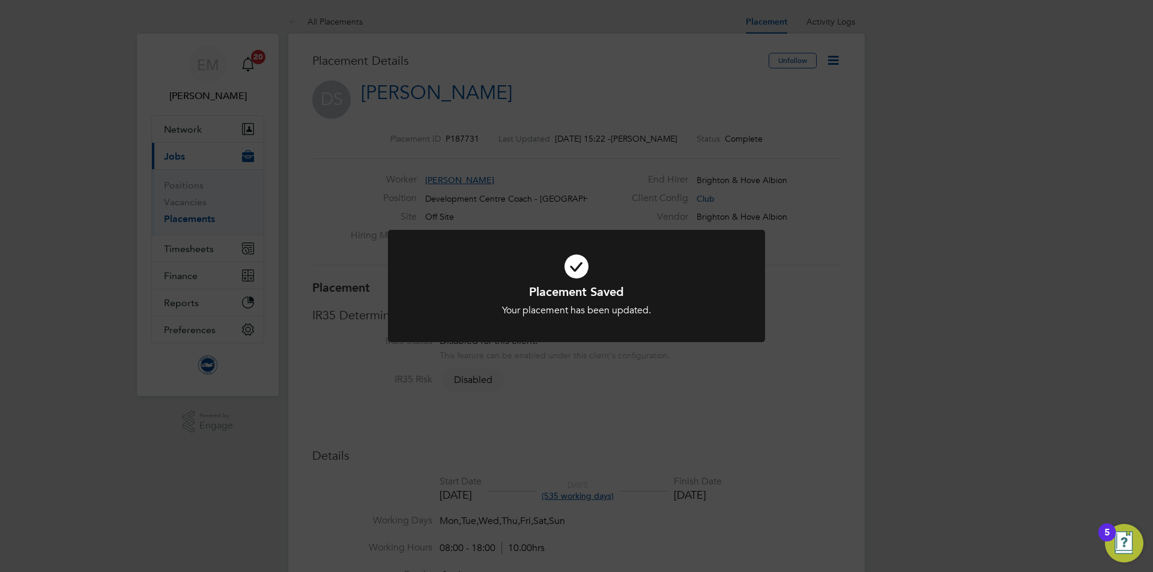
click at [750, 69] on div "Placement Saved Your placement has been updated. Cancel Okay" at bounding box center [576, 286] width 1153 height 572
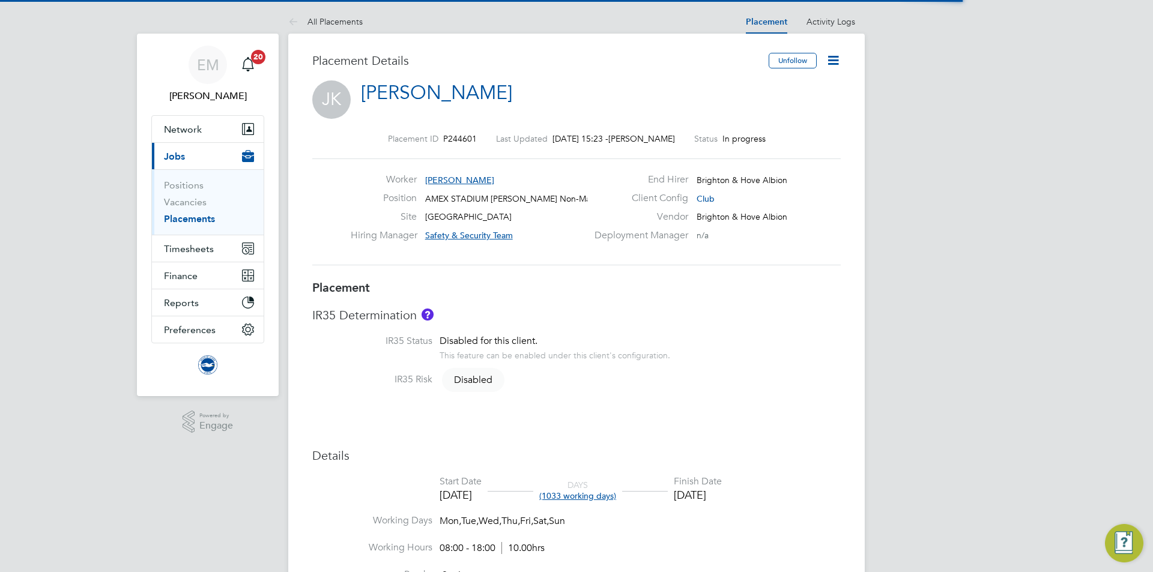
click at [838, 59] on icon at bounding box center [832, 60] width 15 height 15
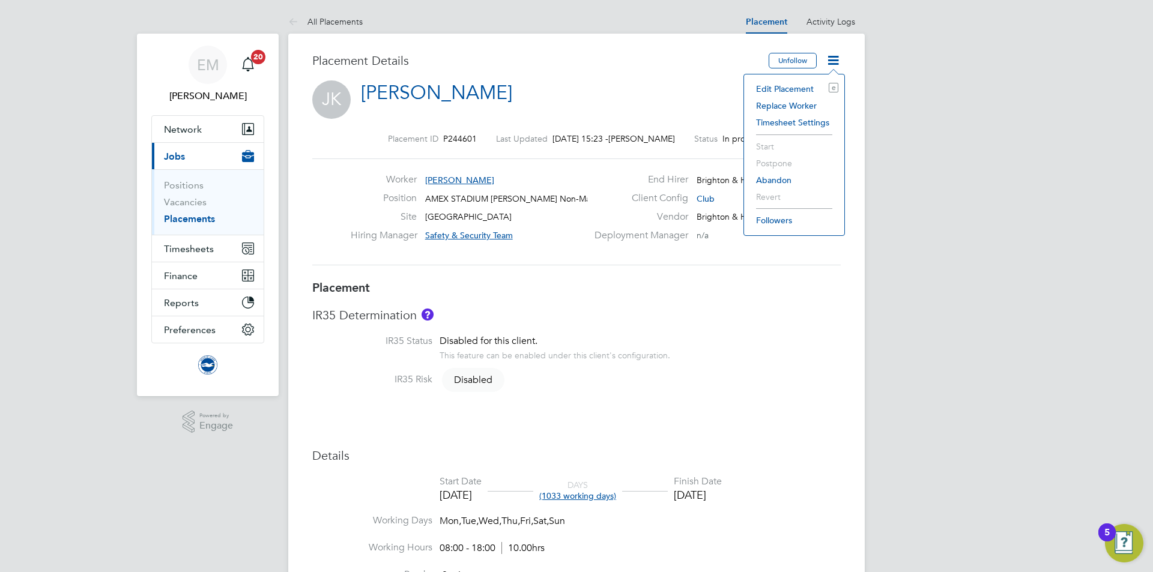
click at [791, 85] on li "Edit Placement e" at bounding box center [794, 88] width 88 height 17
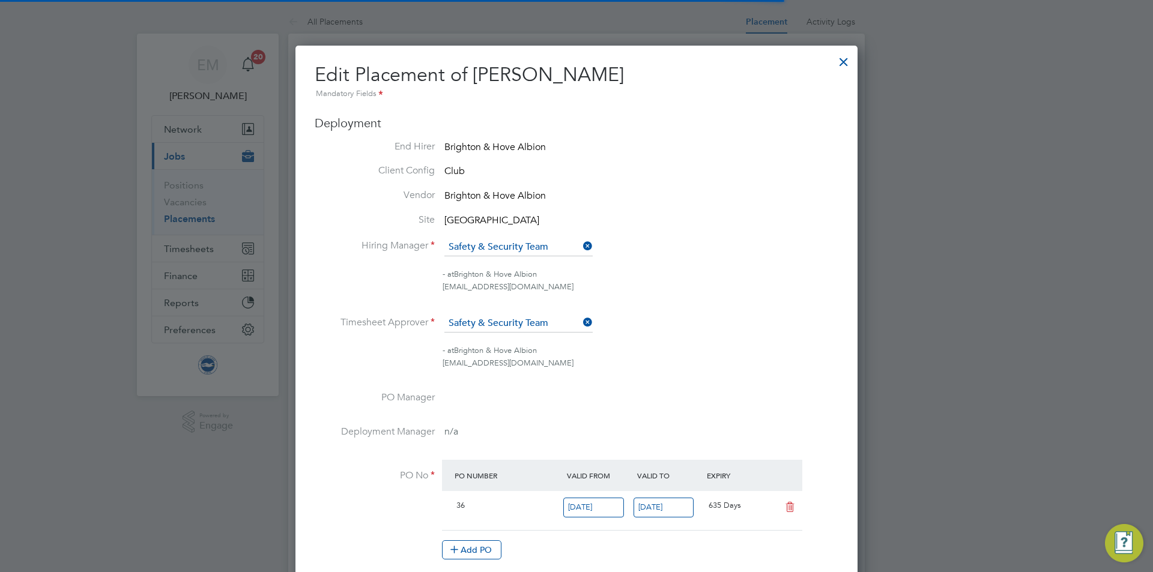
scroll to position [6, 6]
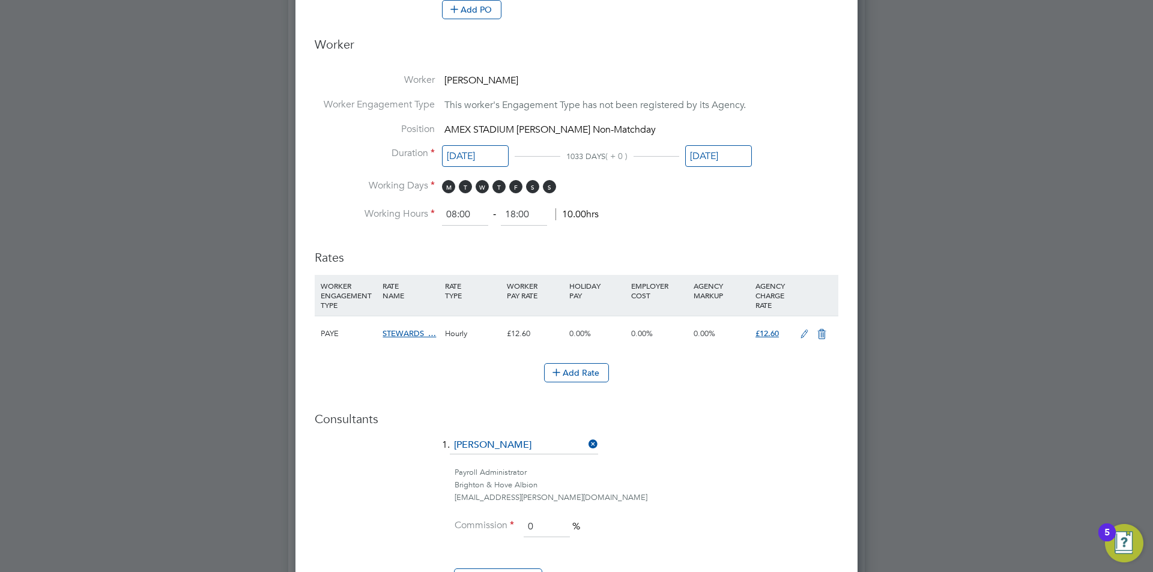
click at [713, 159] on input "[DATE]" at bounding box center [718, 156] width 67 height 22
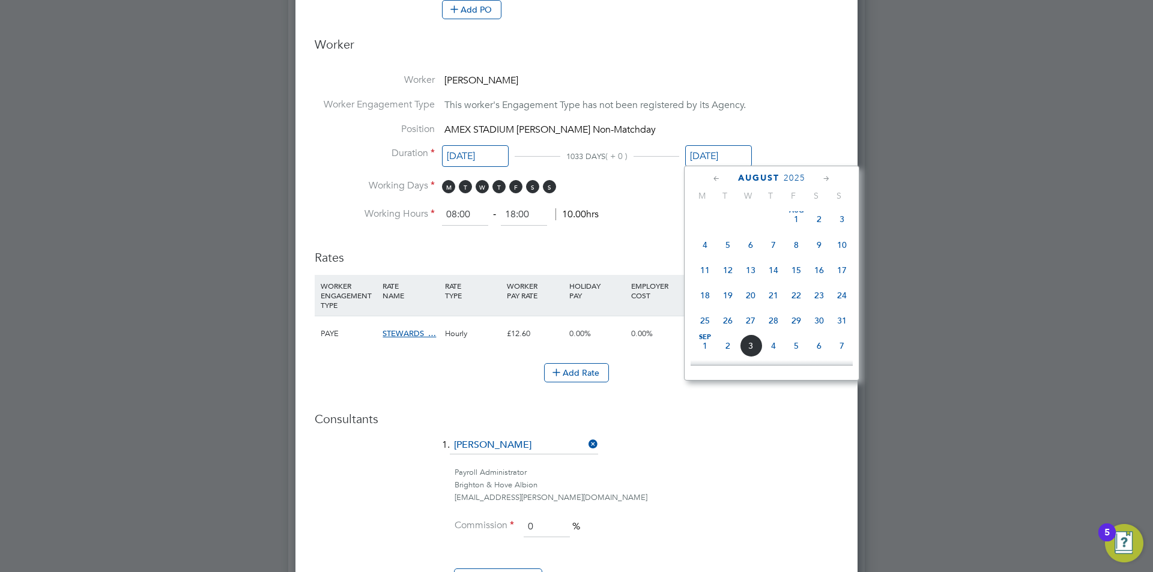
click at [722, 256] on span "5" at bounding box center [727, 245] width 23 height 23
type input "05 Aug 2025"
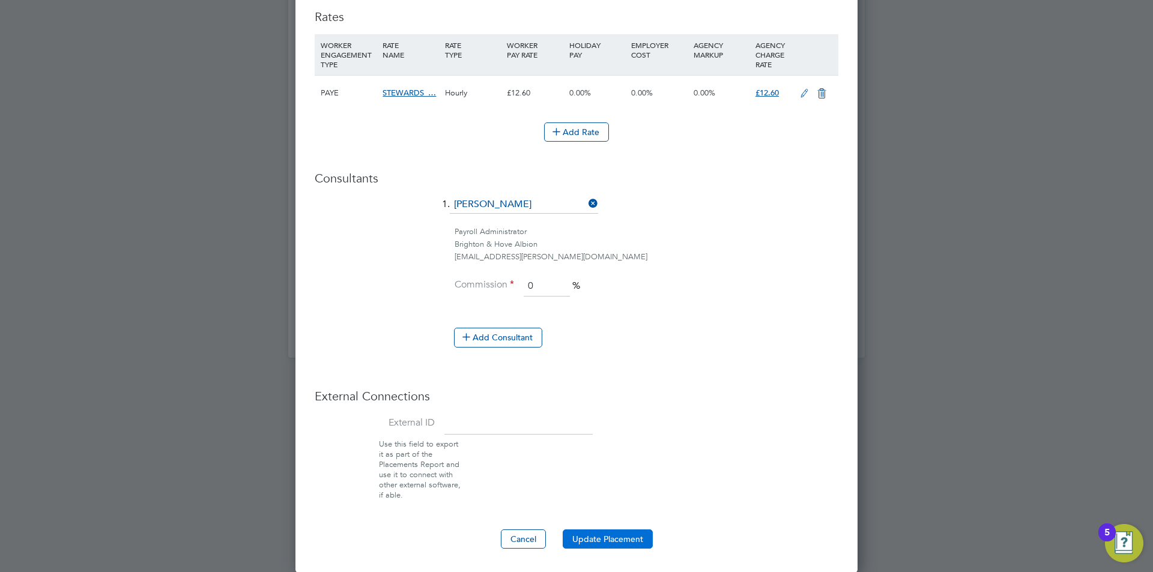
click at [588, 537] on button "Update Placement" at bounding box center [608, 539] width 90 height 19
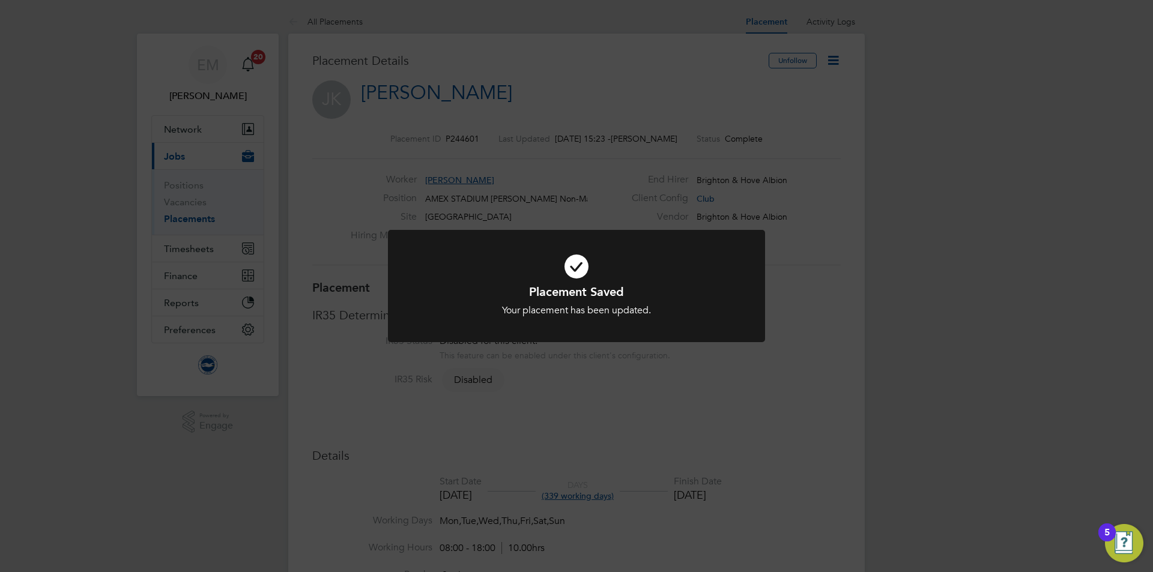
drag, startPoint x: 631, startPoint y: 40, endPoint x: 620, endPoint y: 16, distance: 27.1
click at [627, 41] on div "Placement Saved Your placement has been updated. Cancel Okay" at bounding box center [576, 286] width 1153 height 572
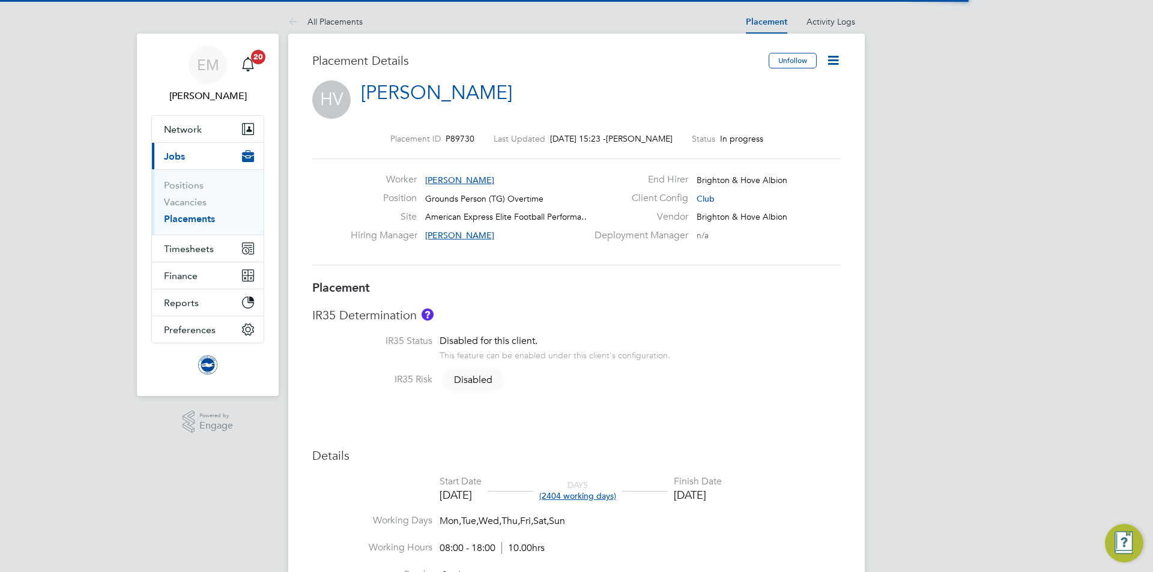
click at [831, 59] on icon at bounding box center [832, 60] width 15 height 15
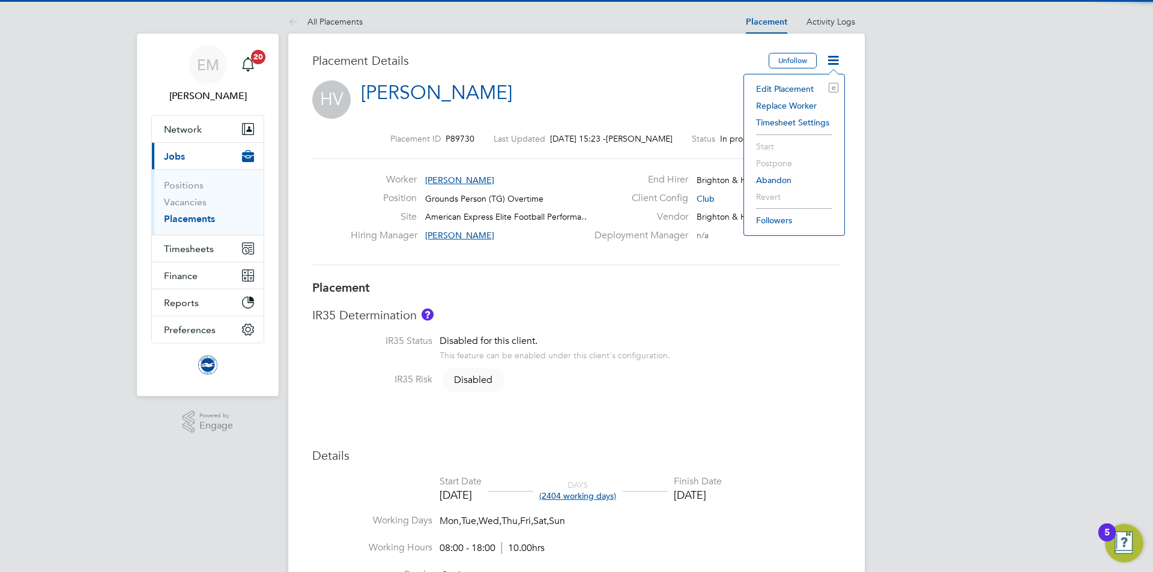
click at [785, 88] on li "Edit Placement e" at bounding box center [794, 88] width 88 height 17
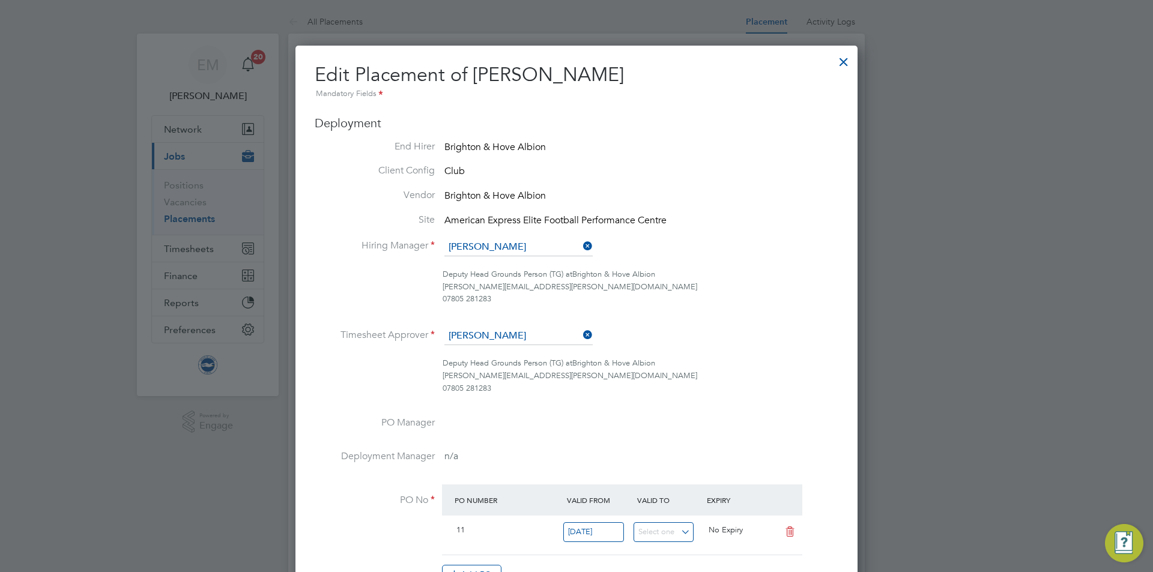
scroll to position [6, 6]
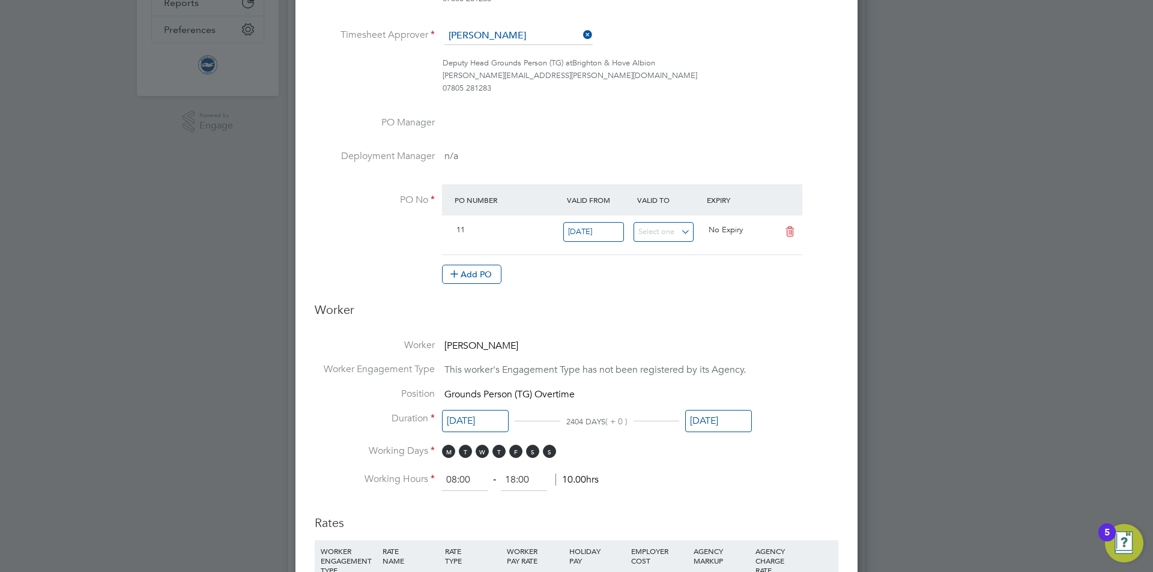
click at [723, 418] on input "[DATE]" at bounding box center [718, 421] width 67 height 22
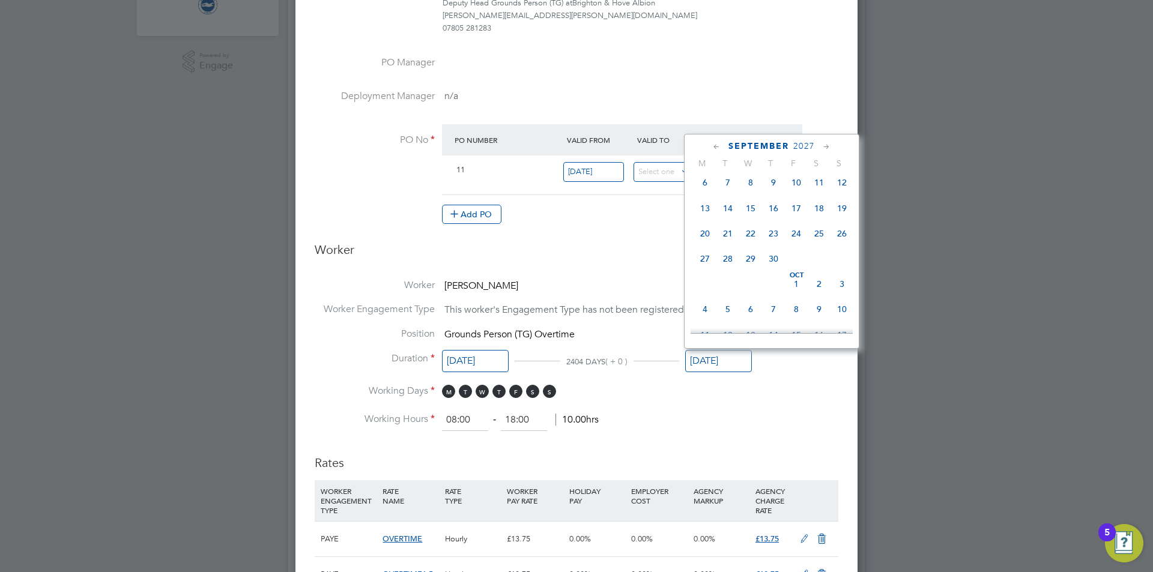
drag, startPoint x: 744, startPoint y: 288, endPoint x: 737, endPoint y: 231, distance: 57.5
click at [798, 219] on span "15" at bounding box center [796, 207] width 23 height 23
type input "[DATE]"
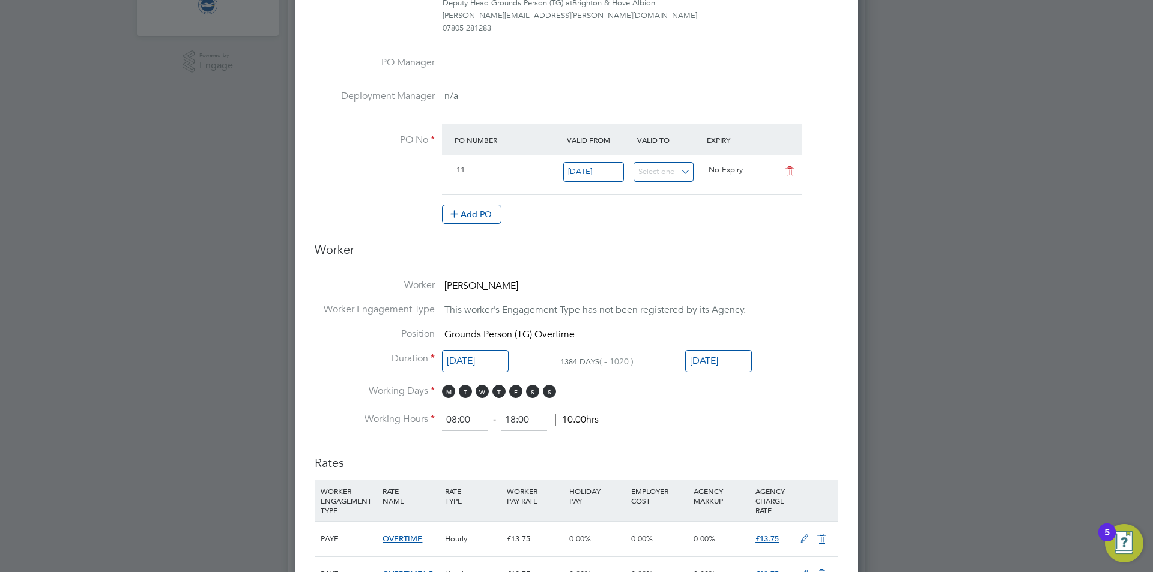
drag, startPoint x: 764, startPoint y: 417, endPoint x: 770, endPoint y: 432, distance: 16.7
click at [764, 418] on li "Working Hours 08:00 ‐ 18:00 10.00hrs" at bounding box center [577, 420] width 524 height 22
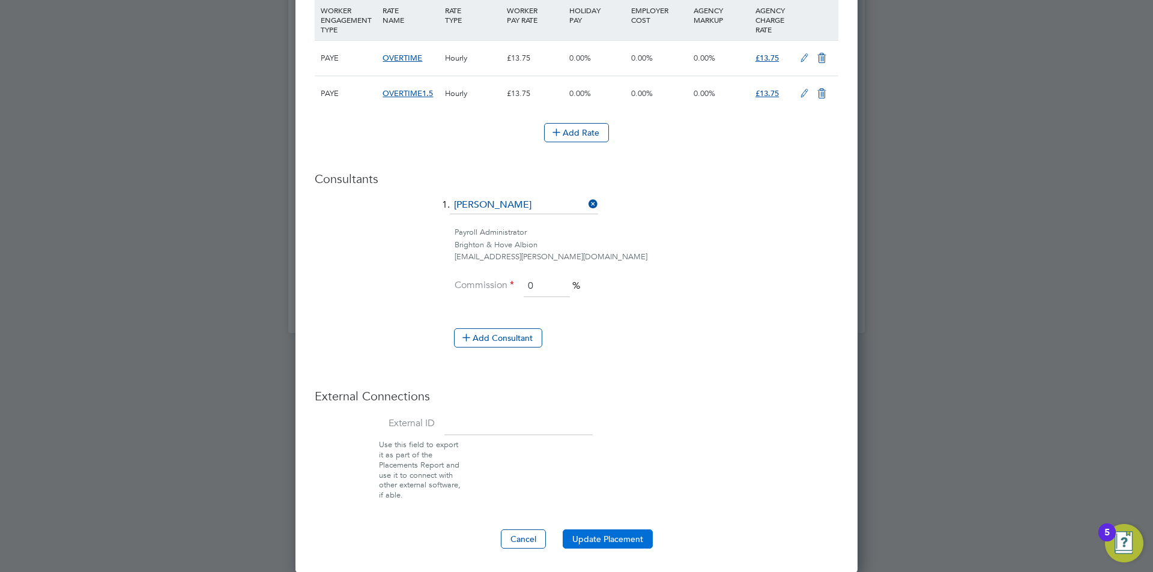
click at [628, 534] on button "Update Placement" at bounding box center [608, 539] width 90 height 19
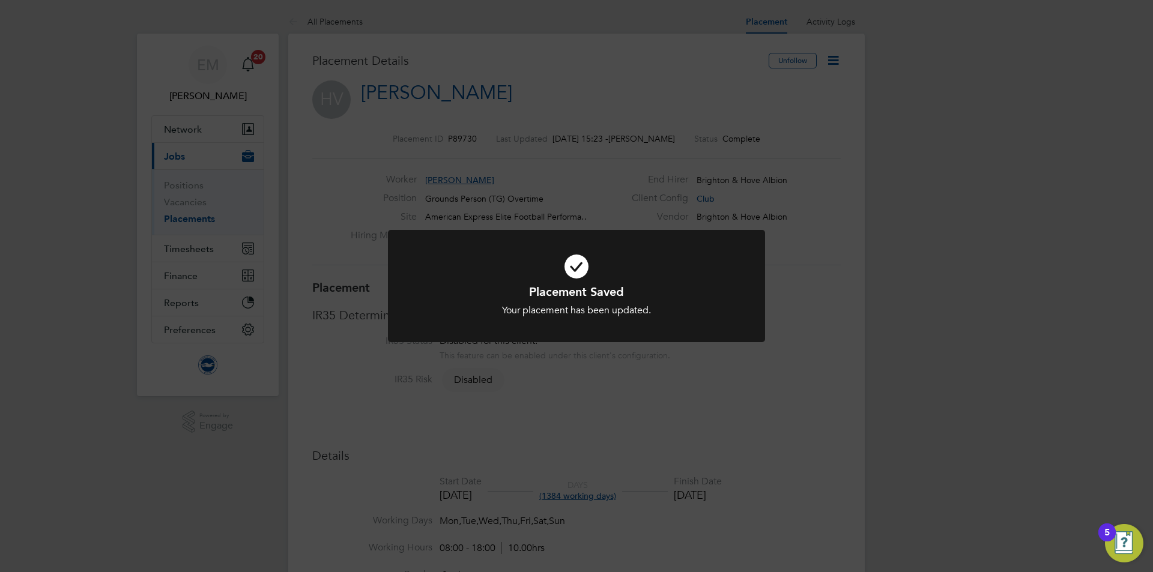
click at [625, 88] on div "Placement Saved Your placement has been updated. Cancel Okay" at bounding box center [576, 286] width 1153 height 572
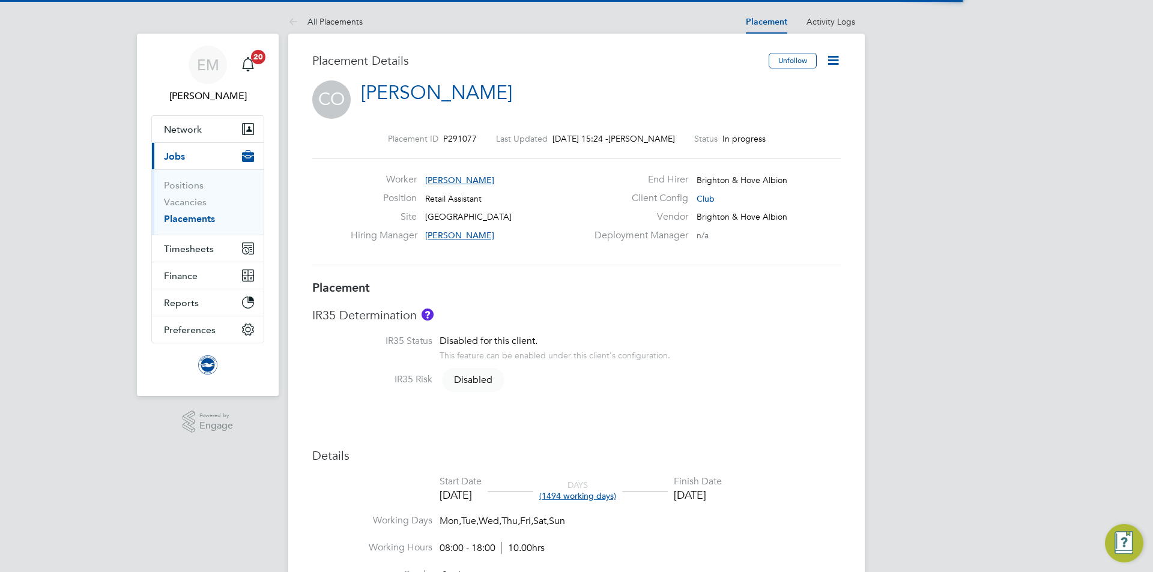
drag, startPoint x: 836, startPoint y: 55, endPoint x: 835, endPoint y: 61, distance: 6.0
click at [835, 56] on icon at bounding box center [832, 60] width 15 height 15
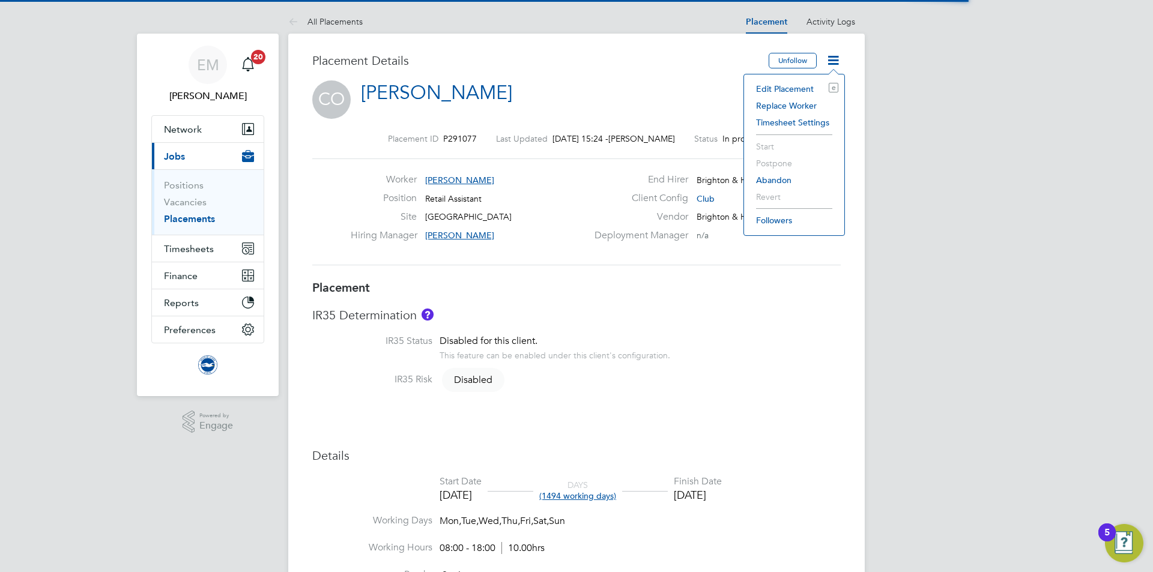
click at [791, 89] on li "Edit Placement e" at bounding box center [794, 88] width 88 height 17
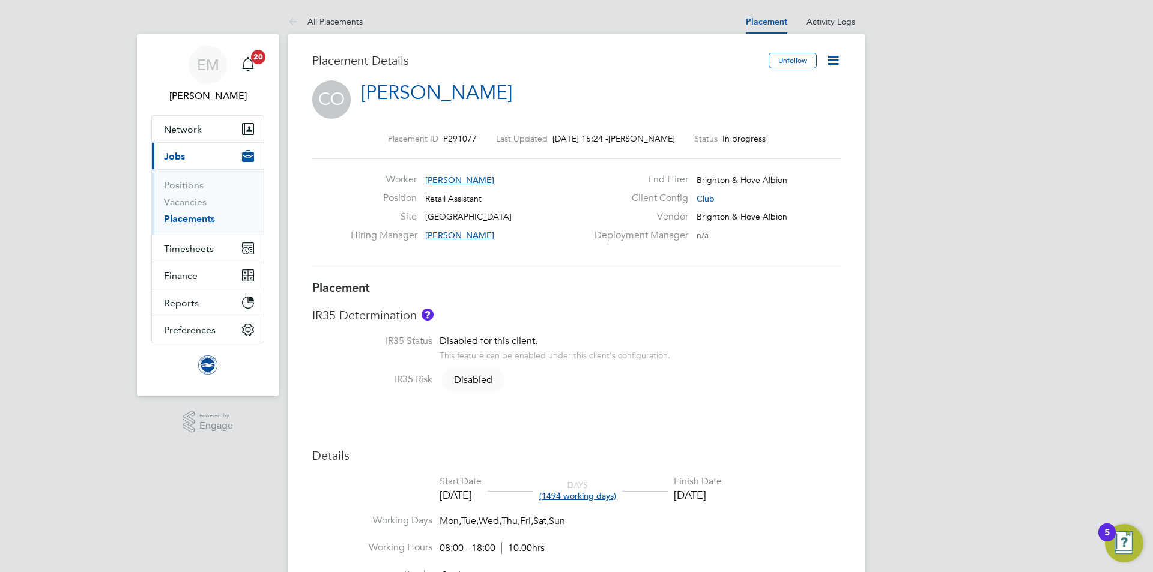
type input "[PERSON_NAME]"
type input "[DATE]"
type input "08:00"
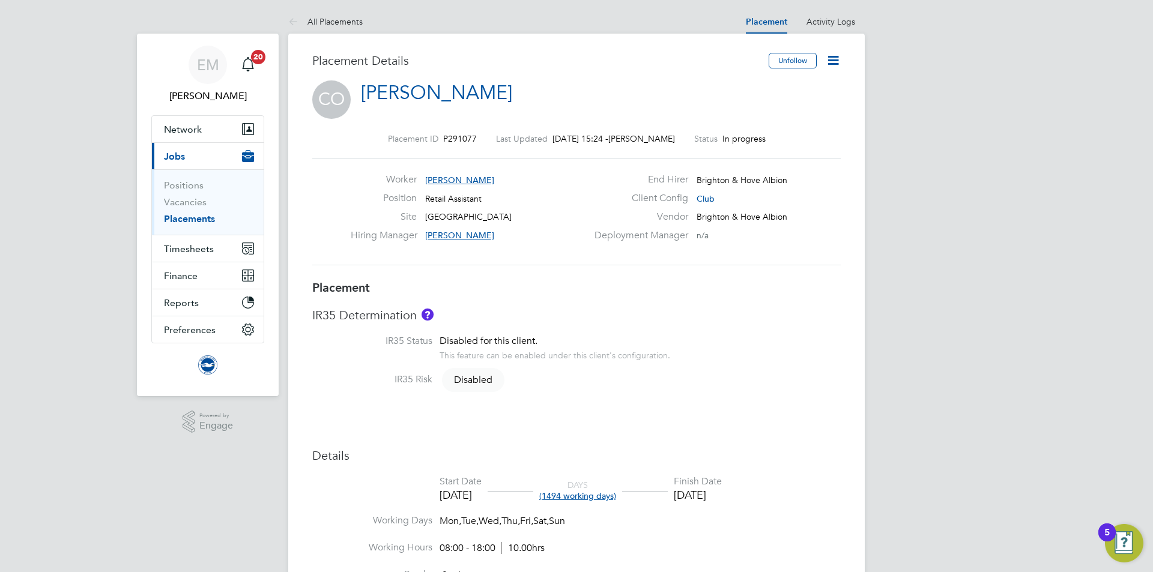
type input "18:00"
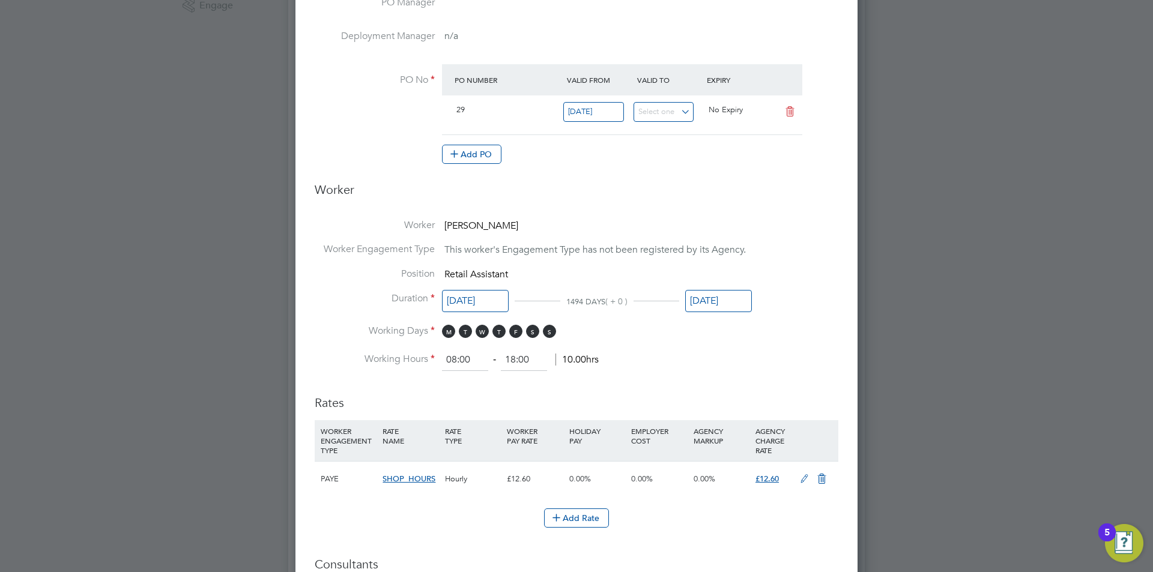
click at [734, 303] on input "[DATE]" at bounding box center [718, 301] width 67 height 22
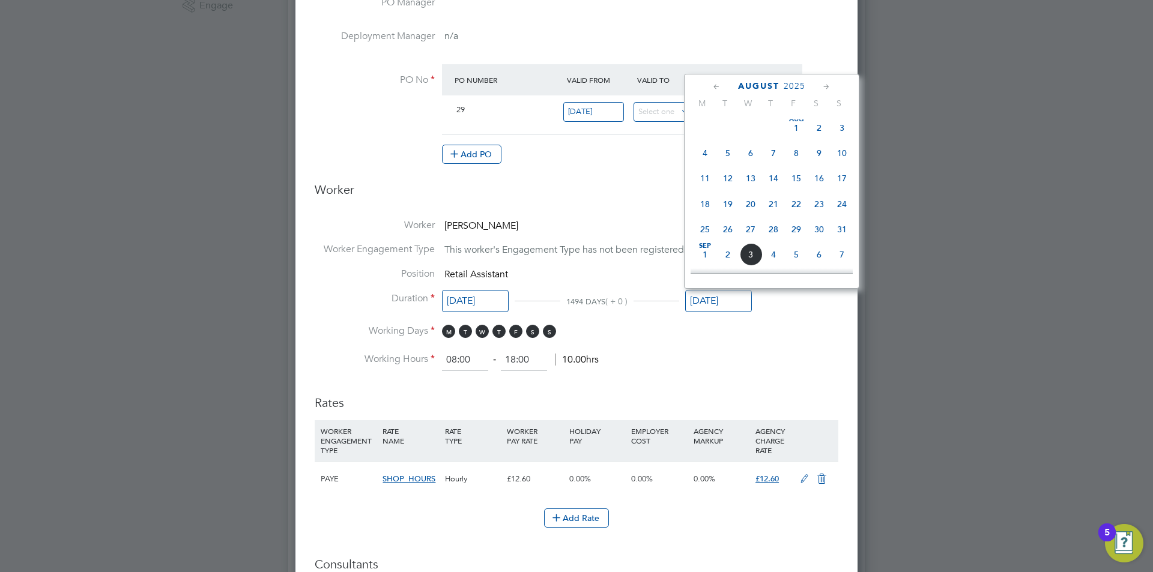
click at [795, 184] on span "15" at bounding box center [796, 178] width 23 height 23
type input "[DATE]"
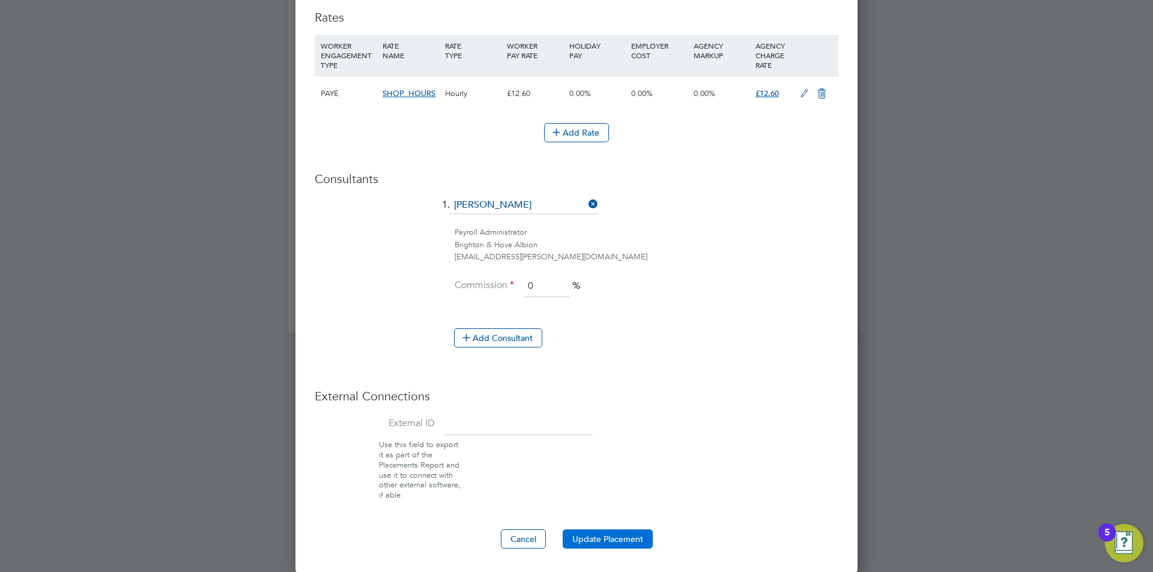
click at [626, 538] on button "Update Placement" at bounding box center [608, 539] width 90 height 19
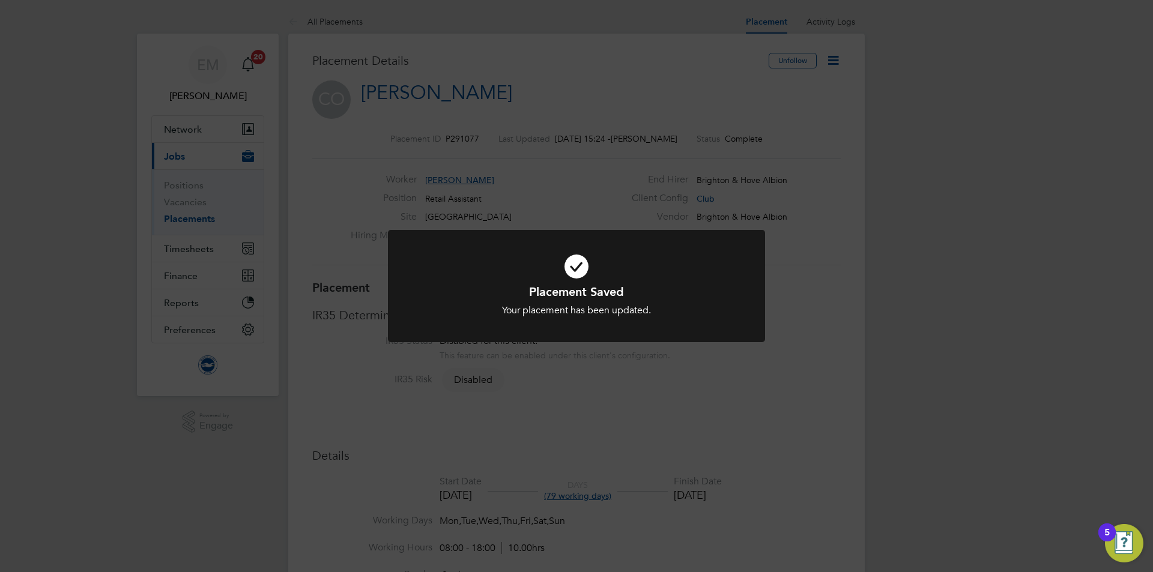
drag, startPoint x: 669, startPoint y: 53, endPoint x: 674, endPoint y: 36, distance: 17.7
click at [669, 53] on div "Placement Saved Your placement has been updated. Cancel Okay" at bounding box center [576, 286] width 1153 height 572
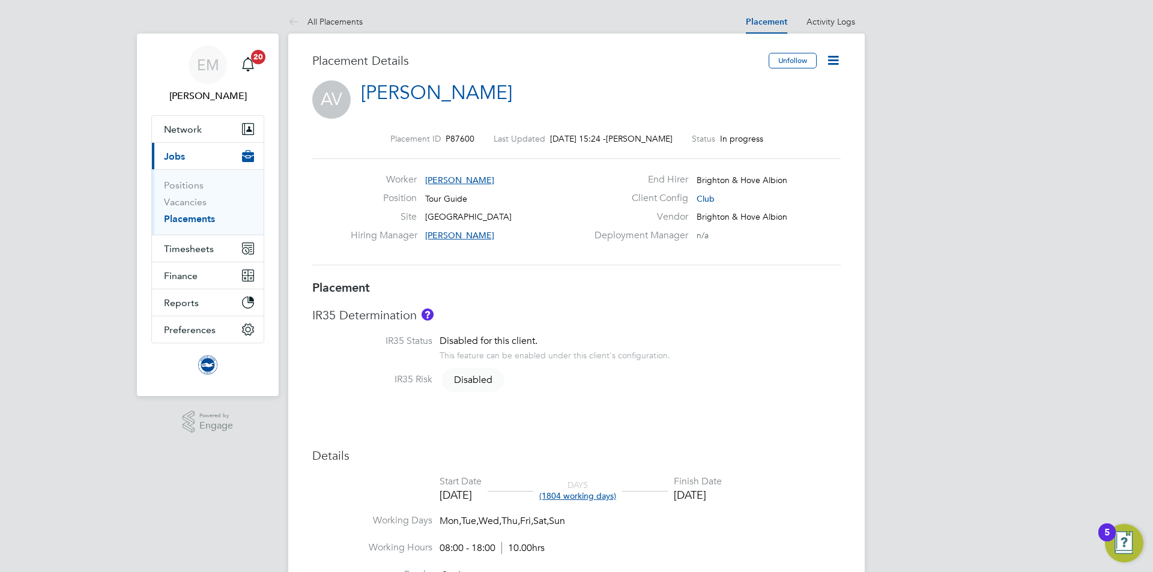
click at [832, 60] on icon at bounding box center [832, 60] width 15 height 15
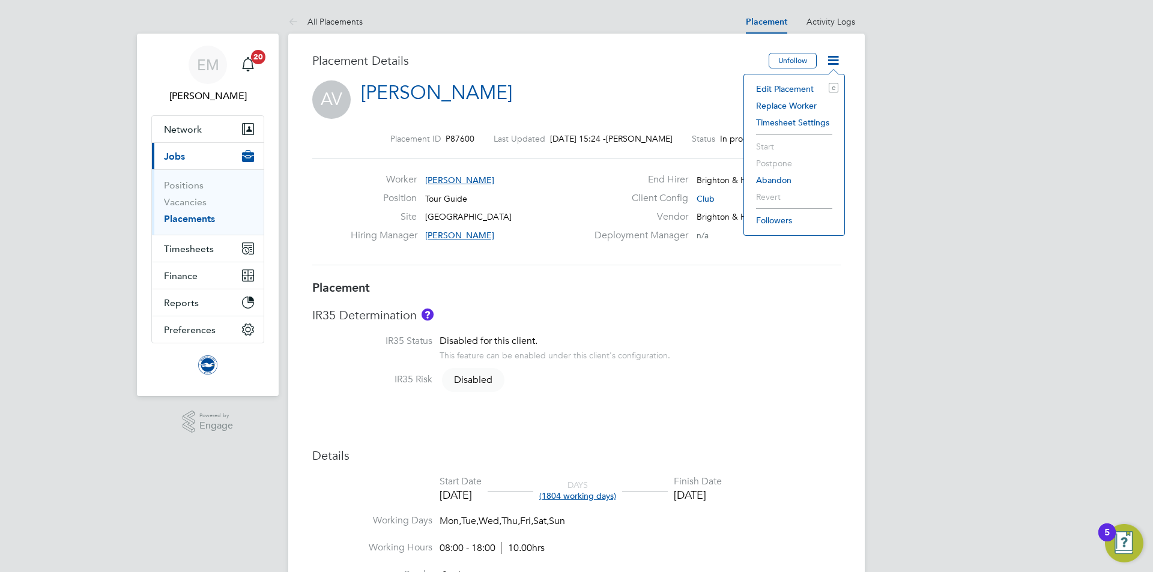
click at [775, 91] on li "Edit Placement e" at bounding box center [794, 88] width 88 height 17
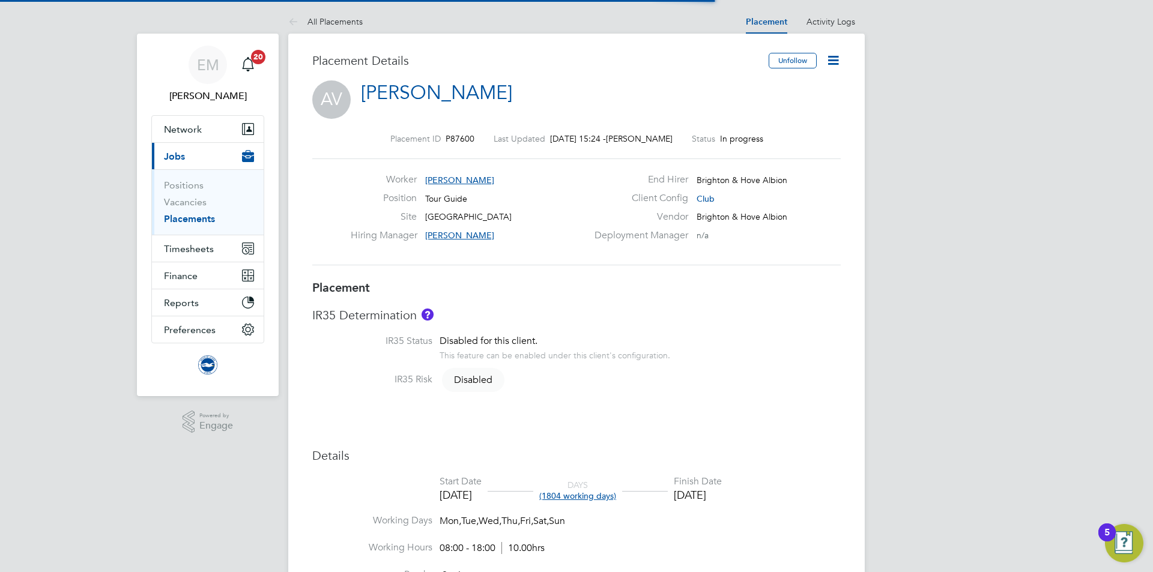
scroll to position [6, 6]
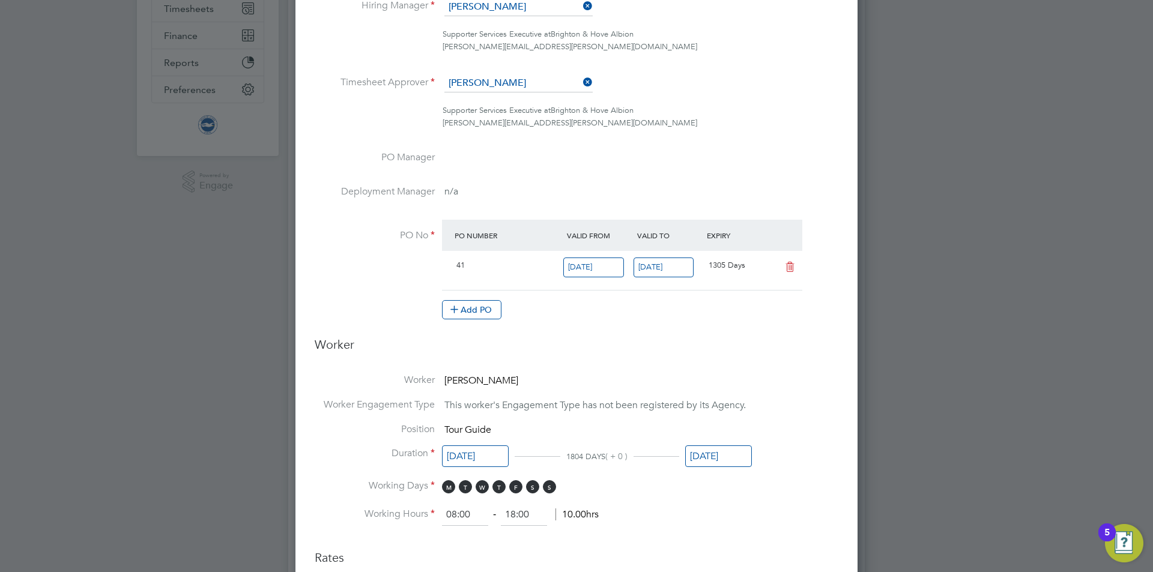
click at [726, 457] on input "31 Aug 2026" at bounding box center [718, 456] width 67 height 22
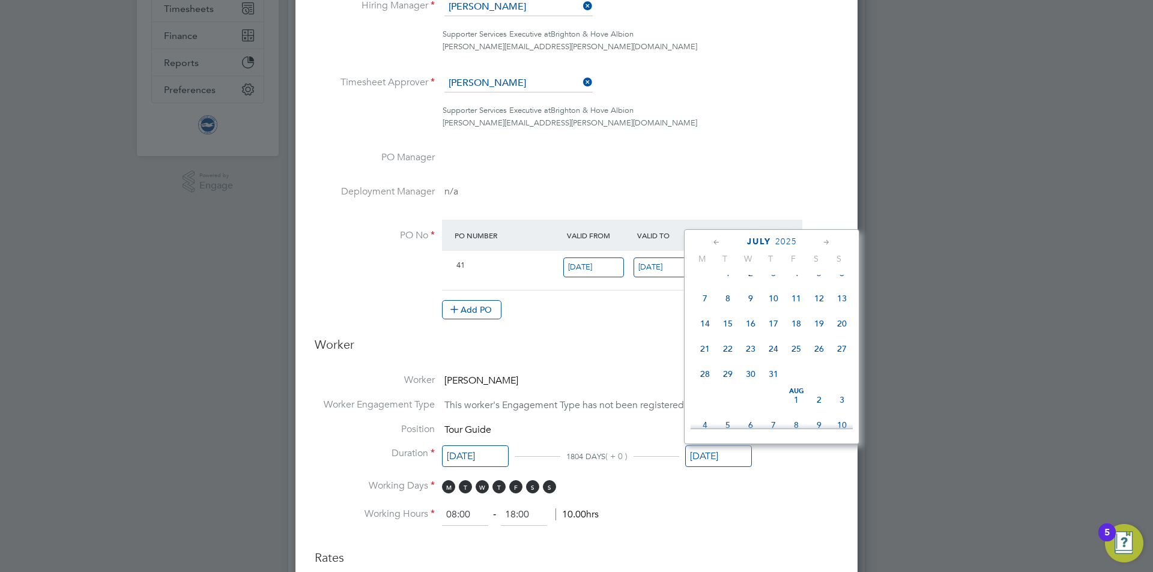
click at [836, 357] on span "27" at bounding box center [841, 348] width 23 height 23
type input "27 Jul 2025"
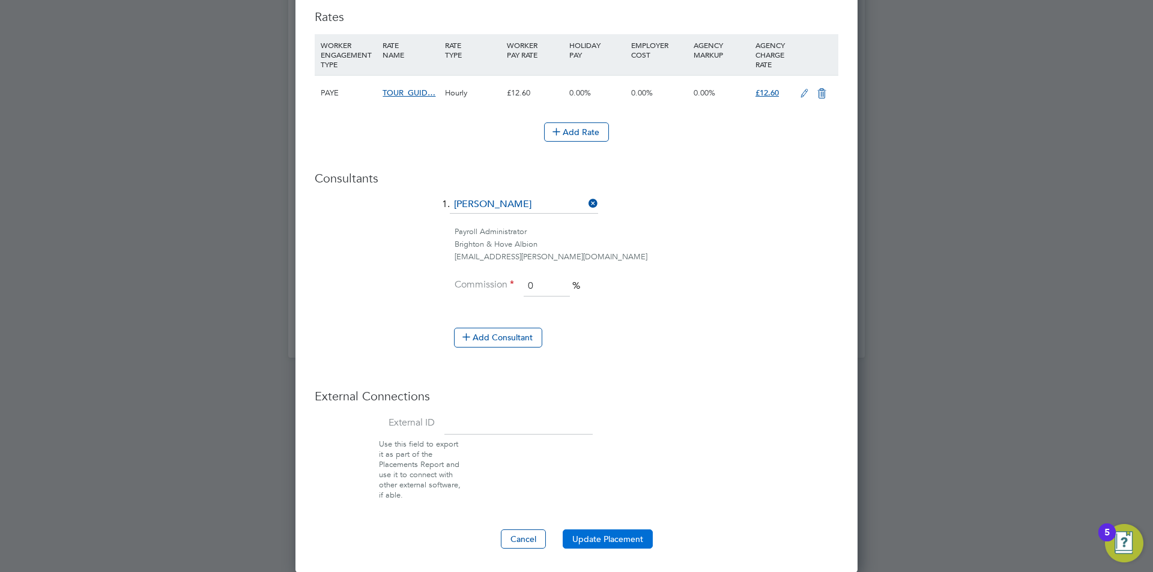
click at [636, 537] on button "Update Placement" at bounding box center [608, 539] width 90 height 19
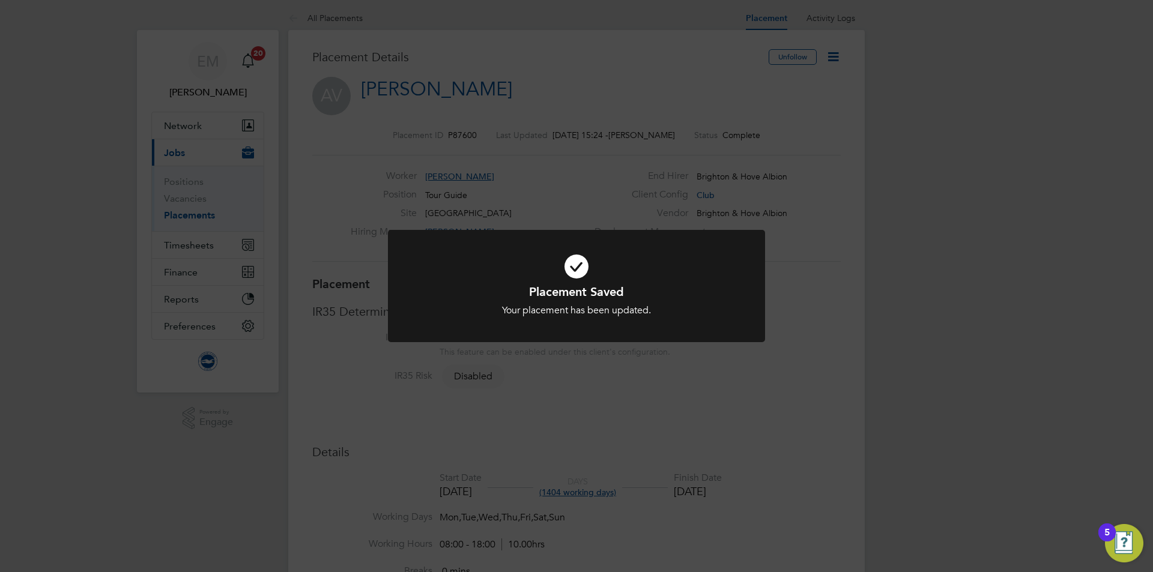
drag, startPoint x: 807, startPoint y: 355, endPoint x: 817, endPoint y: 357, distance: 9.9
click at [807, 355] on div "Placement Saved Your placement has been updated. Cancel Okay" at bounding box center [576, 286] width 1153 height 572
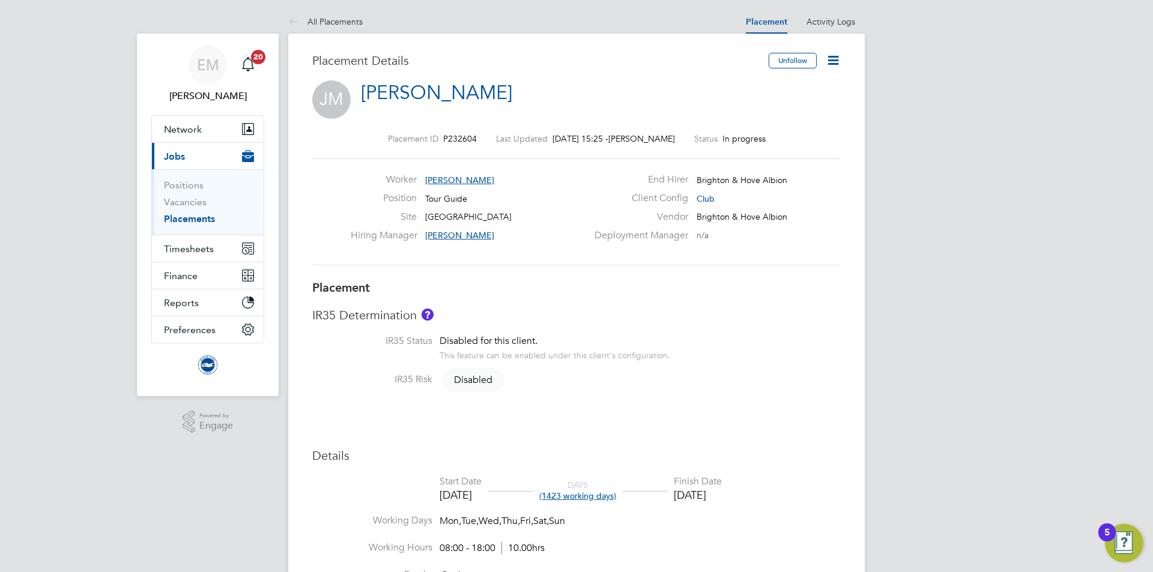
click at [830, 63] on icon at bounding box center [832, 60] width 15 height 15
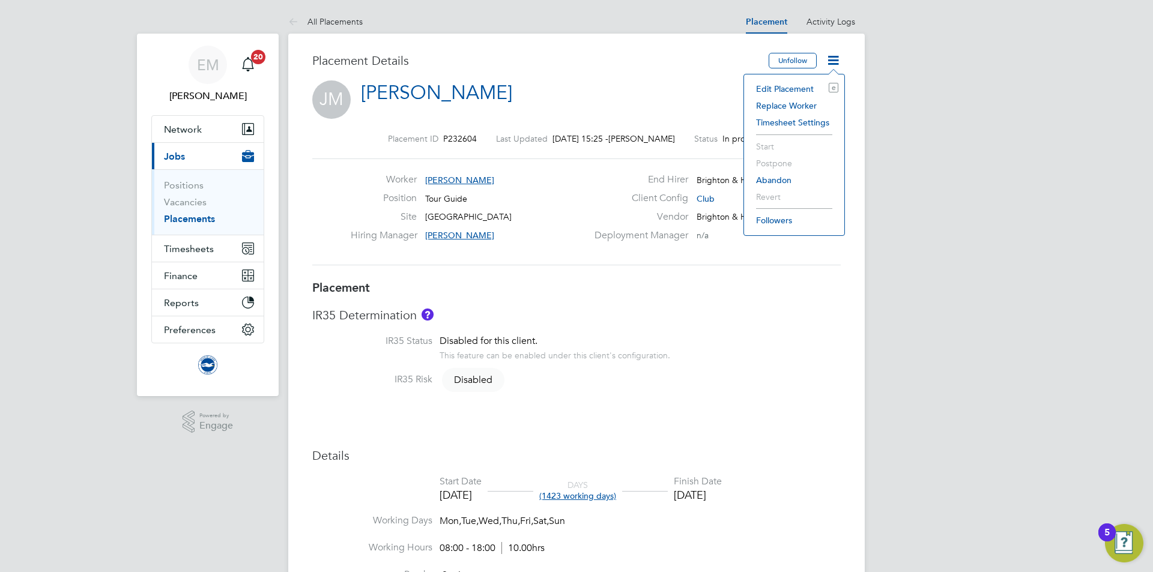
click at [788, 85] on li "Edit Placement e" at bounding box center [794, 88] width 88 height 17
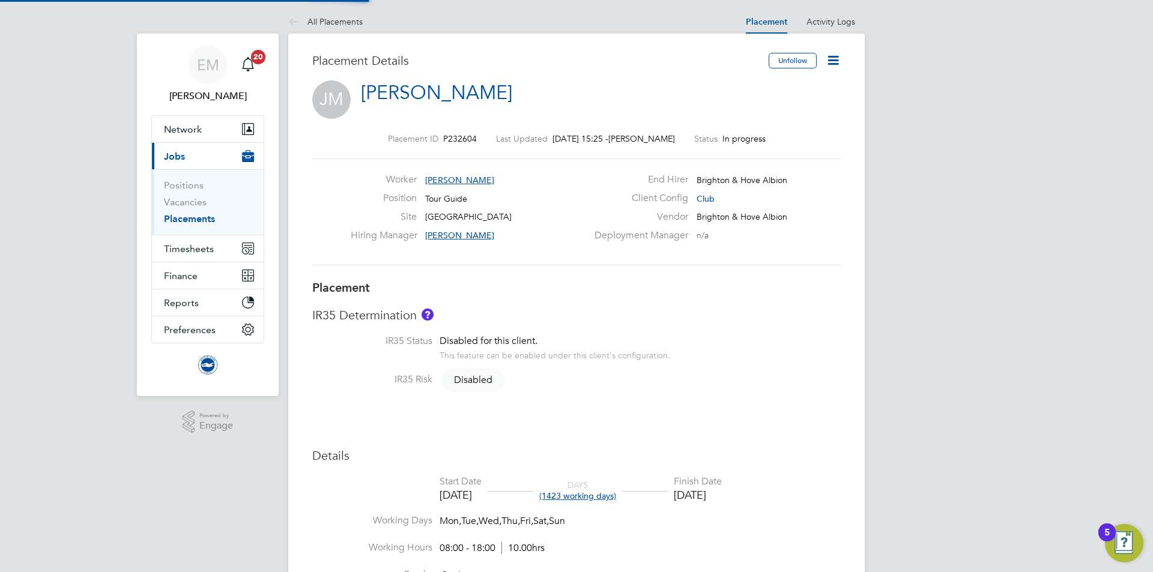
type input "Millie Crowhurst"
type input "09 Jul 2024"
type input "31 May 2028"
type input "08:00"
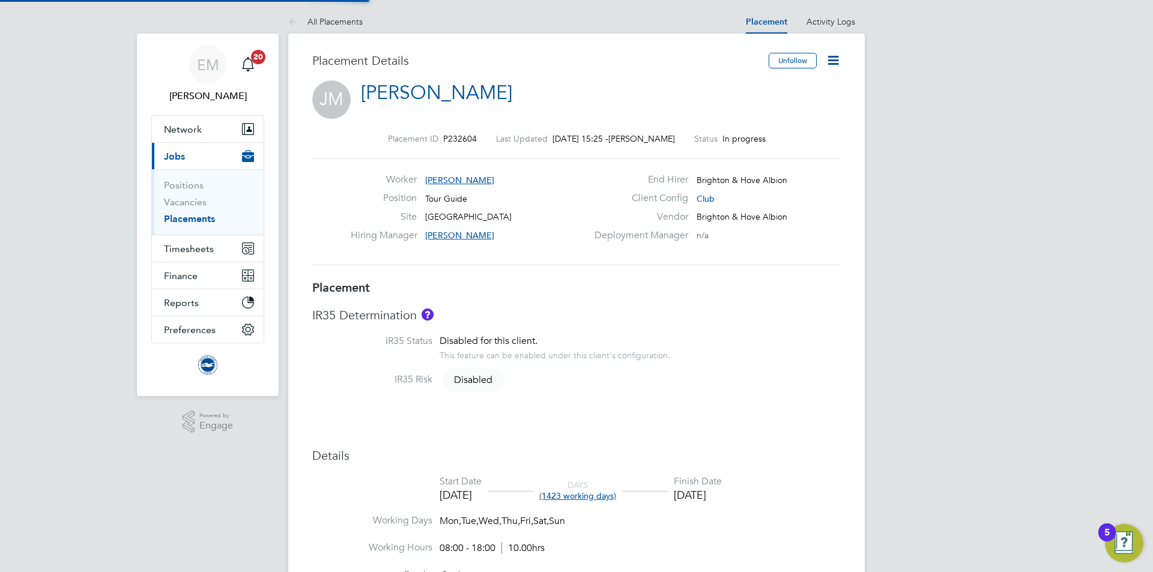
type input "18:00"
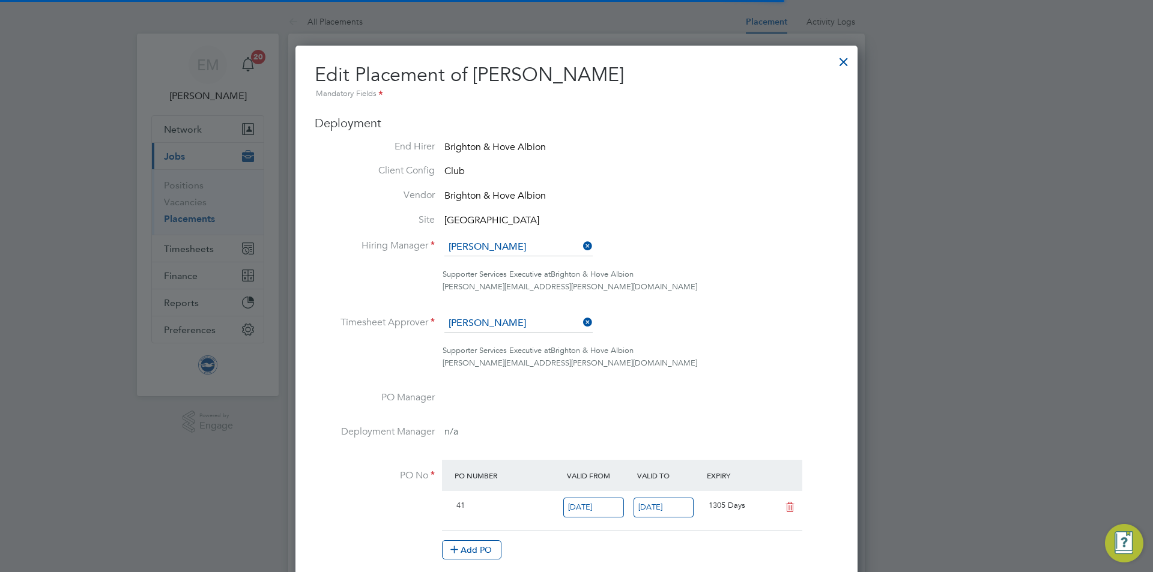
scroll to position [6, 6]
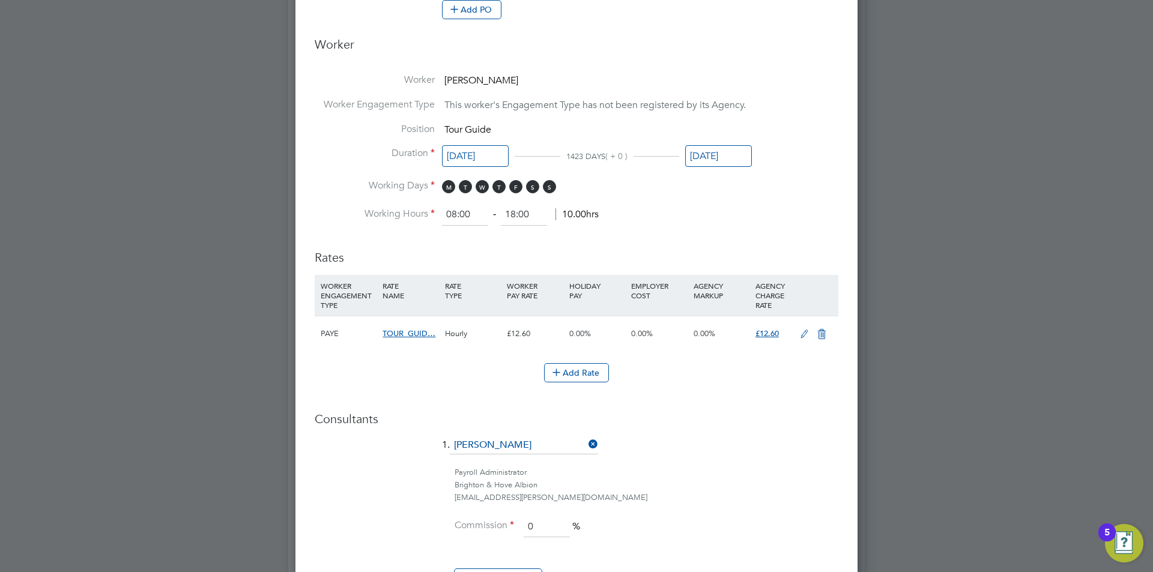
click at [737, 154] on input "31 May 2028" at bounding box center [718, 156] width 67 height 22
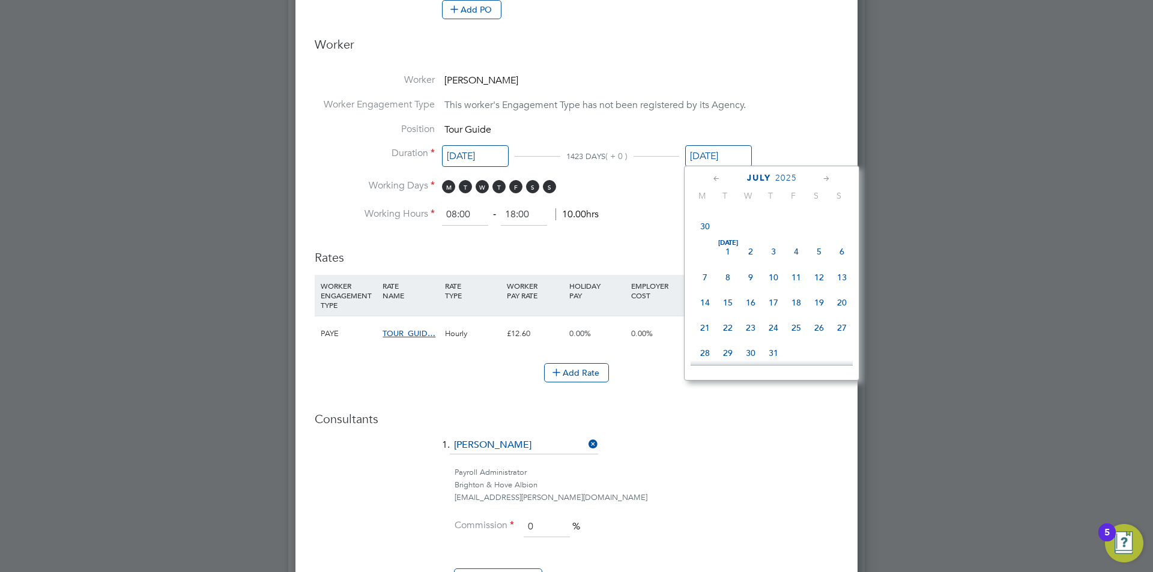
click at [835, 336] on span "27" at bounding box center [841, 327] width 23 height 23
type input "27 Jul 2025"
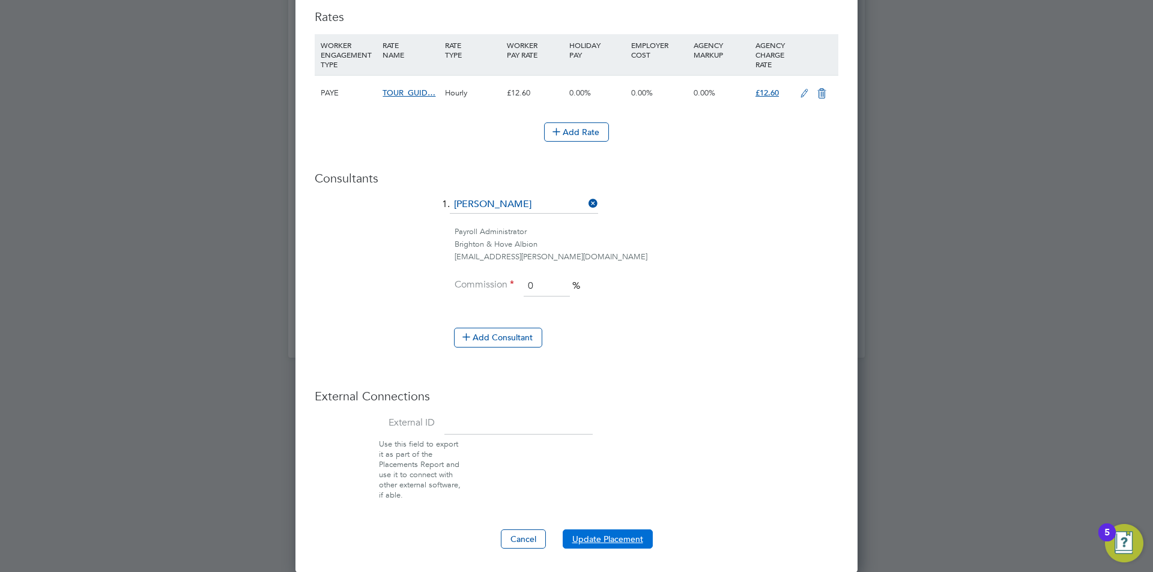
click at [626, 537] on button "Update Placement" at bounding box center [608, 539] width 90 height 19
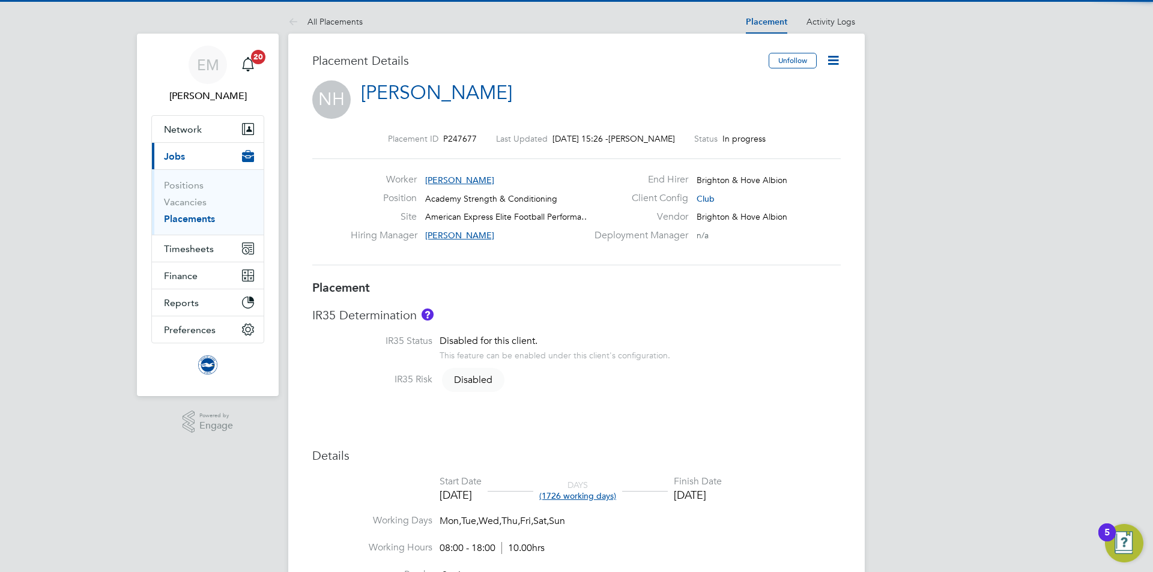
click at [835, 56] on icon at bounding box center [832, 60] width 15 height 15
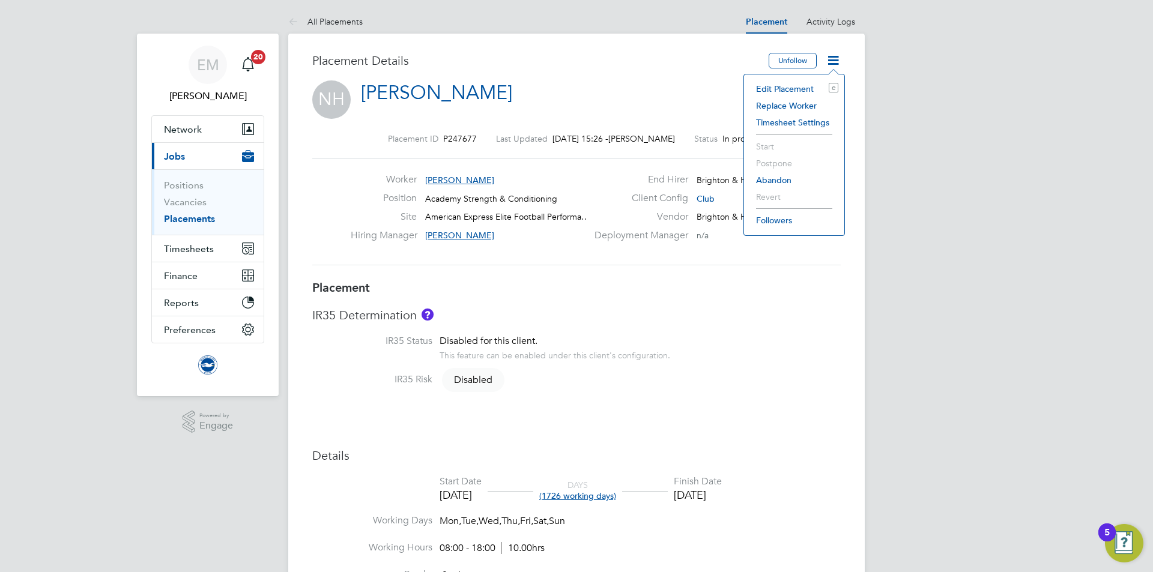
click at [791, 82] on li "Edit Placement e" at bounding box center [794, 88] width 88 height 17
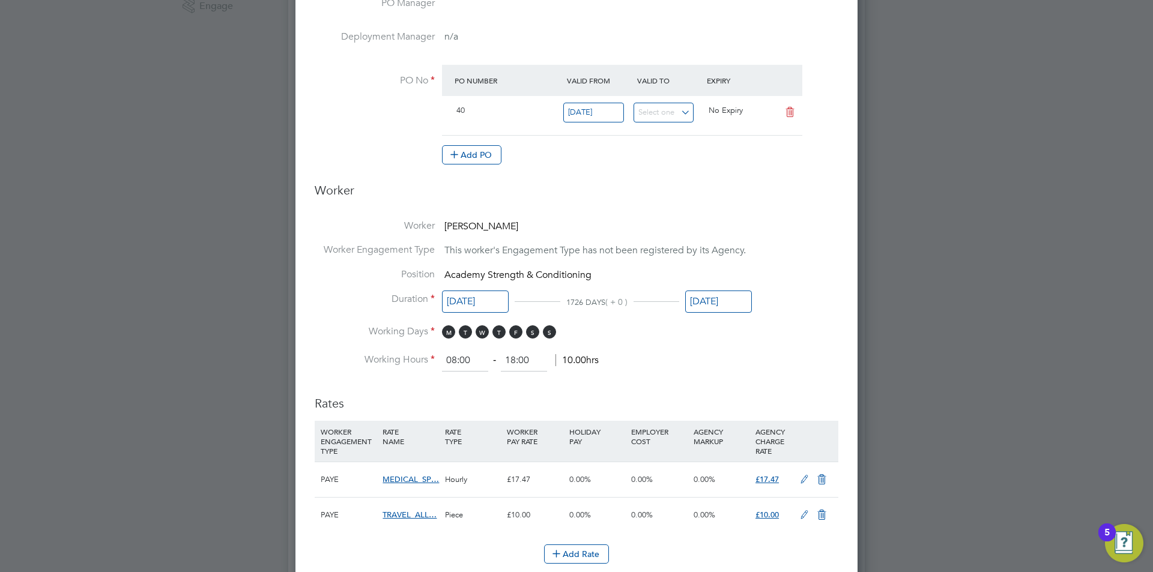
scroll to position [540, 0]
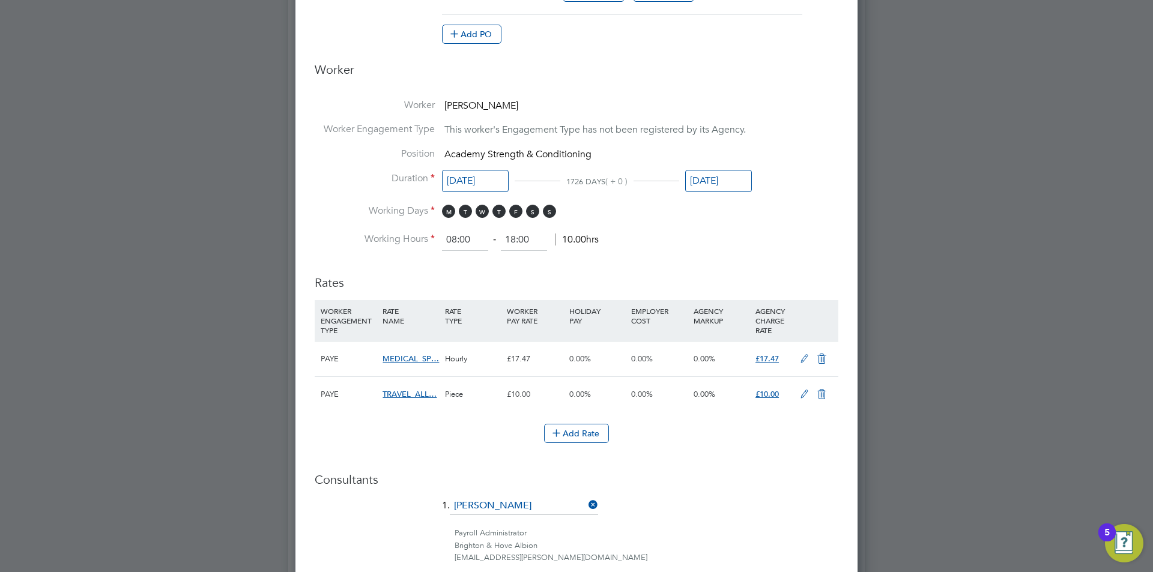
click at [704, 180] on input "[DATE]" at bounding box center [718, 181] width 67 height 22
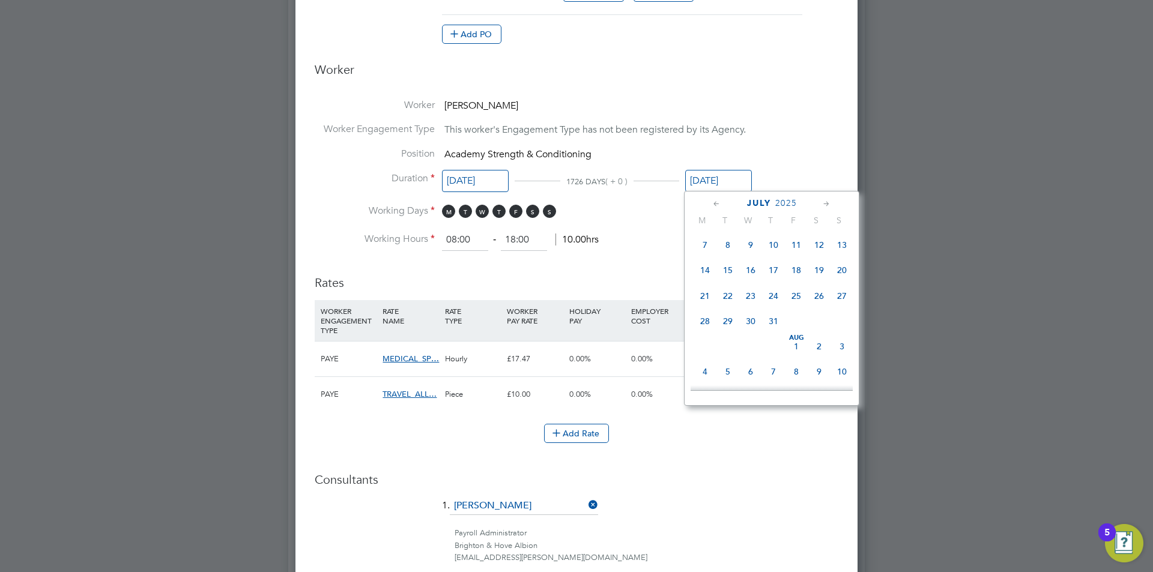
scroll to position [155, 0]
click at [819, 319] on span "26" at bounding box center [818, 320] width 23 height 23
type input "[DATE]"
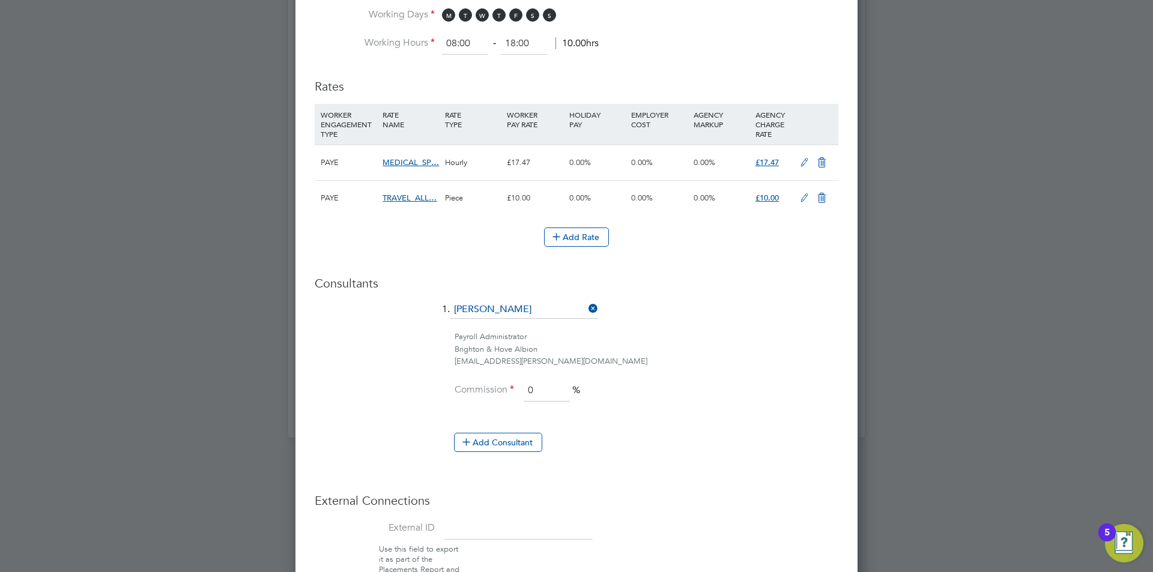
scroll to position [841, 0]
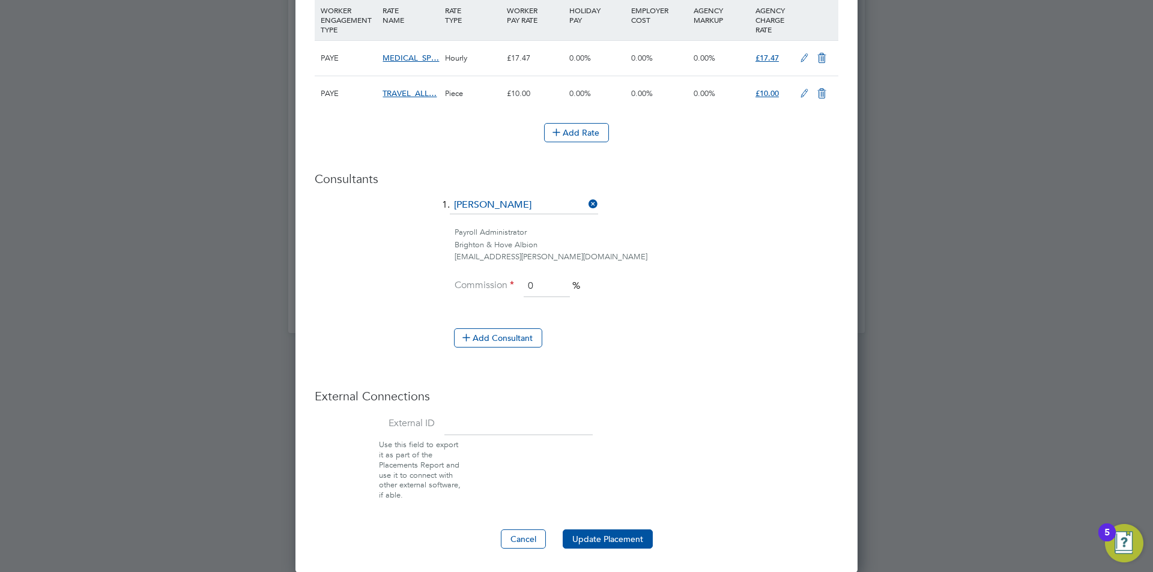
click at [603, 530] on button "Update Placement" at bounding box center [608, 539] width 90 height 19
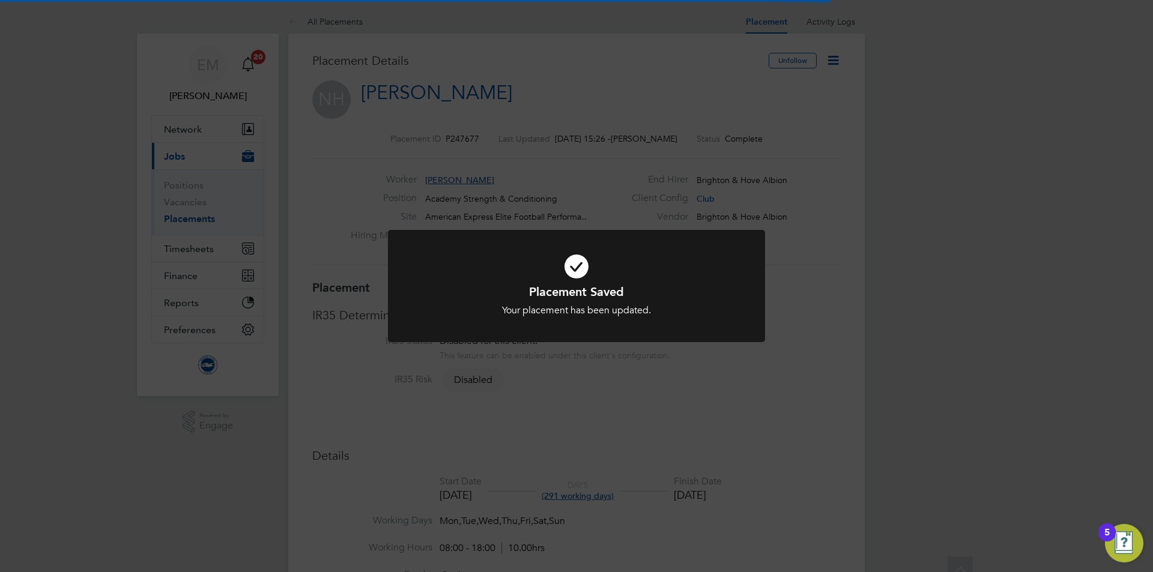
scroll to position [35, 84]
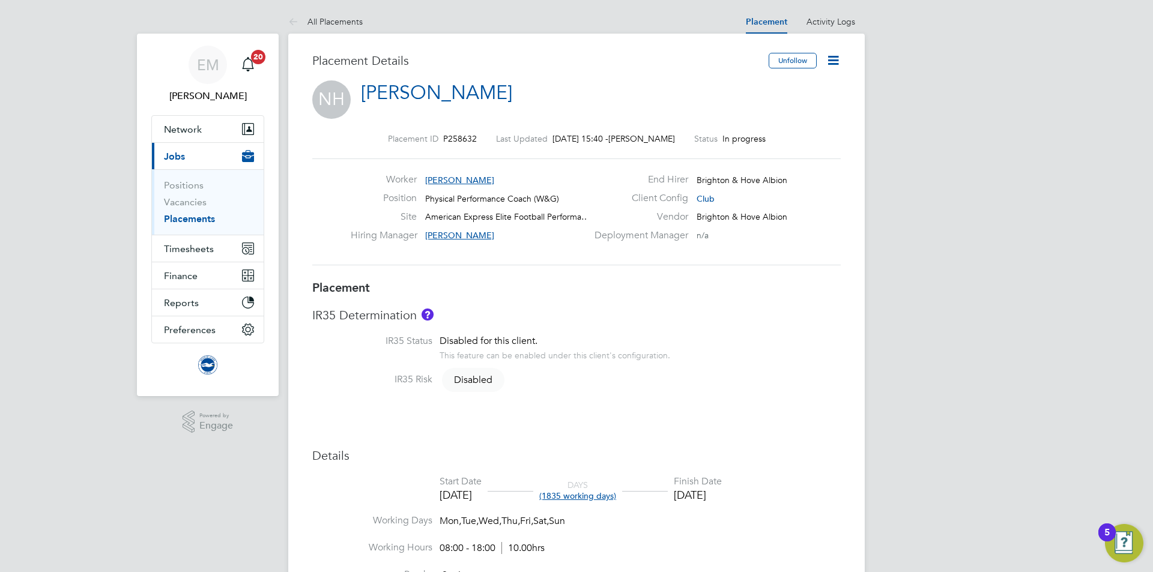
click at [830, 57] on icon at bounding box center [832, 60] width 15 height 15
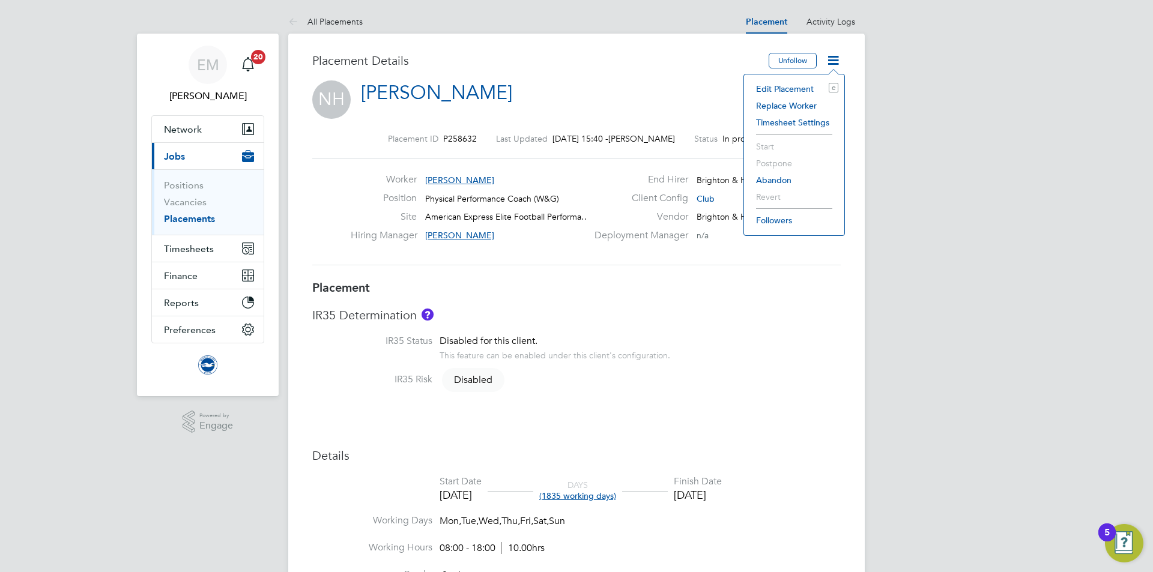
click at [779, 85] on li "Edit Placement e" at bounding box center [794, 88] width 88 height 17
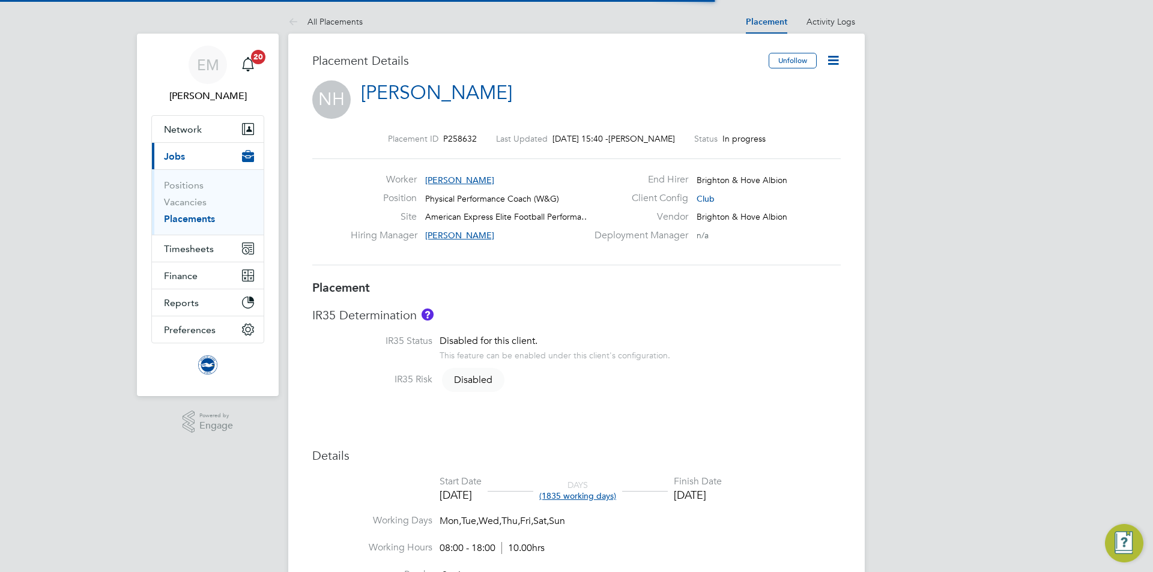
scroll to position [6, 6]
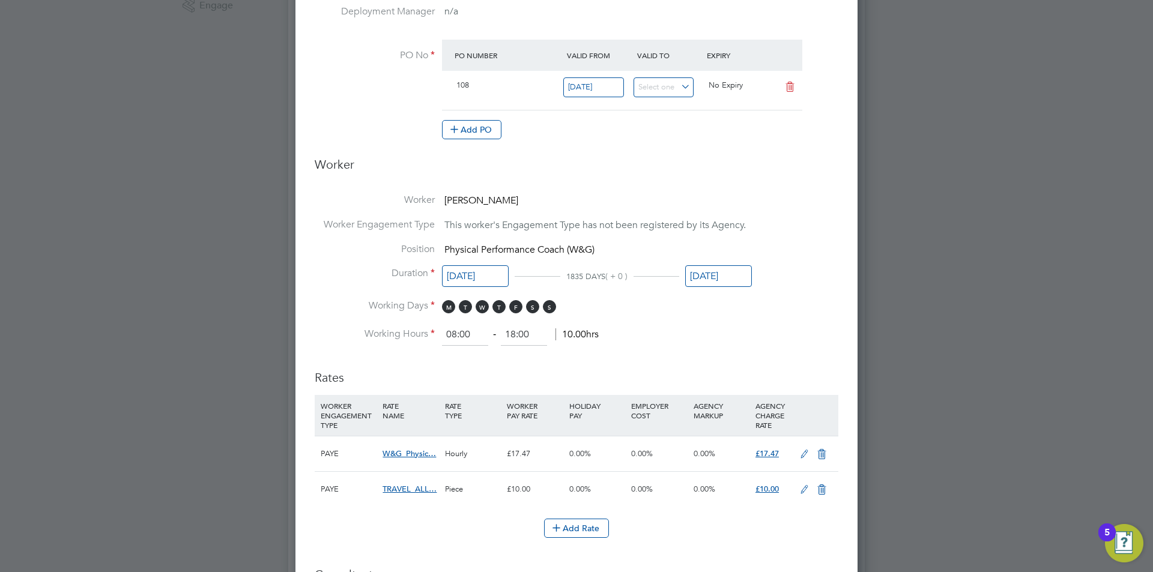
click at [728, 280] on input "[DATE]" at bounding box center [718, 276] width 67 height 22
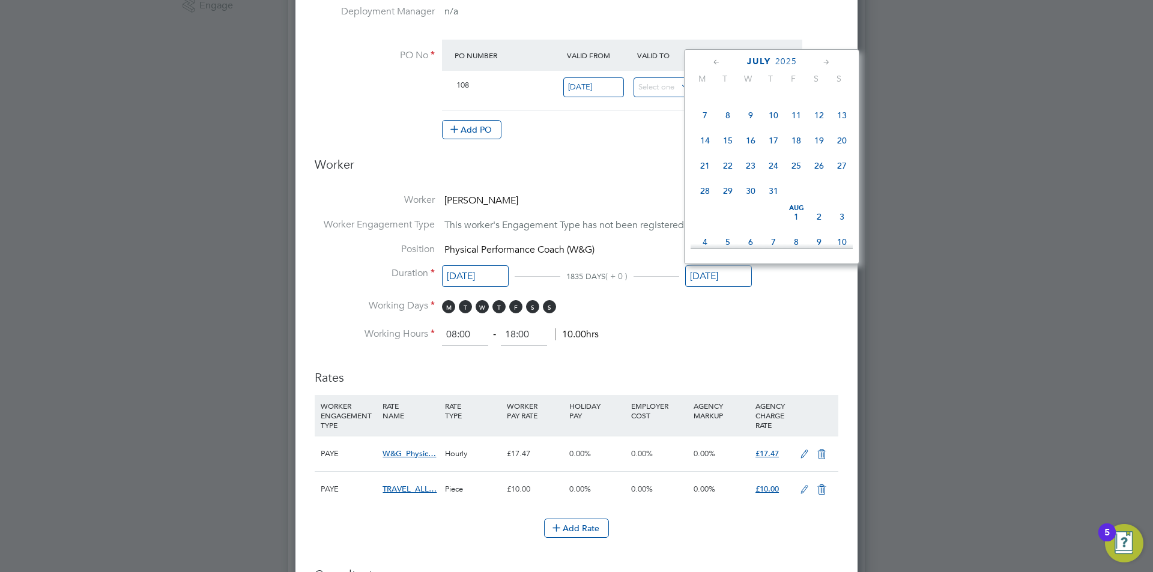
click at [822, 176] on span "26" at bounding box center [818, 165] width 23 height 23
type input "[DATE]"
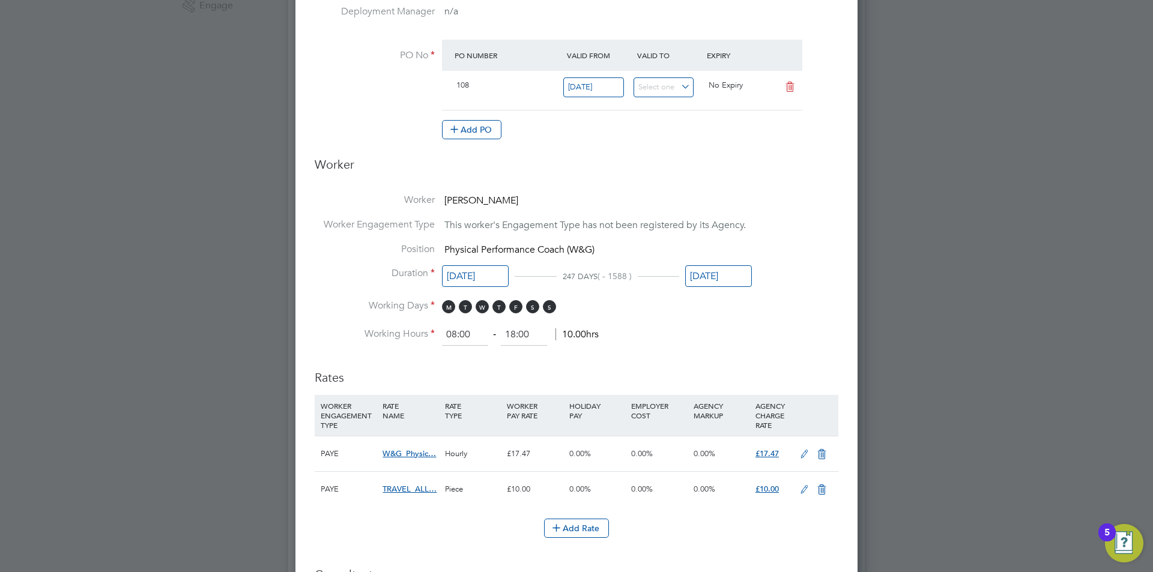
drag, startPoint x: 776, startPoint y: 330, endPoint x: 776, endPoint y: 349, distance: 18.6
click at [776, 331] on li "Working Hours 08:00 ‐ 18:00 10.00hrs" at bounding box center [577, 335] width 524 height 22
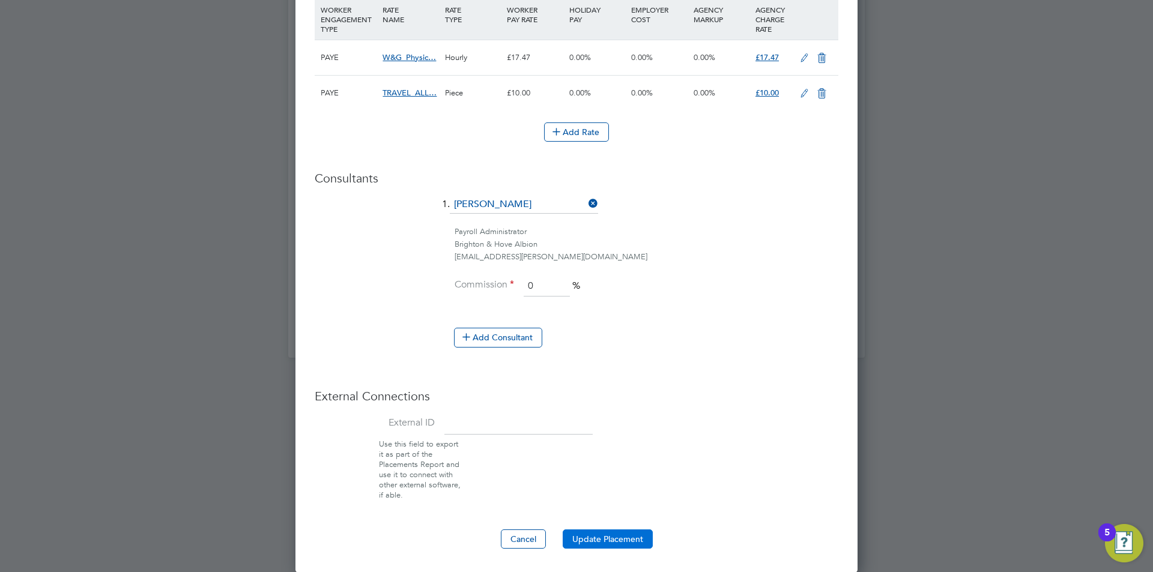
click at [606, 546] on button "Update Placement" at bounding box center [608, 539] width 90 height 19
